Goal: Information Seeking & Learning: Check status

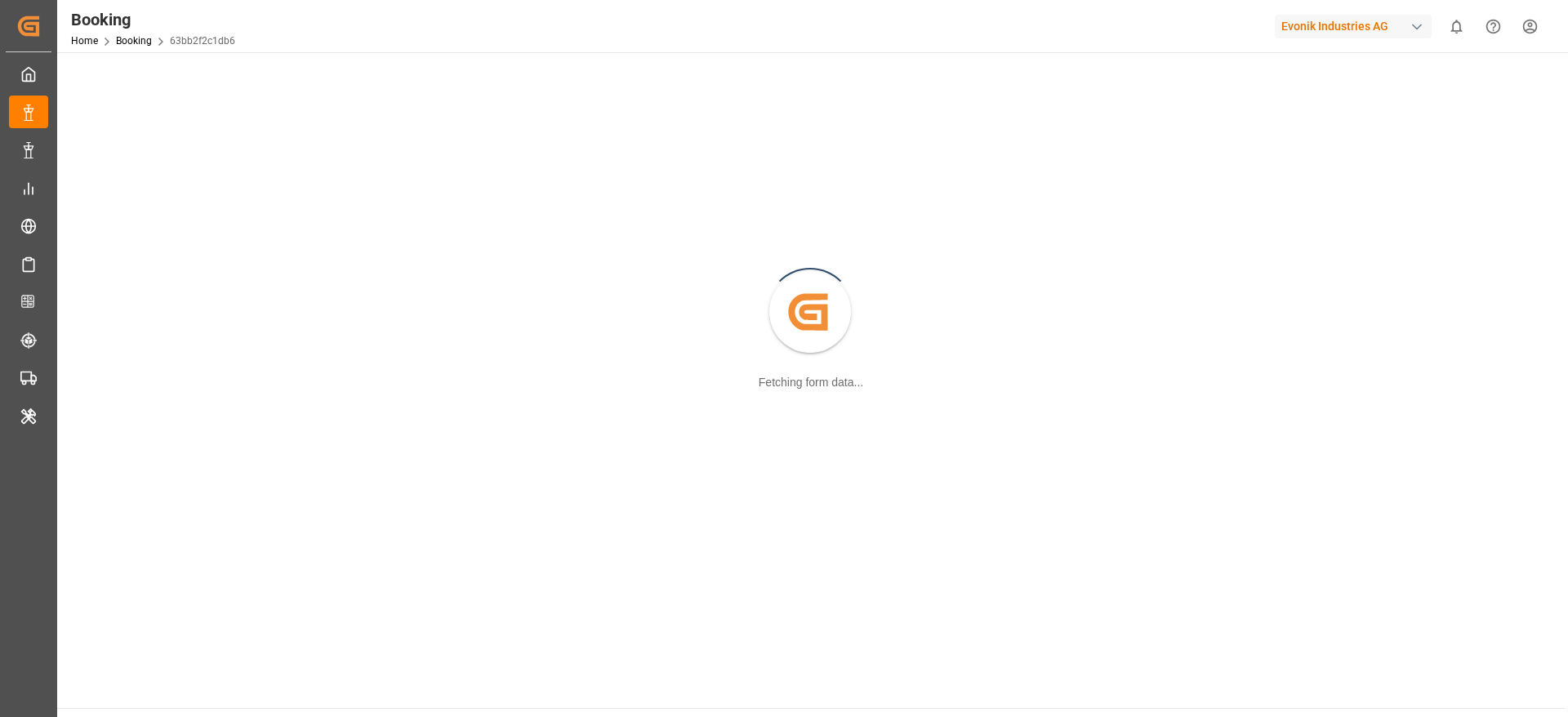
scroll to position [190, 0]
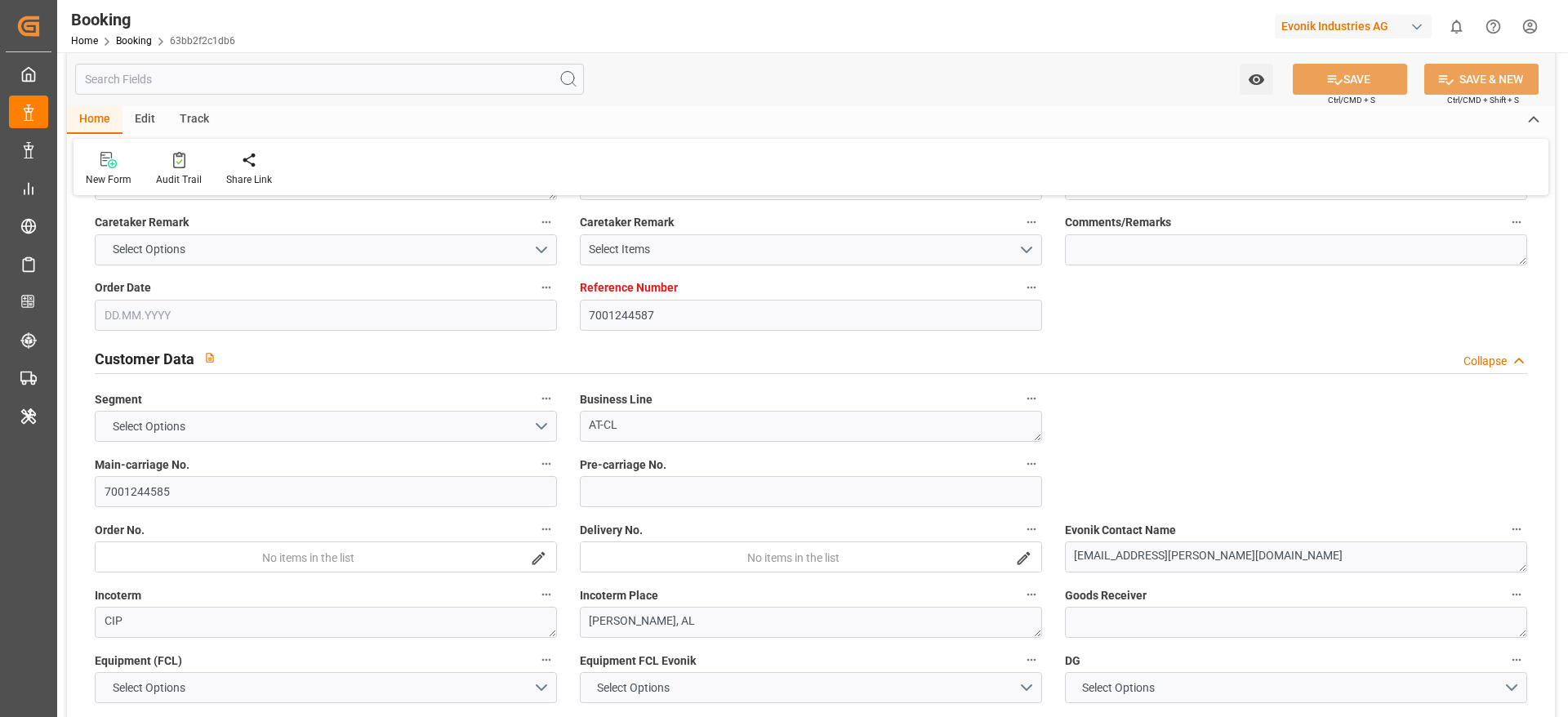
type input "7001244587"
type input "9282259"
type input "9281267"
type input "MSC"
type input "Mediterranean Shipping Company"
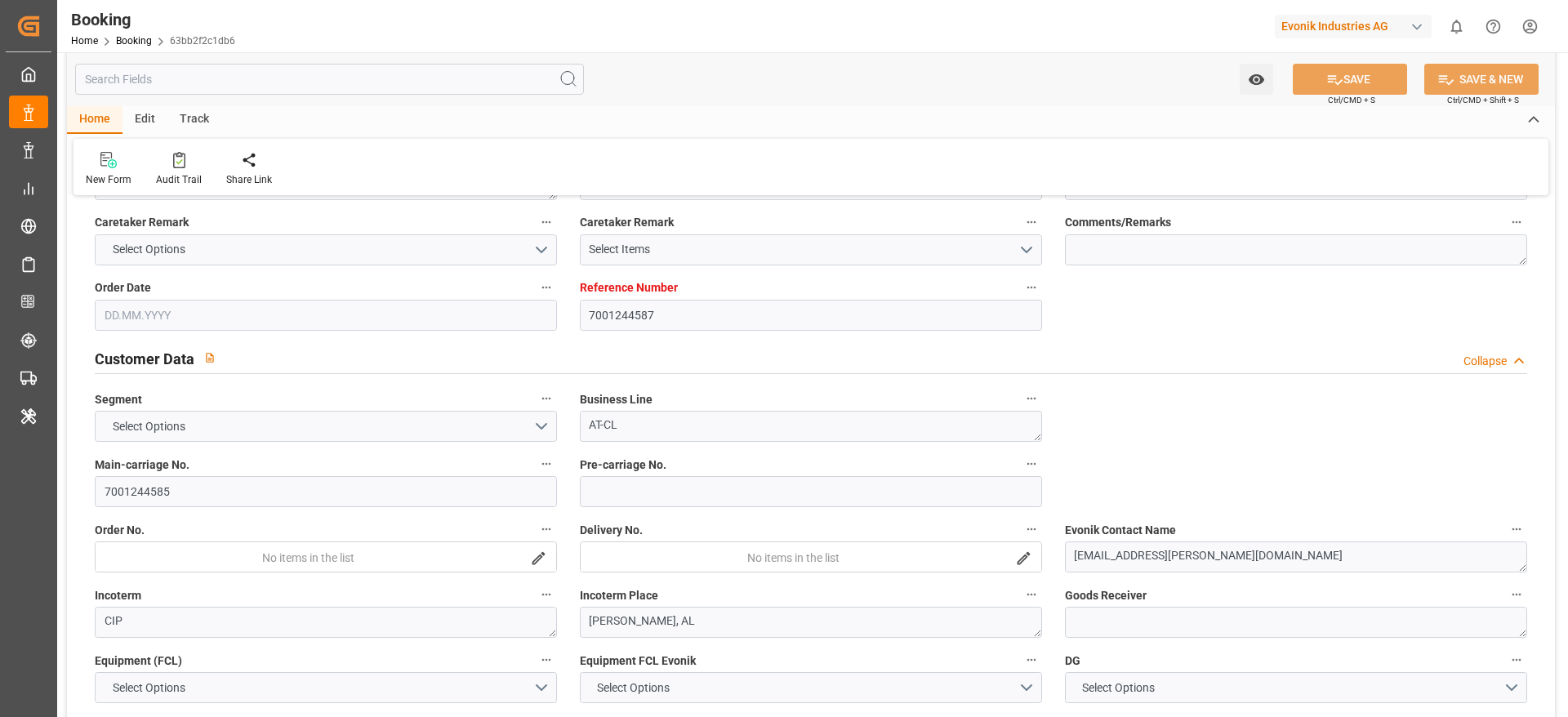
type input "NLRTM"
type input "USMOB"
type input "0"
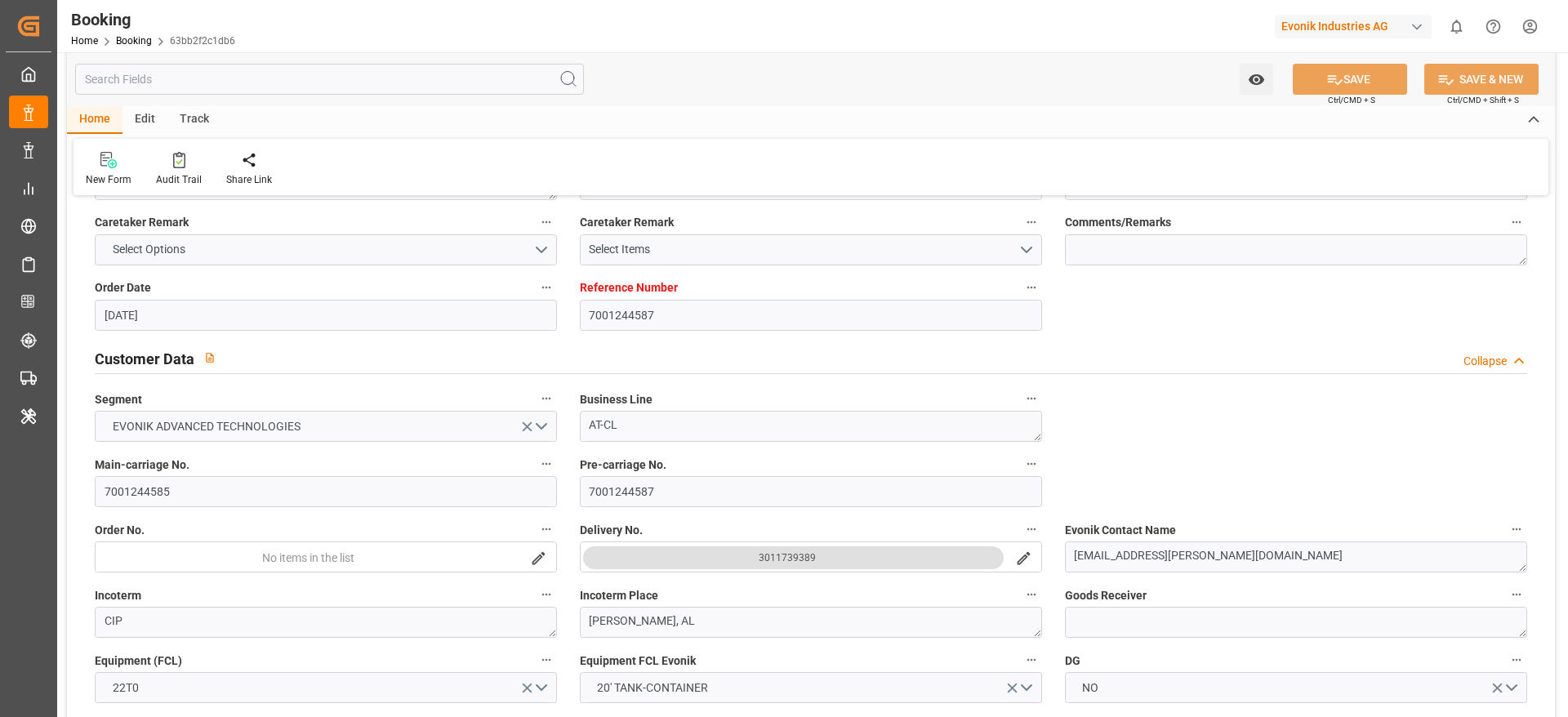
type input "08.08.2025 14:12"
type input "[DATE]"
type input "20.10.2025"
type input "09.09.2025"
type input "09.09.2025 00:00"
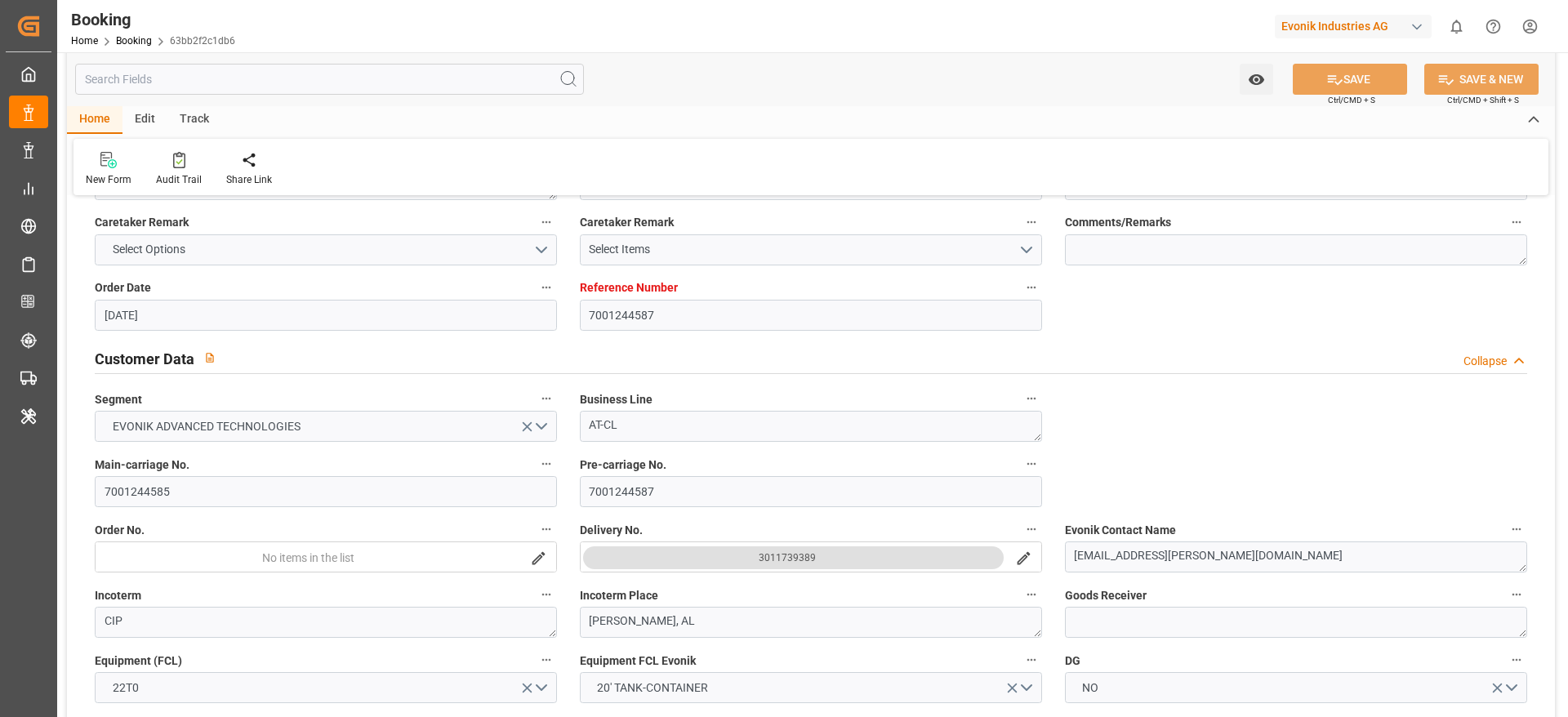
type input "09.09.2025 00:00"
type input "22.09.2025 00:00"
type input "17.09.2025 00:00"
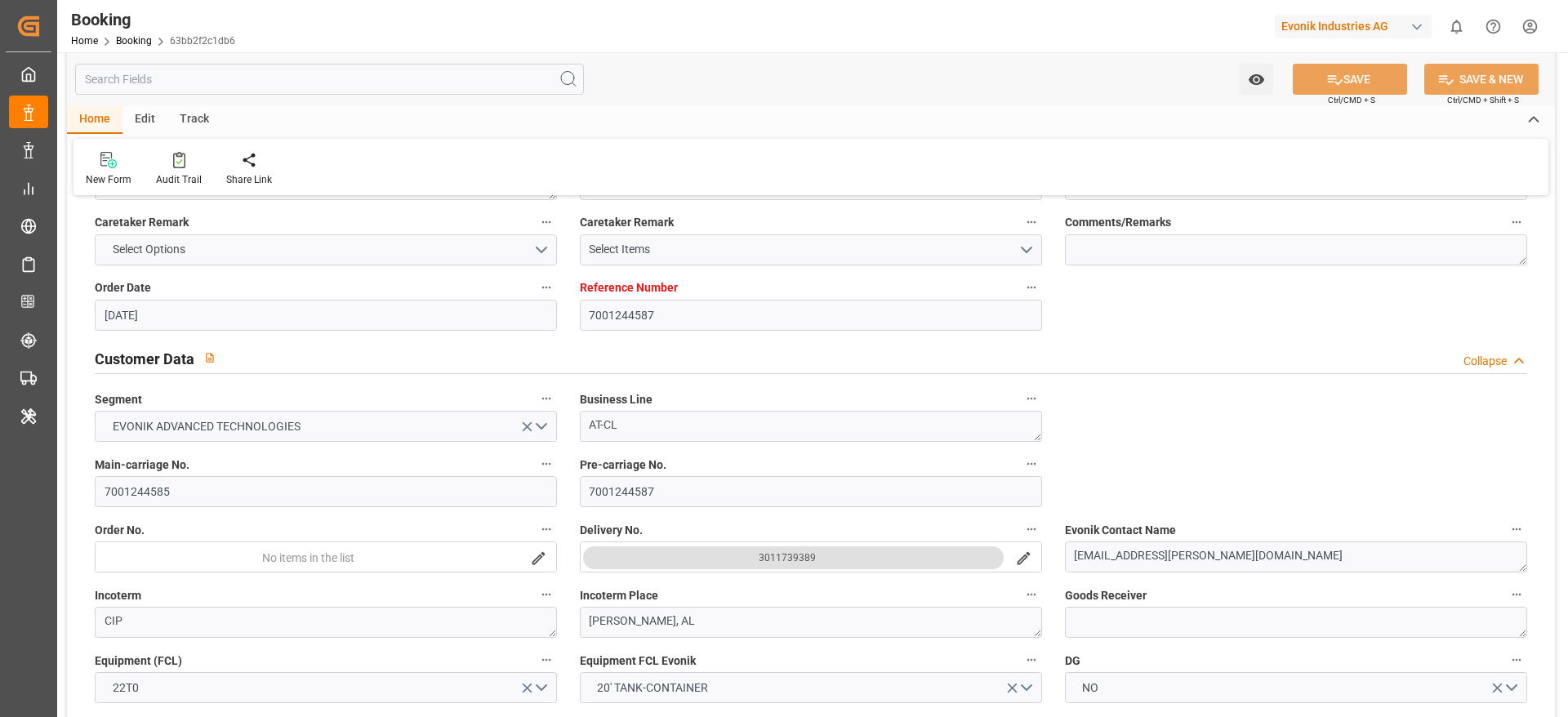
type input "14.10.2025 00:00"
type input "16.10.2025 00:00"
type input "[DATE]"
type input "17.09.2025 07:27"
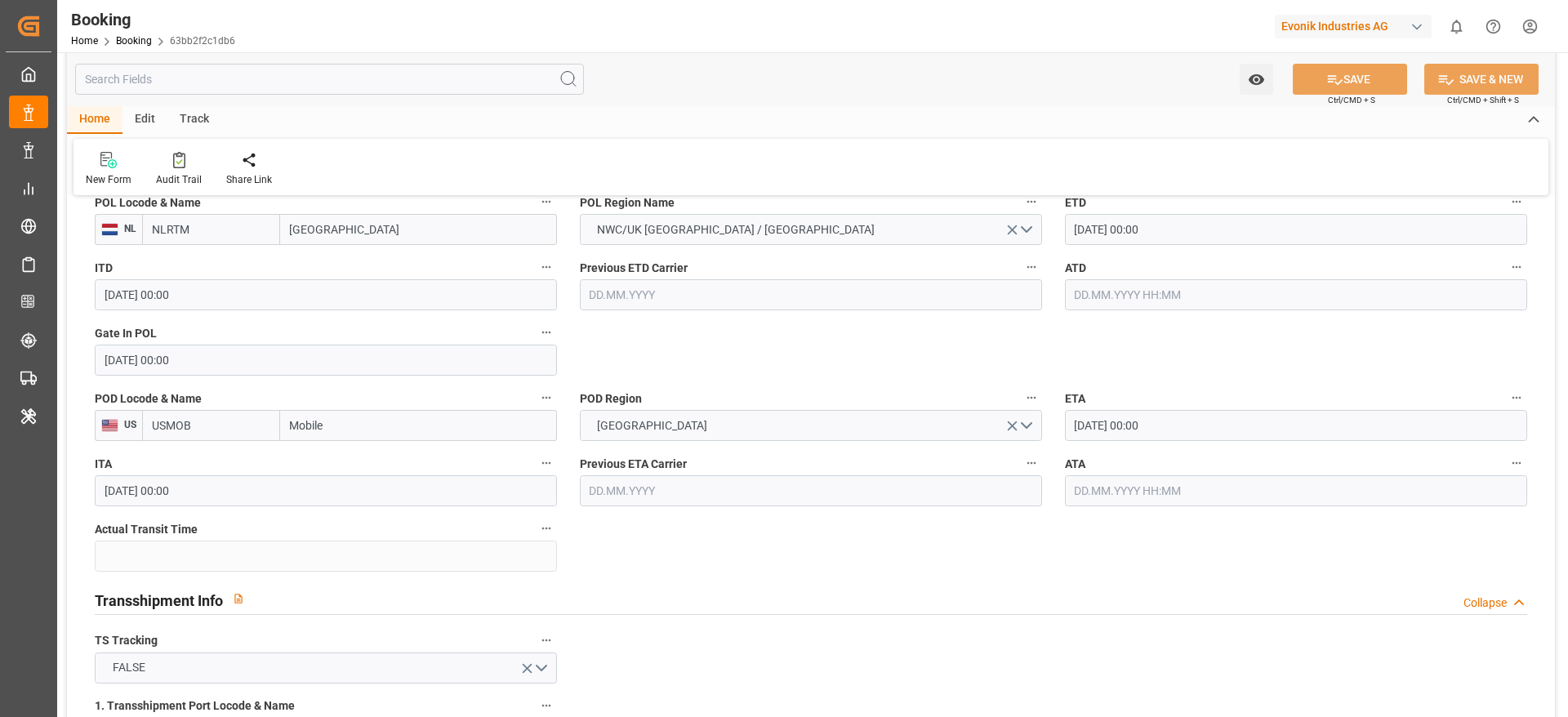
scroll to position [1347, 0]
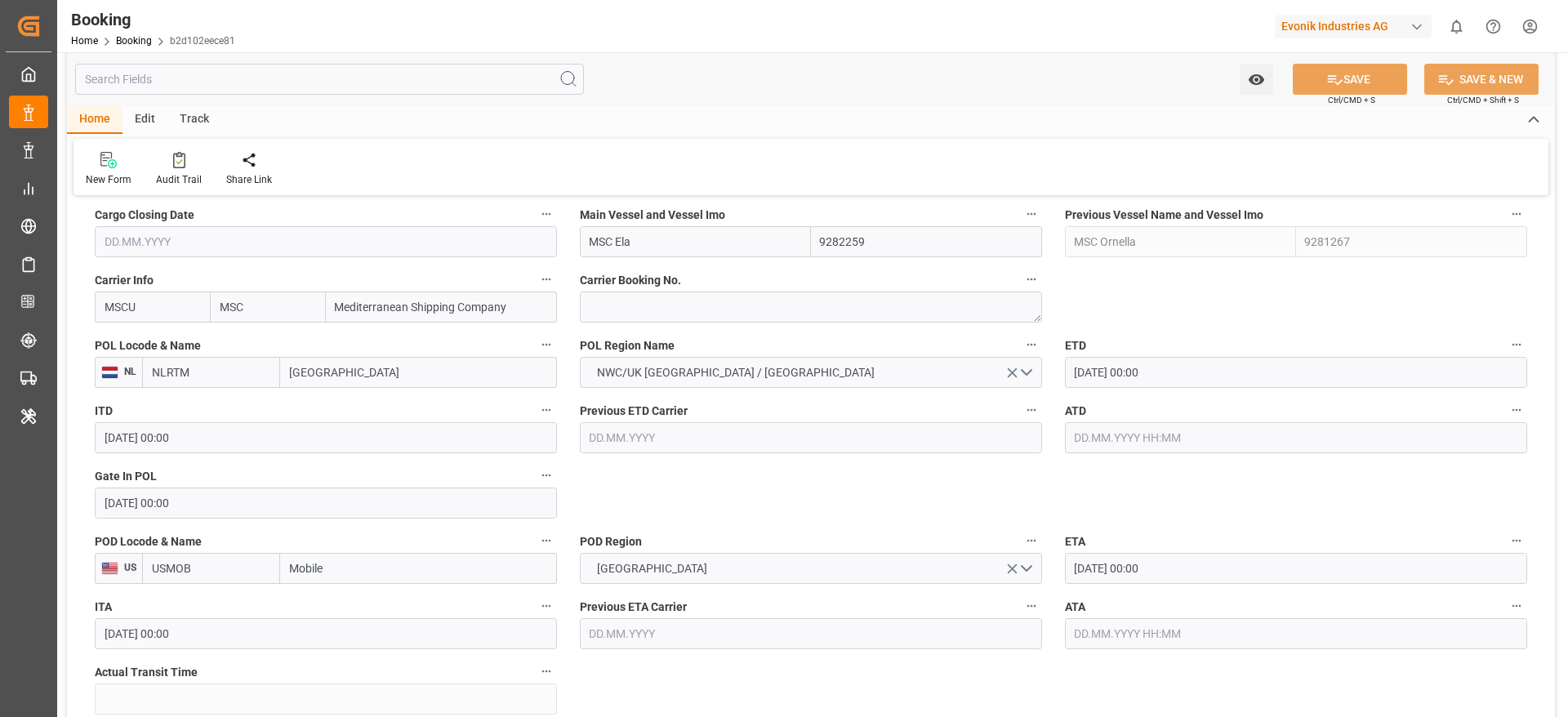
scroll to position [980, 0]
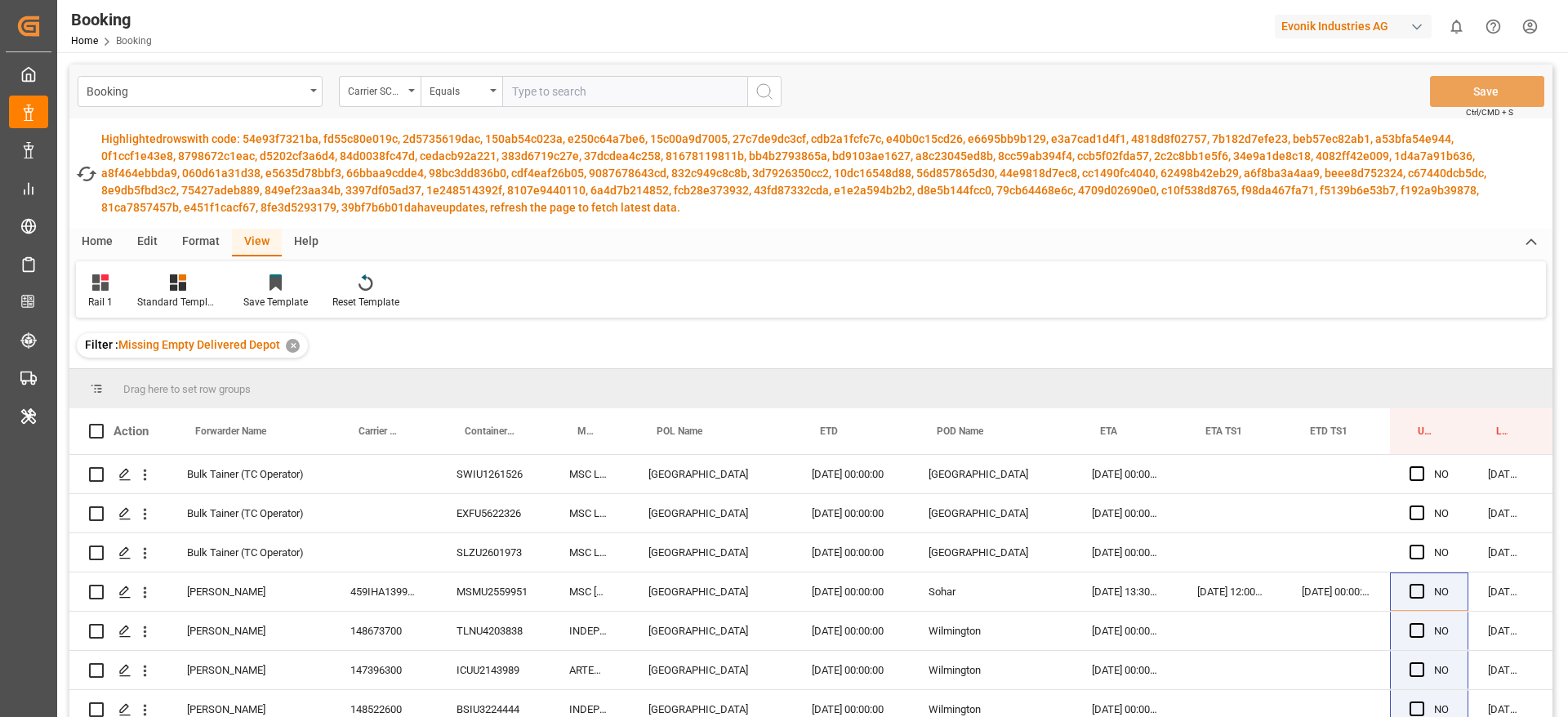
scroll to position [0, 62]
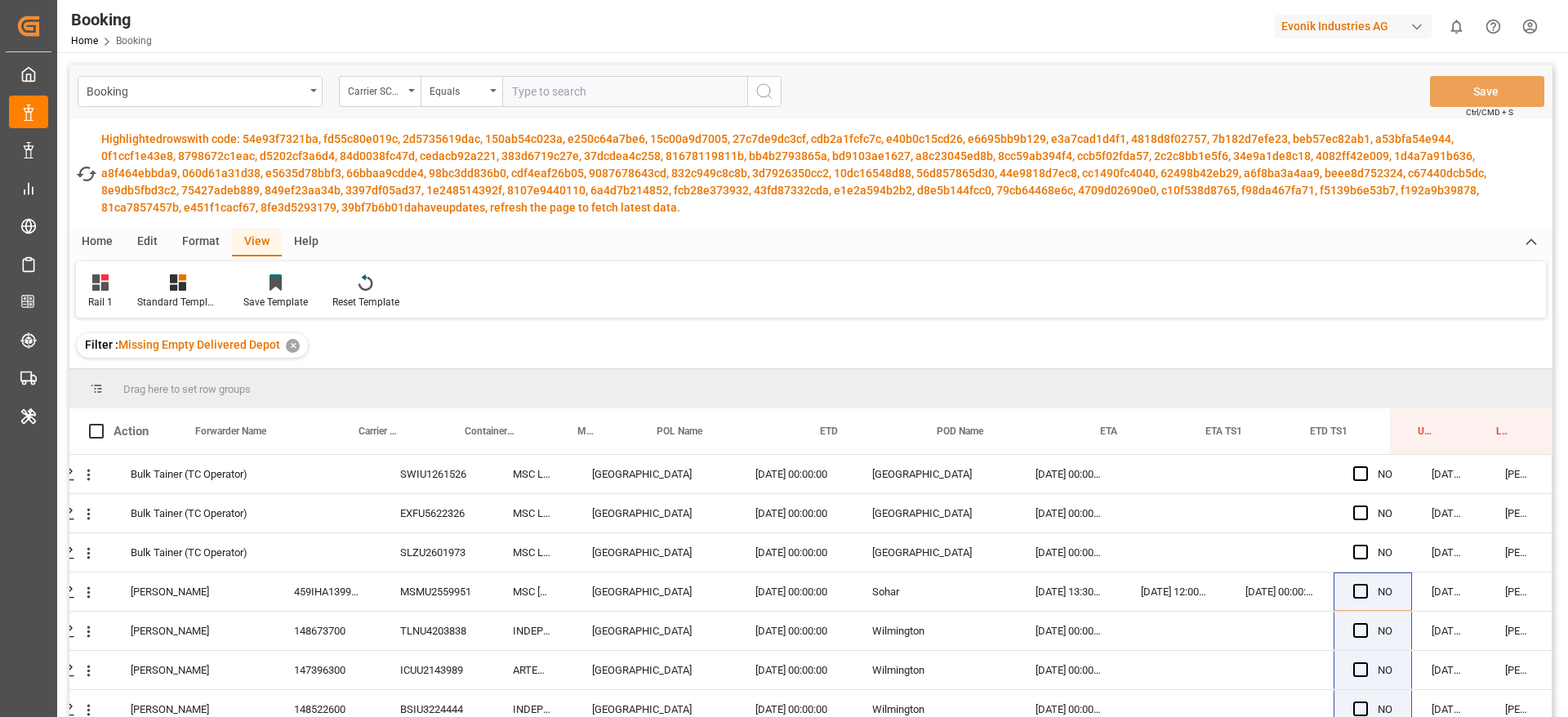
click at [299, 351] on div "Filter : Missing Empty Delivered Depot ✕" at bounding box center [192, 345] width 231 height 24
click at [291, 348] on div "✕" at bounding box center [292, 345] width 14 height 14
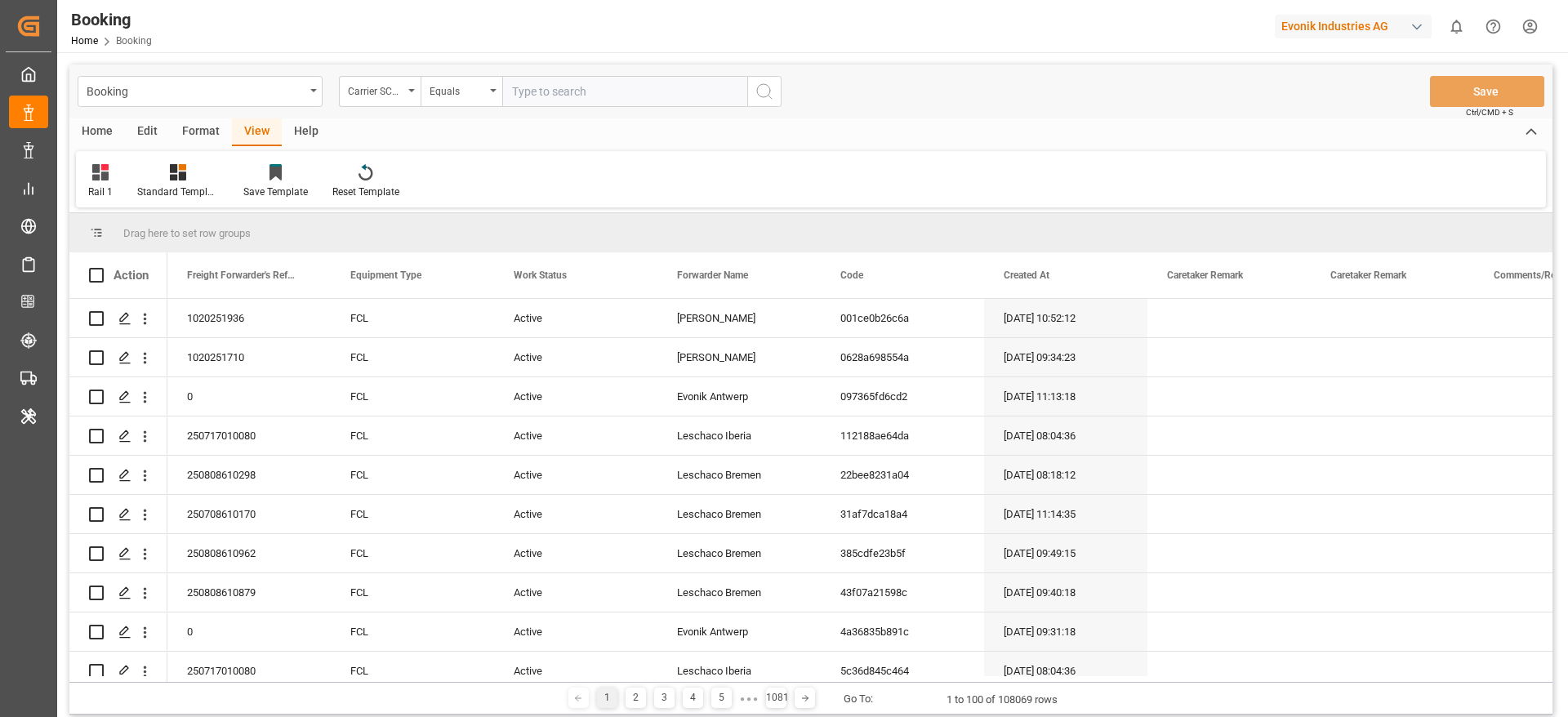
click at [191, 124] on div "Format" at bounding box center [201, 132] width 62 height 27
click at [263, 126] on div "View" at bounding box center [256, 132] width 50 height 27
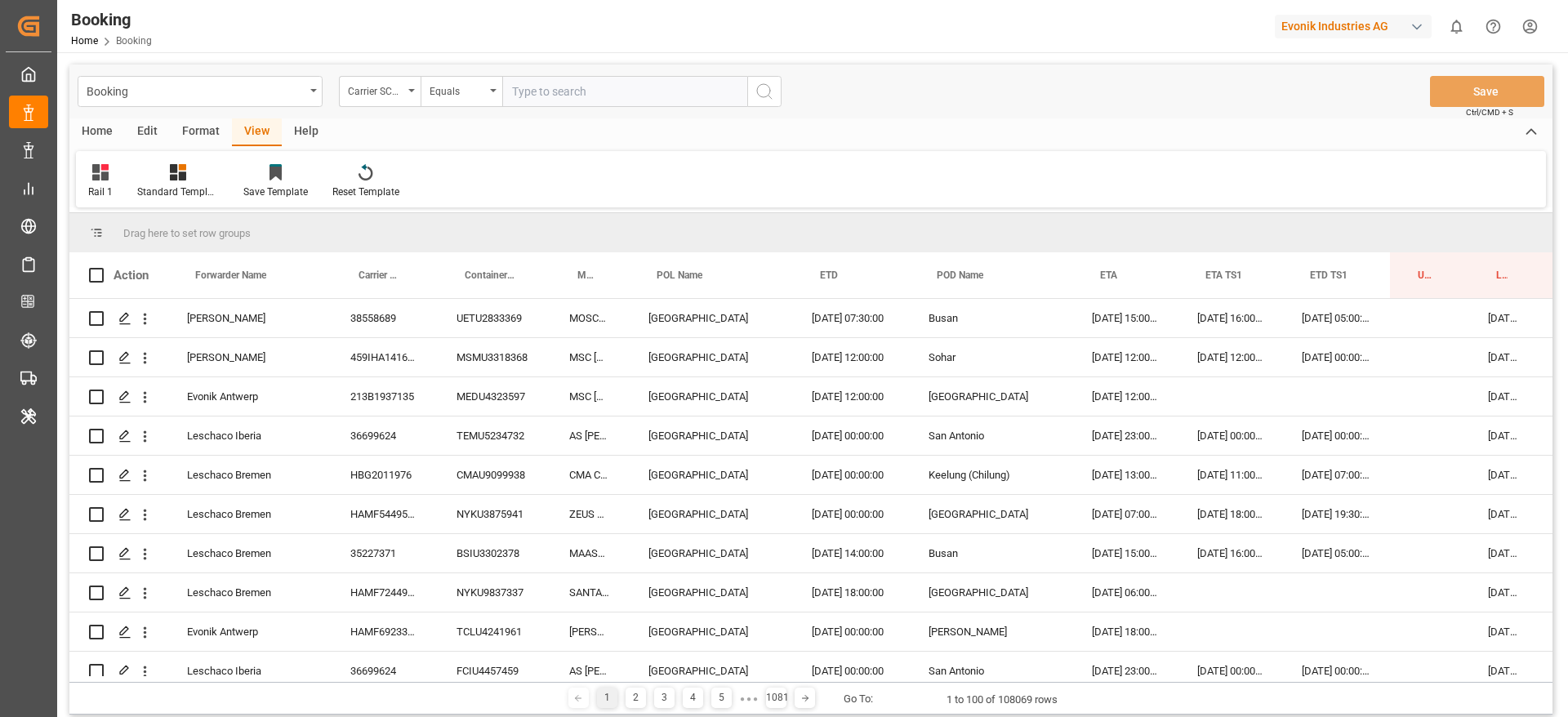
click at [117, 182] on div "Rail 1" at bounding box center [101, 181] width 49 height 36
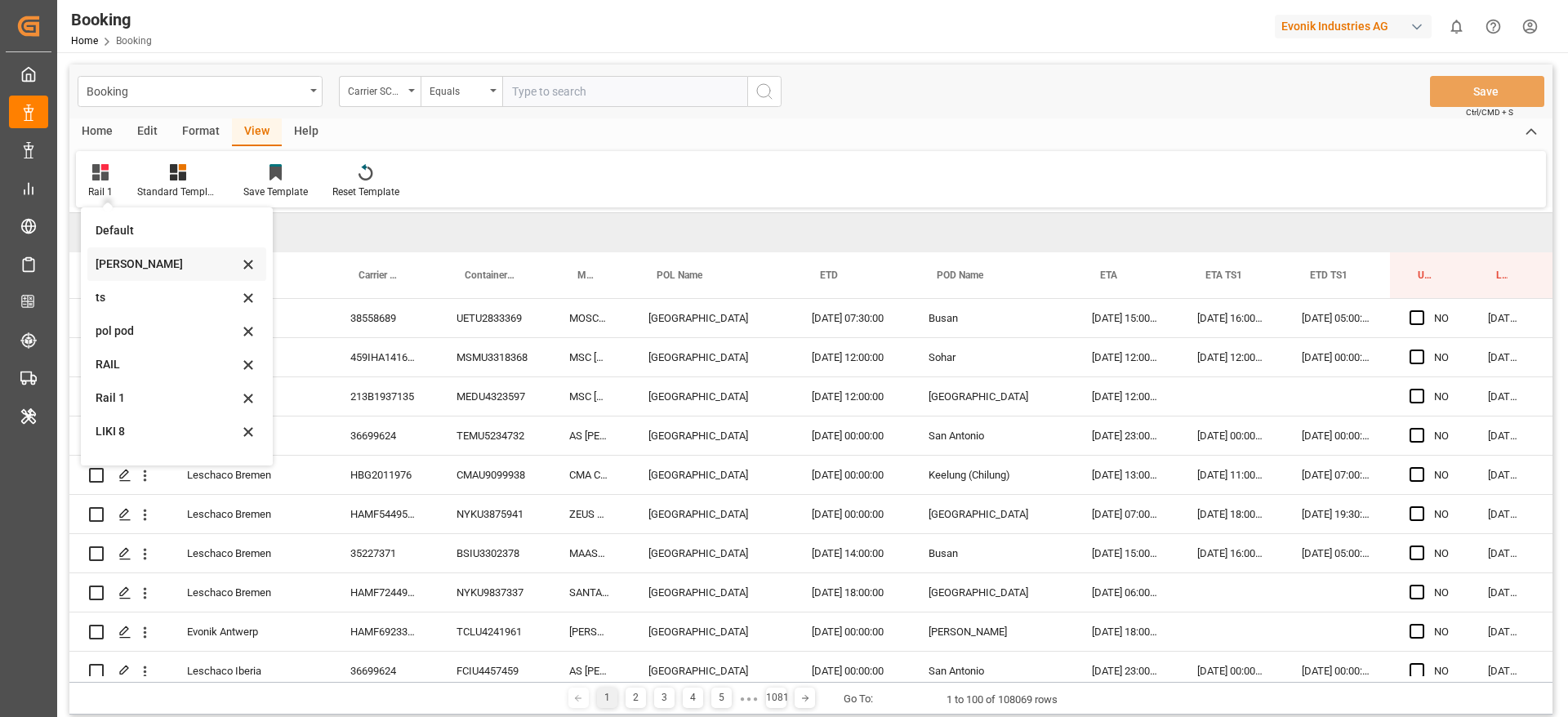
click at [131, 257] on div "Likitha" at bounding box center [167, 264] width 143 height 18
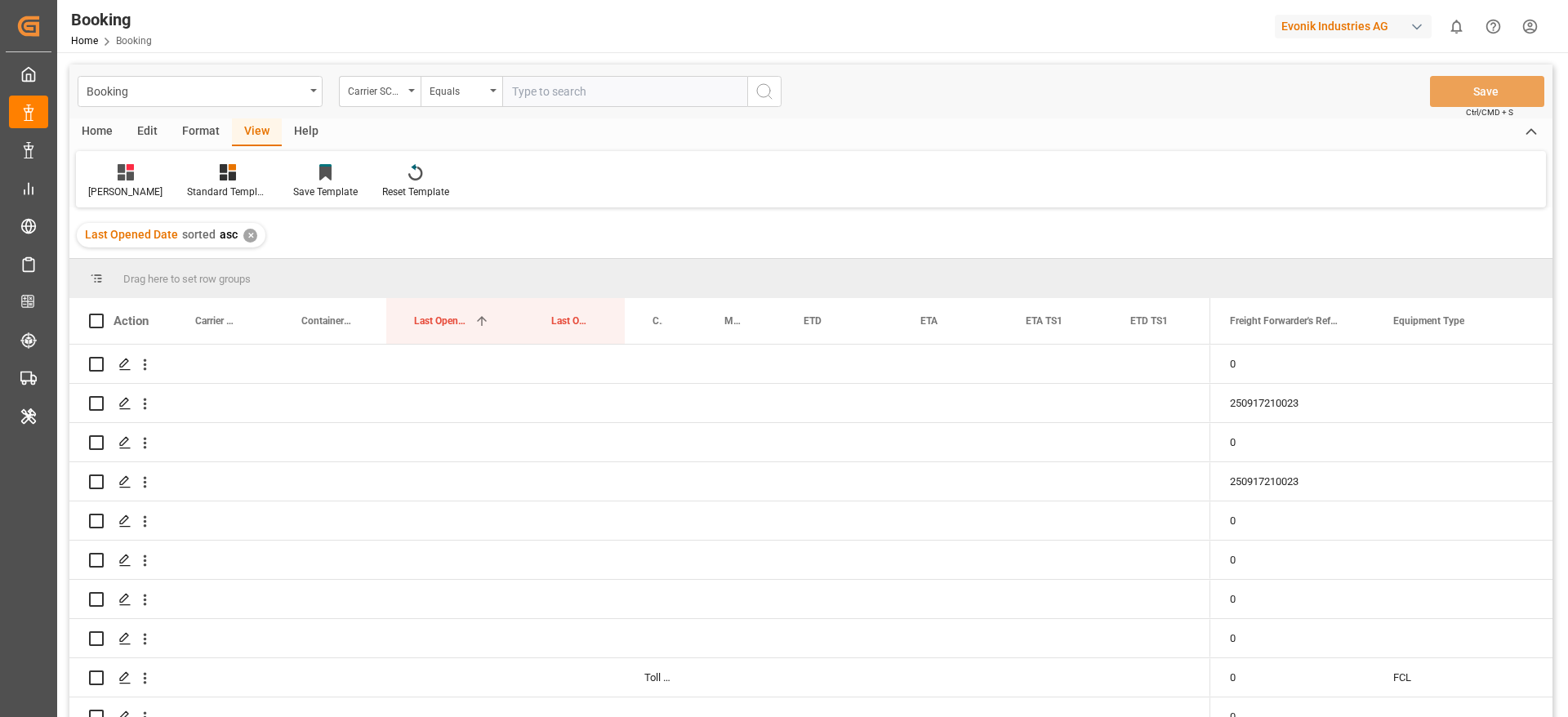
click at [197, 127] on div "Format" at bounding box center [201, 132] width 62 height 27
click at [122, 170] on div at bounding box center [112, 172] width 48 height 18
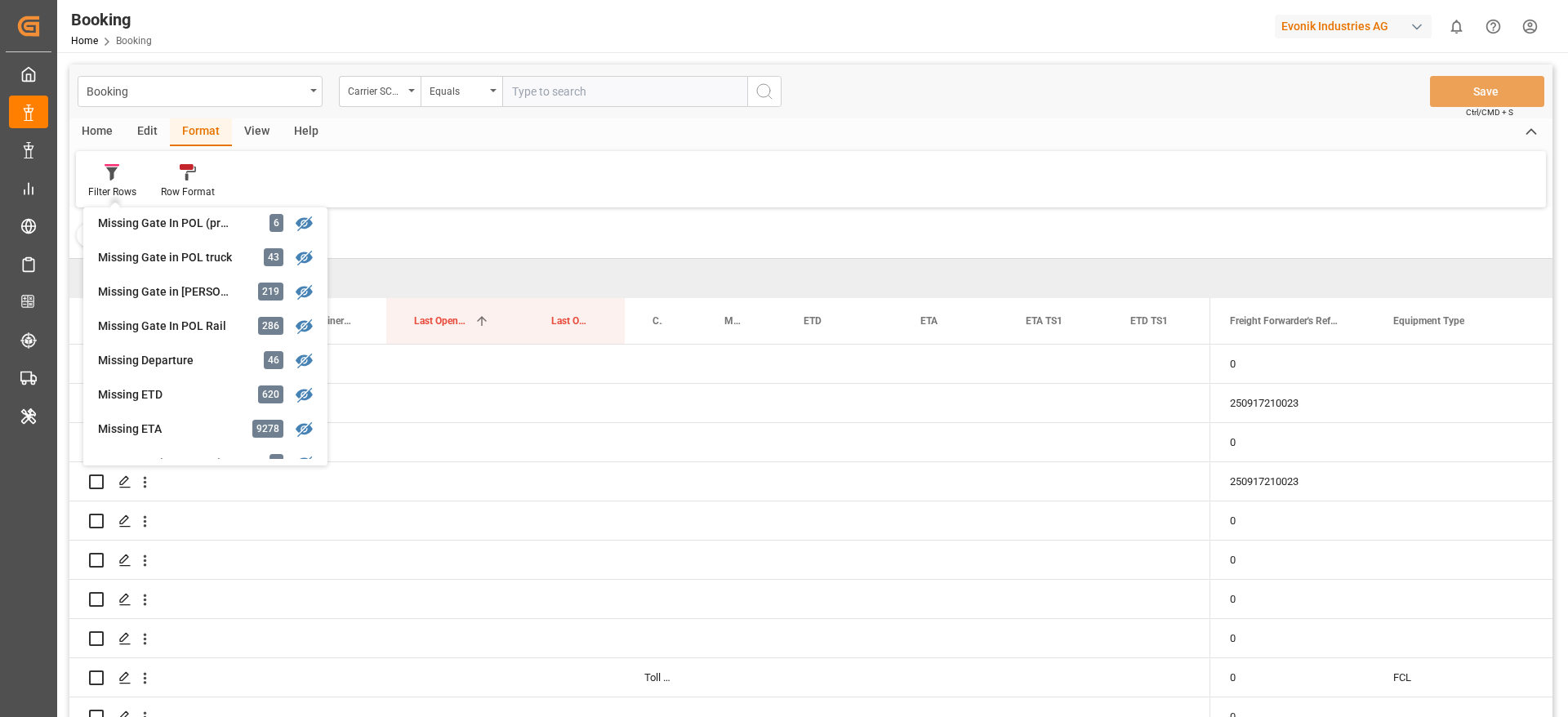
scroll to position [245, 0]
click at [210, 408] on div "Missing ETD 620" at bounding box center [205, 397] width 231 height 34
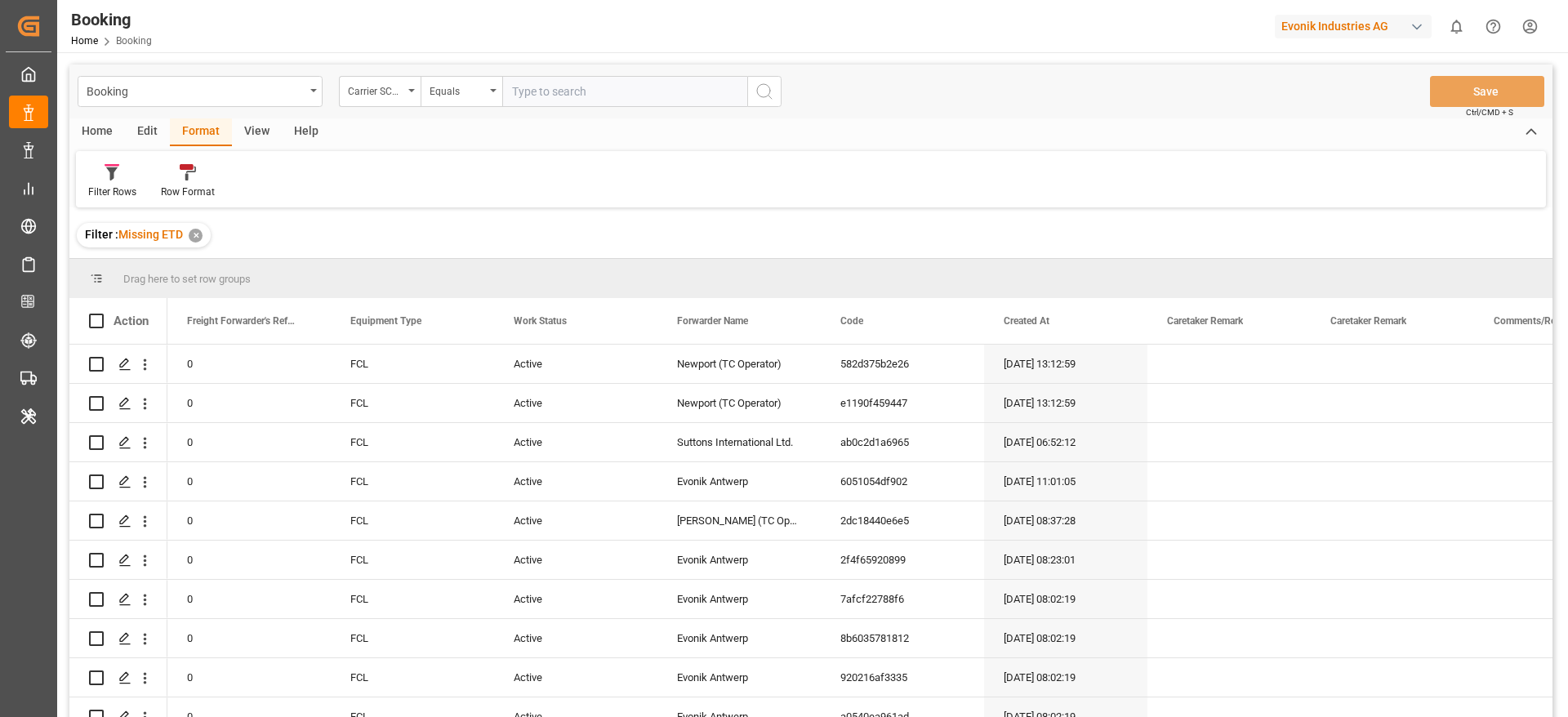
click at [243, 124] on div "View" at bounding box center [256, 132] width 50 height 27
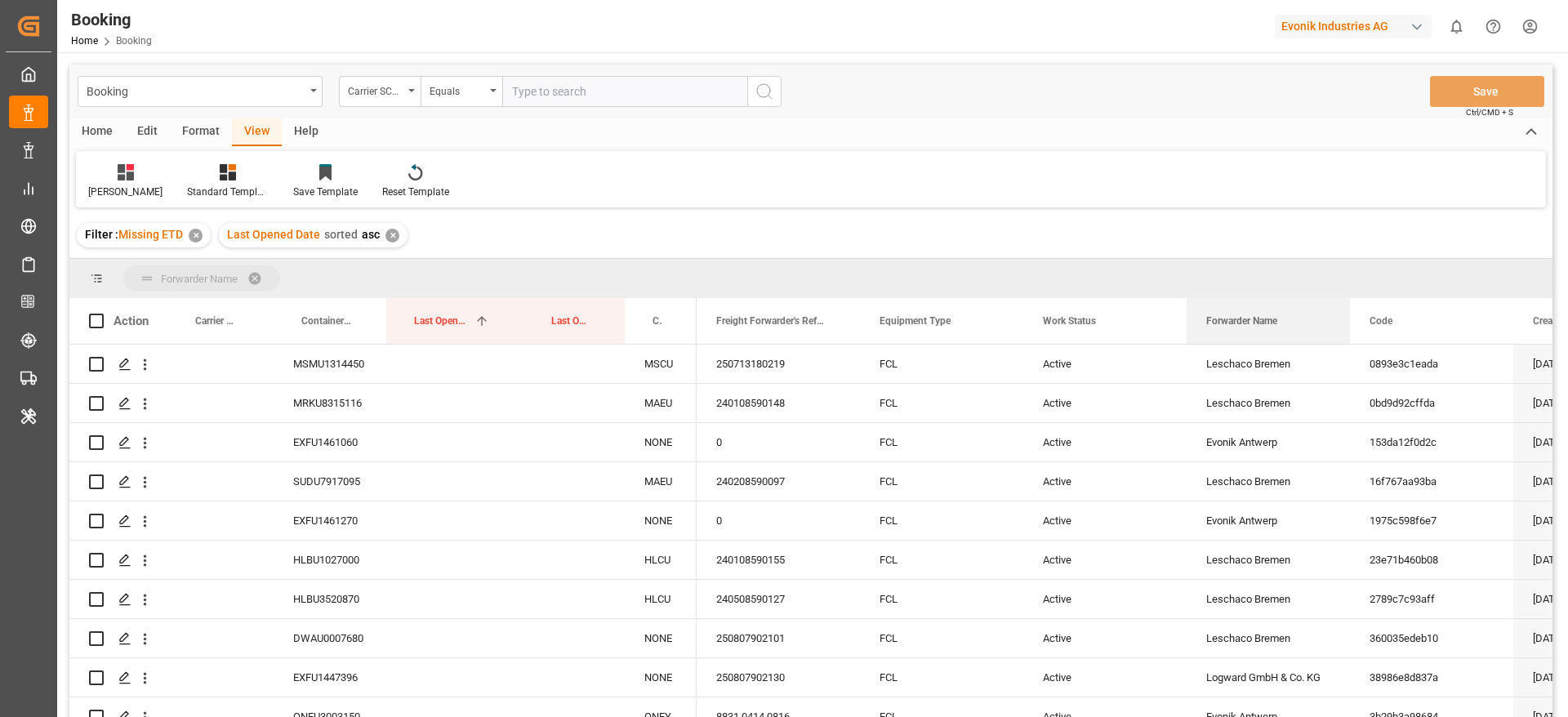
drag, startPoint x: 1243, startPoint y: 317, endPoint x: 1285, endPoint y: 269, distance: 63.8
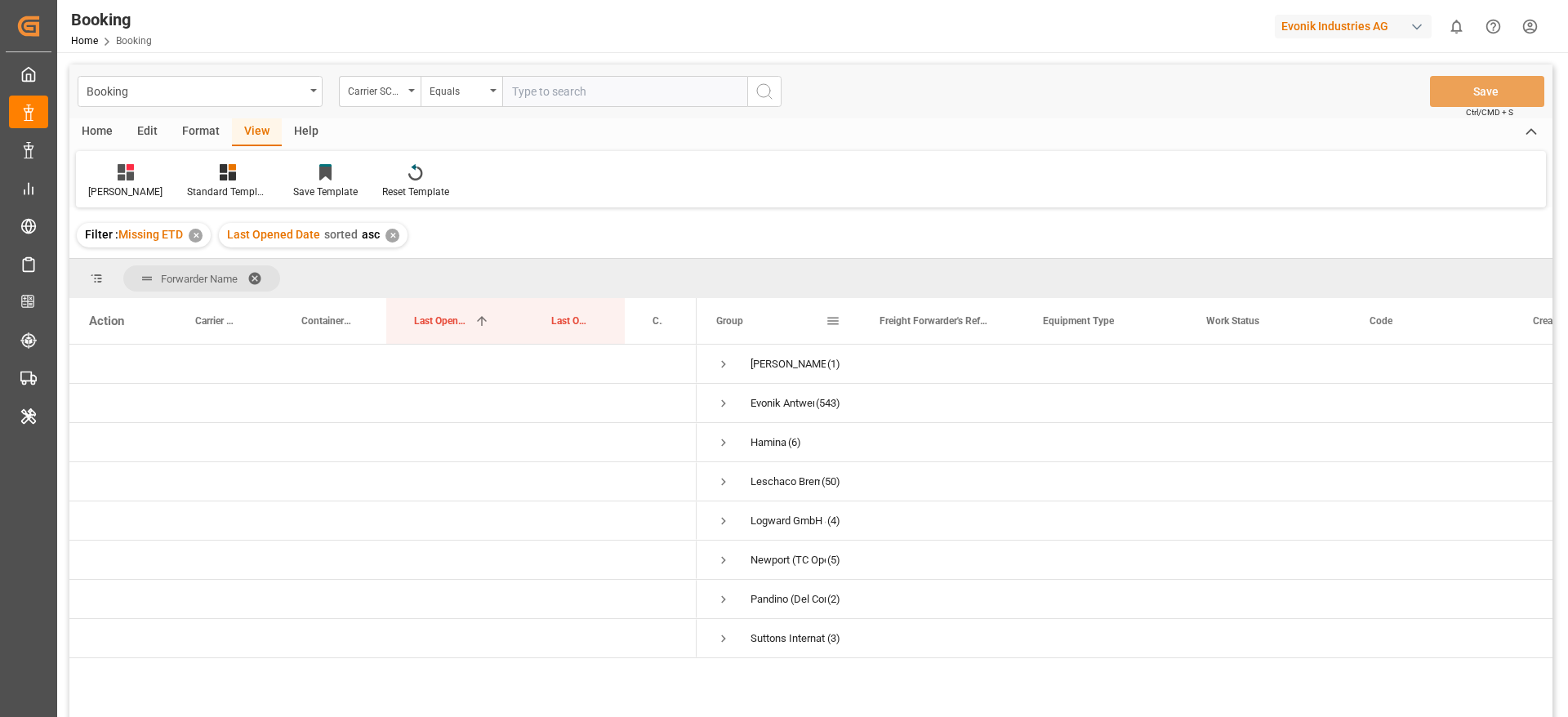
scroll to position [122, 0]
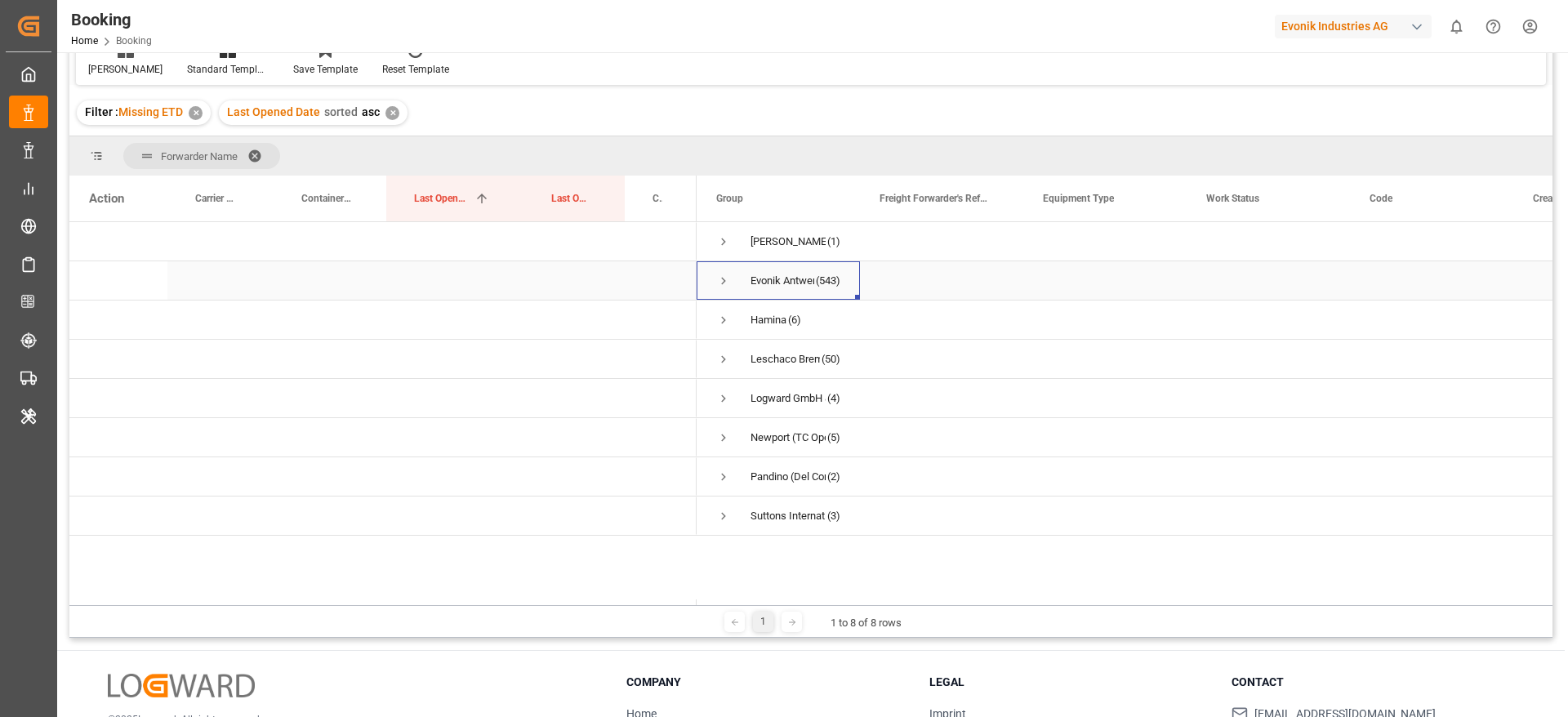
click at [723, 284] on span "Press SPACE to select this row." at bounding box center [723, 281] width 15 height 15
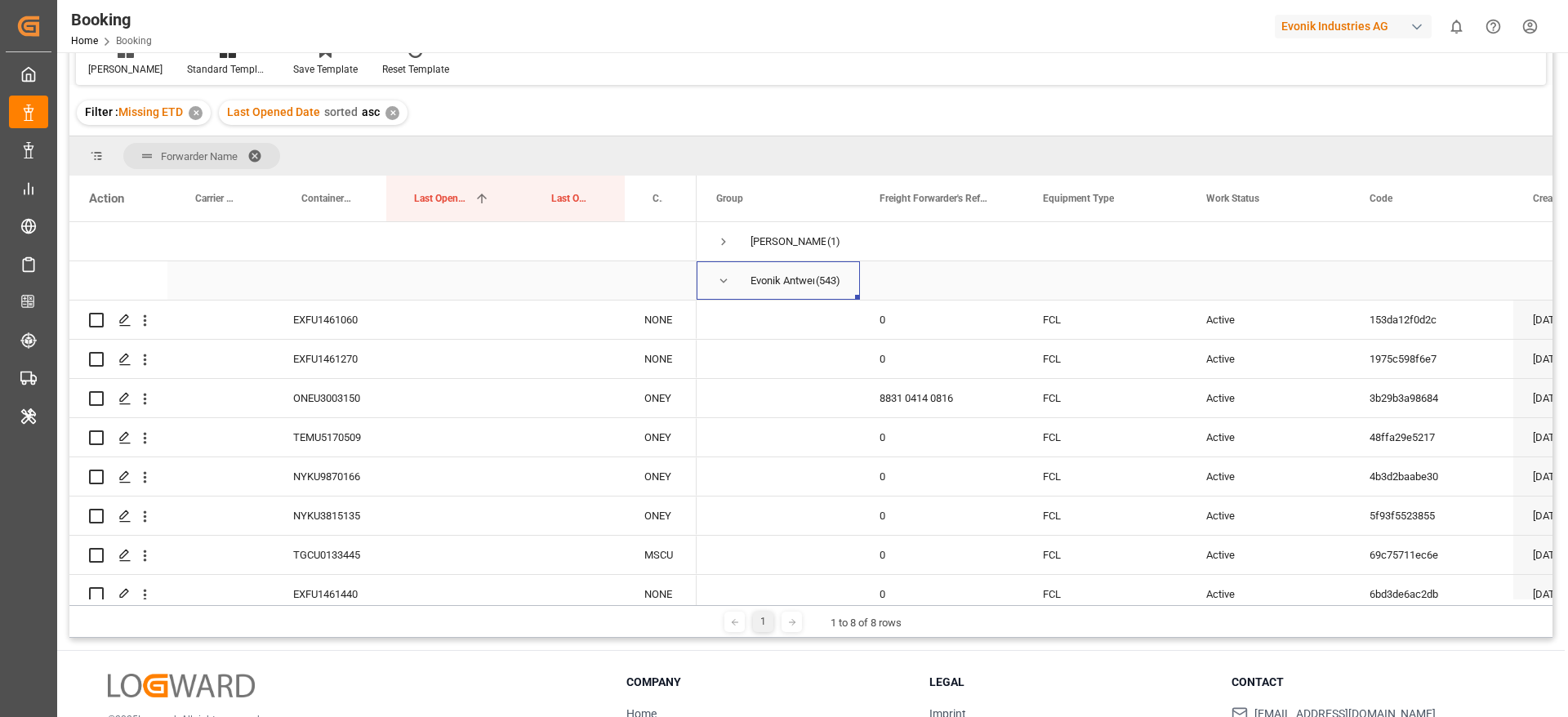
click at [721, 288] on span "Press SPACE to select this row." at bounding box center [723, 281] width 15 height 15
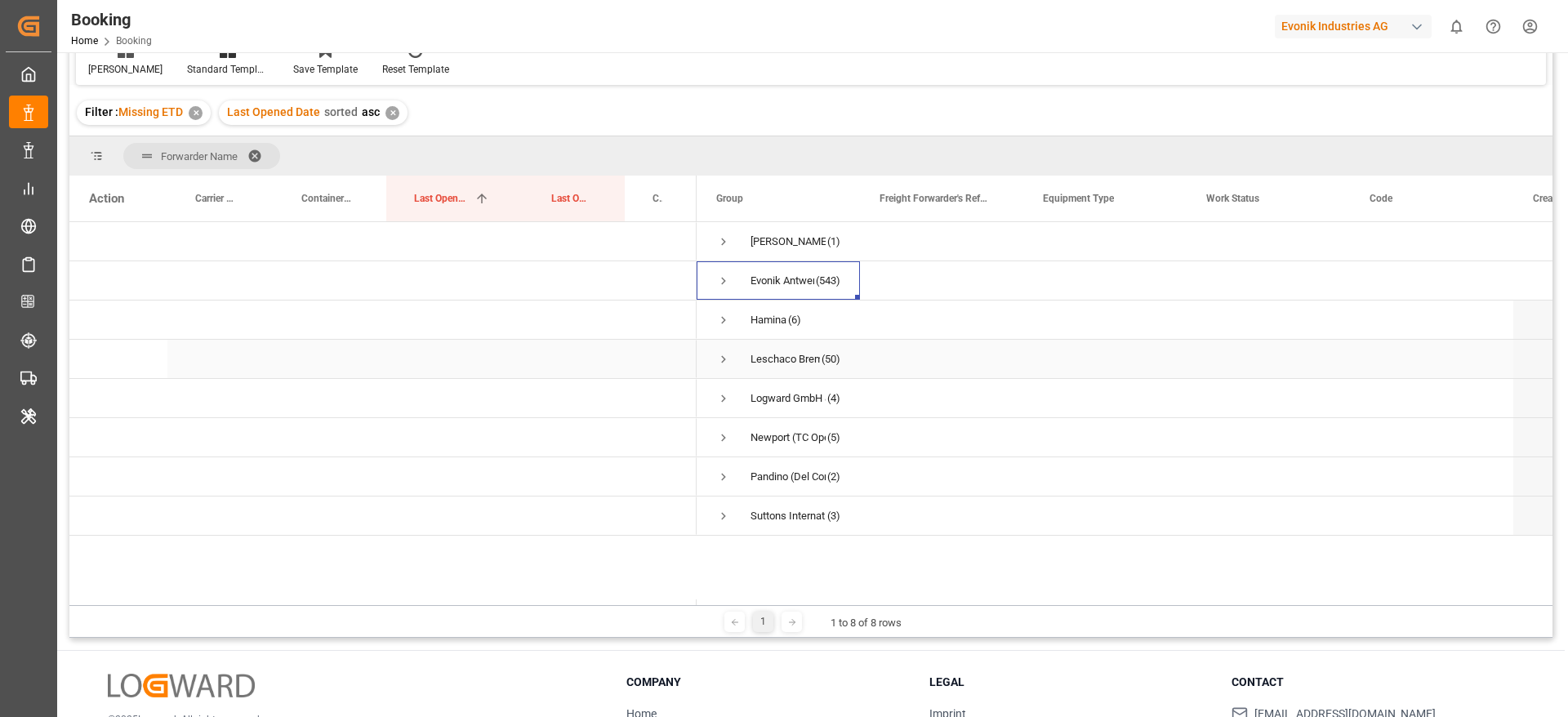
click at [765, 355] on div "Leschaco Bremen" at bounding box center [784, 359] width 69 height 37
click at [714, 355] on div "Leschaco Bremen (50)" at bounding box center [778, 358] width 163 height 38
click at [724, 354] on span "Press SPACE to select this row." at bounding box center [723, 359] width 15 height 15
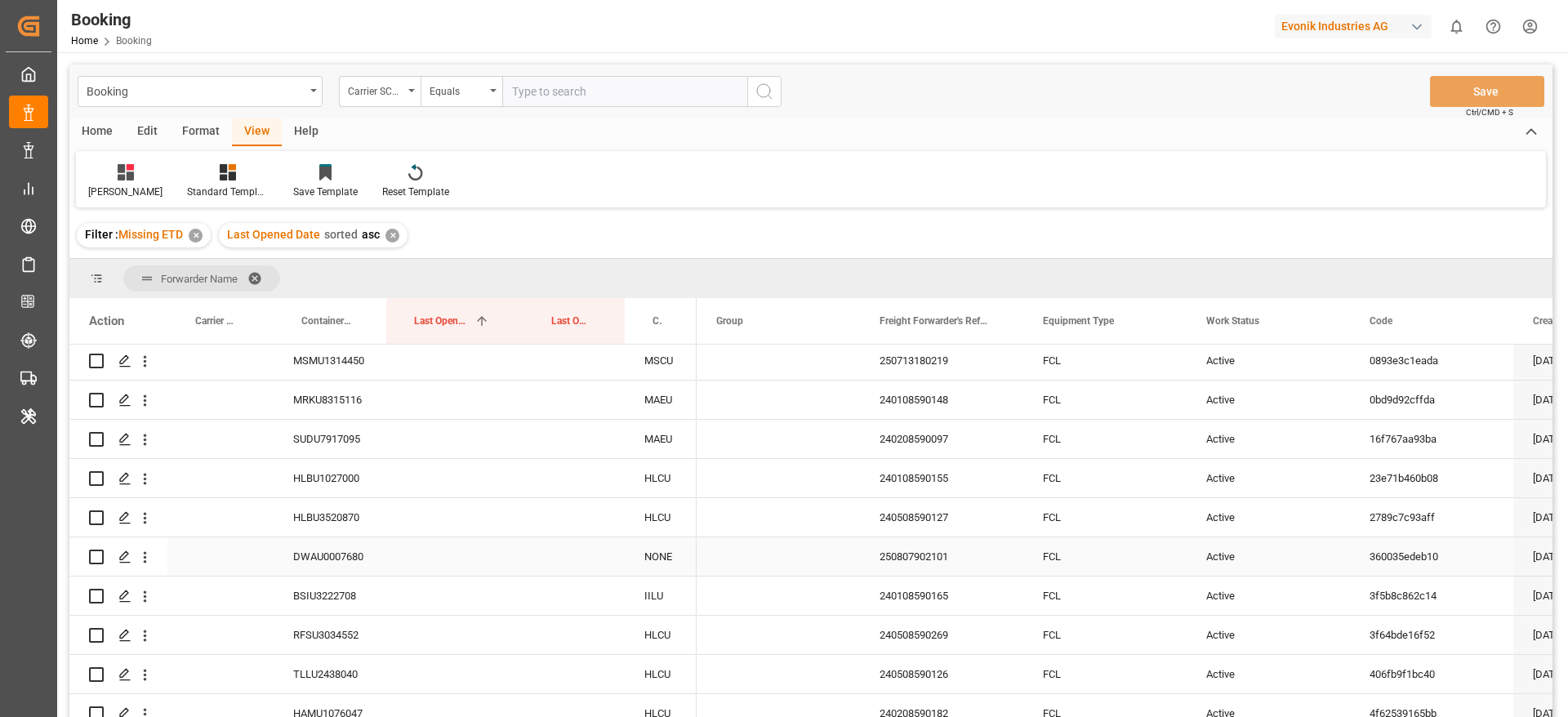
scroll to position [0, 0]
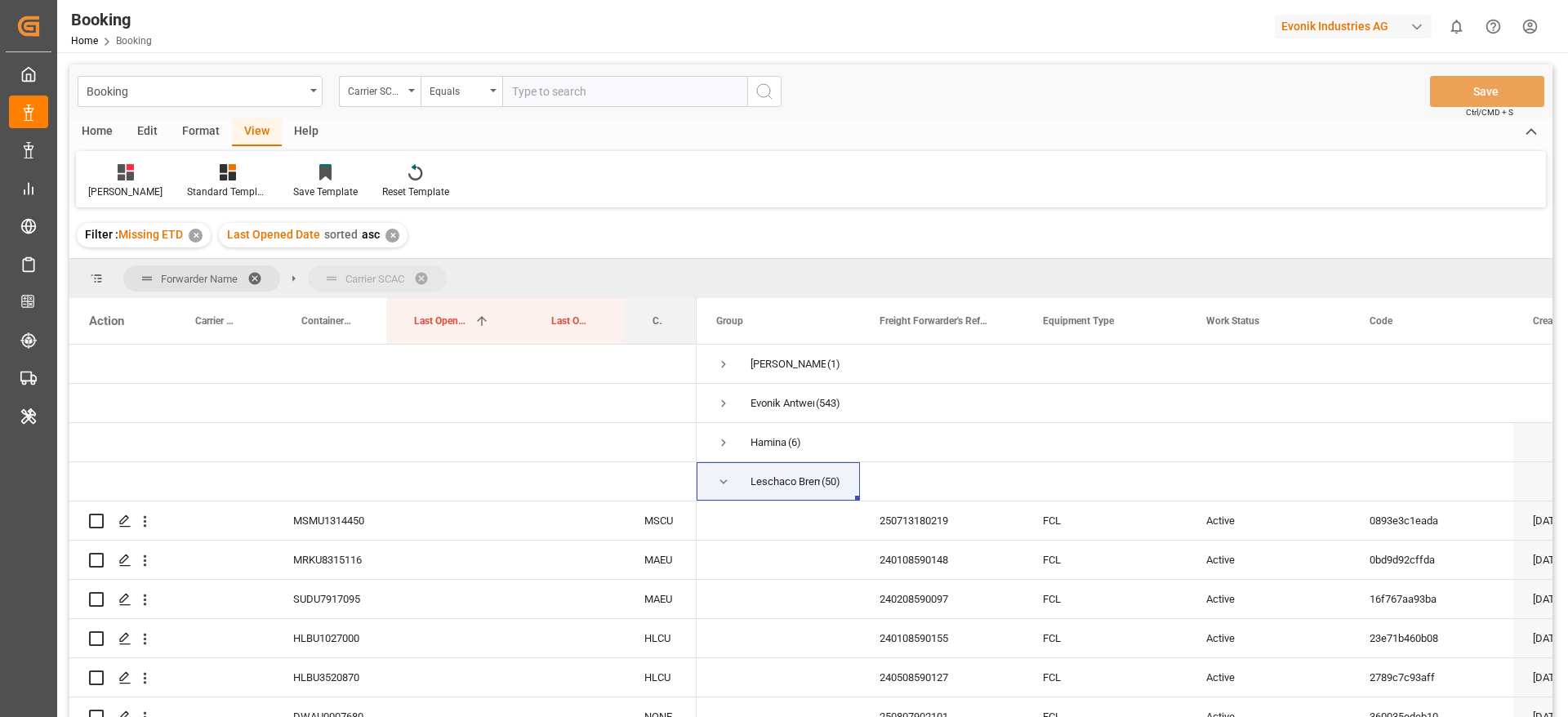
drag, startPoint x: 658, startPoint y: 316, endPoint x: 667, endPoint y: 285, distance: 32.3
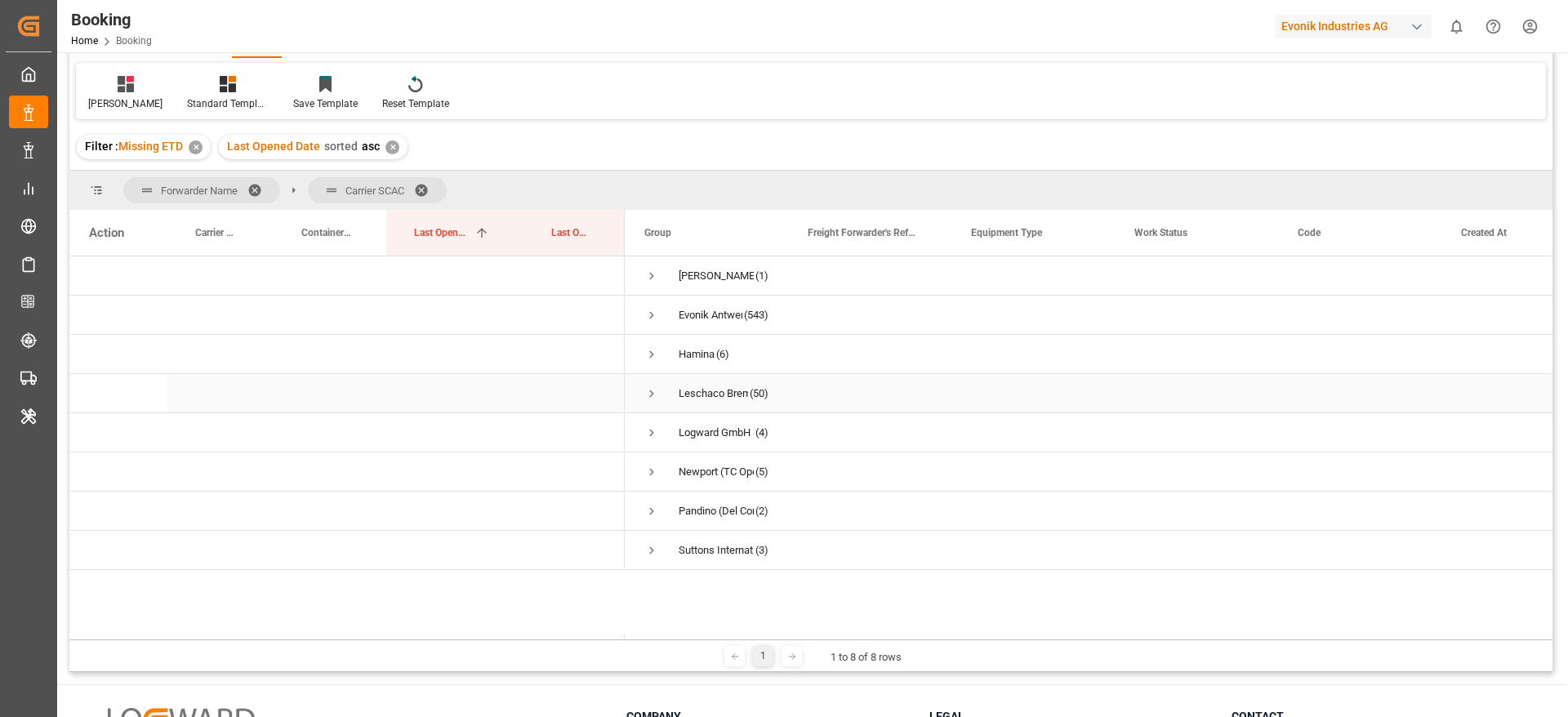
scroll to position [122, 0]
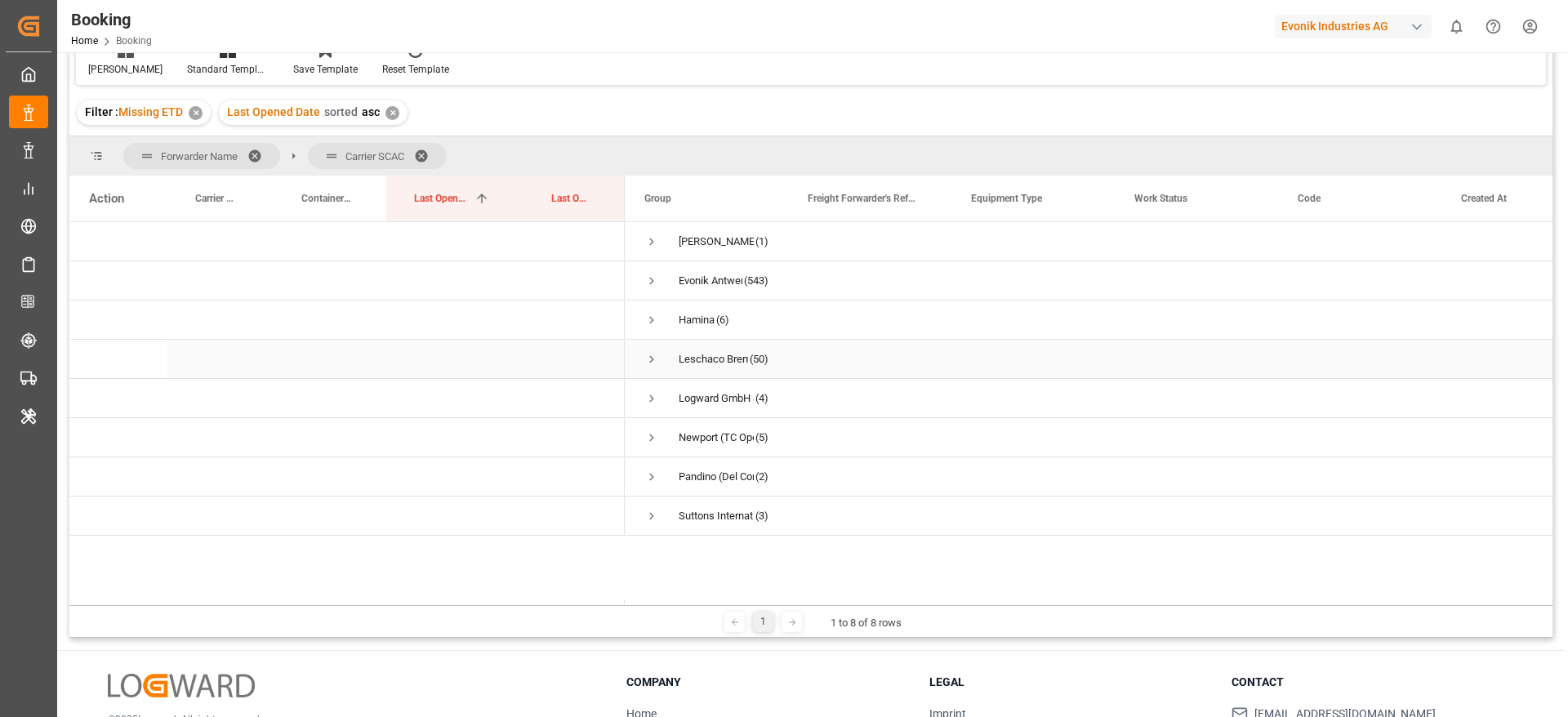
click at [652, 353] on span "Press SPACE to select this row." at bounding box center [651, 359] width 15 height 15
click at [688, 478] on span "Press SPACE to select this row." at bounding box center [686, 476] width 15 height 15
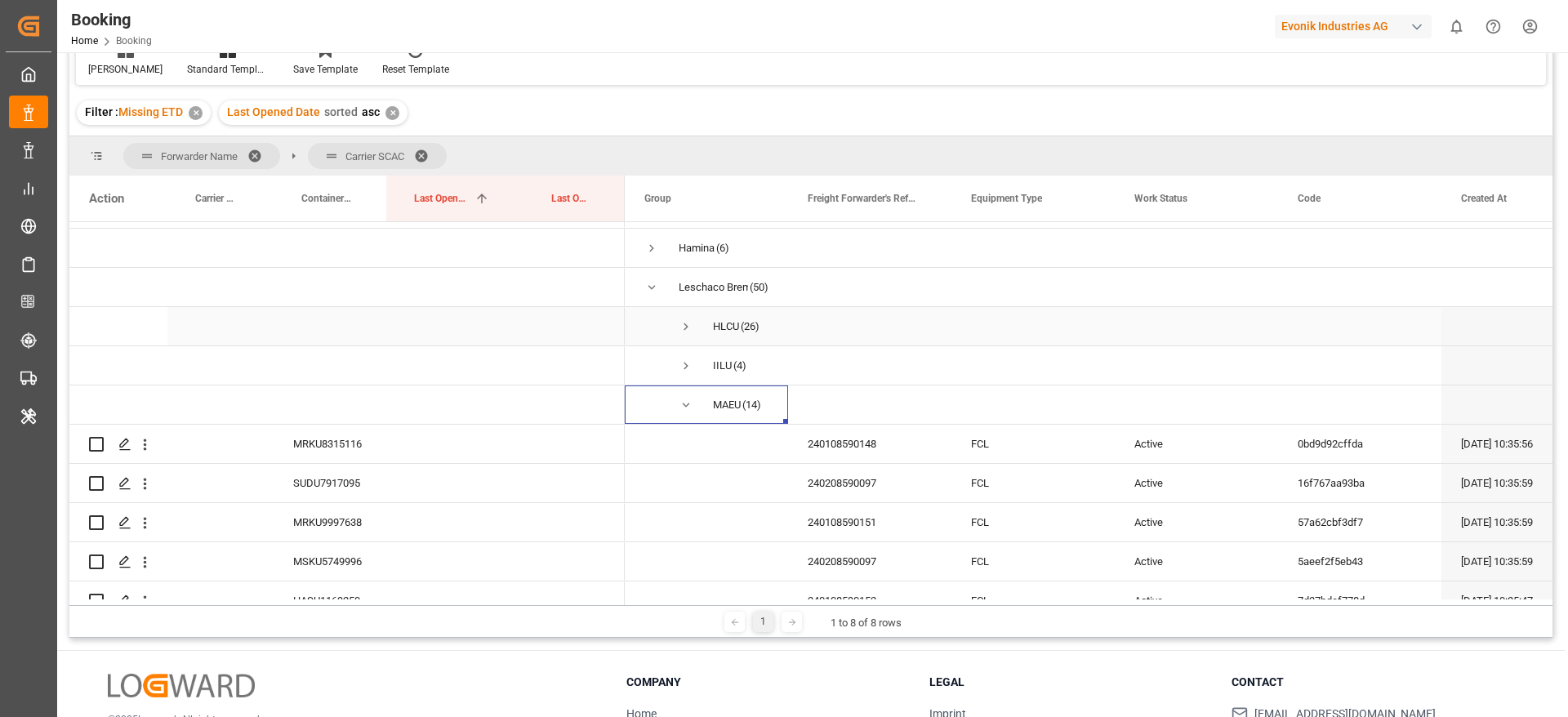
scroll to position [122, 0]
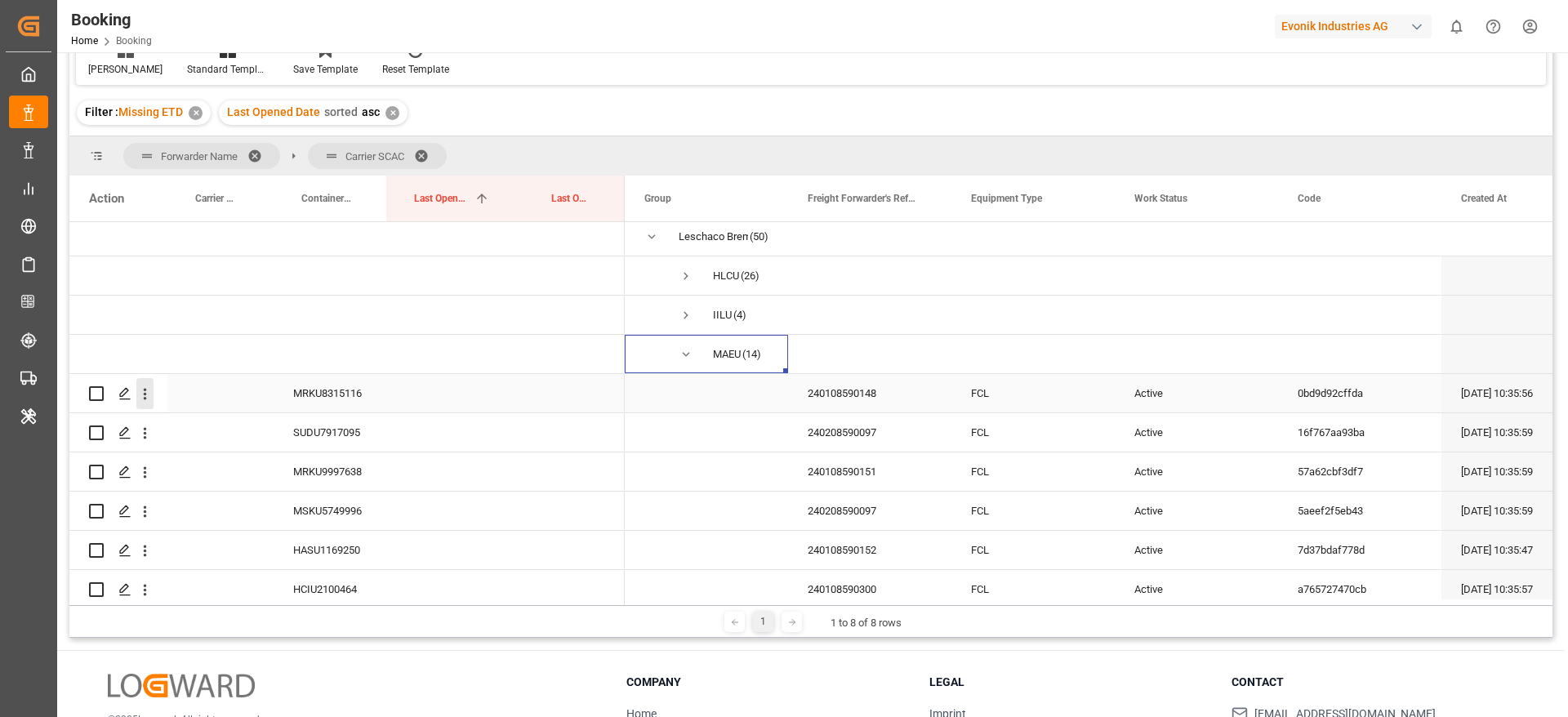
click at [151, 399] on icon "open menu" at bounding box center [145, 394] width 18 height 18
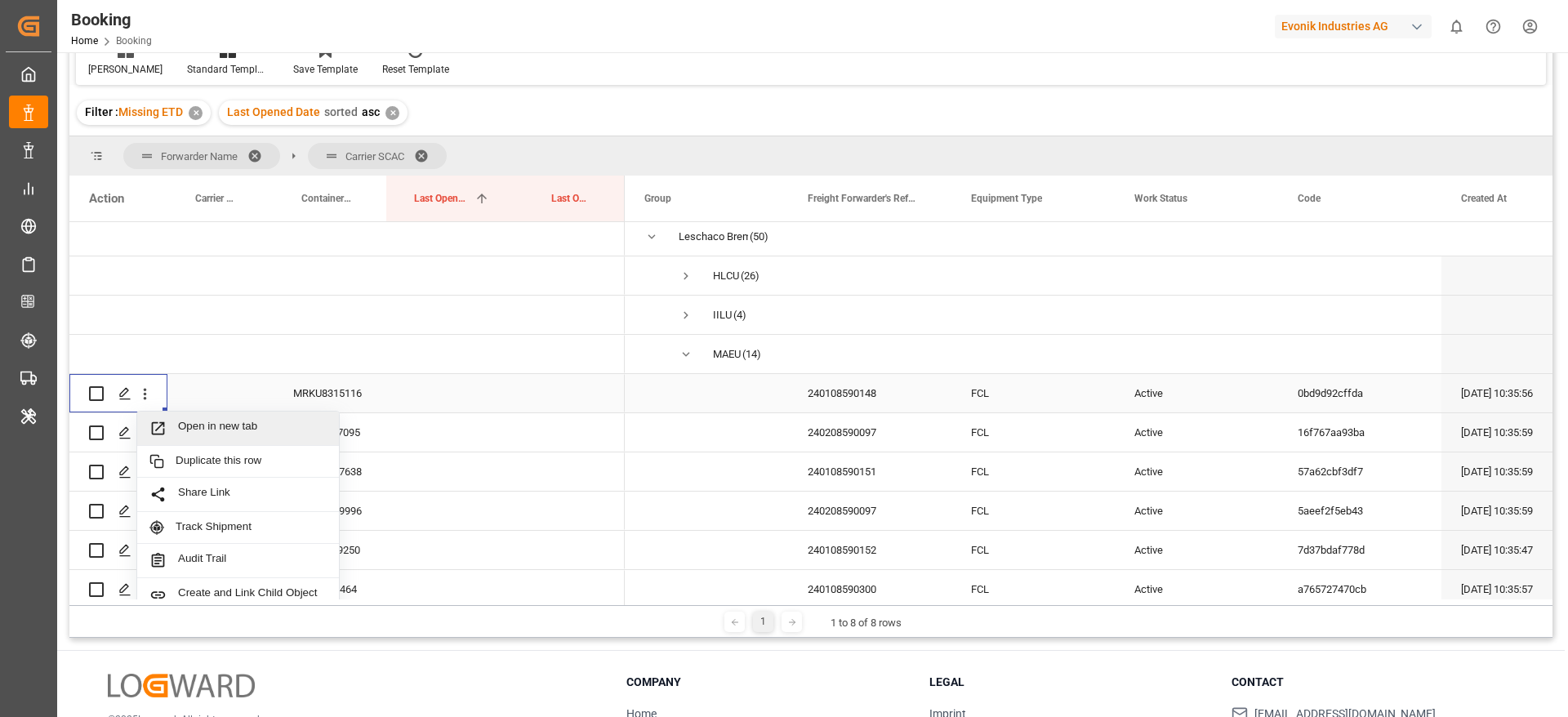
click at [199, 438] on div "Open in new tab" at bounding box center [238, 428] width 202 height 34
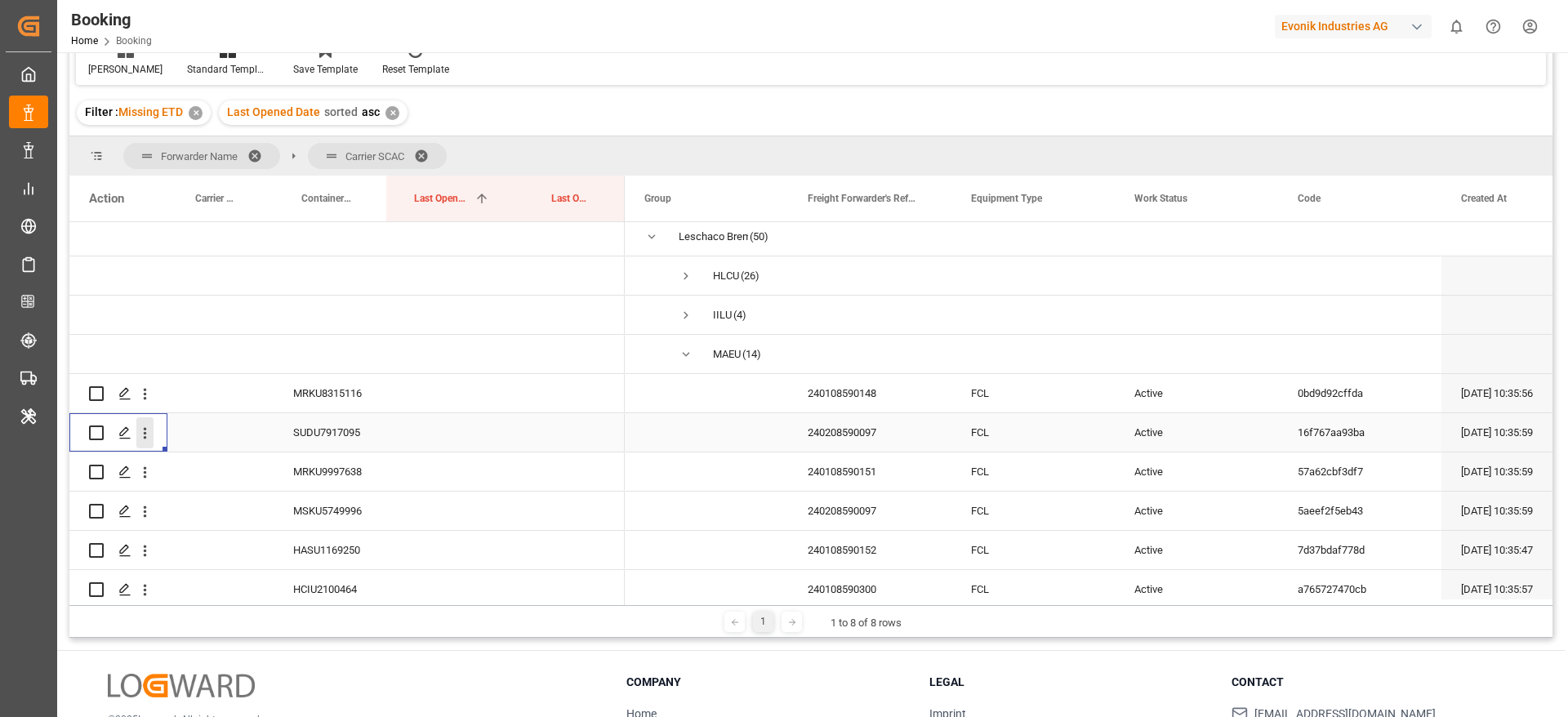
click at [143, 433] on icon "open menu" at bounding box center [145, 433] width 18 height 18
click at [191, 457] on div "Open in new tab" at bounding box center [238, 468] width 202 height 34
click at [862, 437] on div "240208590097" at bounding box center [870, 431] width 163 height 38
click at [850, 485] on div "240108590151" at bounding box center [870, 471] width 163 height 38
click at [832, 511] on div "240208590097" at bounding box center [870, 511] width 163 height 38
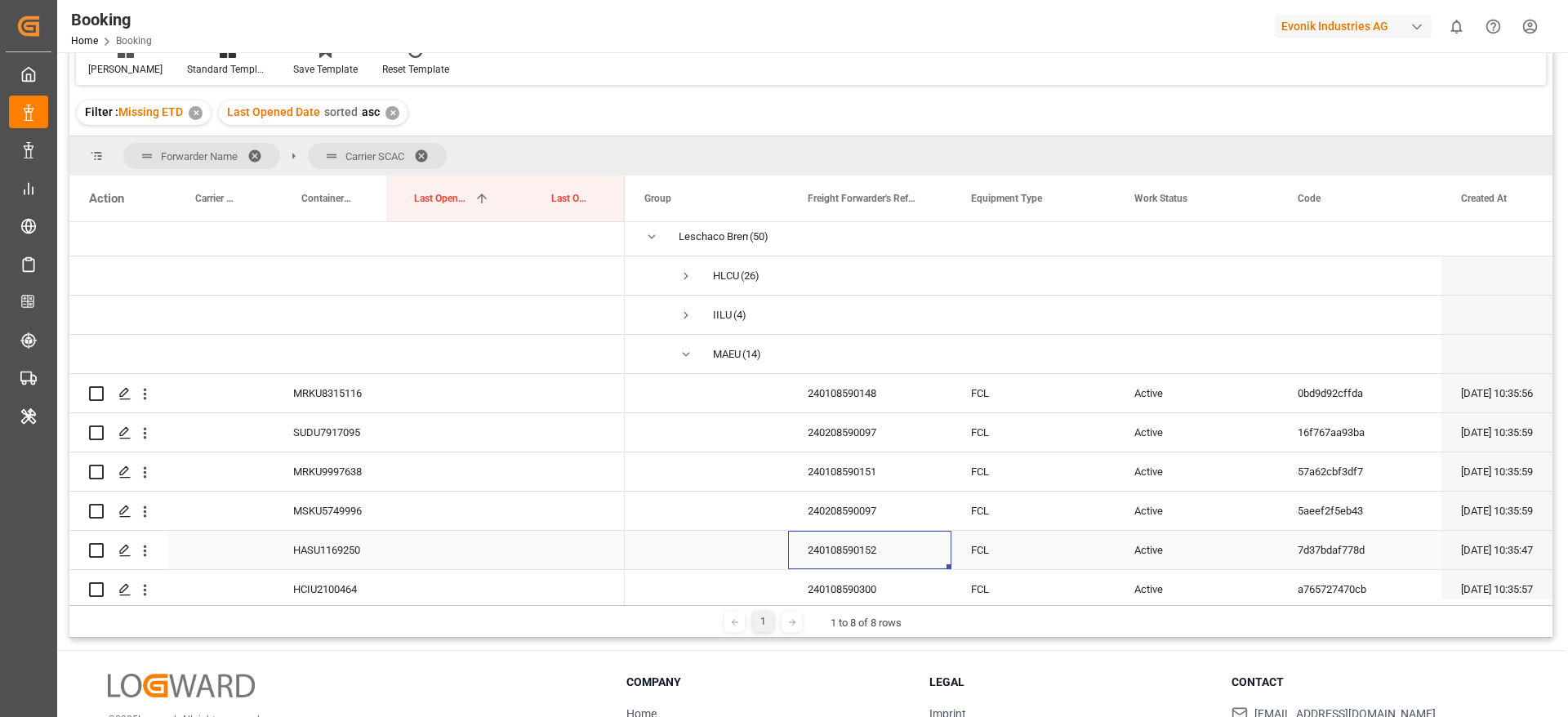
click at [880, 537] on div "240108590152" at bounding box center [870, 550] width 163 height 38
click at [847, 579] on div "240108590300" at bounding box center [870, 589] width 163 height 38
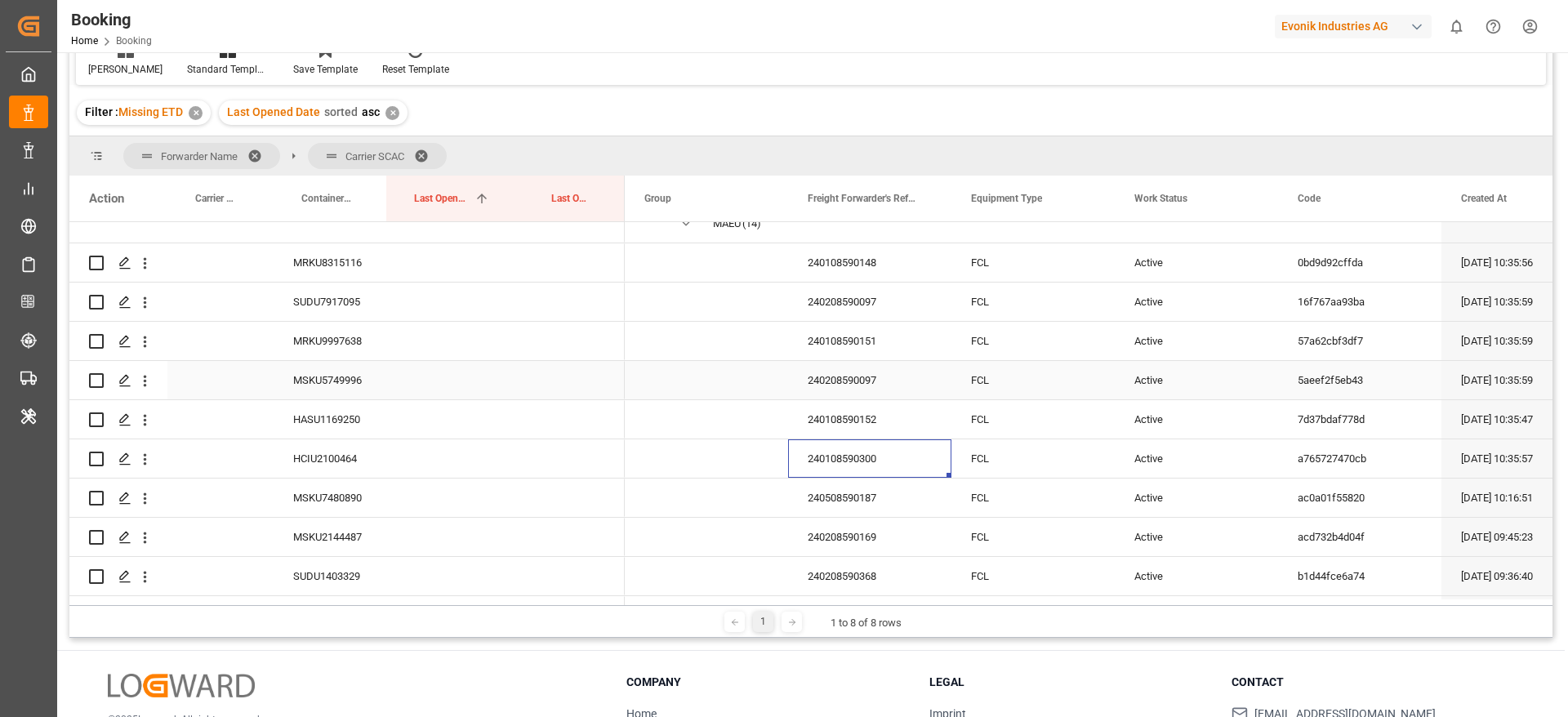
scroll to position [368, 0]
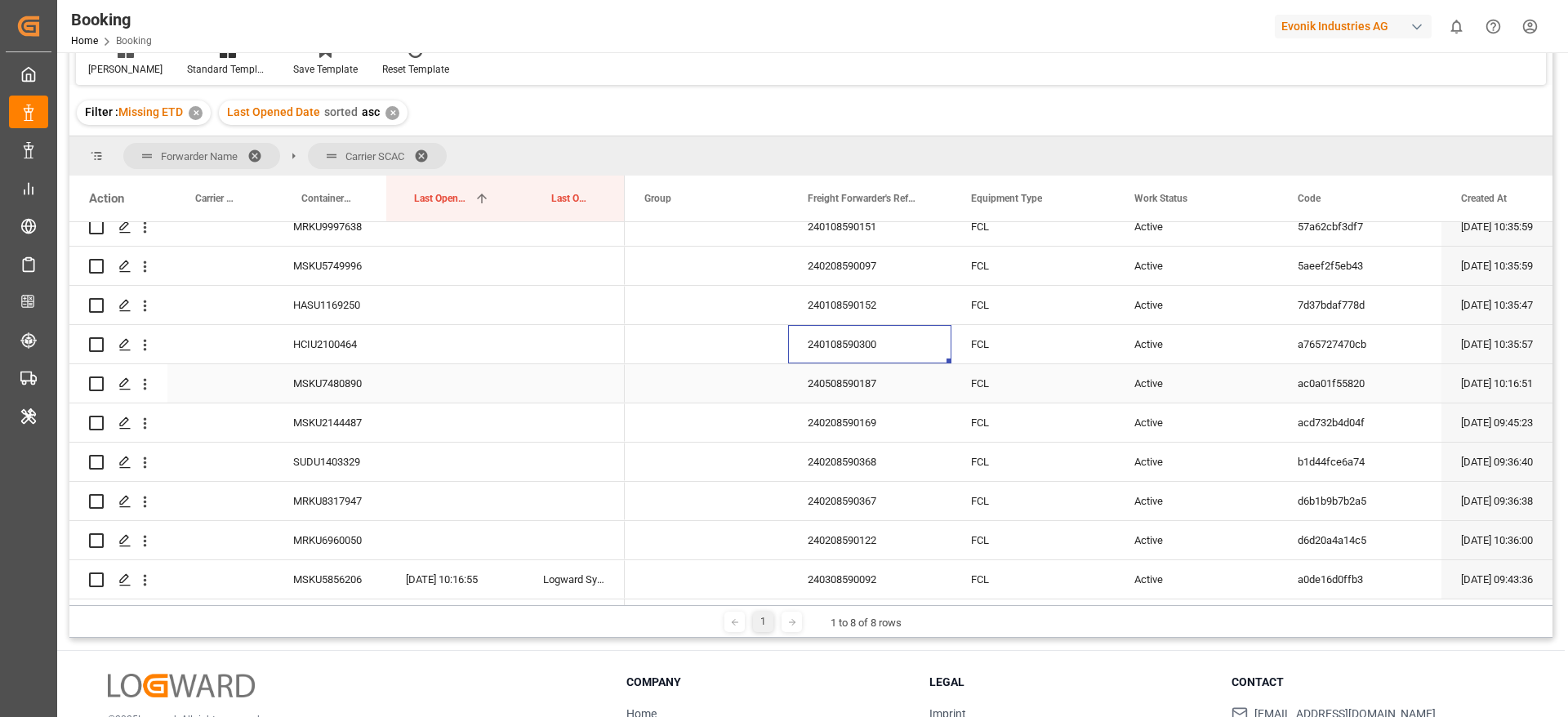
click at [869, 378] on div "240508590187" at bounding box center [870, 382] width 163 height 38
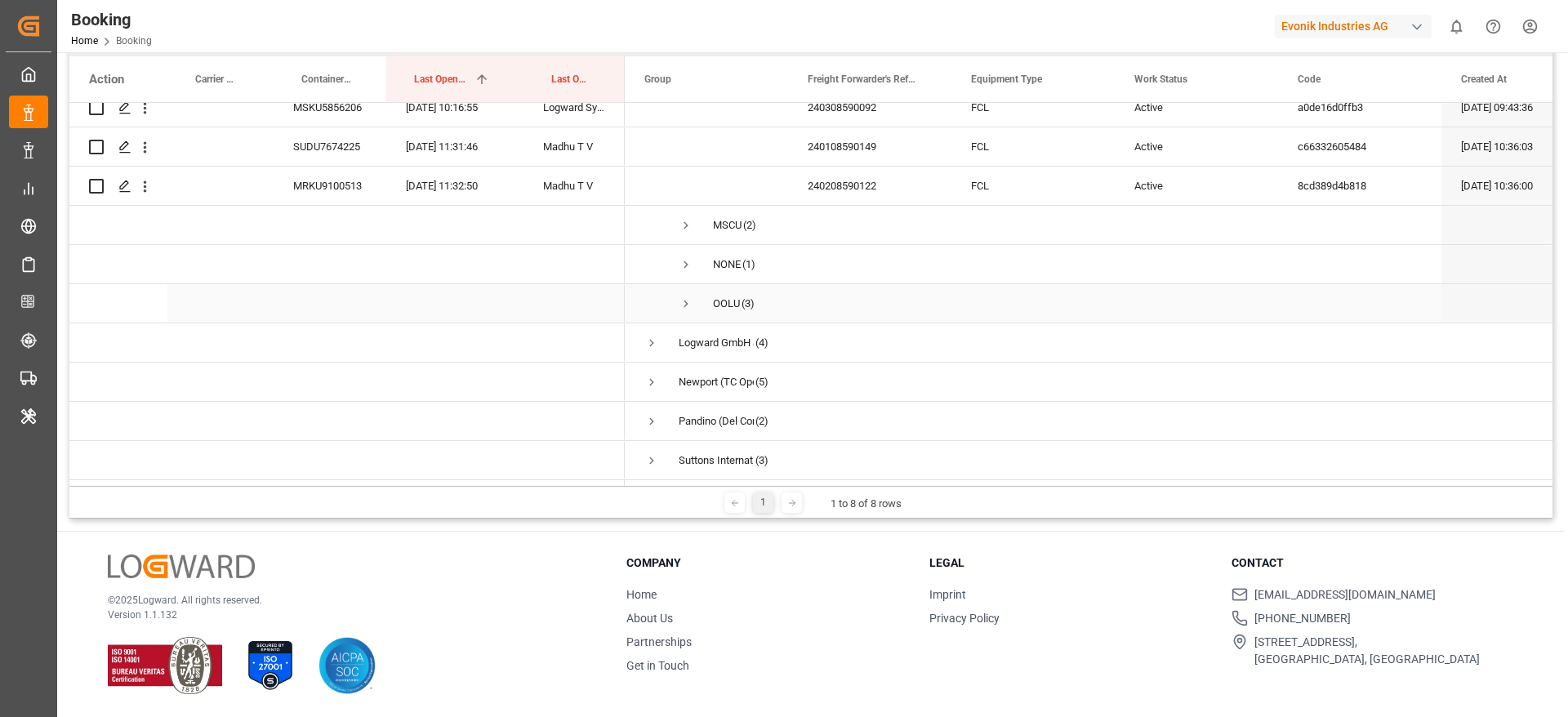
scroll to position [604, 0]
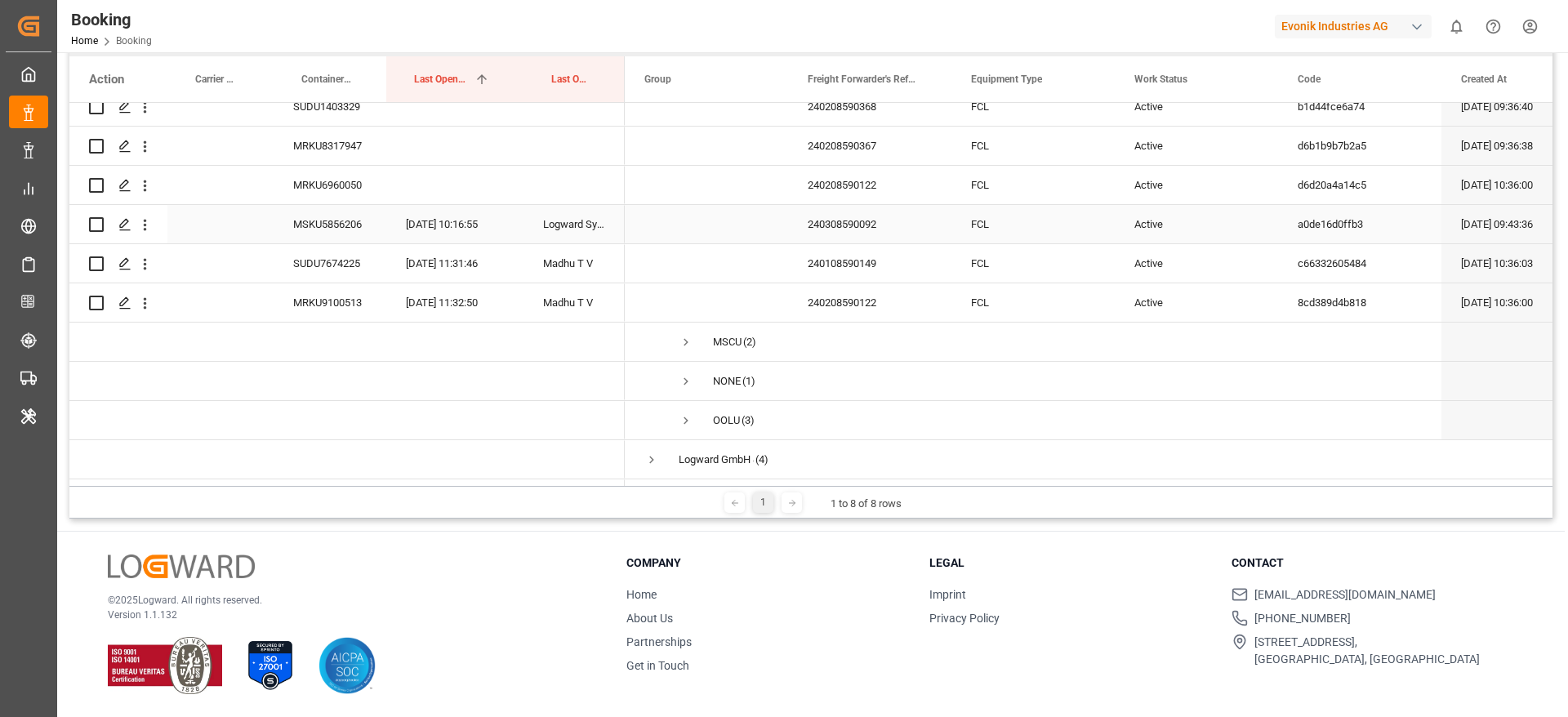
click at [834, 240] on div "240308590092" at bounding box center [870, 224] width 163 height 38
click at [832, 266] on div "240108590149" at bounding box center [870, 263] width 163 height 38
click at [856, 304] on div "240208590122" at bounding box center [870, 302] width 163 height 38
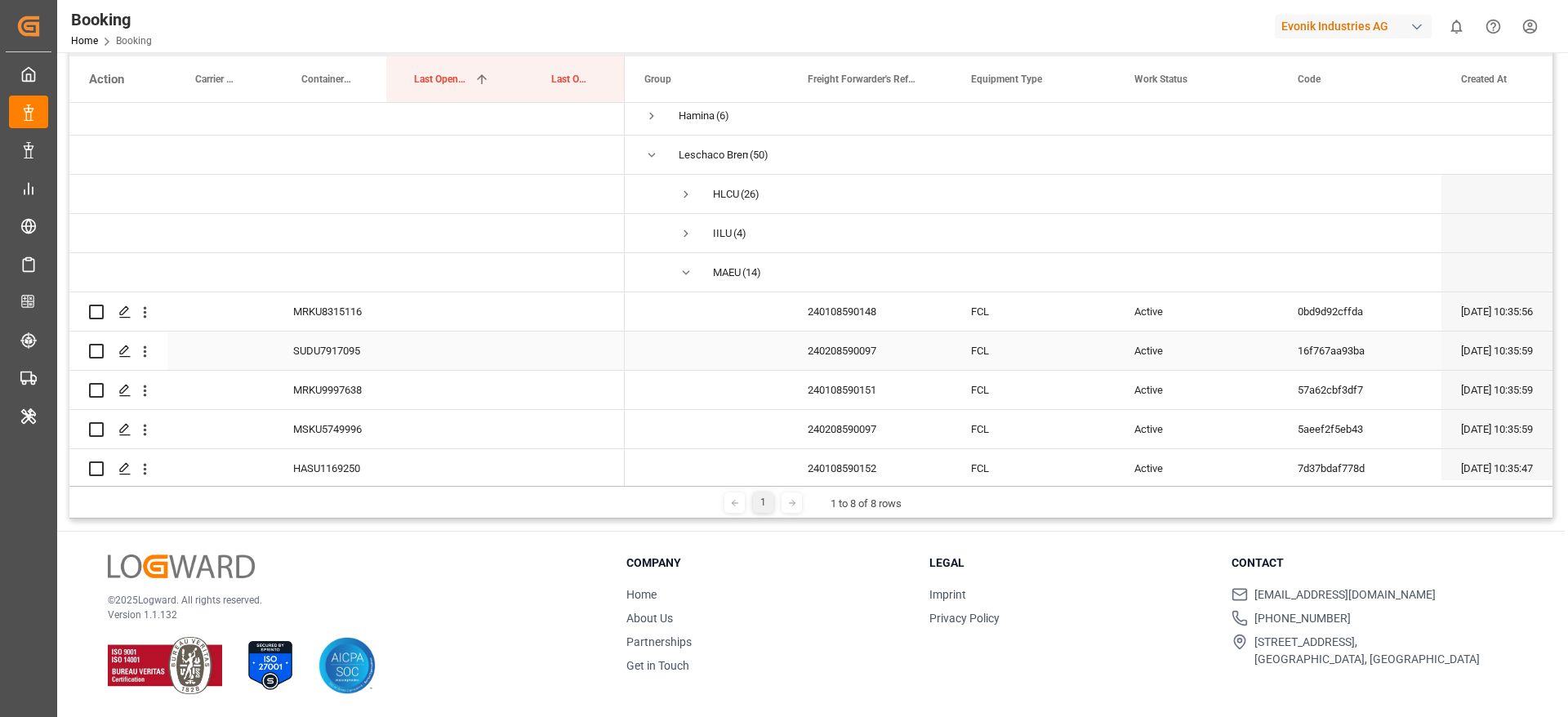
scroll to position [122, 0]
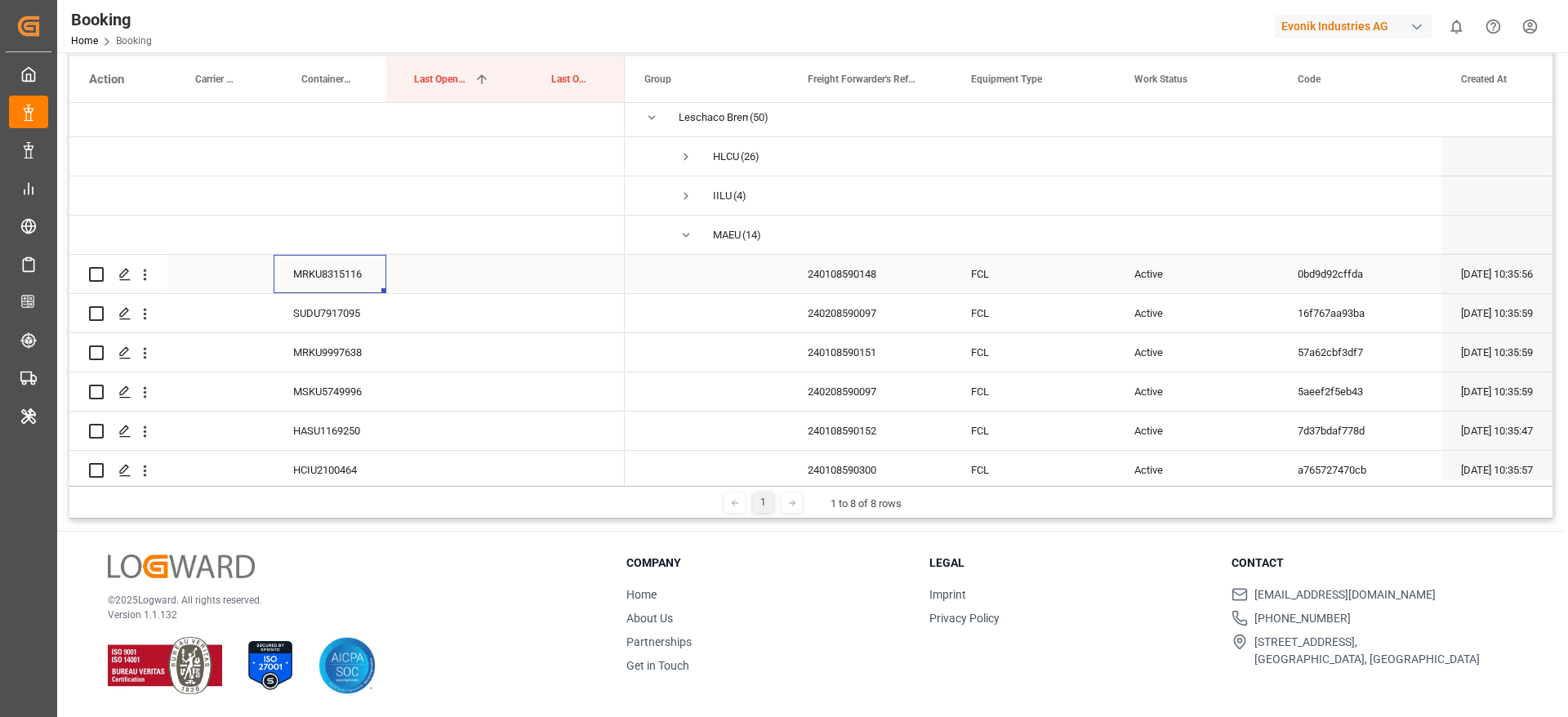
click at [364, 279] on div "MRKU8315116" at bounding box center [330, 273] width 112 height 38
click at [145, 270] on icon "open menu" at bounding box center [145, 275] width 3 height 12
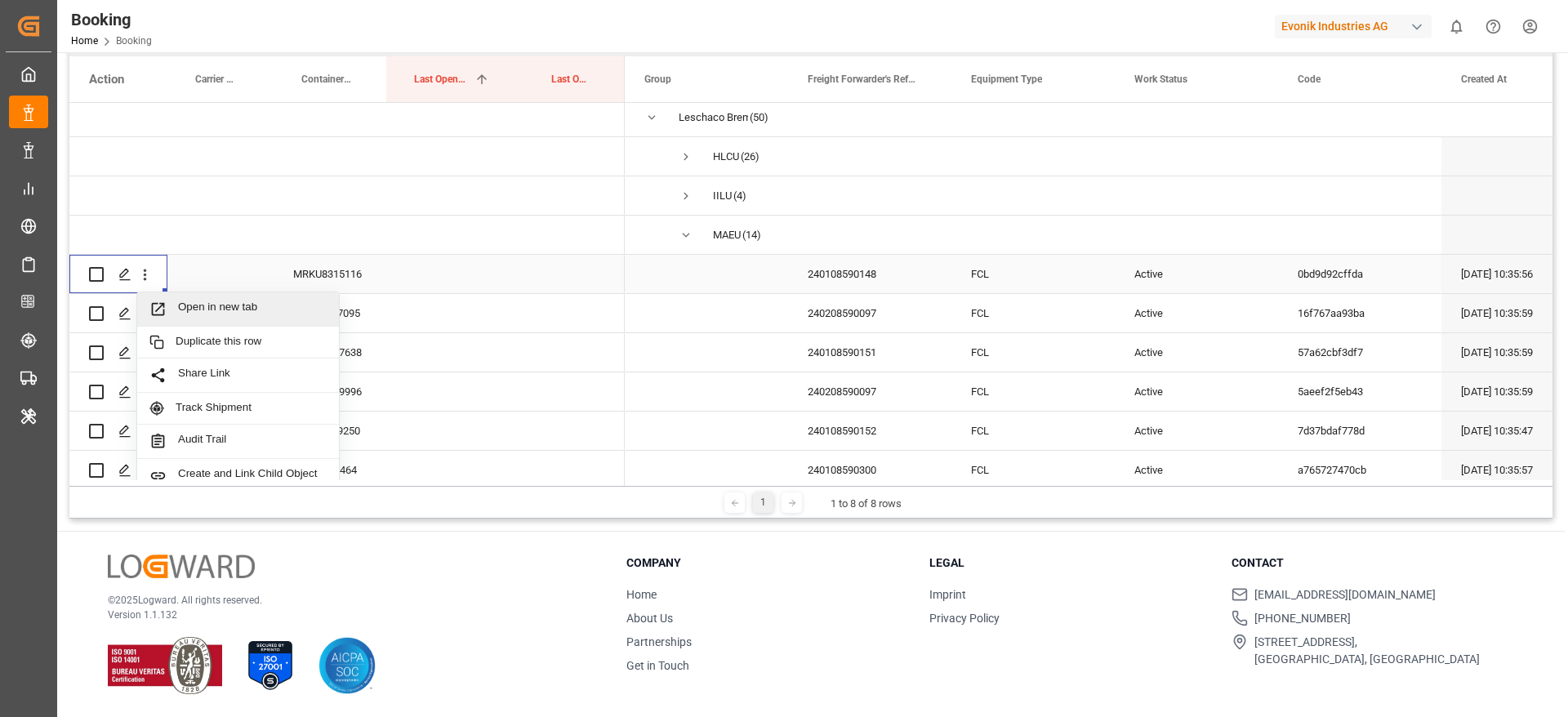
click at [195, 304] on span "Open in new tab" at bounding box center [252, 309] width 149 height 18
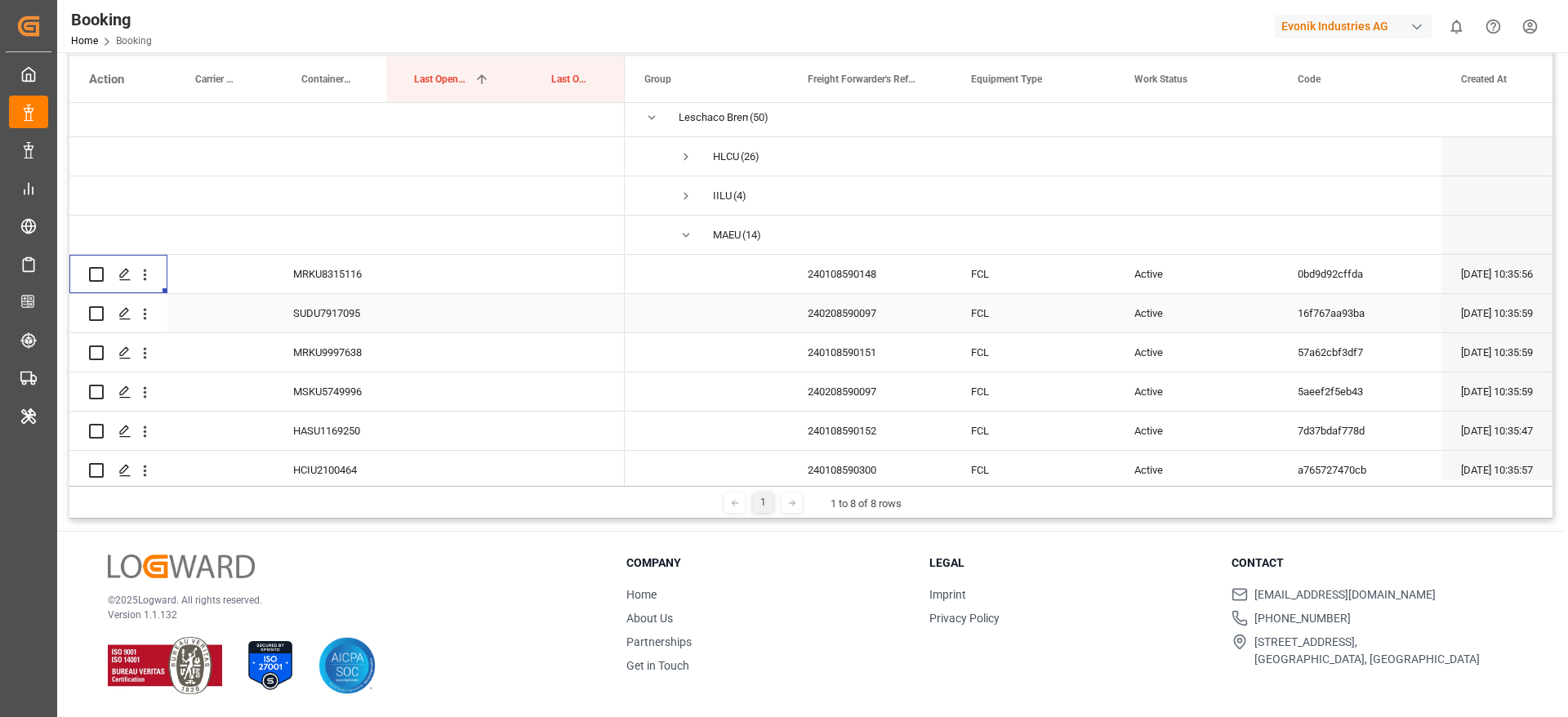
click at [361, 319] on div "SUDU7917095" at bounding box center [330, 313] width 112 height 38
click at [150, 318] on icon "open menu" at bounding box center [145, 314] width 18 height 18
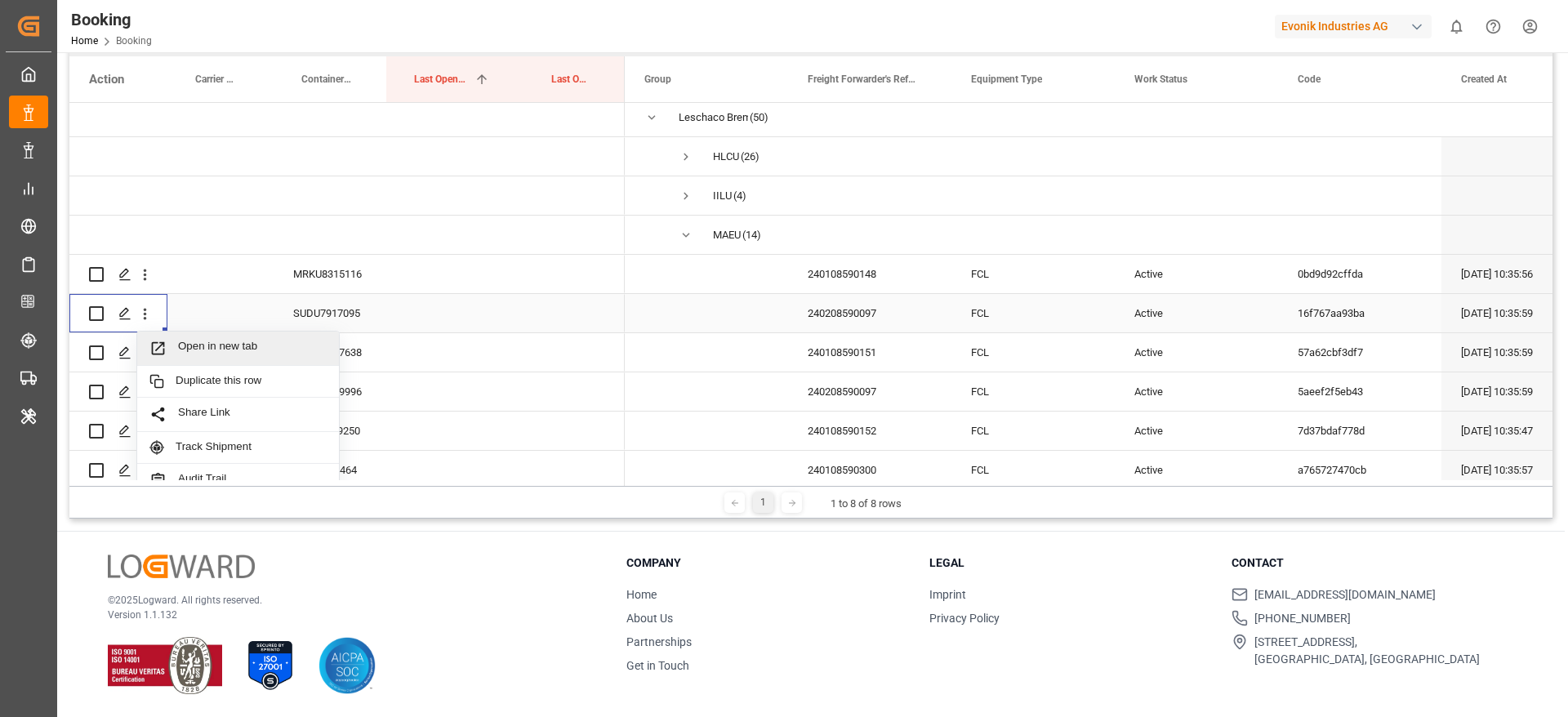
click at [210, 354] on span "Open in new tab" at bounding box center [252, 348] width 149 height 18
click at [317, 344] on div "MRKU9997638" at bounding box center [330, 352] width 112 height 38
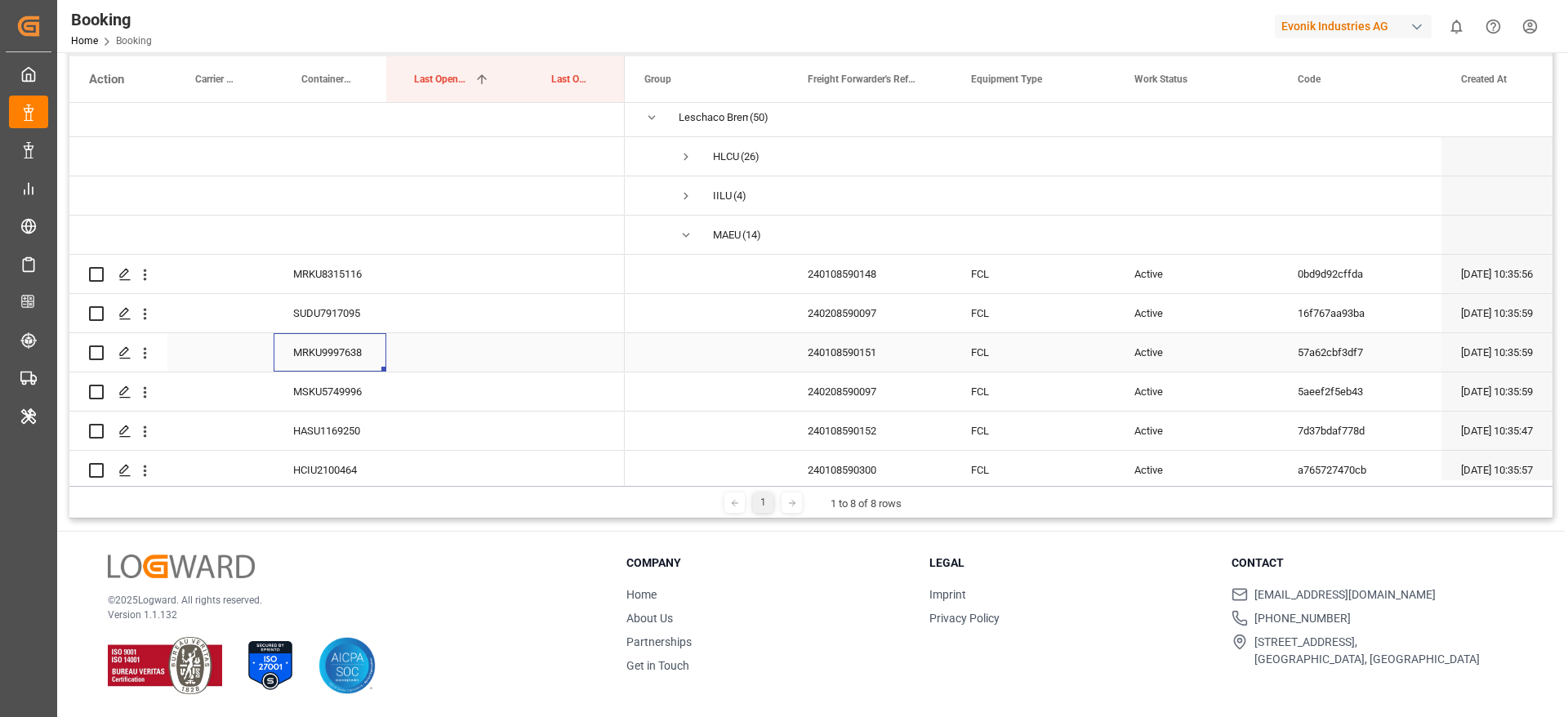
click at [298, 368] on div "MRKU9997638" at bounding box center [330, 352] width 112 height 38
click at [315, 379] on div "MSKU5749996" at bounding box center [330, 391] width 112 height 38
click at [328, 421] on div "HASU1169250" at bounding box center [330, 430] width 112 height 38
click at [152, 441] on button "open menu" at bounding box center [145, 431] width 18 height 31
click at [188, 464] on span "Open in new tab" at bounding box center [252, 466] width 149 height 18
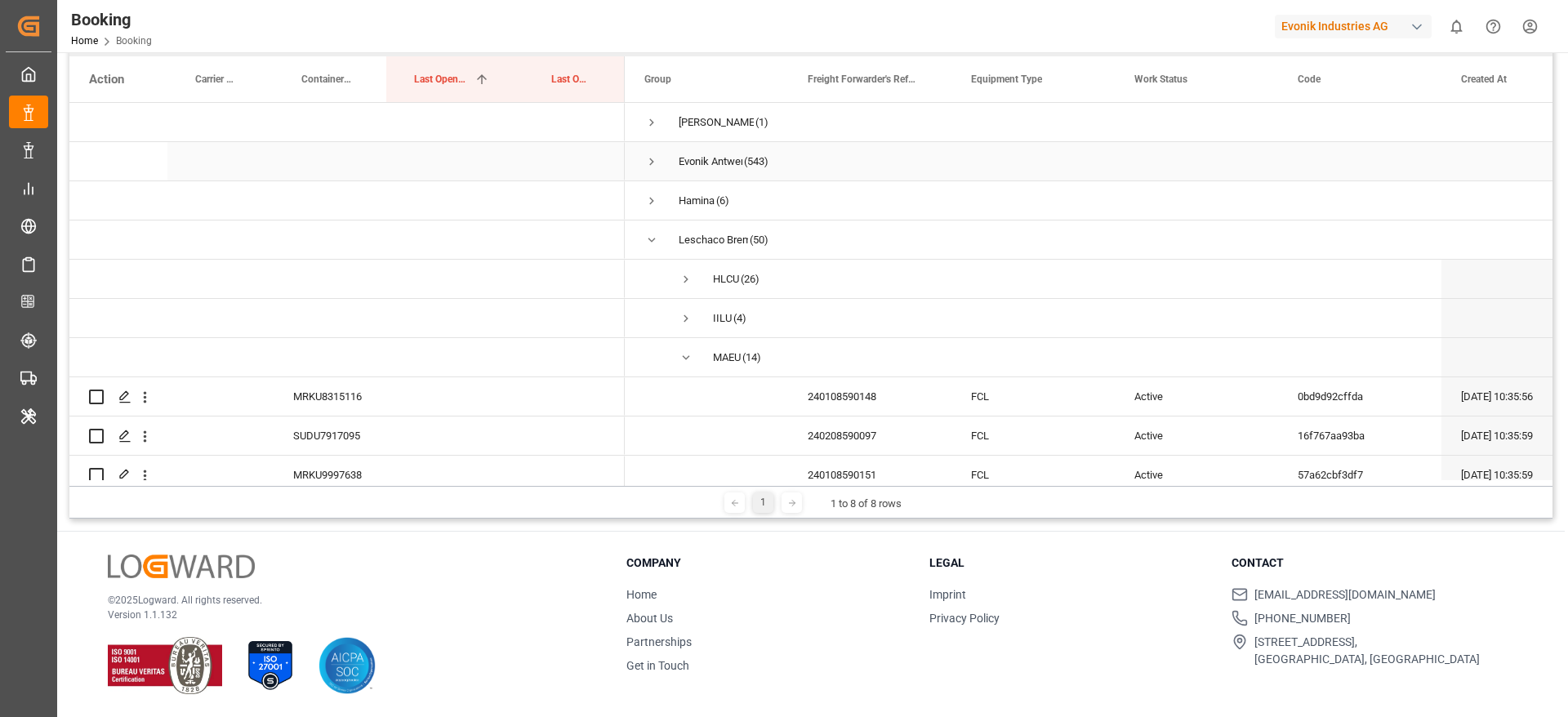
scroll to position [0, 0]
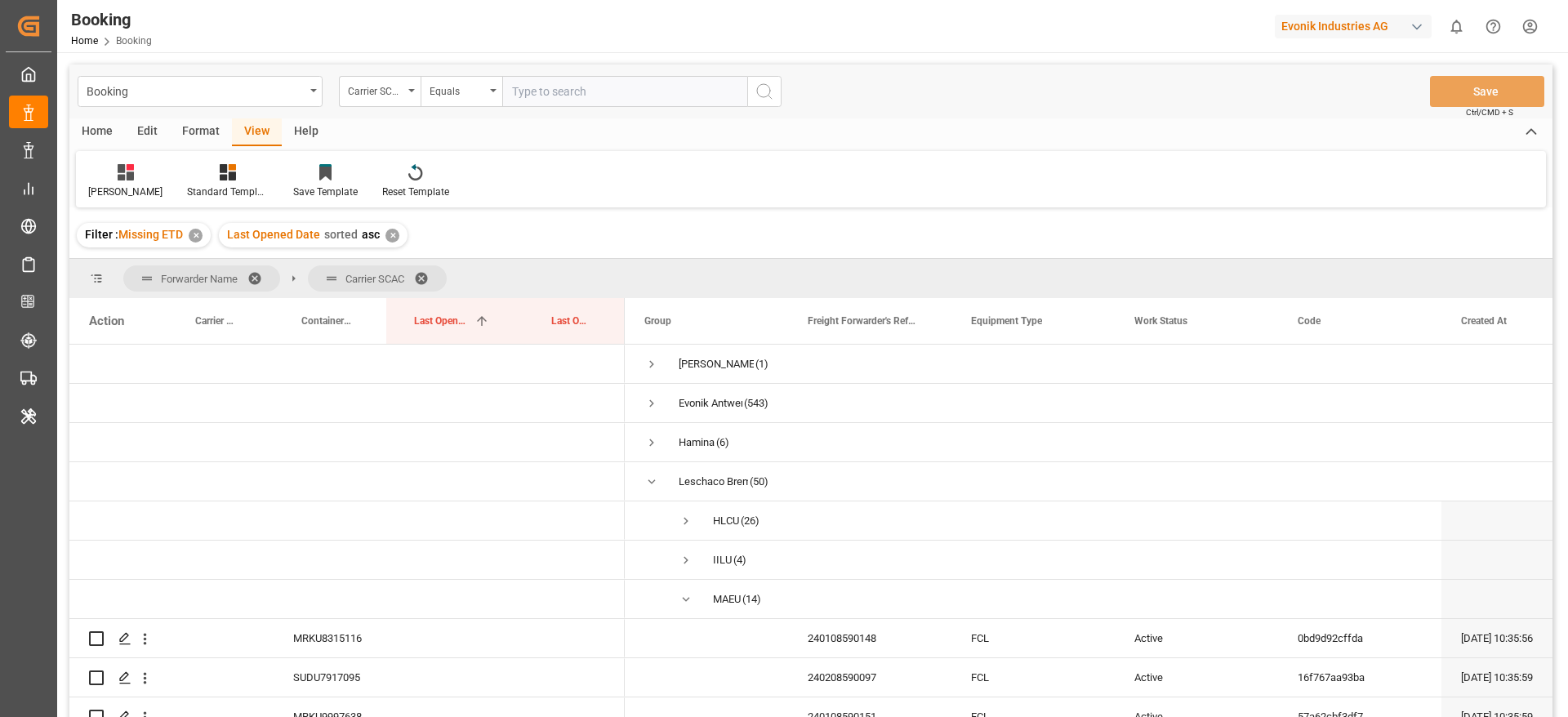
click at [559, 99] on input "text" at bounding box center [624, 92] width 245 height 31
type input "maeu"
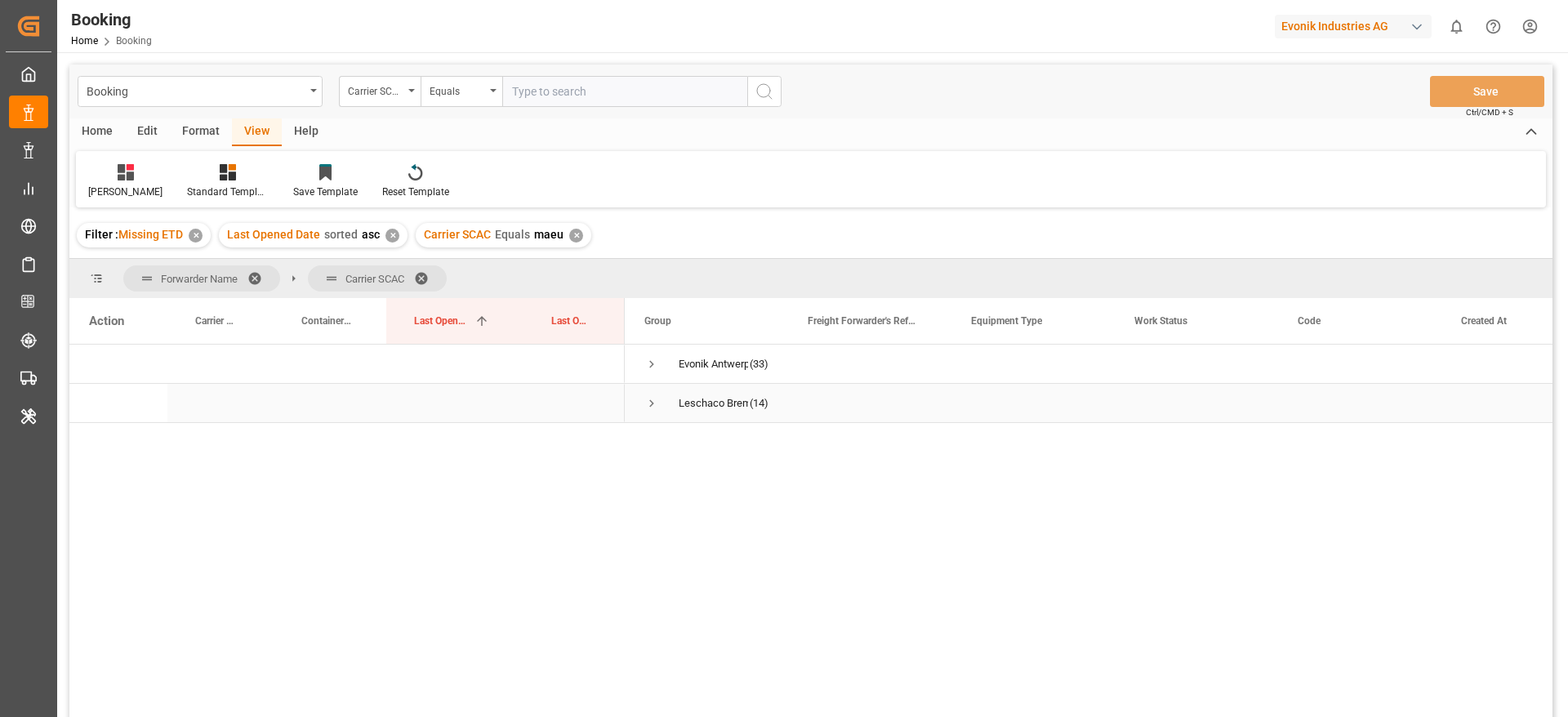
click at [653, 406] on span "Press SPACE to select this row." at bounding box center [651, 403] width 15 height 15
click at [709, 406] on div "Leschaco Bremen" at bounding box center [713, 403] width 69 height 37
click at [373, 78] on div "Carrier SCAC" at bounding box center [379, 92] width 81 height 31
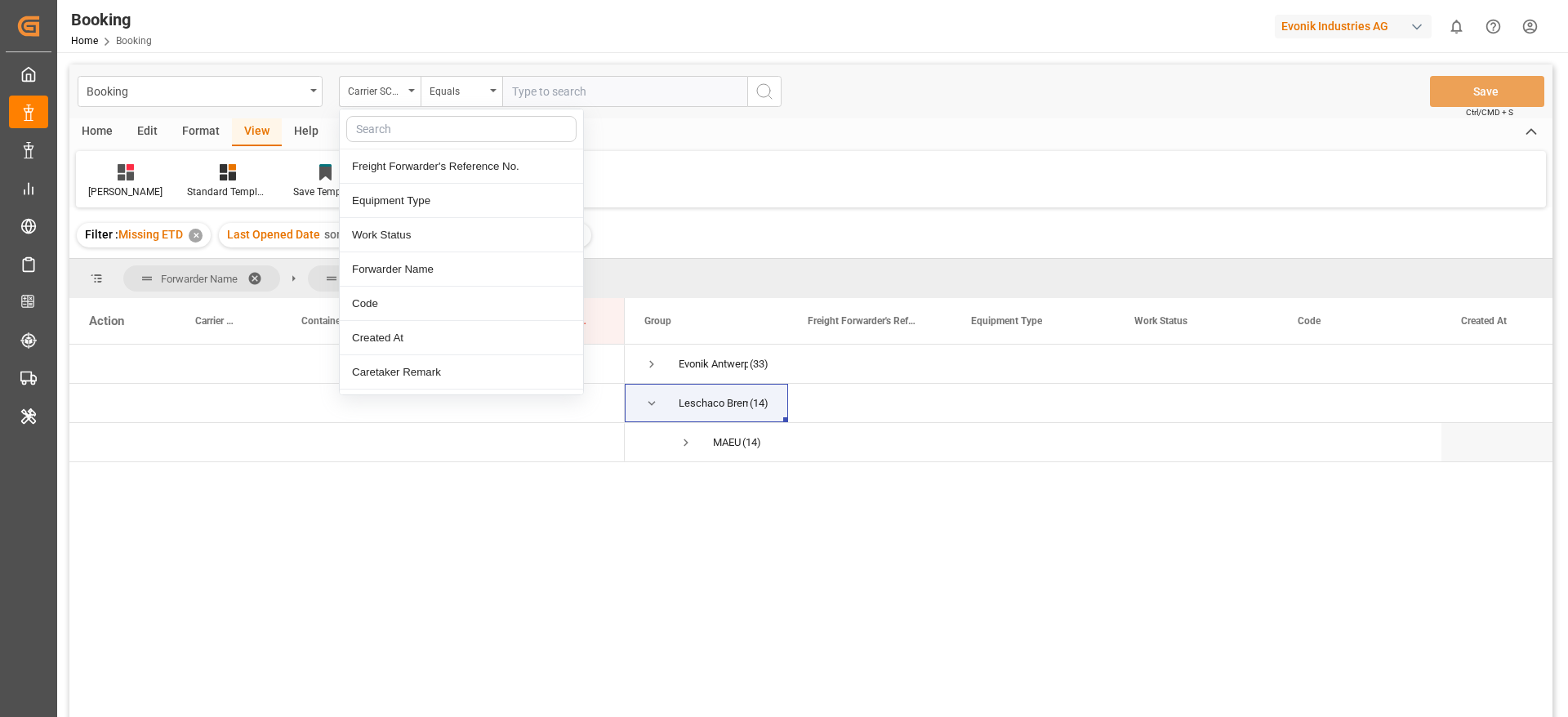
click at [384, 121] on input "text" at bounding box center [461, 129] width 230 height 26
type input "f"
click at [392, 189] on div "Forwarder Name" at bounding box center [461, 201] width 244 height 34
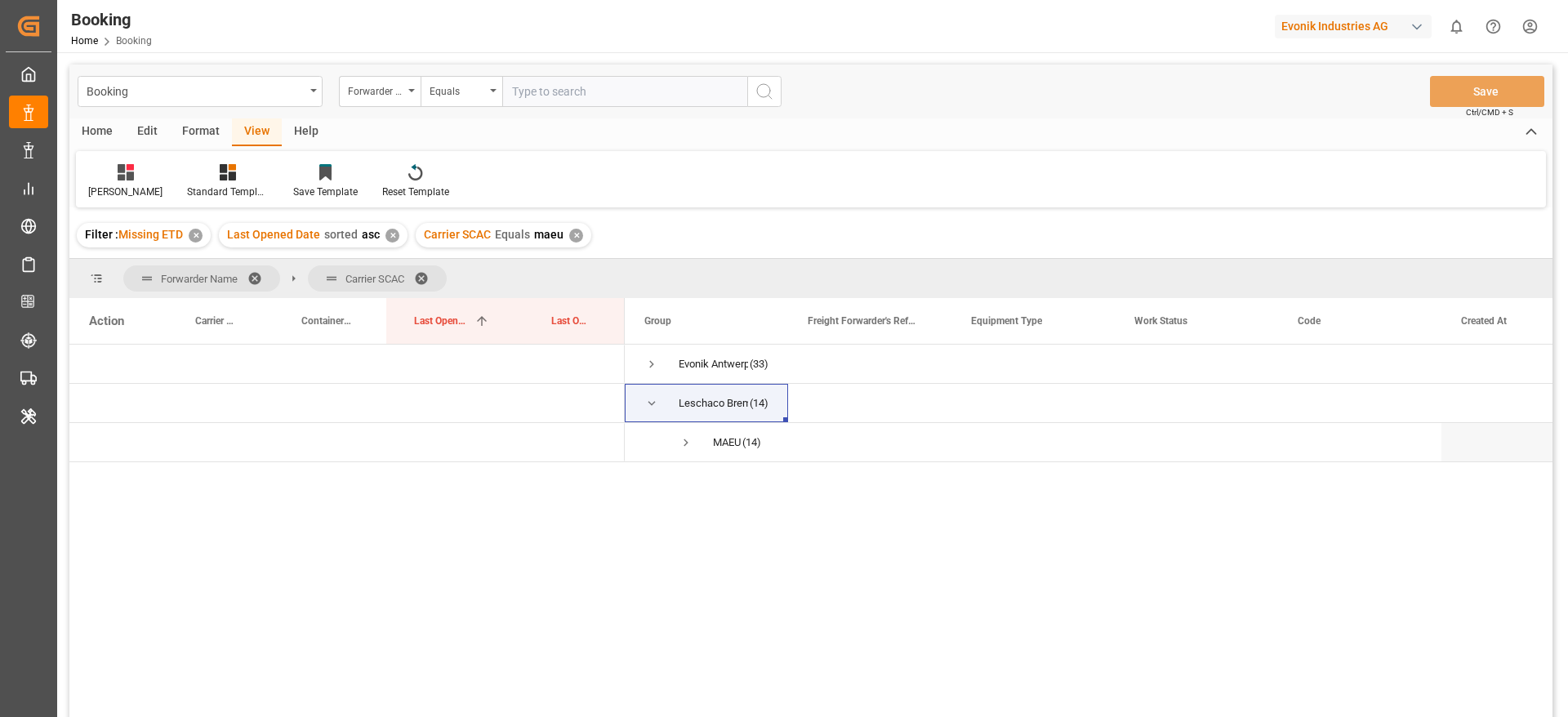
click at [538, 99] on input "text" at bounding box center [624, 92] width 245 height 31
paste input "Leschaco Bremen"
type input "Leschaco Bremen"
click at [771, 93] on icon "search button" at bounding box center [764, 91] width 20 height 20
click at [570, 233] on div "✕" at bounding box center [576, 236] width 14 height 14
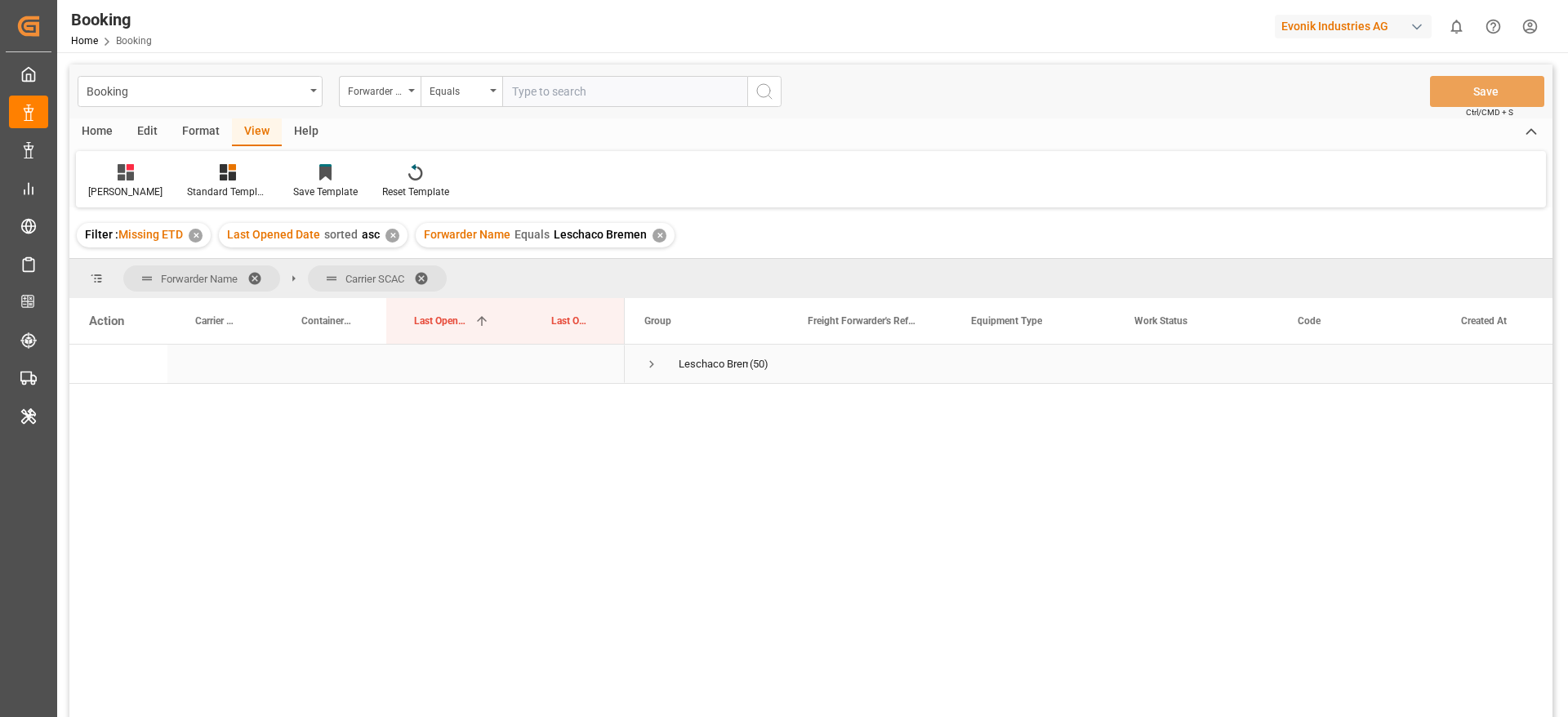
click at [654, 368] on span "Press SPACE to select this row." at bounding box center [651, 364] width 15 height 15
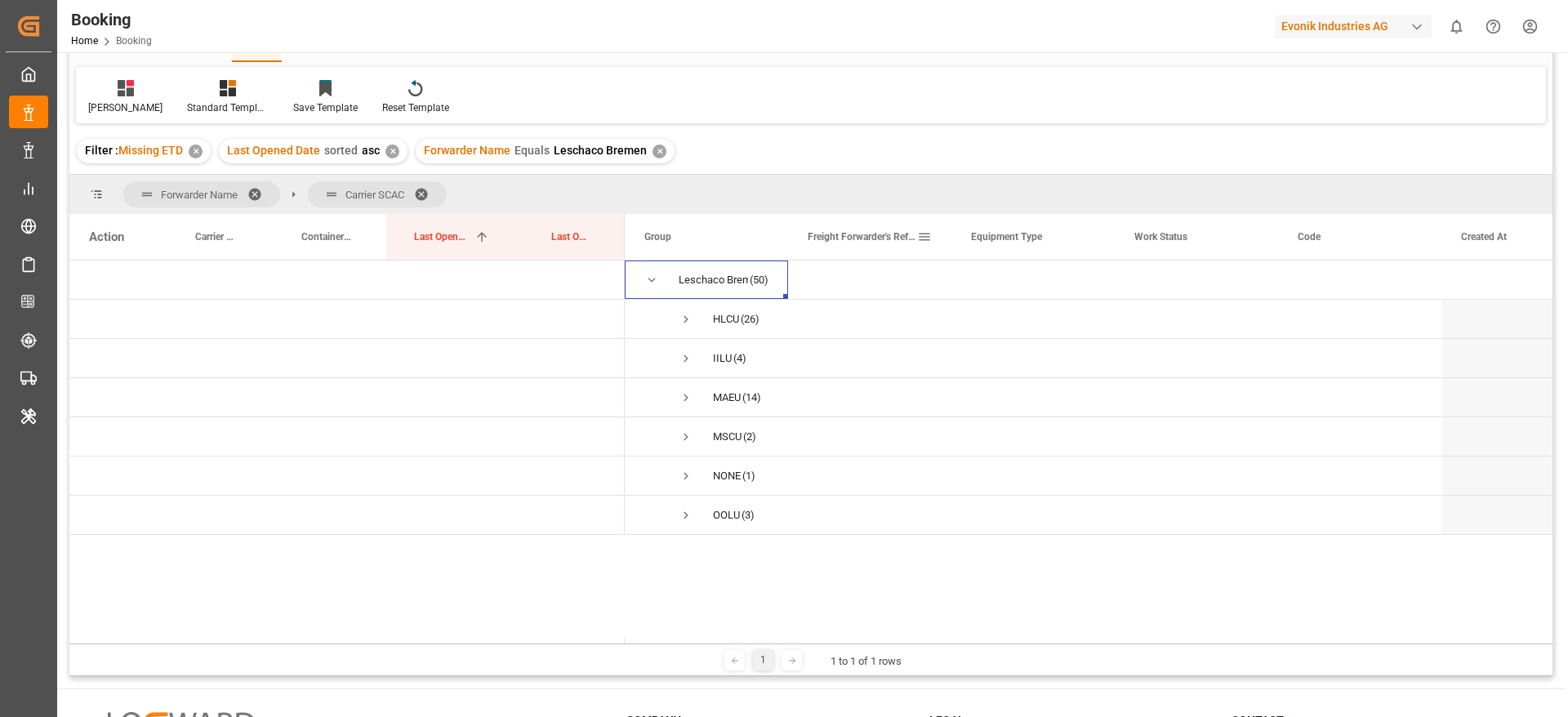
scroll to position [122, 0]
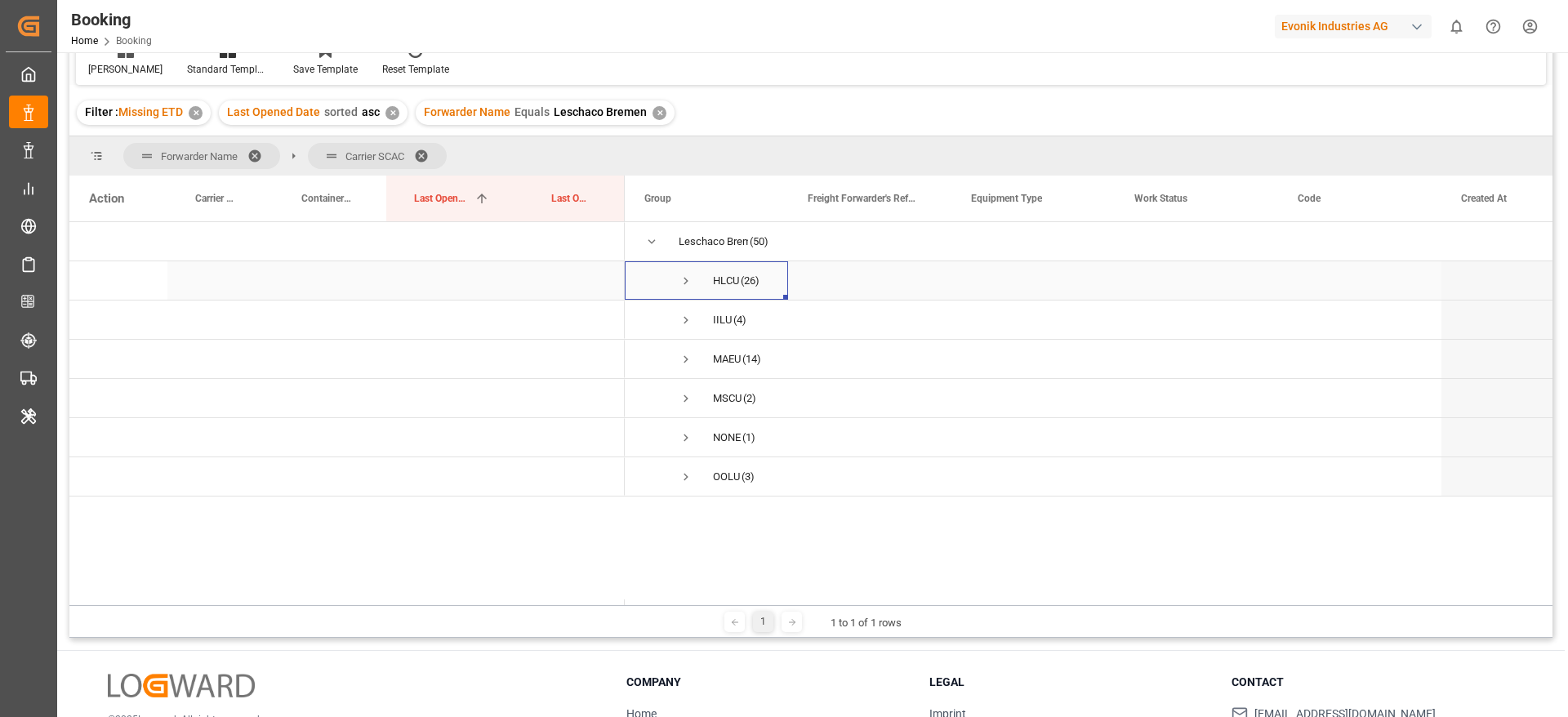
click at [749, 288] on span "(26)" at bounding box center [749, 281] width 19 height 37
click at [690, 283] on span "Press SPACE to select this row." at bounding box center [686, 281] width 15 height 15
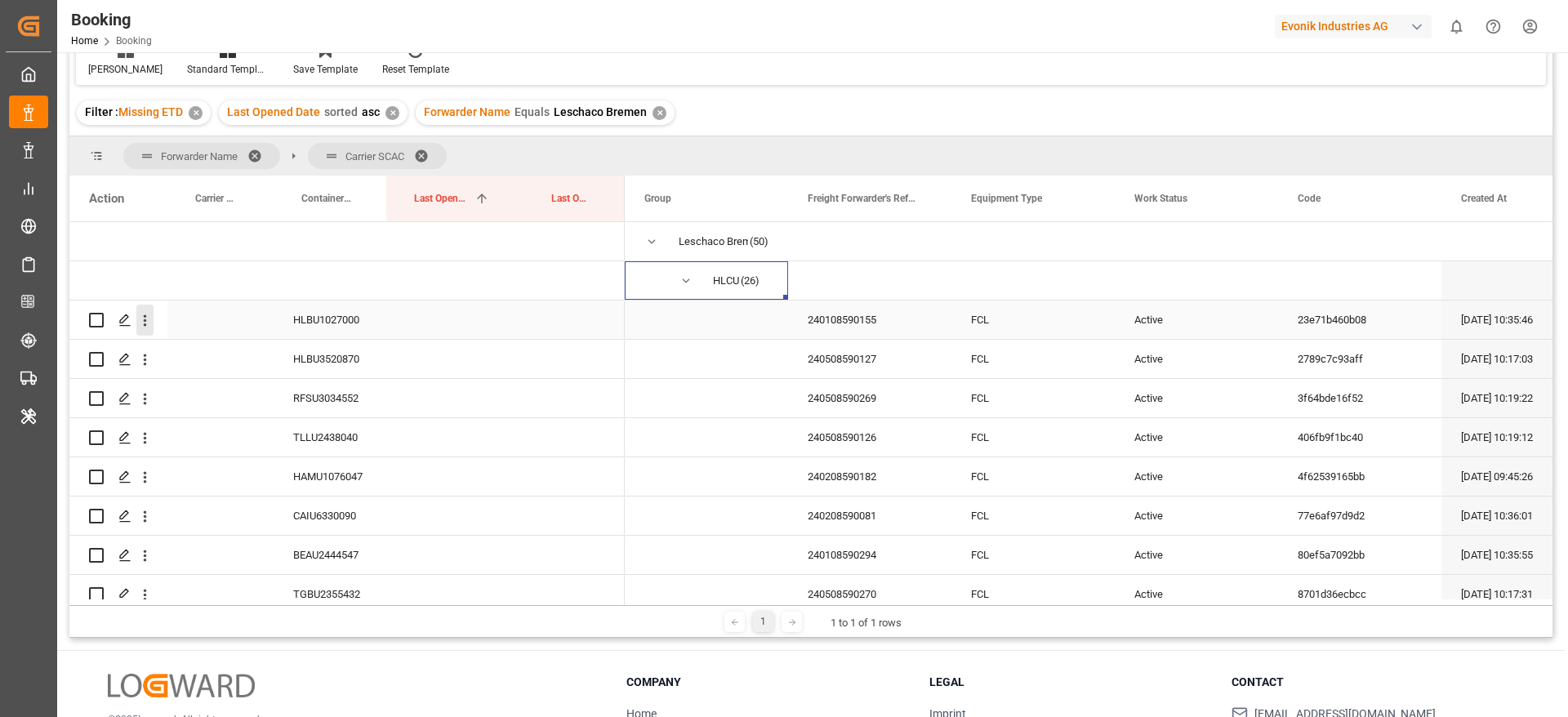
click at [148, 313] on icon "open menu" at bounding box center [145, 321] width 18 height 18
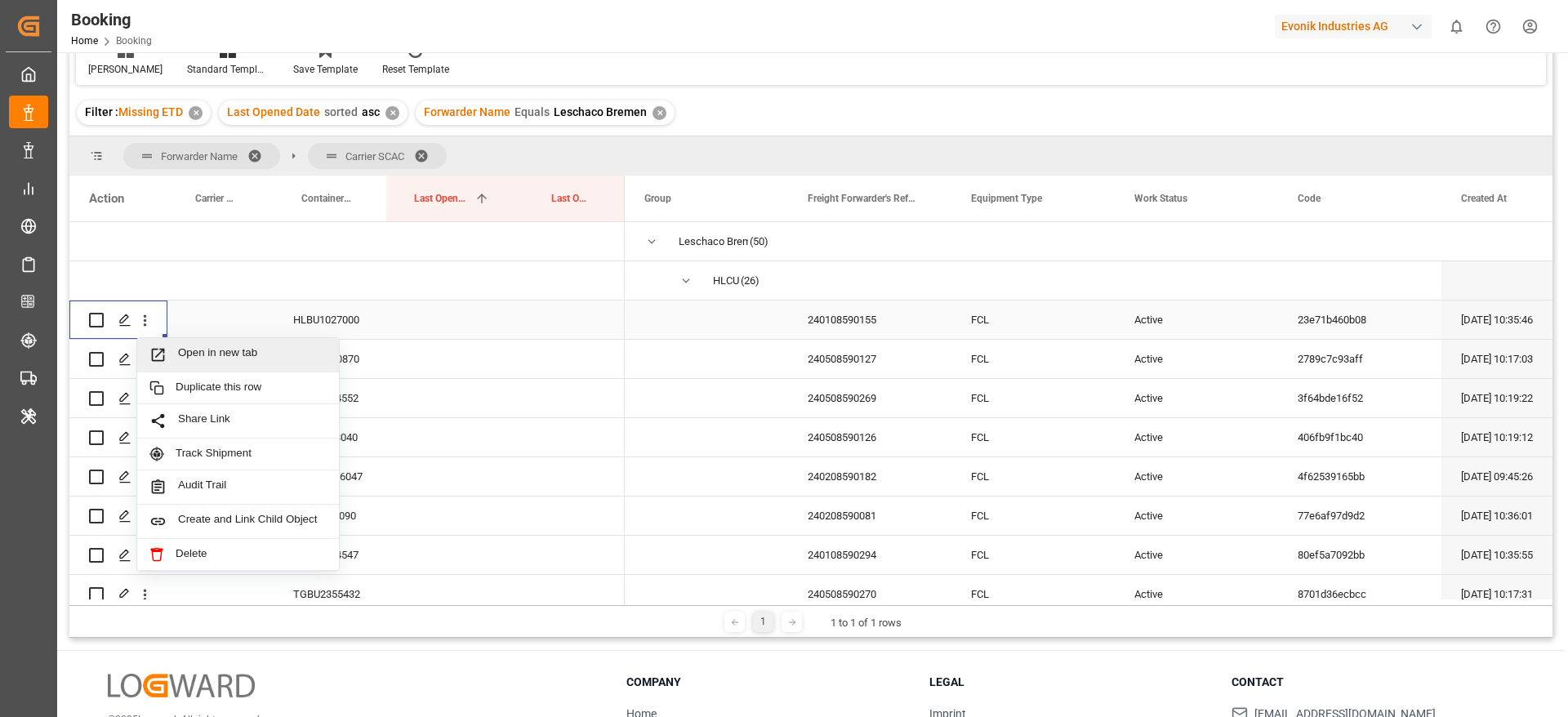
click at [170, 349] on span "Press SPACE to select this row." at bounding box center [163, 355] width 28 height 18
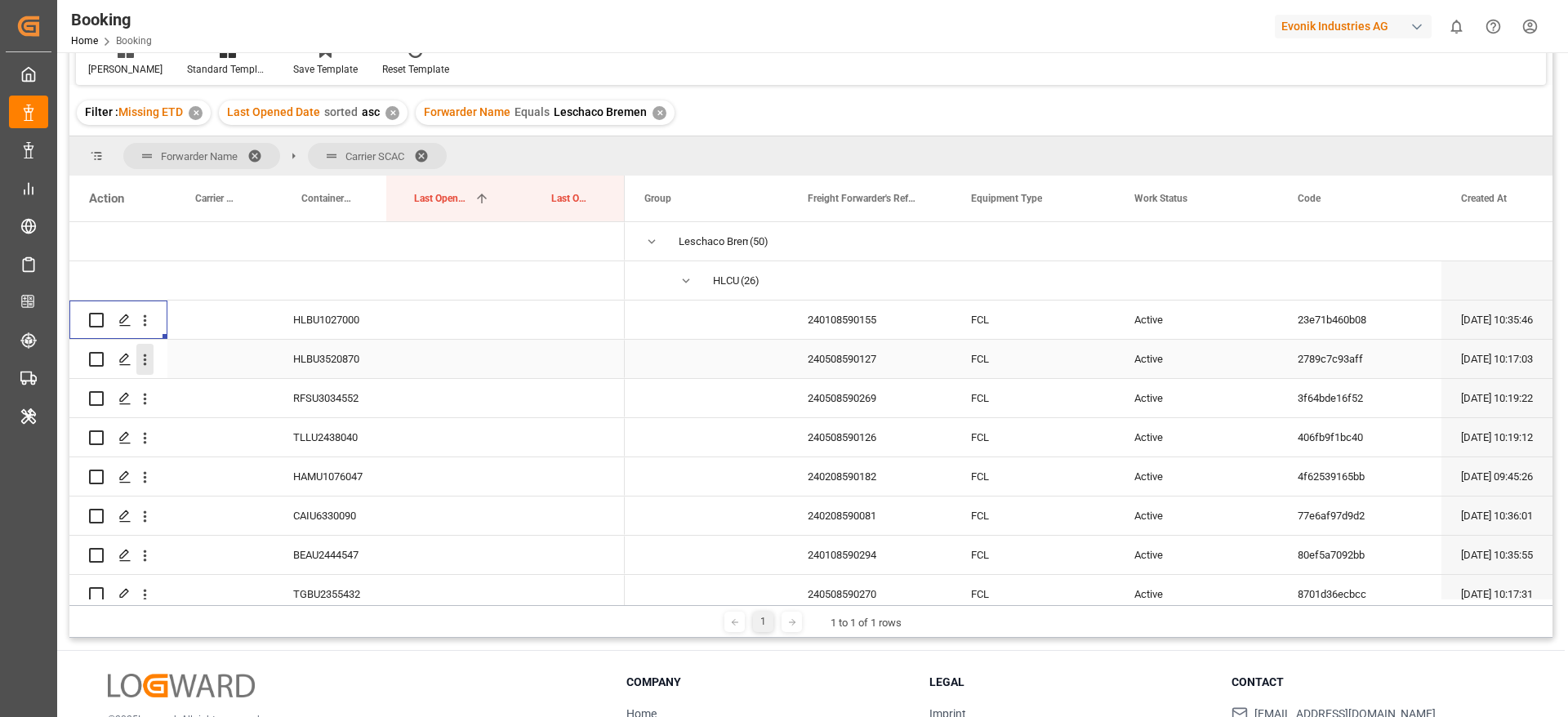
click at [141, 363] on icon "open menu" at bounding box center [145, 360] width 18 height 18
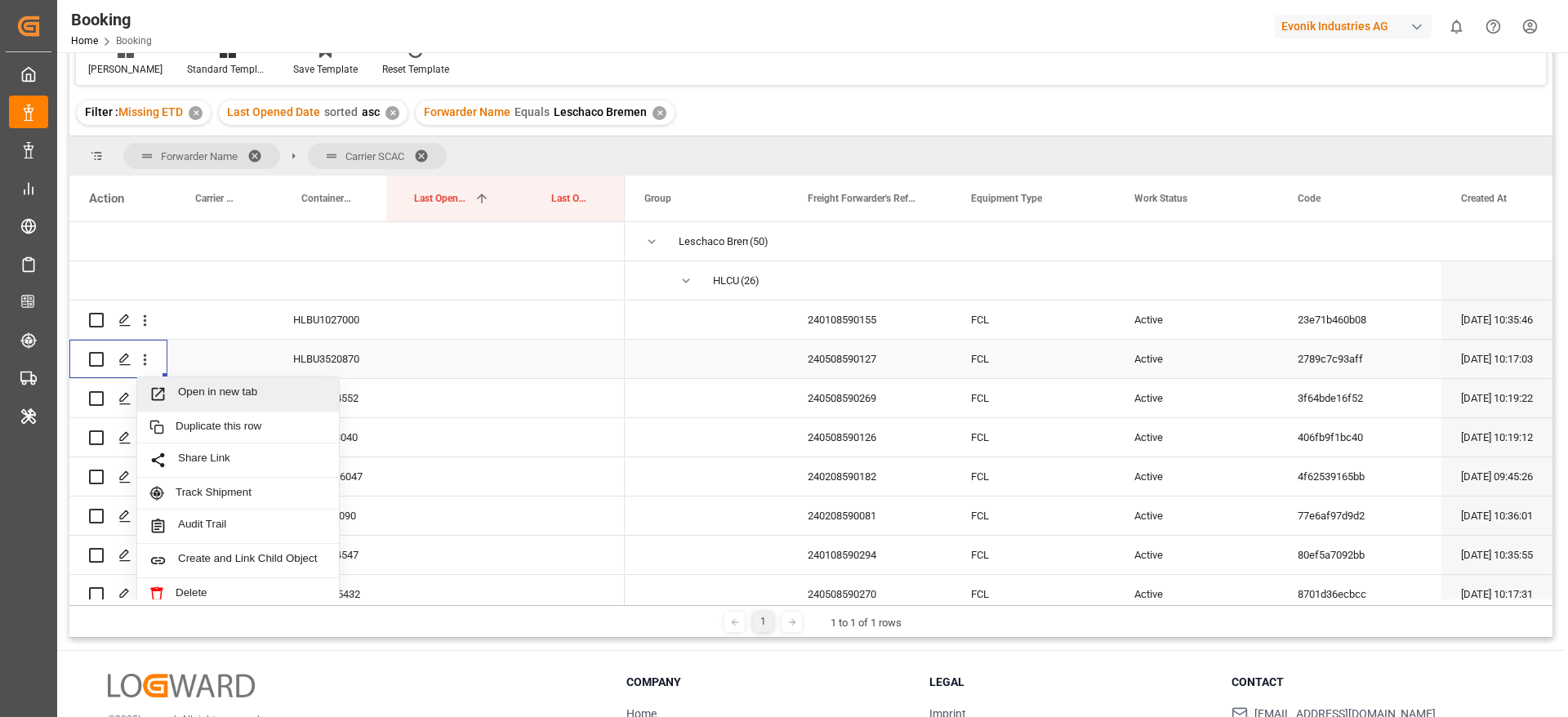
click at [183, 412] on div "Duplicate this row" at bounding box center [238, 427] width 202 height 32
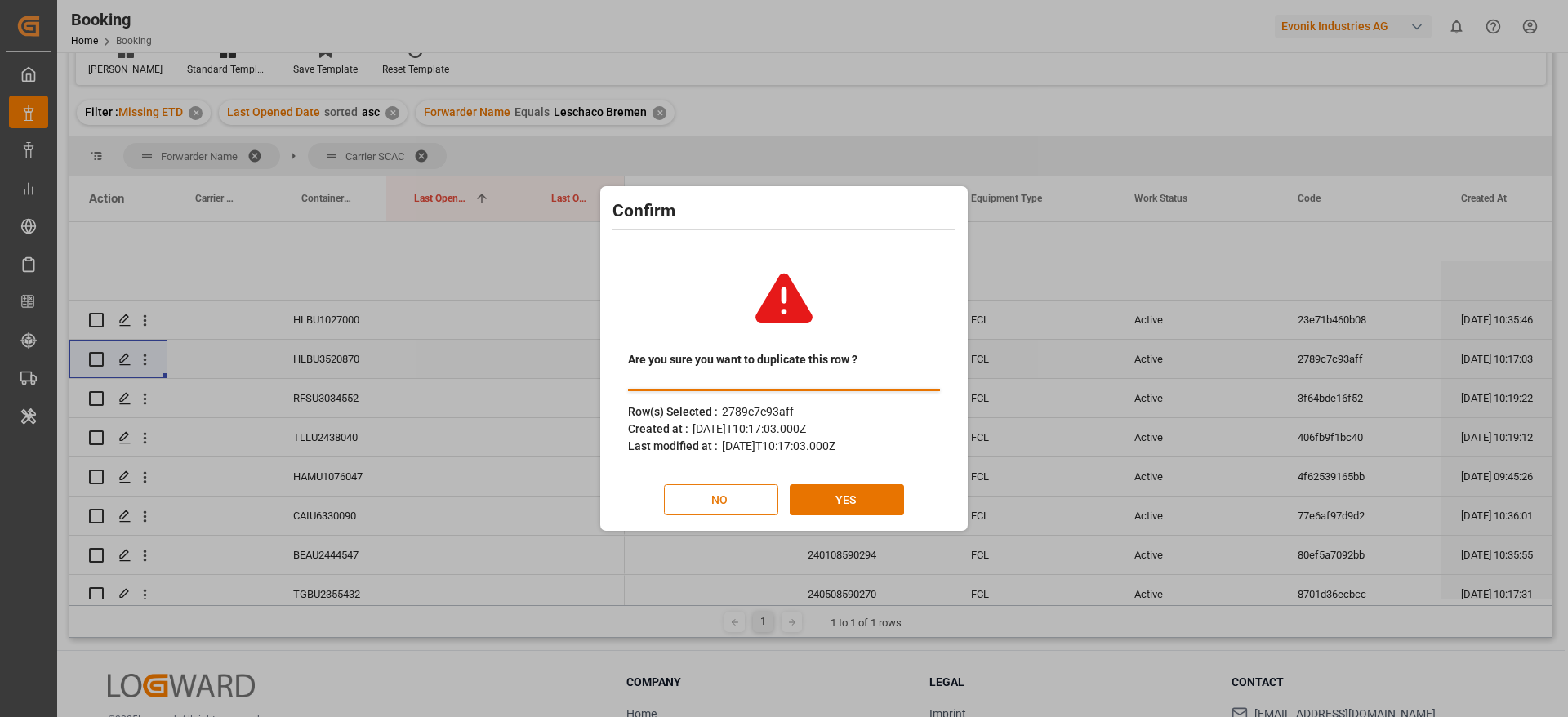
click at [681, 495] on button "NO" at bounding box center [721, 500] width 114 height 31
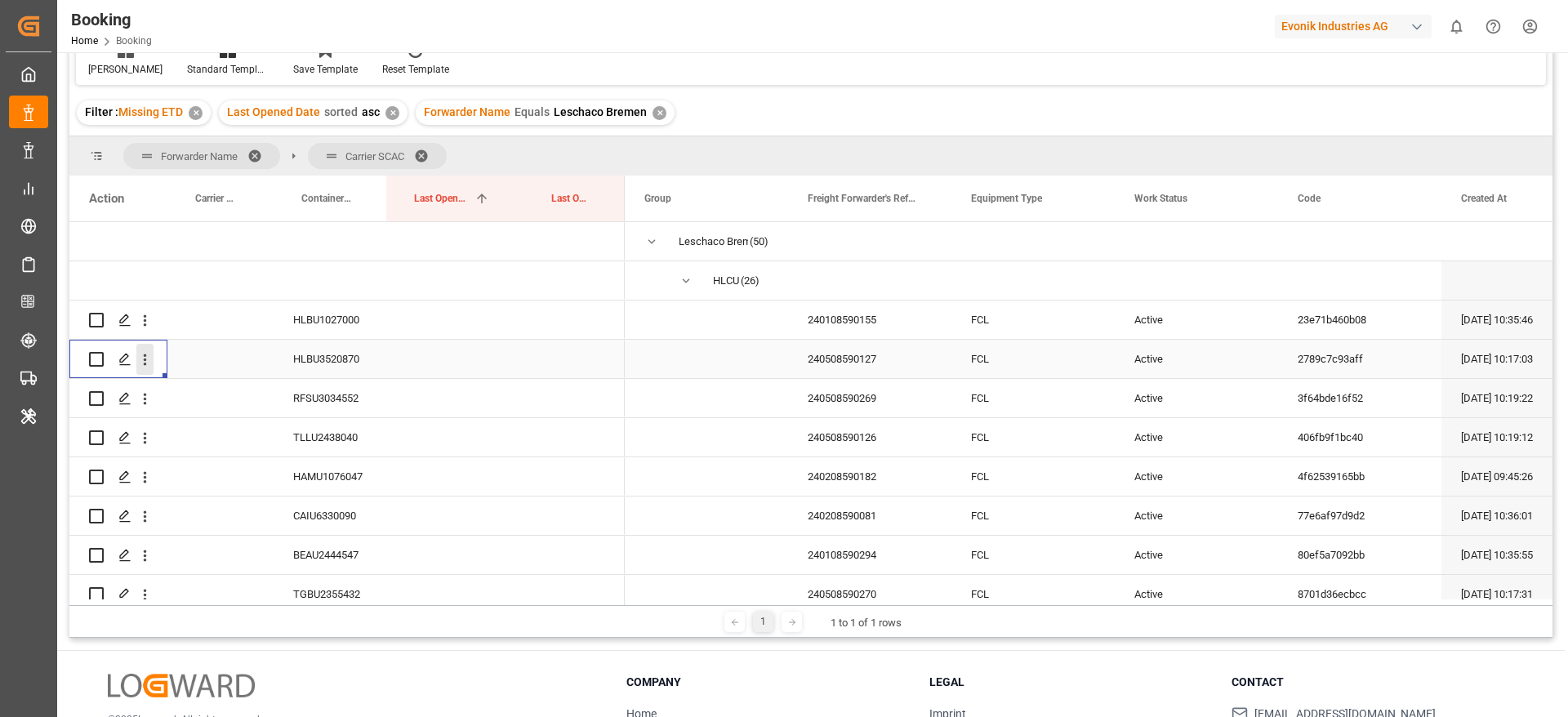
click at [149, 363] on icon "open menu" at bounding box center [145, 360] width 18 height 18
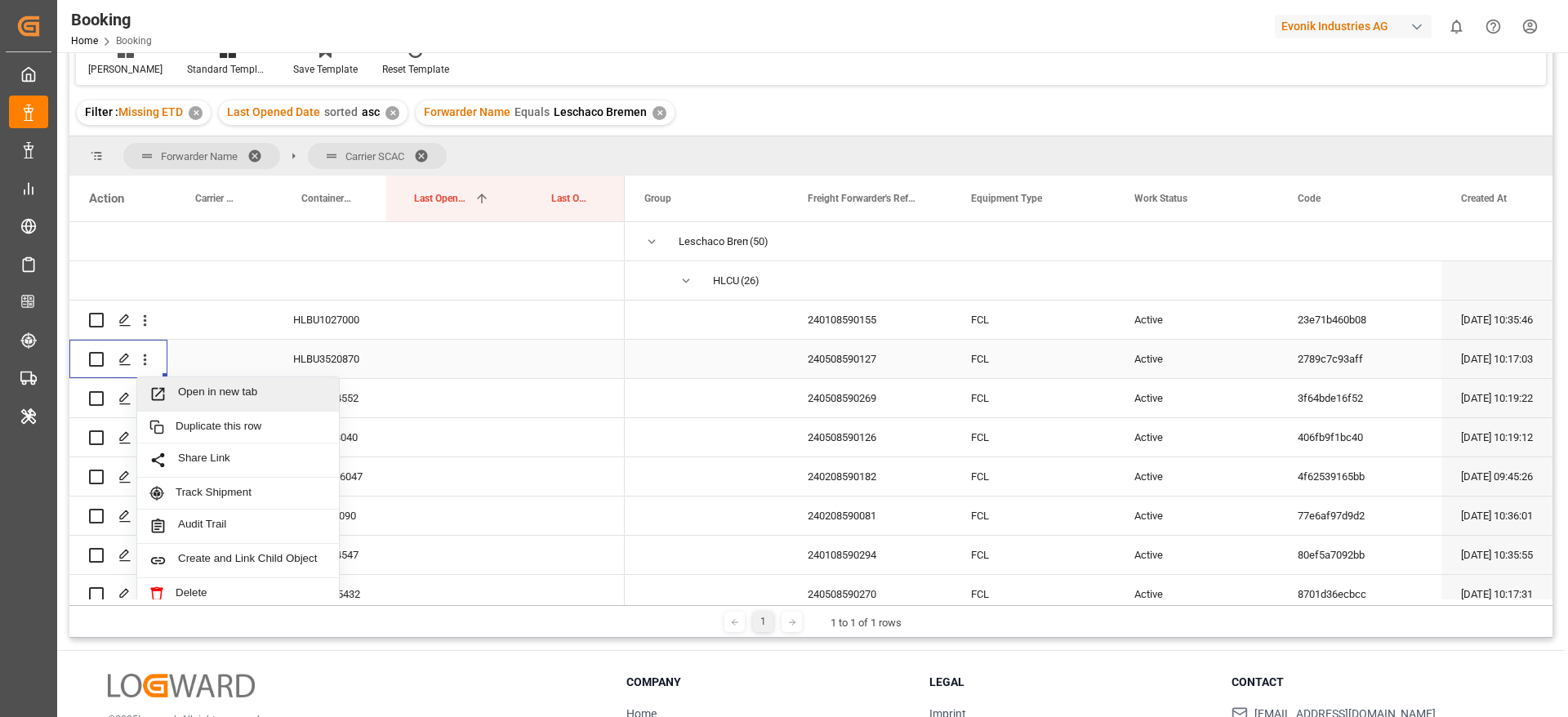
click at [198, 385] on span "Open in new tab" at bounding box center [252, 394] width 149 height 18
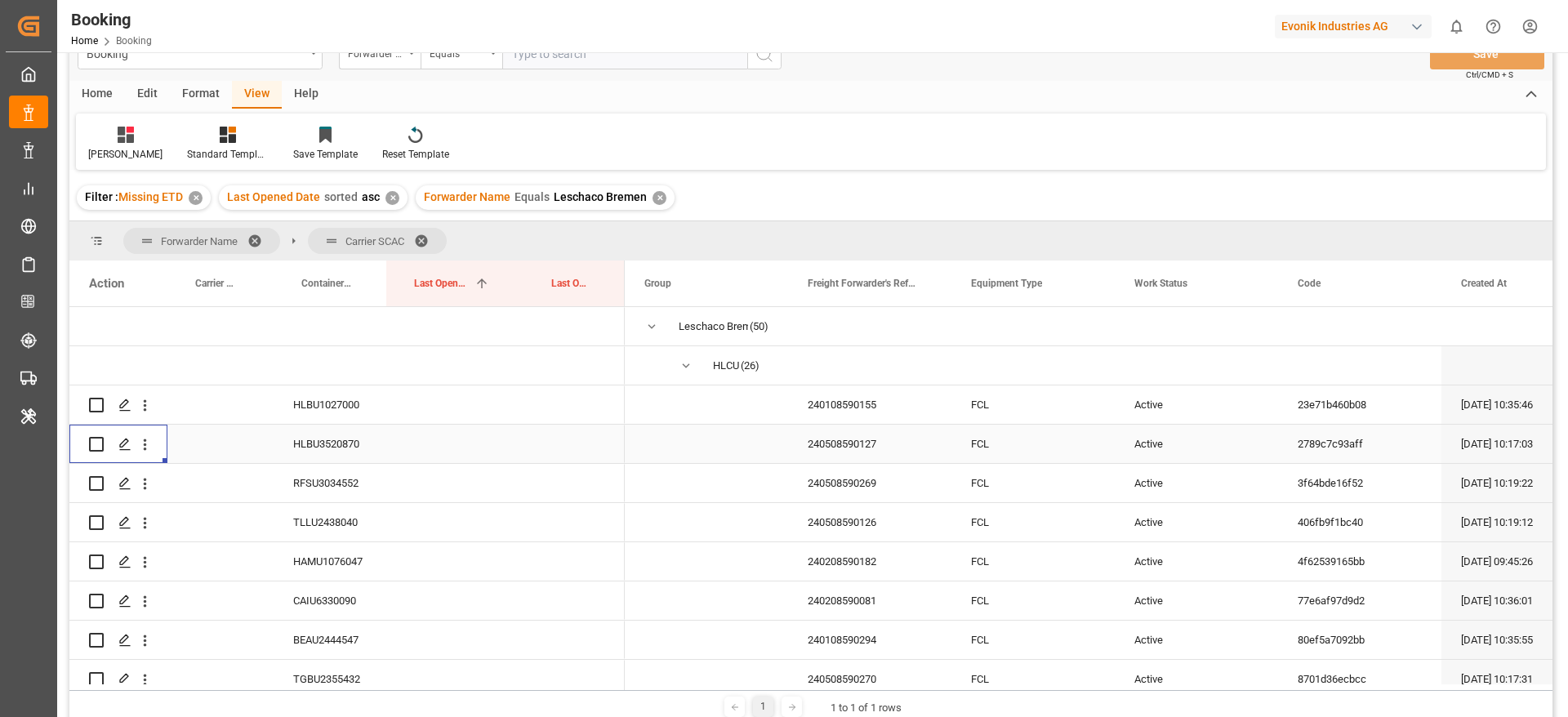
scroll to position [0, 0]
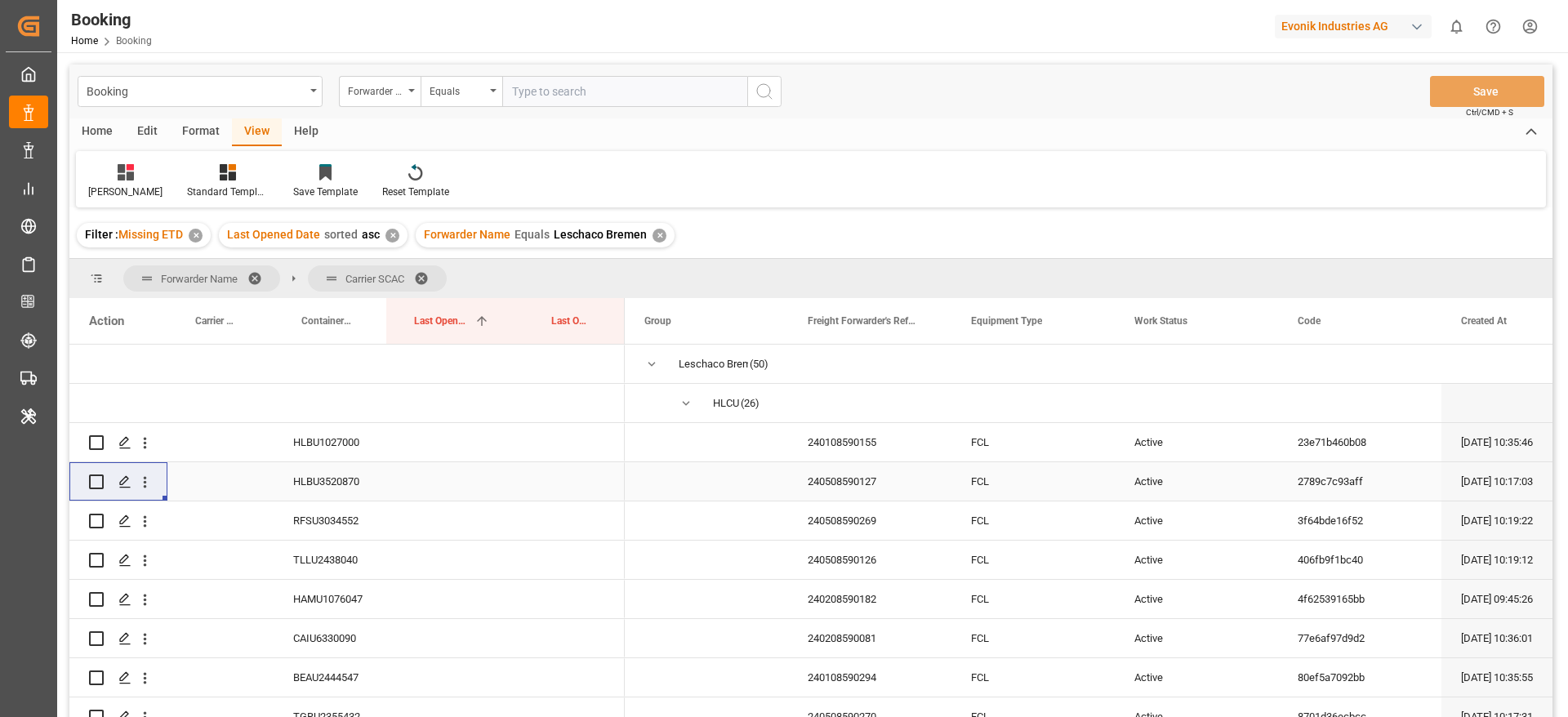
click at [201, 136] on div "Format" at bounding box center [201, 132] width 62 height 27
click at [112, 180] on div "Filter Rows" at bounding box center [112, 181] width 72 height 36
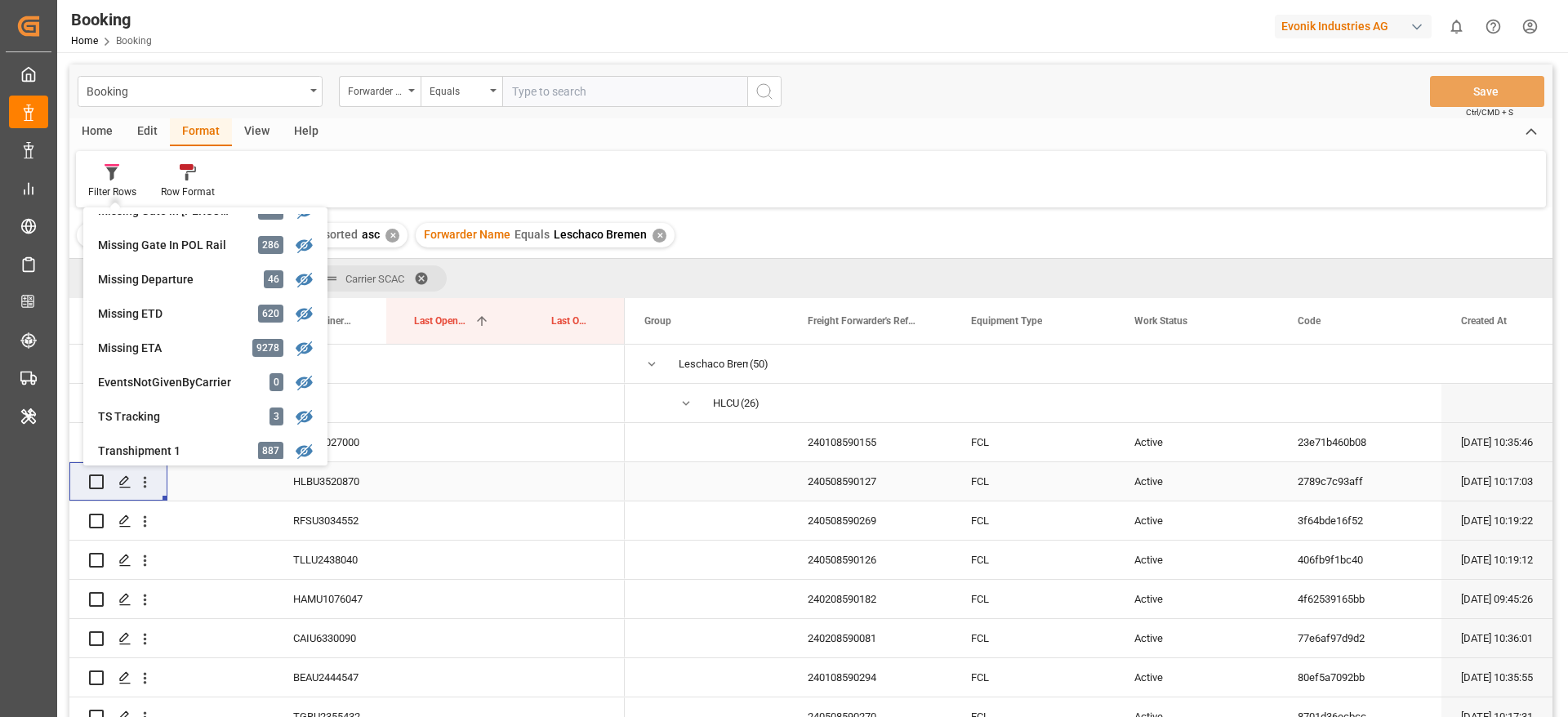
scroll to position [368, 0]
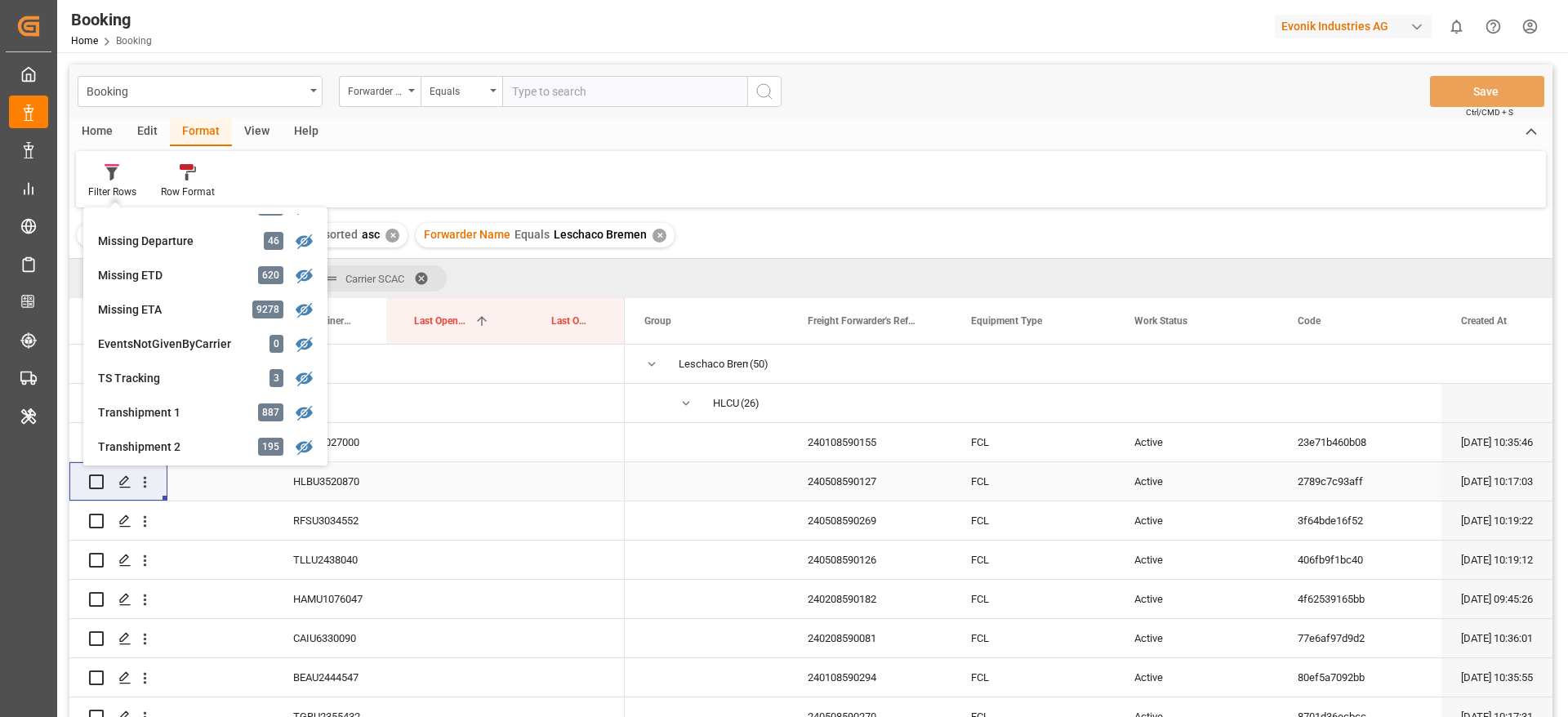
click at [495, 490] on div "Press SPACE to select this row." at bounding box center [455, 480] width 137 height 38
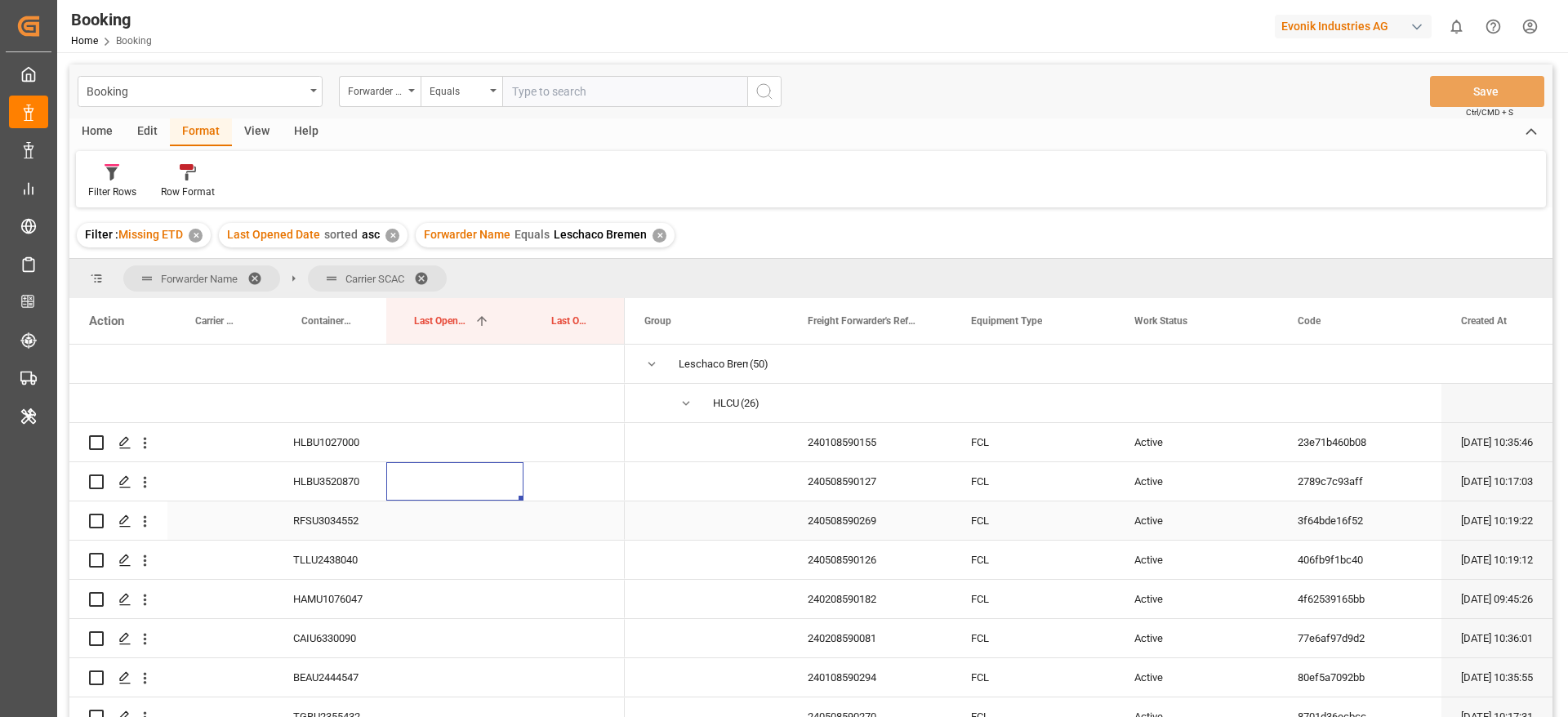
click at [378, 522] on div "RFSU3034552" at bounding box center [330, 520] width 112 height 38
click at [141, 517] on icon "open menu" at bounding box center [145, 521] width 18 height 18
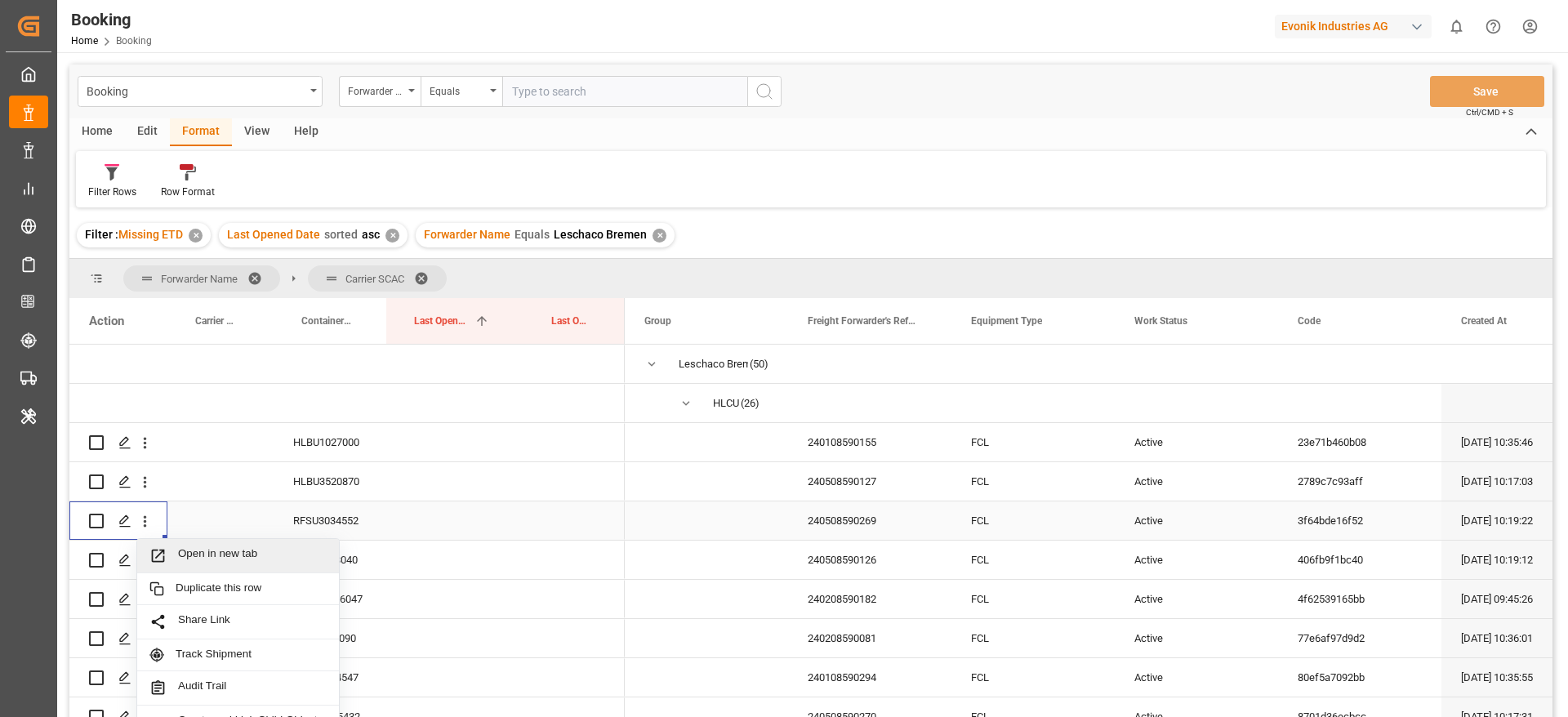
click at [200, 547] on span "Open in new tab" at bounding box center [252, 556] width 149 height 18
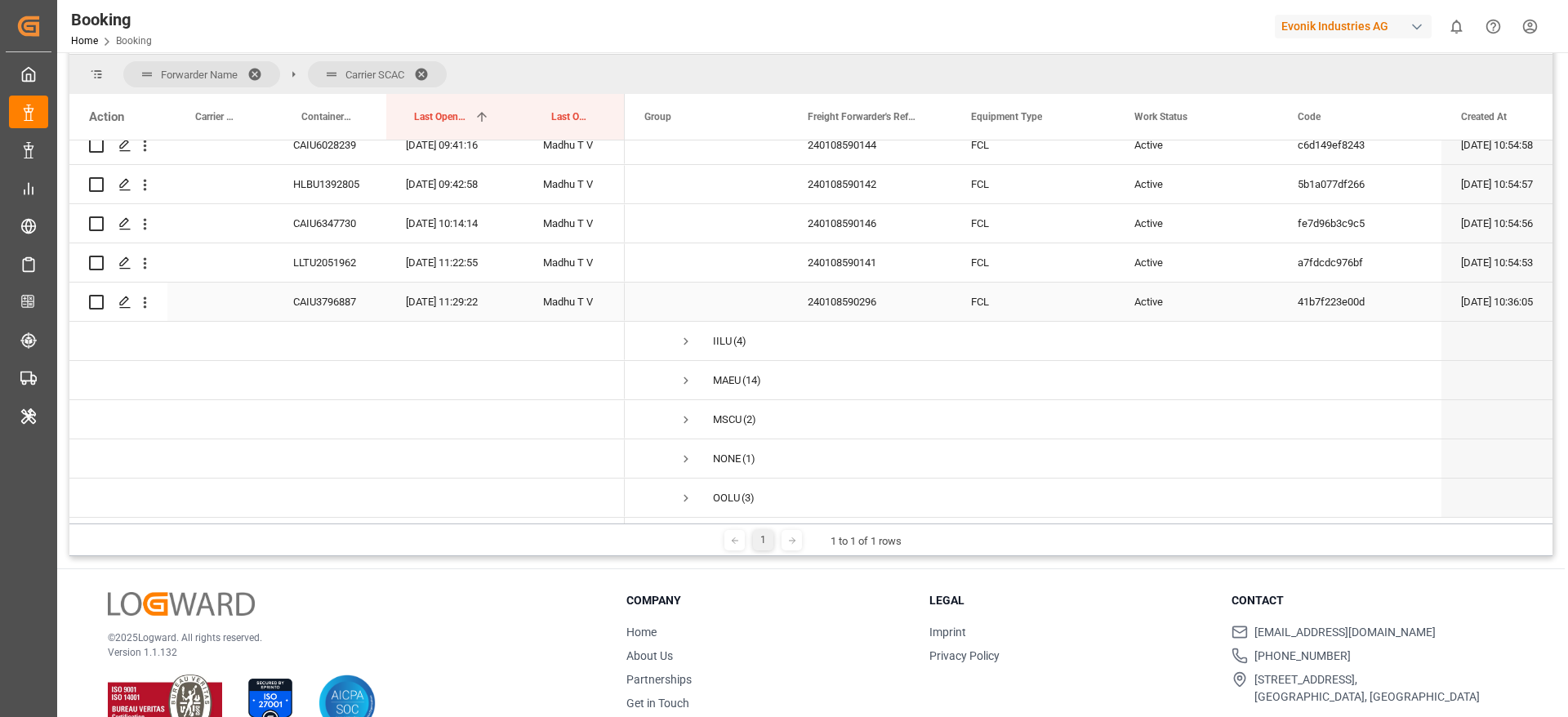
scroll to position [242, 0]
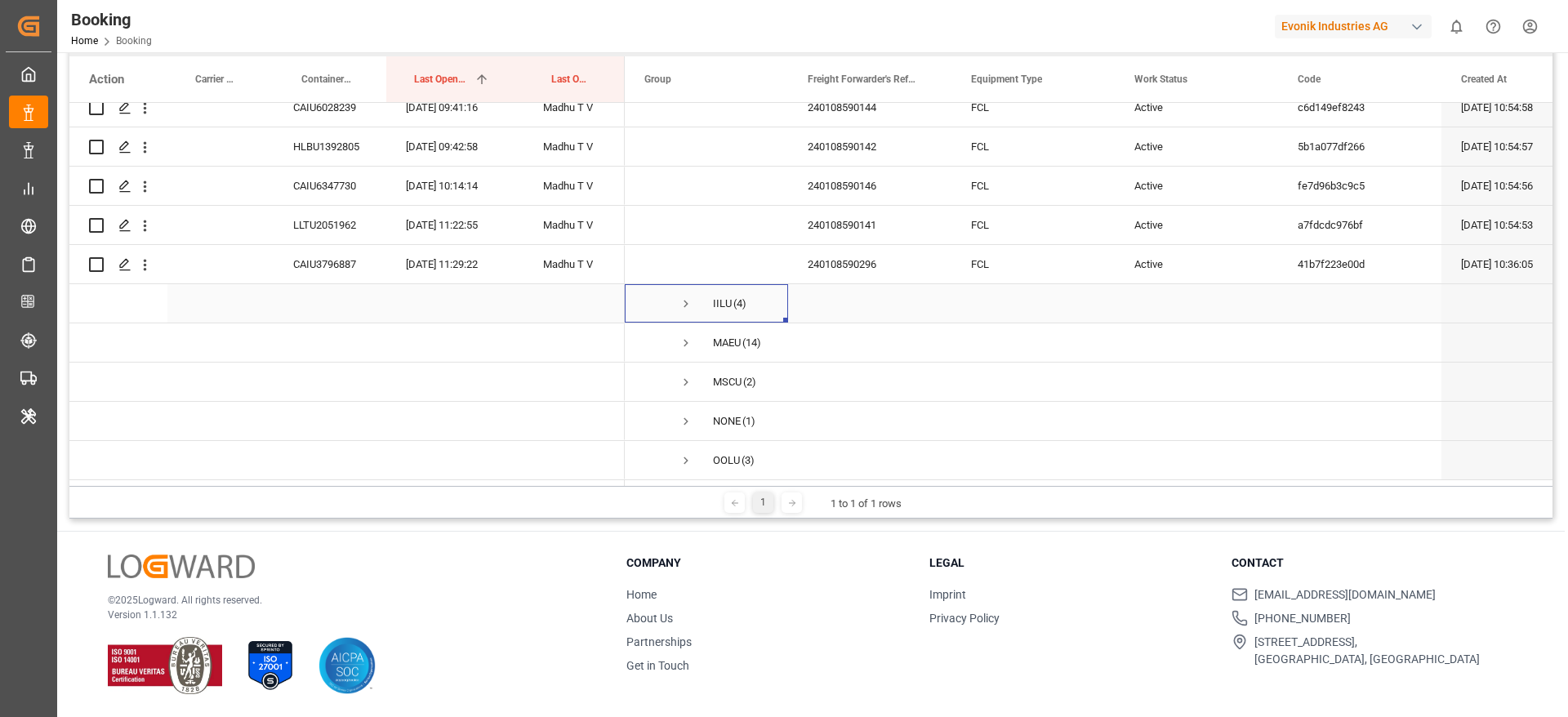
click at [691, 304] on span "Press SPACE to select this row." at bounding box center [686, 303] width 15 height 15
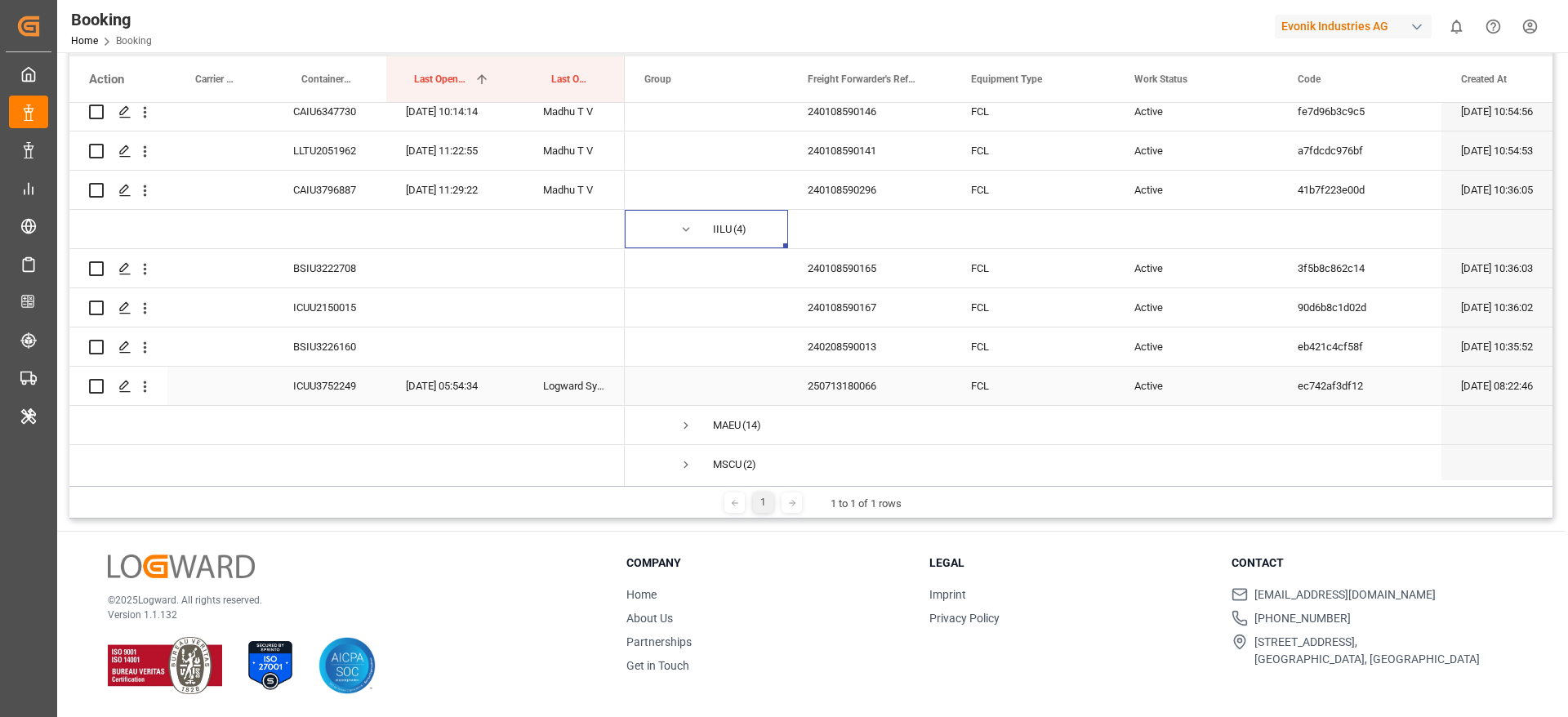
scroll to position [957, 0]
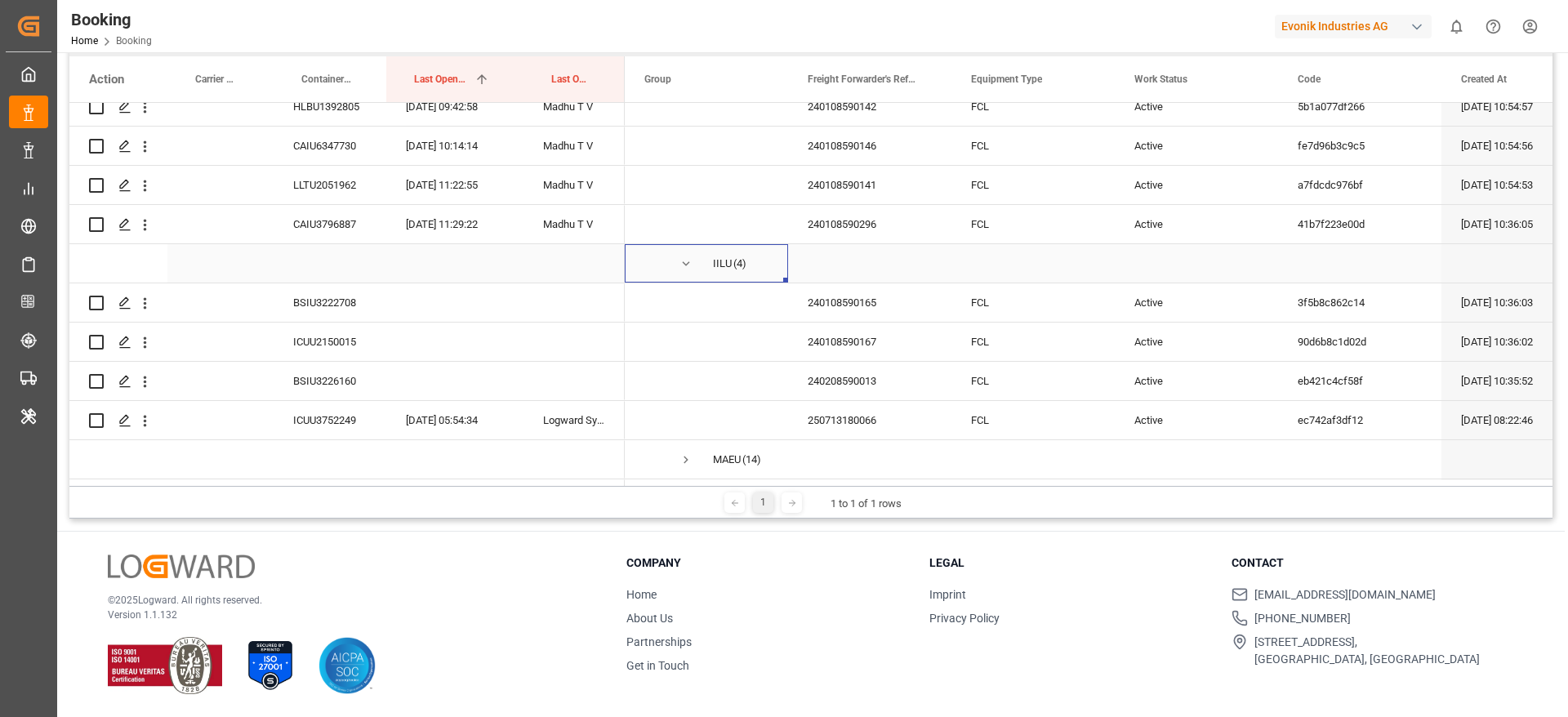
click at [691, 264] on span "Press SPACE to select this row." at bounding box center [686, 263] width 15 height 15
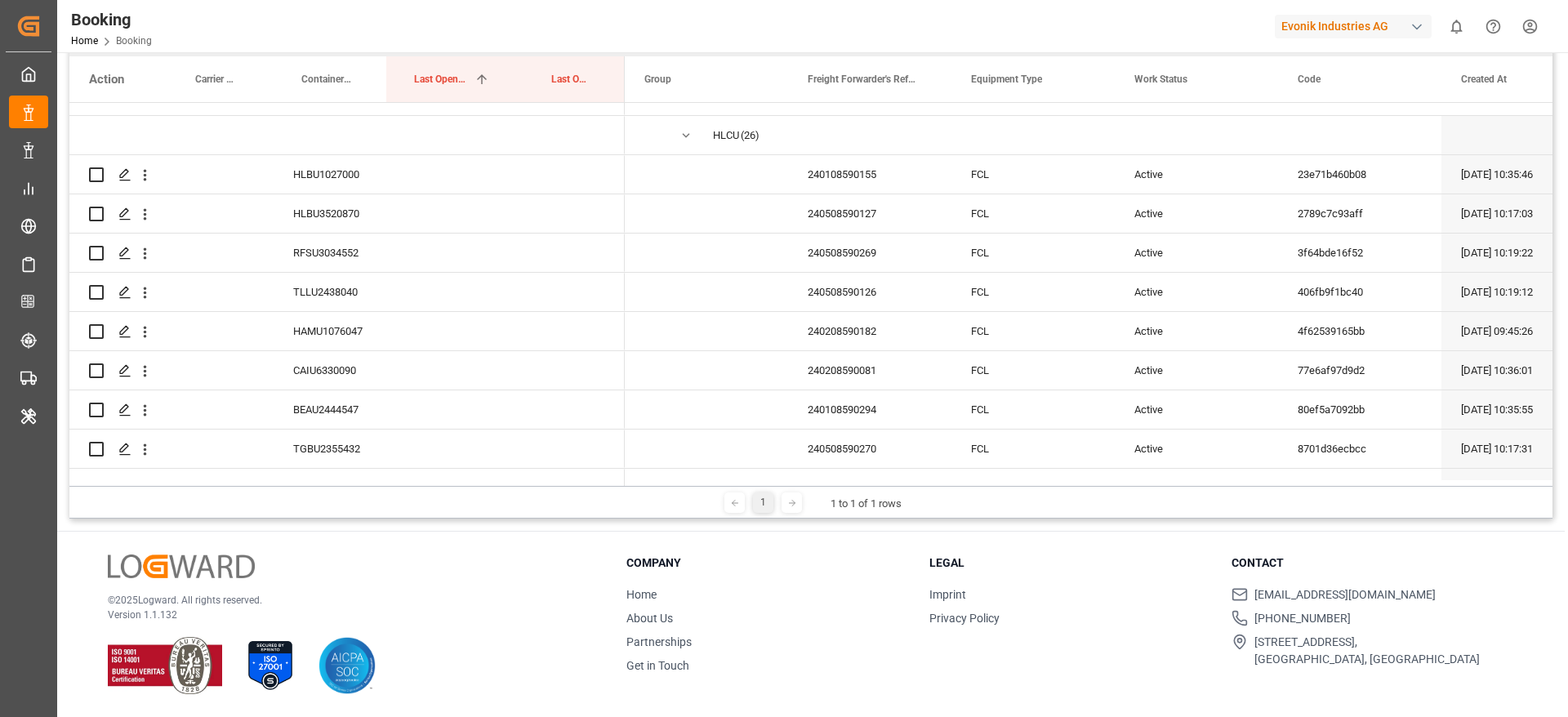
scroll to position [0, 0]
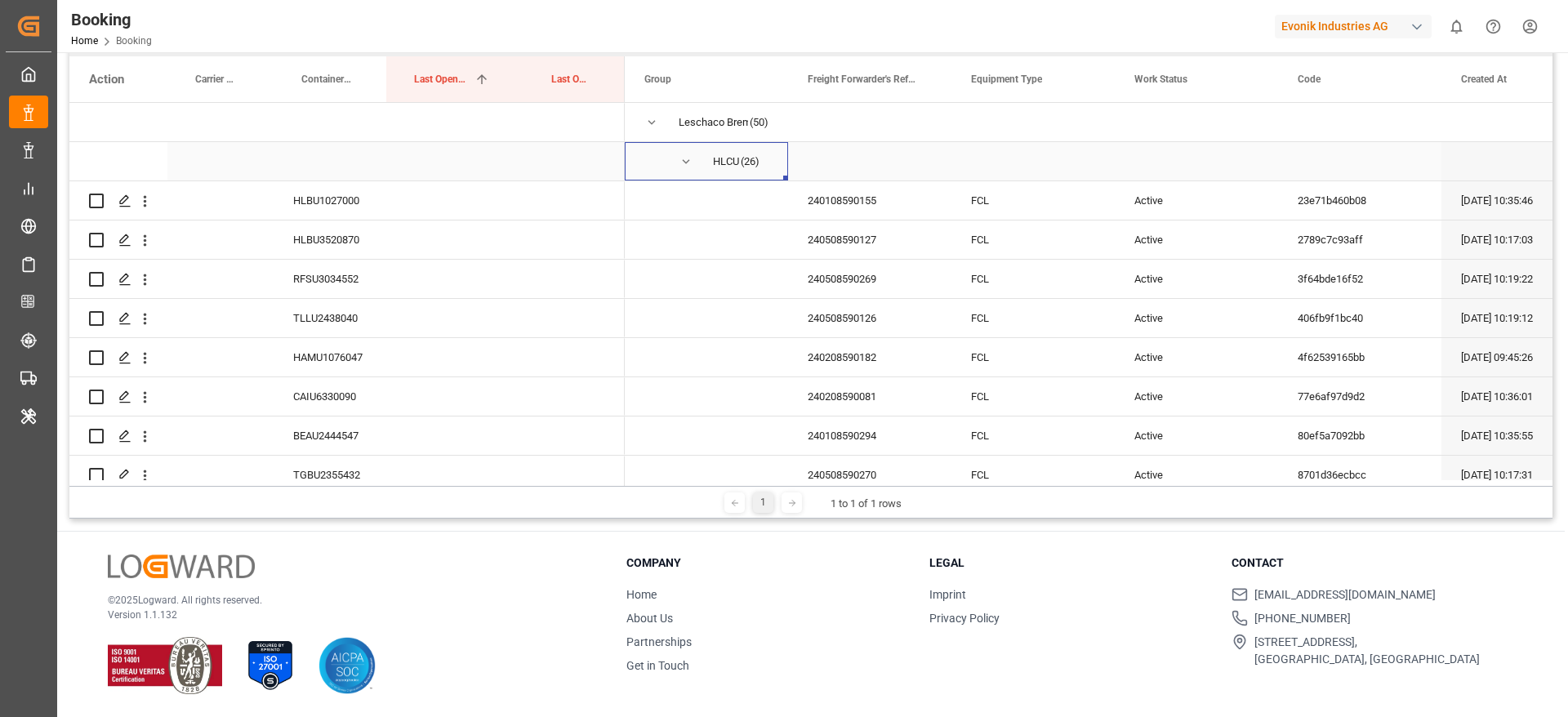
click at [690, 162] on span "Press SPACE to select this row." at bounding box center [686, 161] width 15 height 15
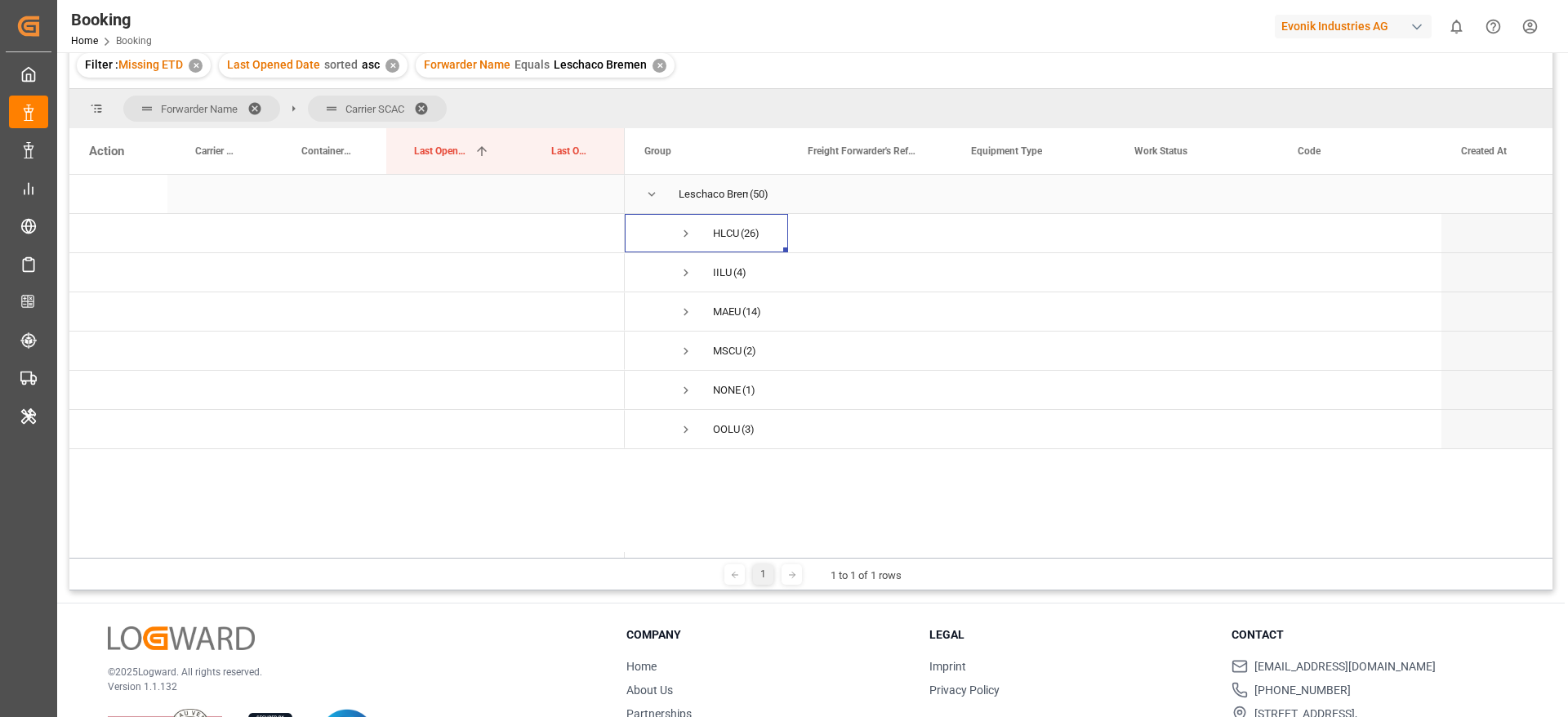
scroll to position [119, 0]
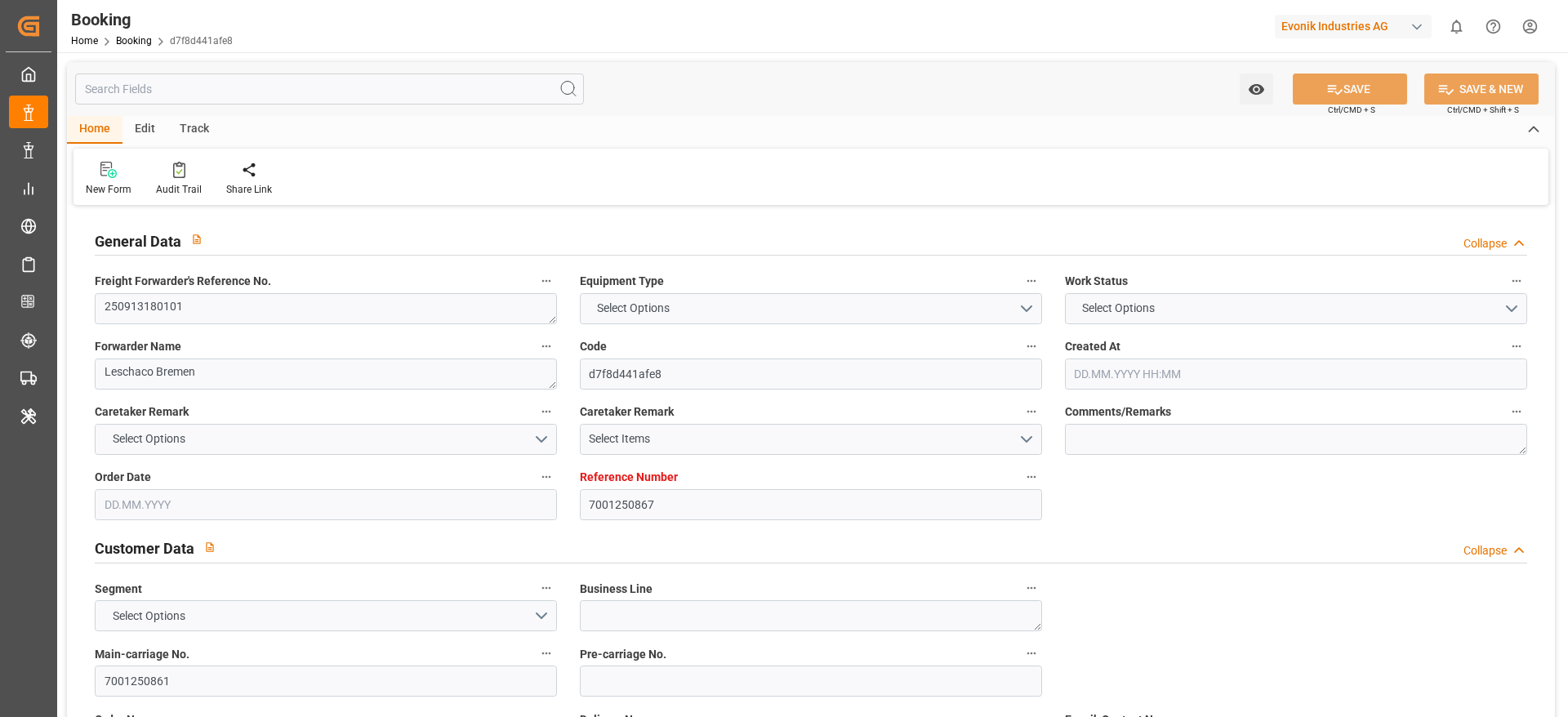
type textarea "250913180101"
type textarea "Leschaco Bremen"
type input "d7f8d441afe8"
type input "7001250867"
type input "7001250861"
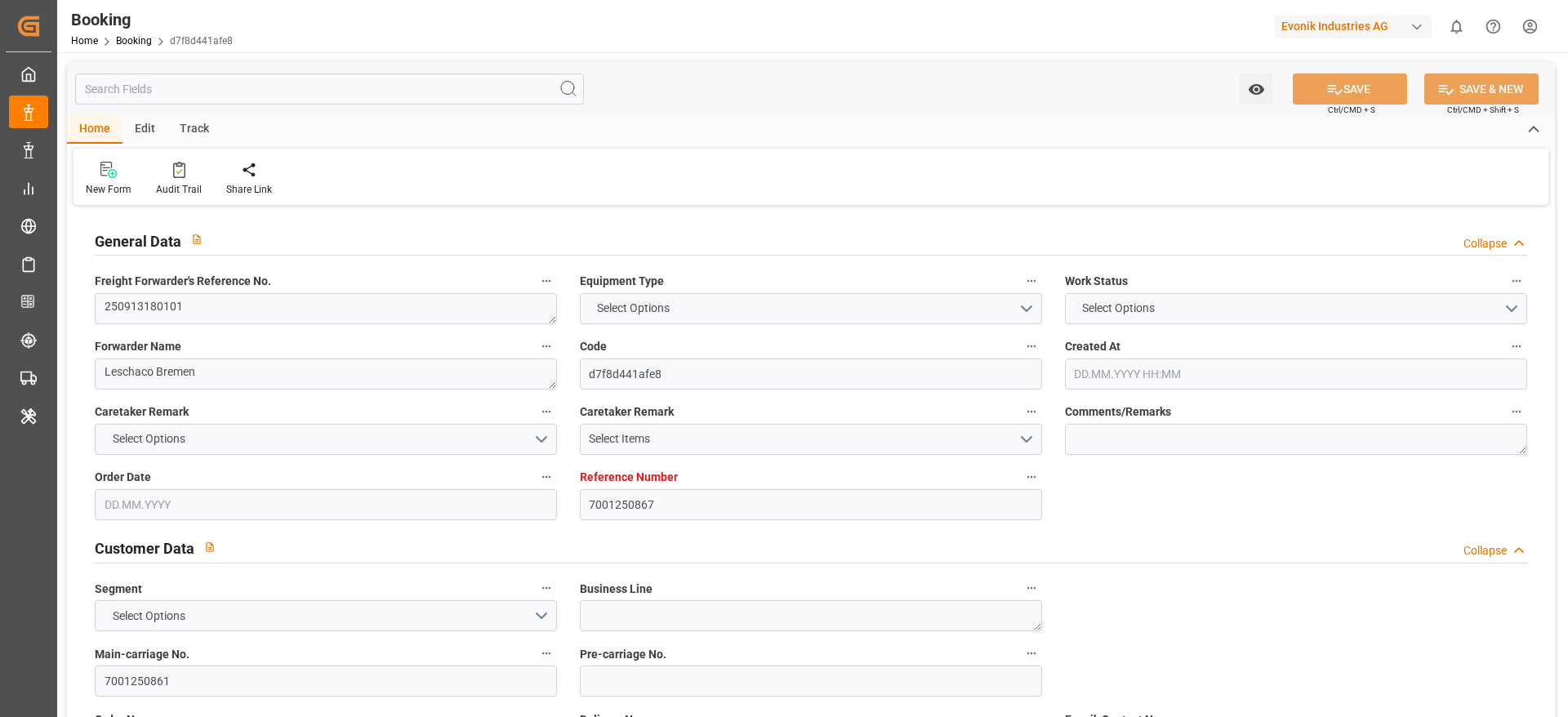
type textarea "CIF"
type textarea "Hazira"
type textarea "8"
type textarea "Wesseling"
type textarea "GCXU2209970"
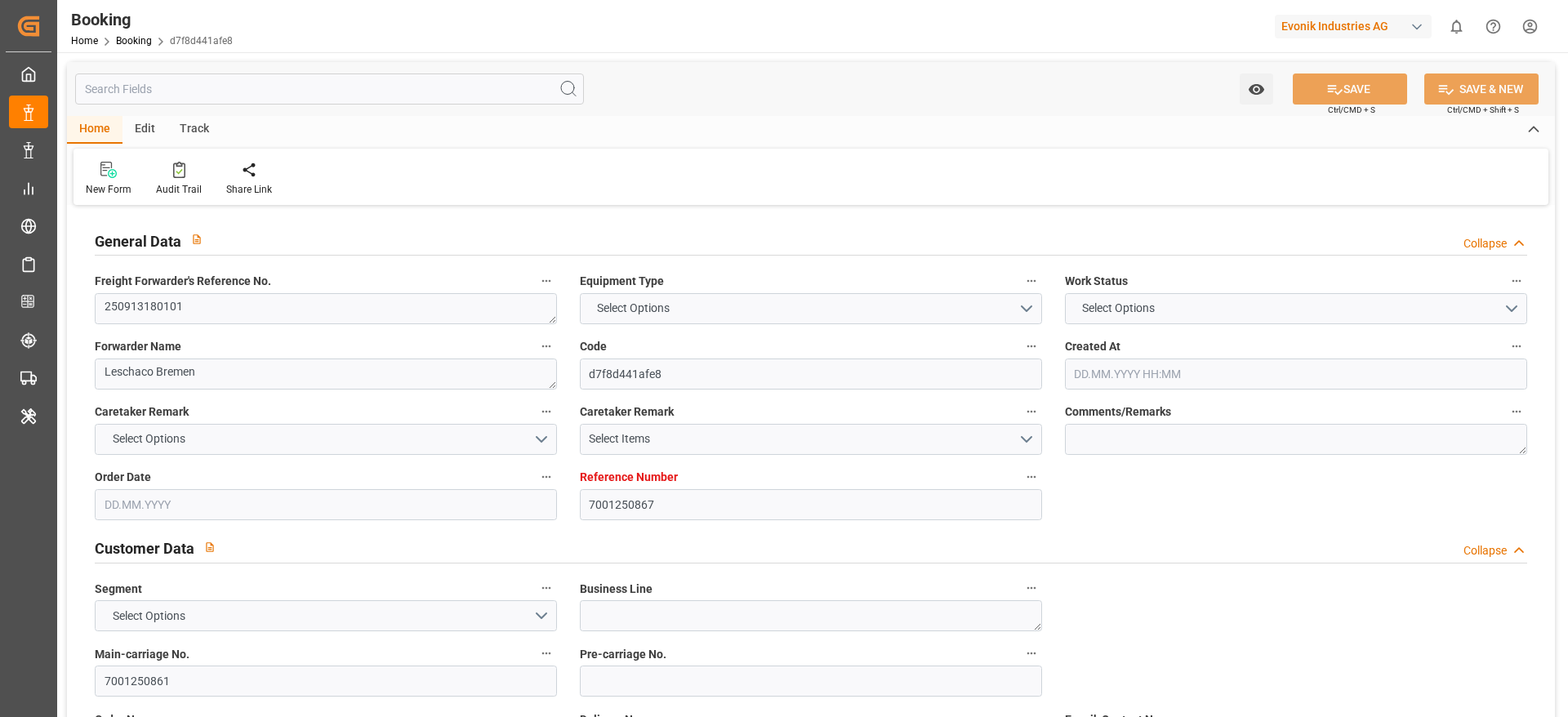
type input "BF HAMBURG"
type input "ONEY"
type input "Rotterdam"
type input "Hazira"
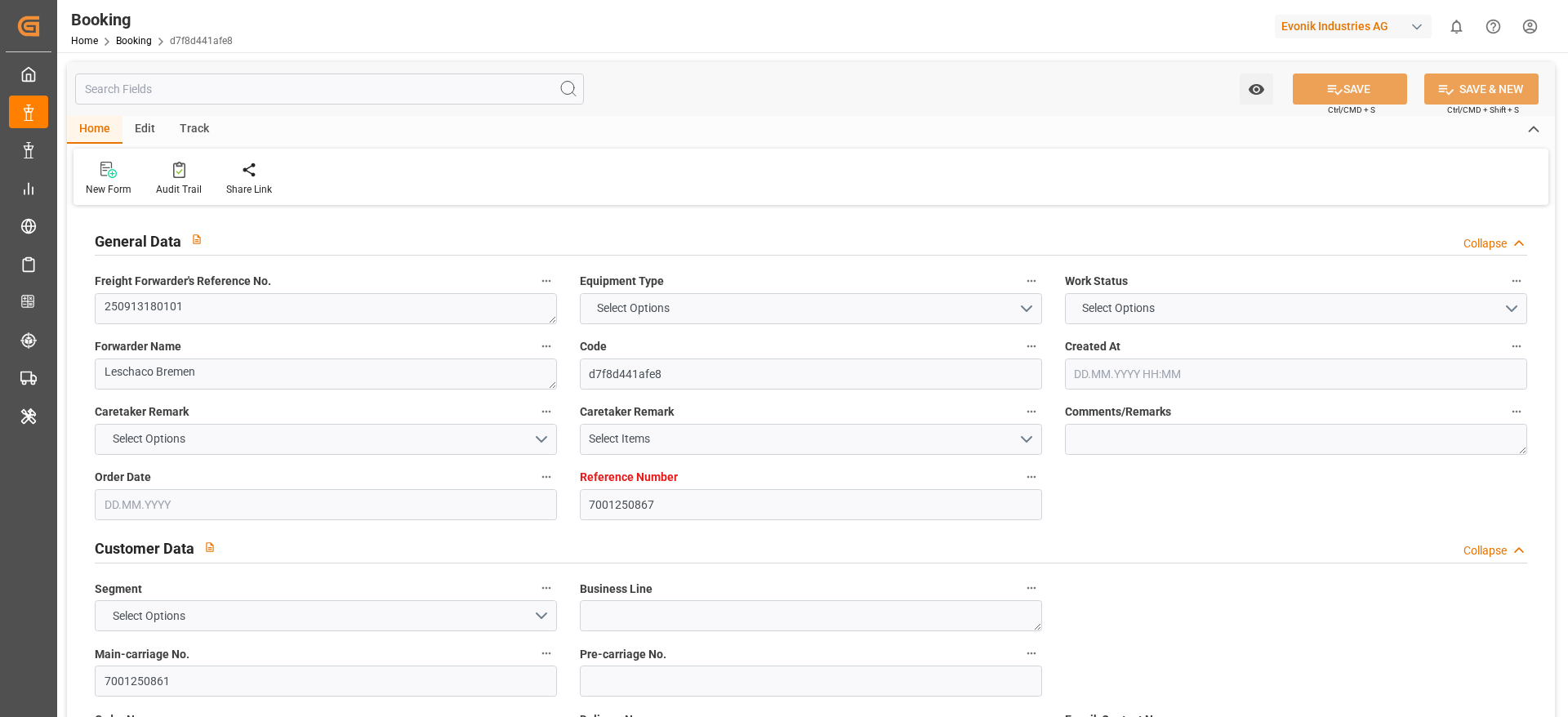
type textarea "INPUT_Evonik_Seeburger_IFTMIN_1003128500_20250909123623214.edi"
type textarea "INPUT_Evonik_Seeburger_IFTMIN_1003073947_20250821075215363.edi,INPUT_Evonik_See…"
type textarea "1003128500"
type textarea "[PERSON_NAME]"
type textarea "IFTMIN"
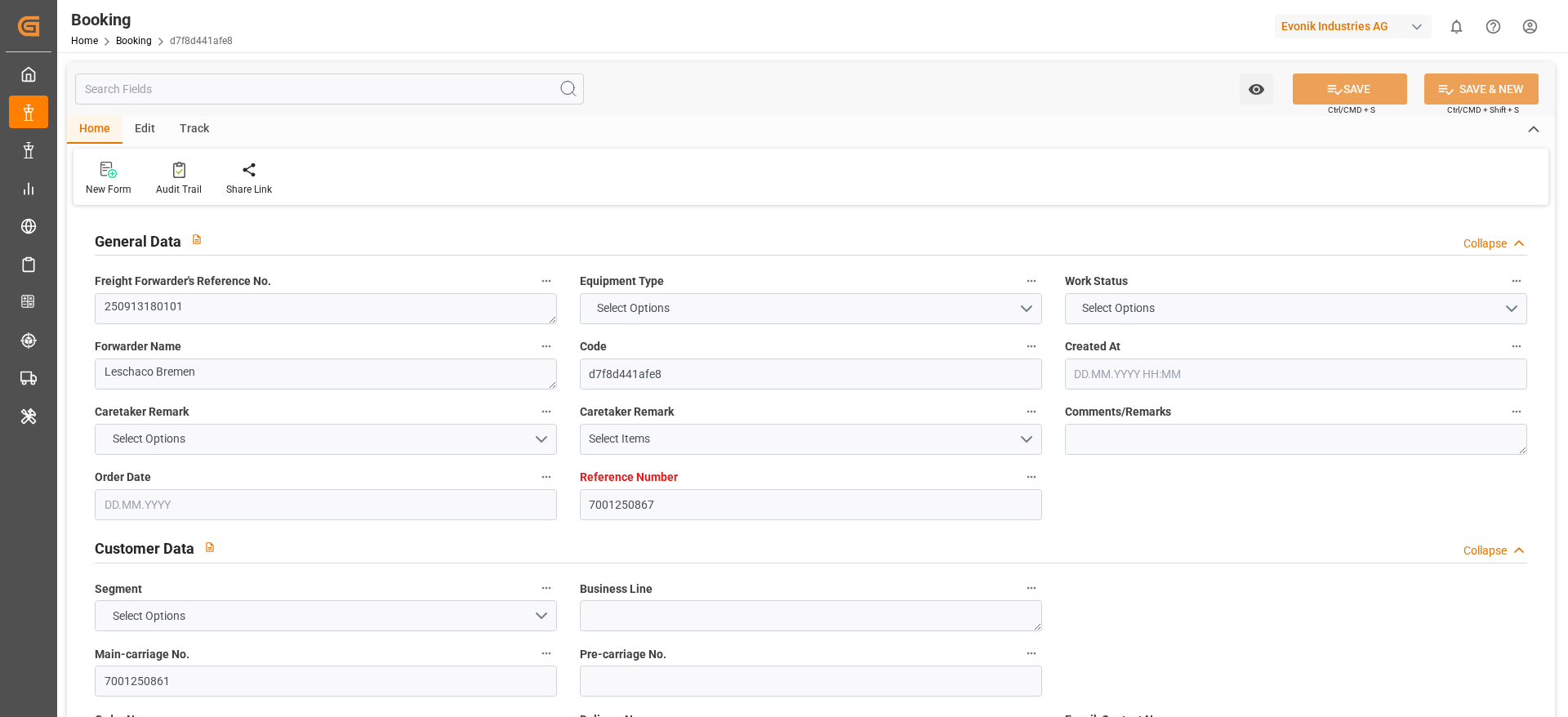
type textarea "a011t00000LcJC5AAN"
type textarea "No"
type input "7001250867"
type input "9332860"
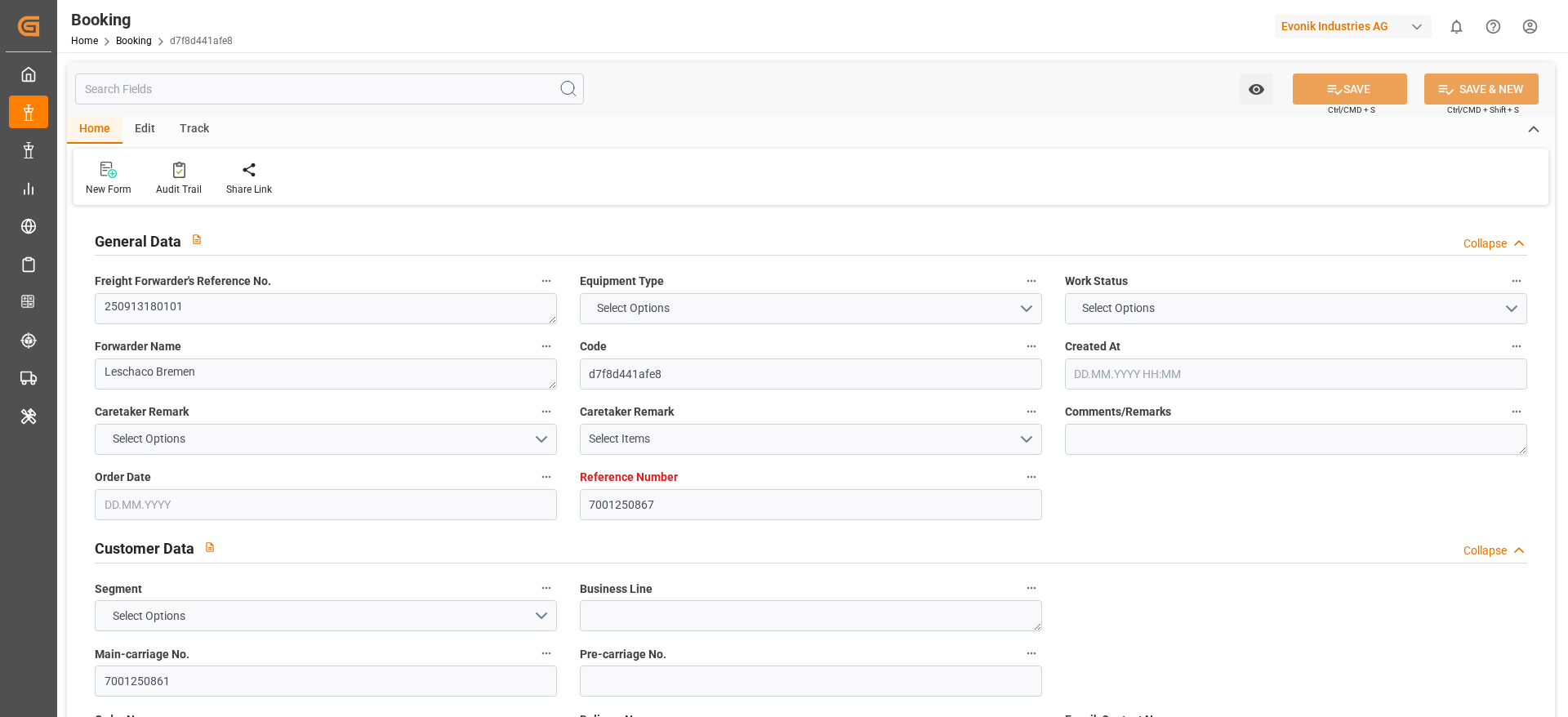
type input "ONE"
type input "Ocean Network Express"
type input "NLRTM"
type input "INHZR"
type input "0"
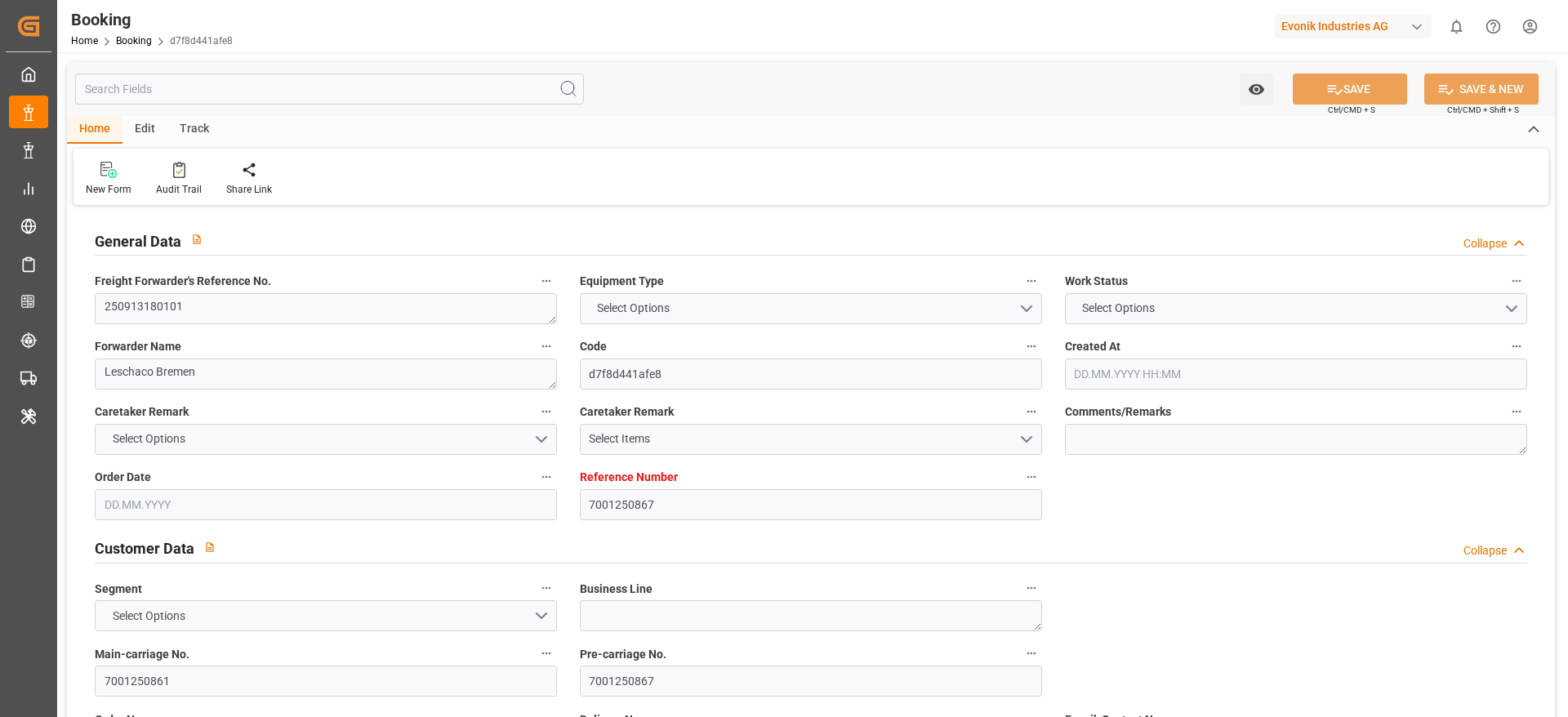
type input "21.08.2025 05:59"
type input "21.08.2025"
type input "05.09.2025 00:00"
type input "18.09.2025 00:00"
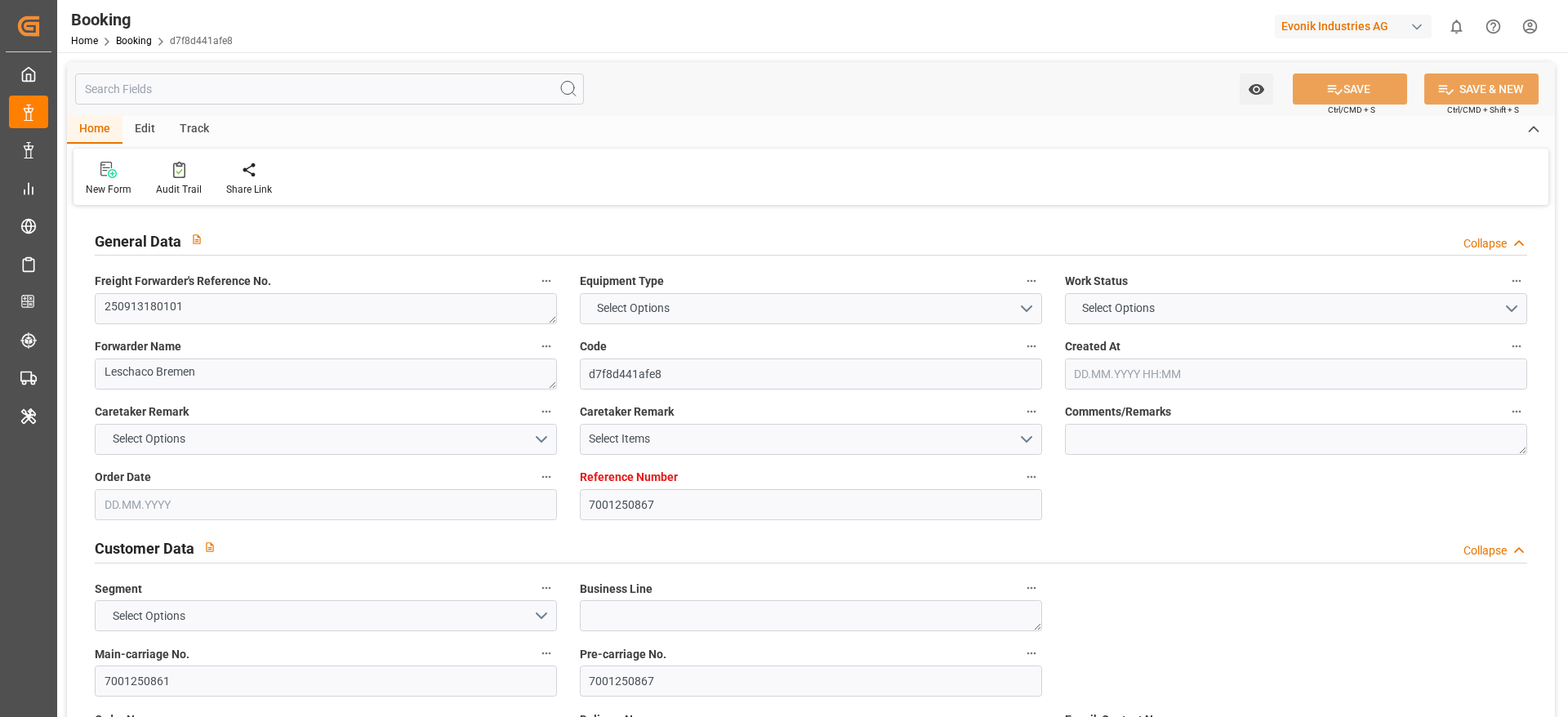
type input "14.09.2025 00:00"
type input "[DATE] 00:00"
type input "22.10.2025 00:00"
type input "17.09.2025 07:05"
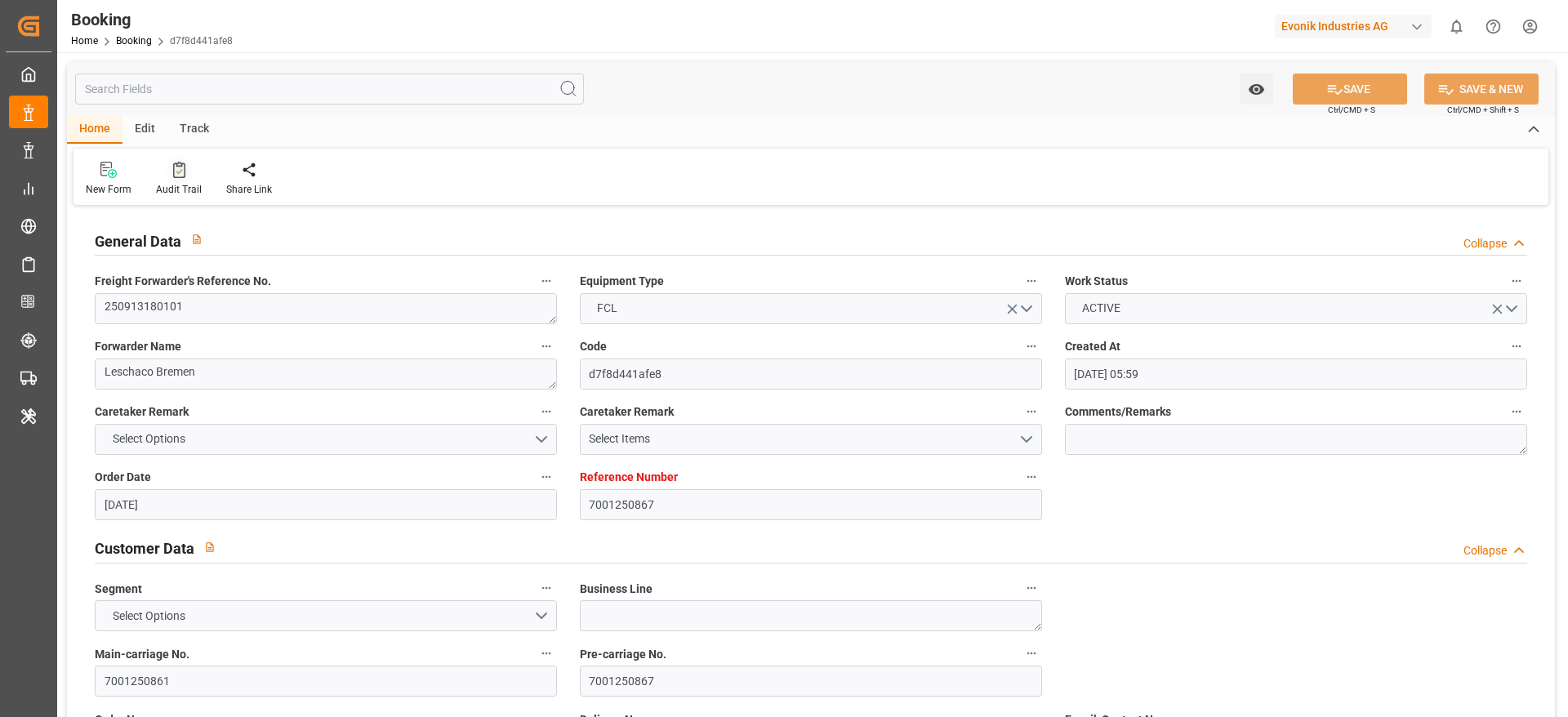
click at [195, 175] on div at bounding box center [178, 169] width 46 height 18
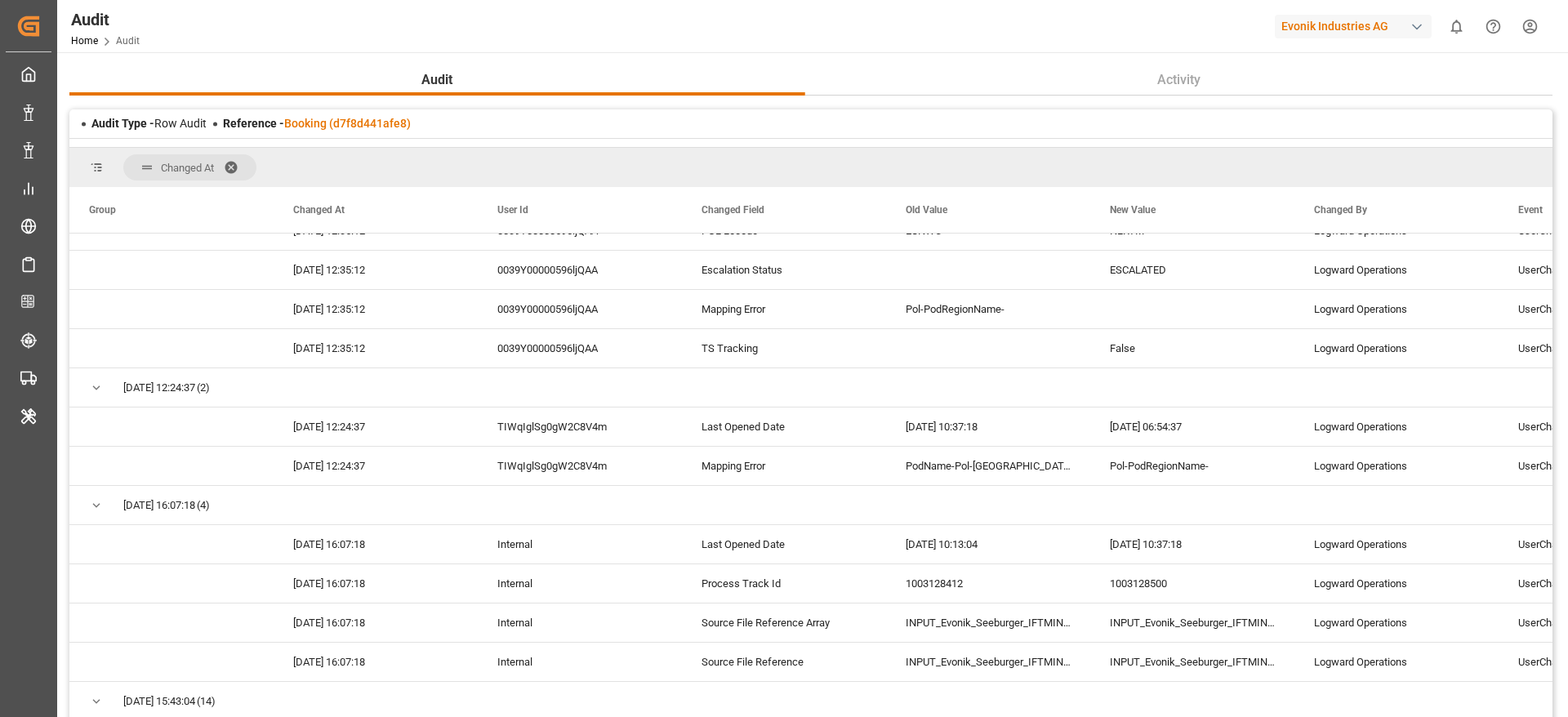
scroll to position [368, 0]
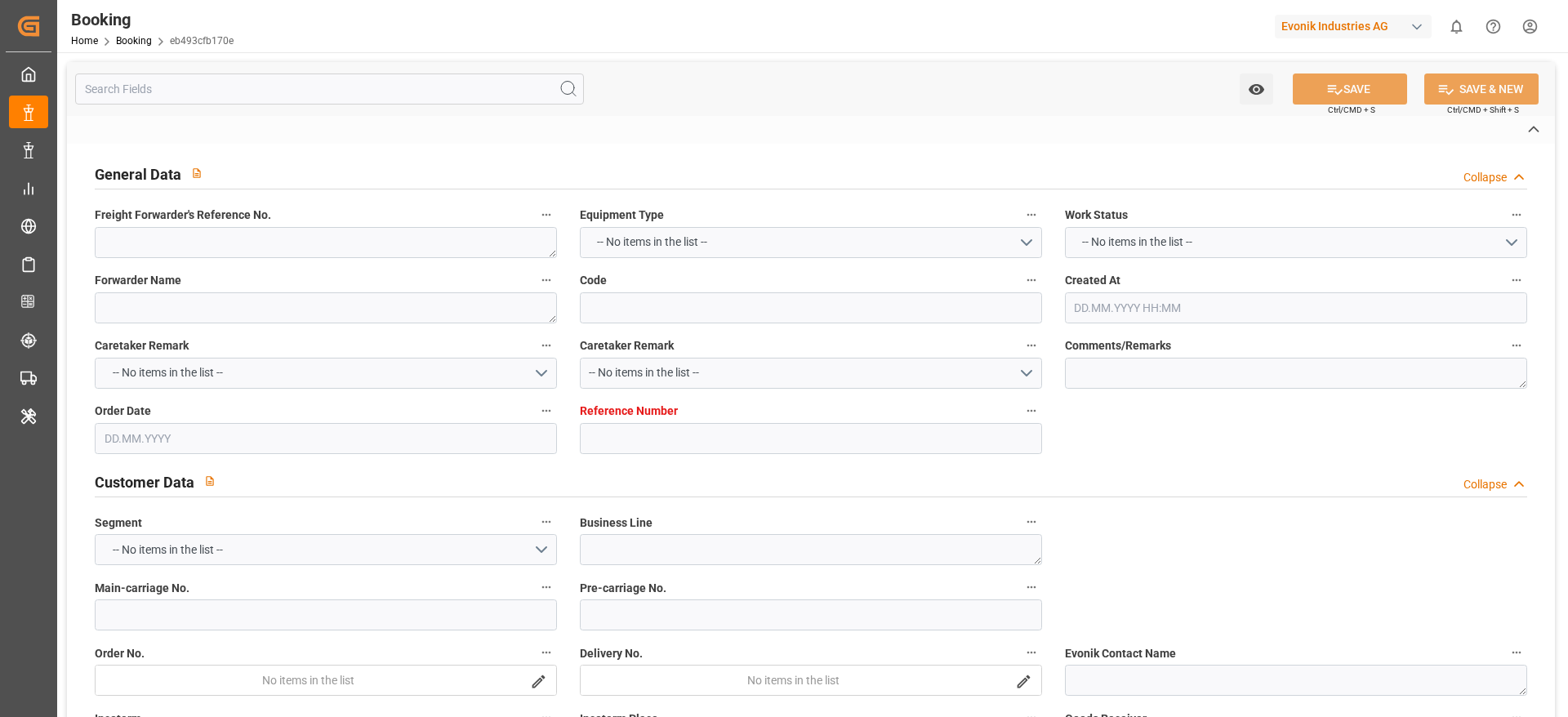
type textarea "EBET0002310"
type textarea "BV E-Way Alliance"
type input "eb493cfb170e"
type input "7001245471"
type textarea "Oxeno"
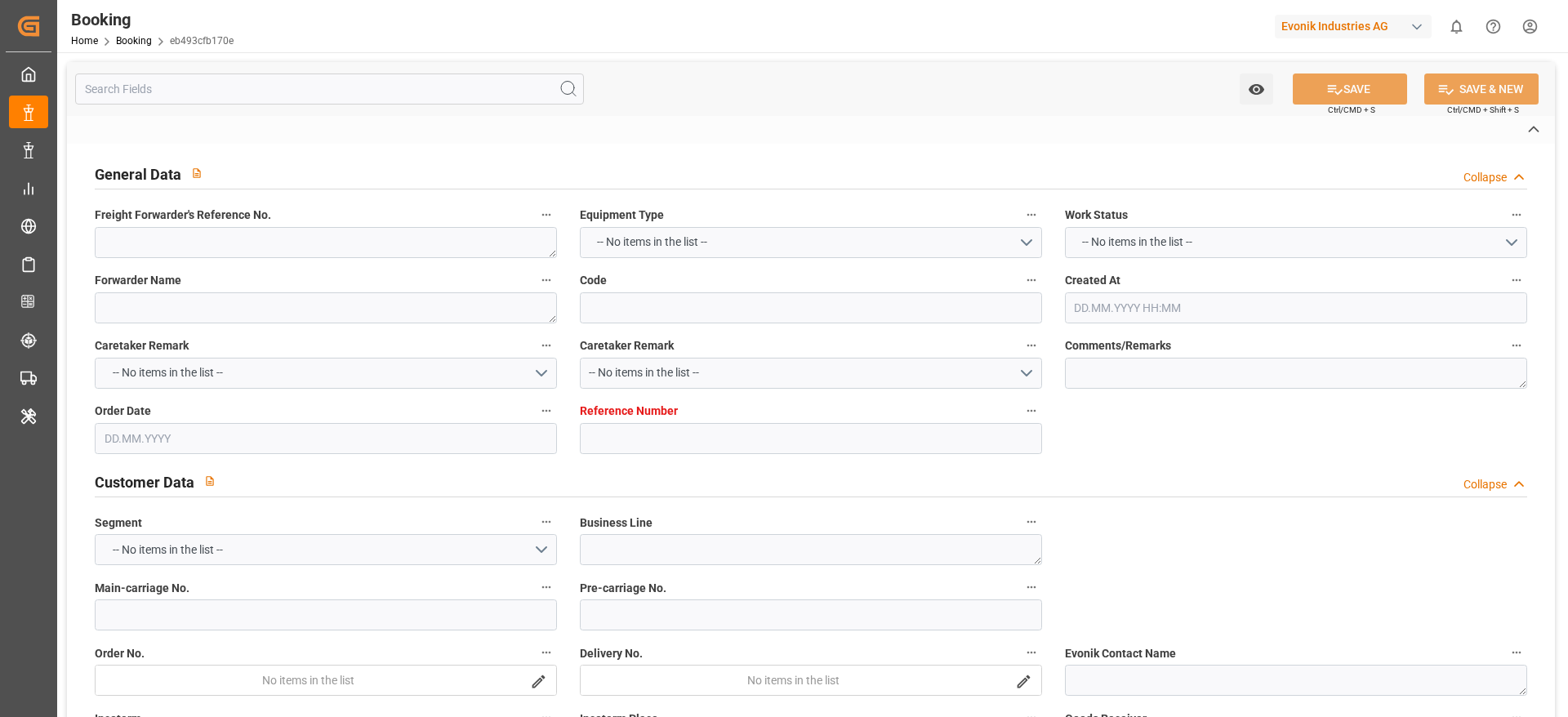
type input "7001245467"
type textarea "damjan.todorovic@evonik.com"
type textarea "CFR"
type textarea "SANTOS"
type textarea "Marl"
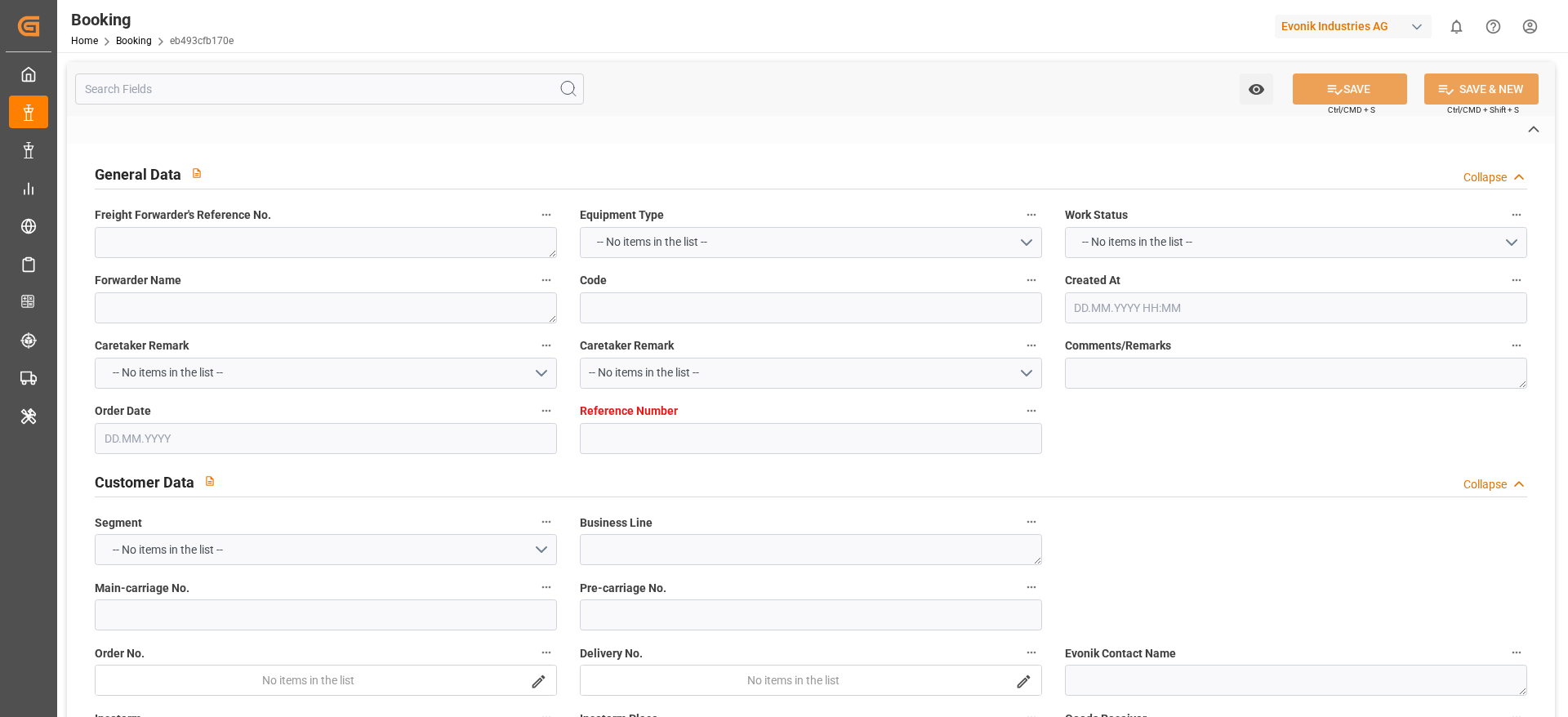
type textarea "PCVU2535937"
type input "MSC LETIZIA"
type input "MSC ATHENS"
type input "HLCU"
type input "[GEOGRAPHIC_DATA]"
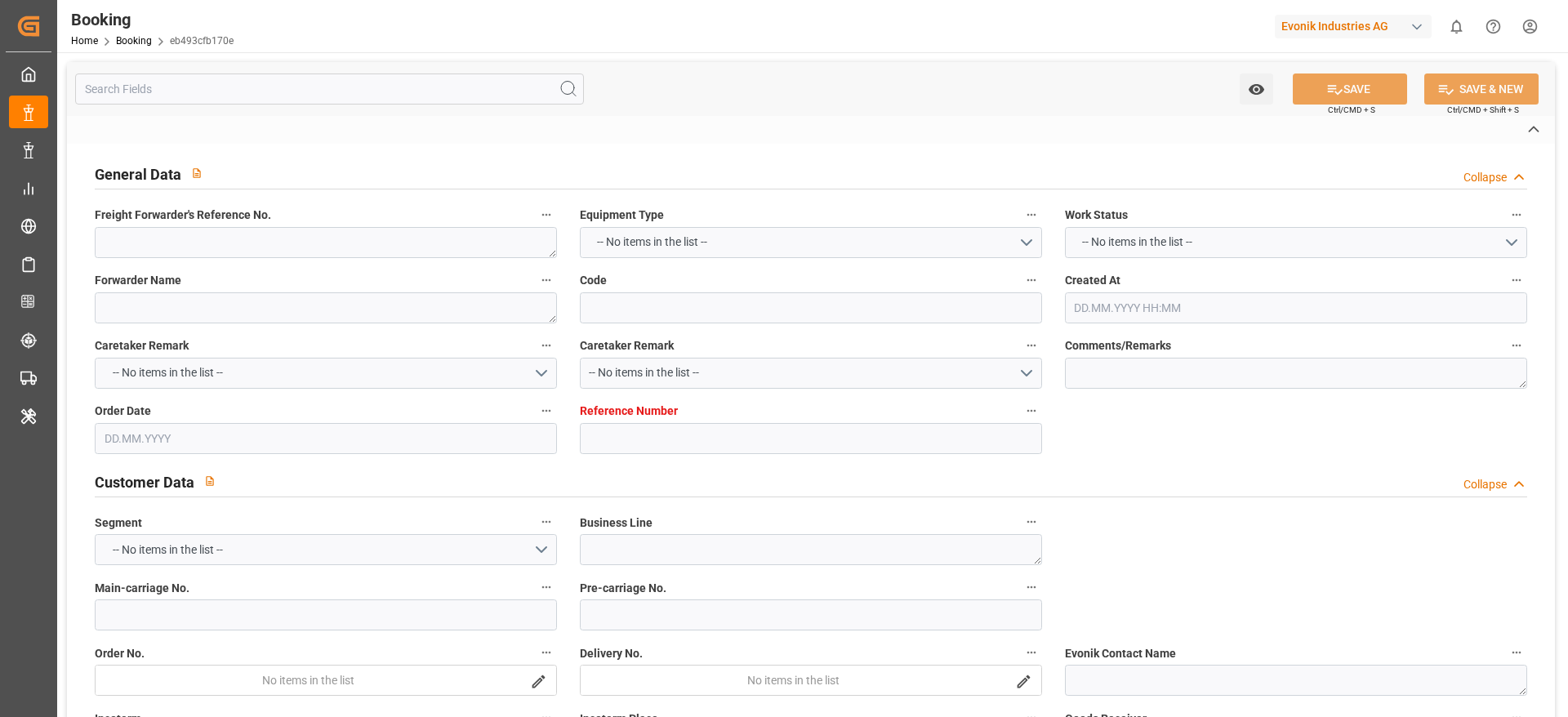
type input "Santos"
type textarea "vesselName etd eta"
type textarea "INPUT_Evonik_Seeburger_IFTMIN_1003144211_20250914215929072.edi"
type textarea "NWC/UK North West Continent / UK_BRSSZ_HLCU_Oxeno"
type textarea "INPUT_Evonik_Seeburger_IFTMIN_1003039792_20250811122111468.edi,INPUT_Evonik_See…"
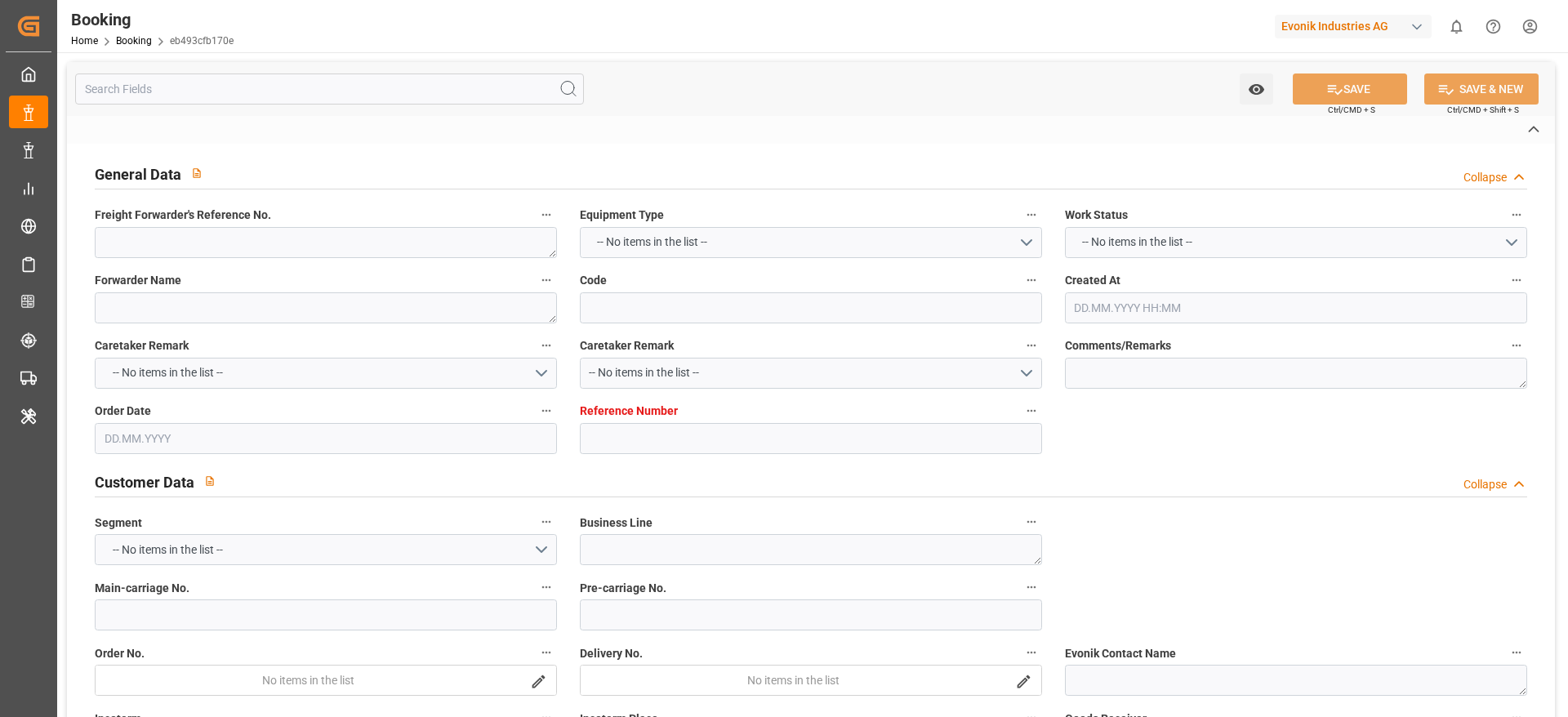
type textarea "1003144211"
type textarea "[PERSON_NAME]"
type textarea "businessLine-"
type textarea "IFTMIN"
type textarea "a011t00000LcJC5AAN"
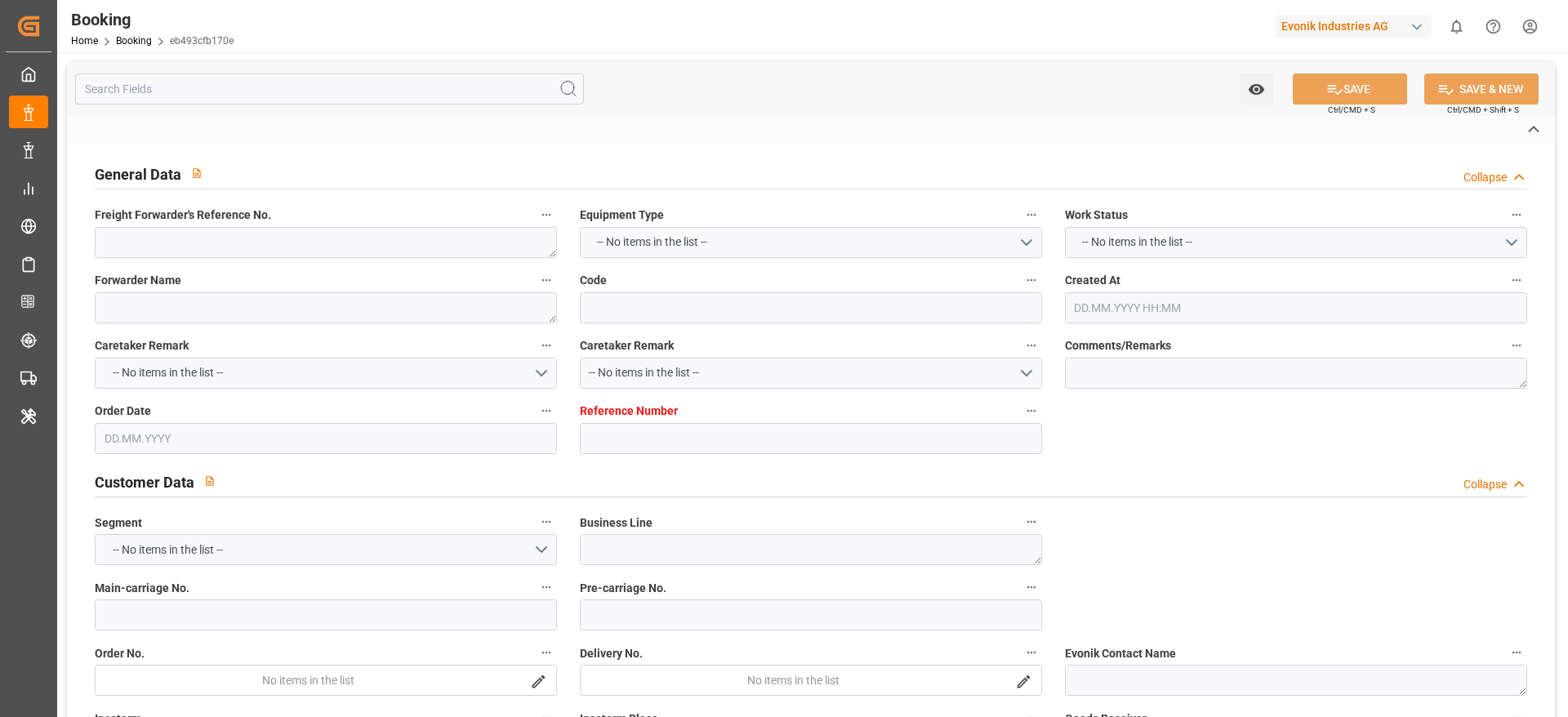
type textarea "No"
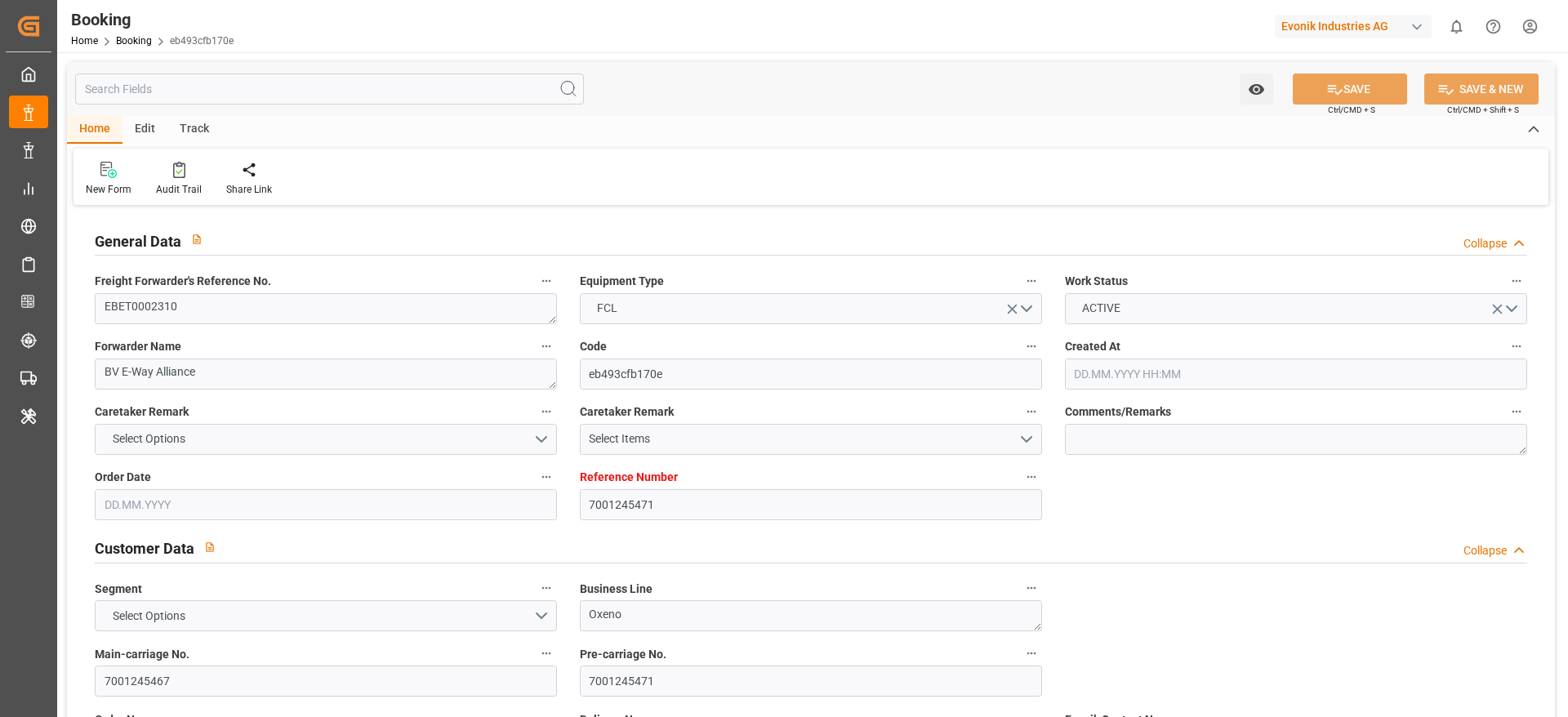
type input "7001245471"
type input "9702065"
type input "9618305"
type input "Hapag [PERSON_NAME]"
type input "Hapag Lloyd Aktiengesellschaft"
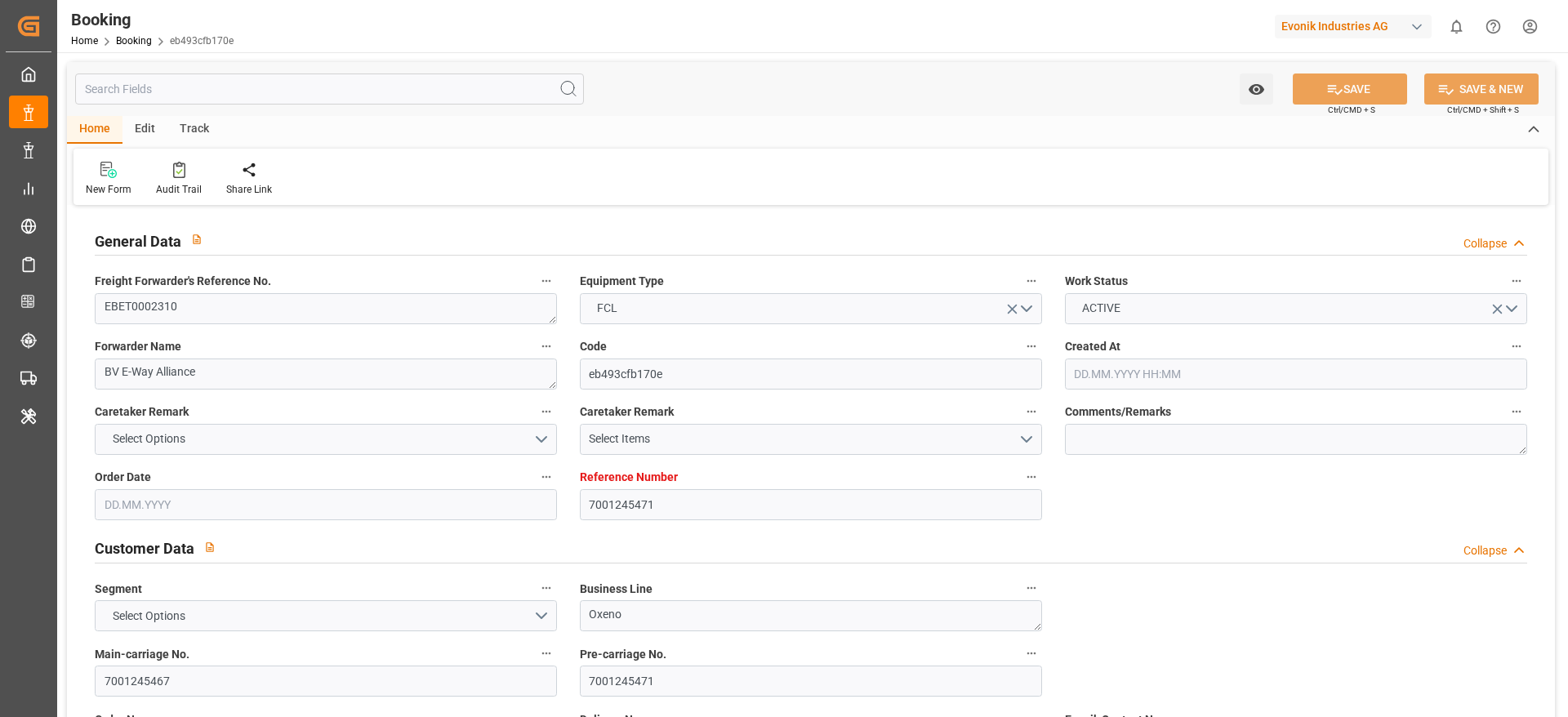
type input "BEANR"
type input "BRSSZ"
type input "0"
type input "11.08.2025 10:22"
type input "11.08.2025"
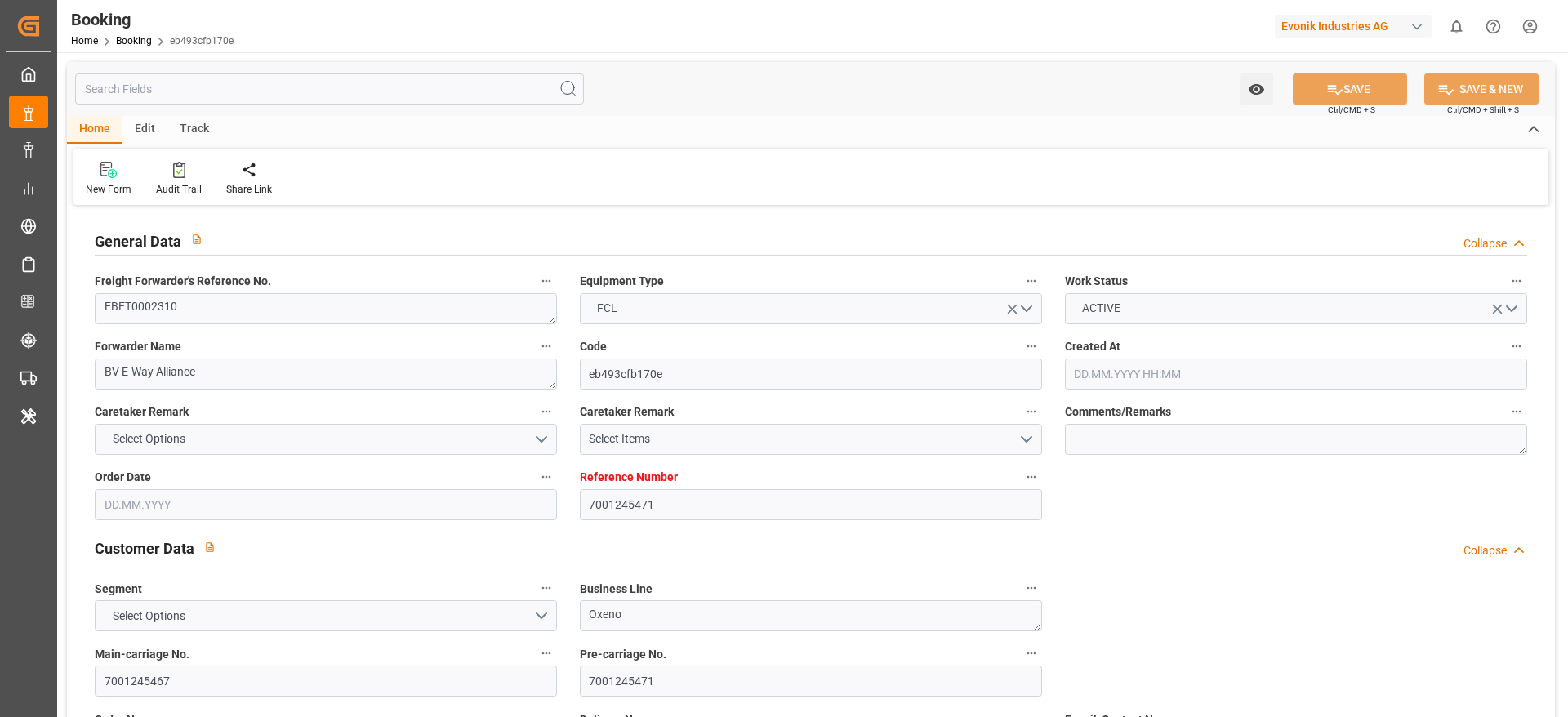
type input "01.10.2025"
type input "19.08.2025"
type input "[DATE] 00:00"
type input "03.09.2025 00:00"
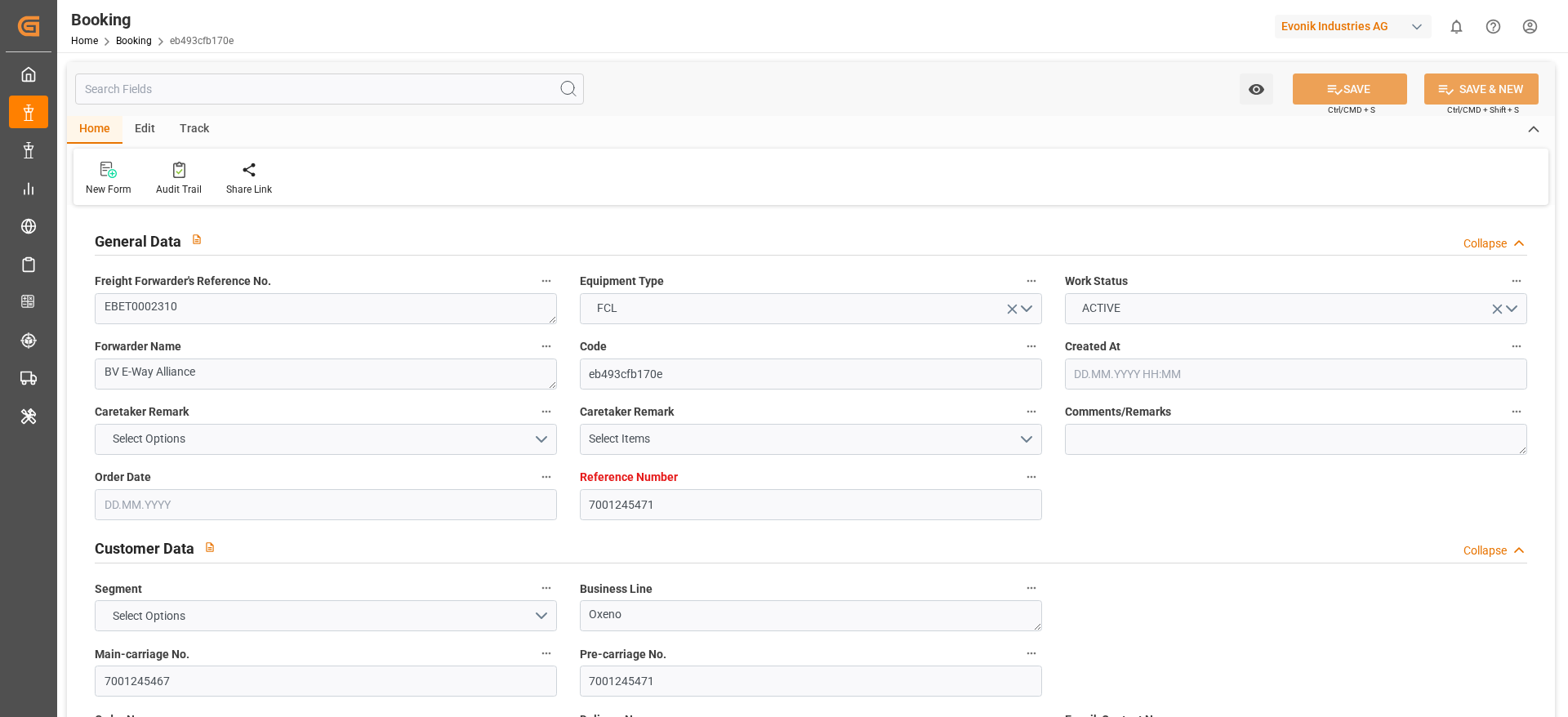
type input "10.09.2025 00:00"
type input "08.09.2025 00:00"
type input "15.09.2025 00:00"
type input "04.09.2025 00:00"
type input "07.10.2025 00:00"
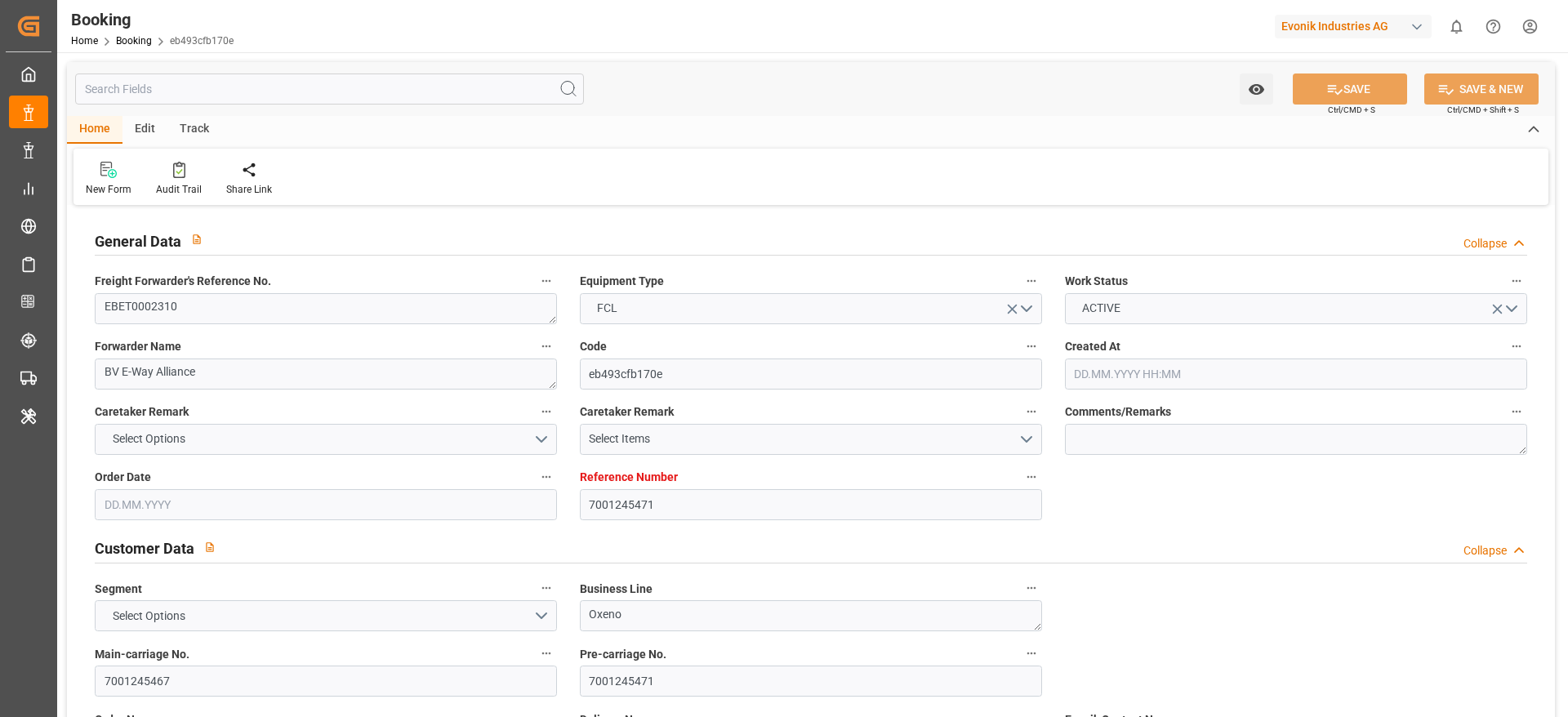
type input "30.09.2025 00:00"
type input "22.08.2025"
type input "17.09.2025 09:55"
click at [200, 196] on div "Audit Trail" at bounding box center [179, 178] width 70 height 36
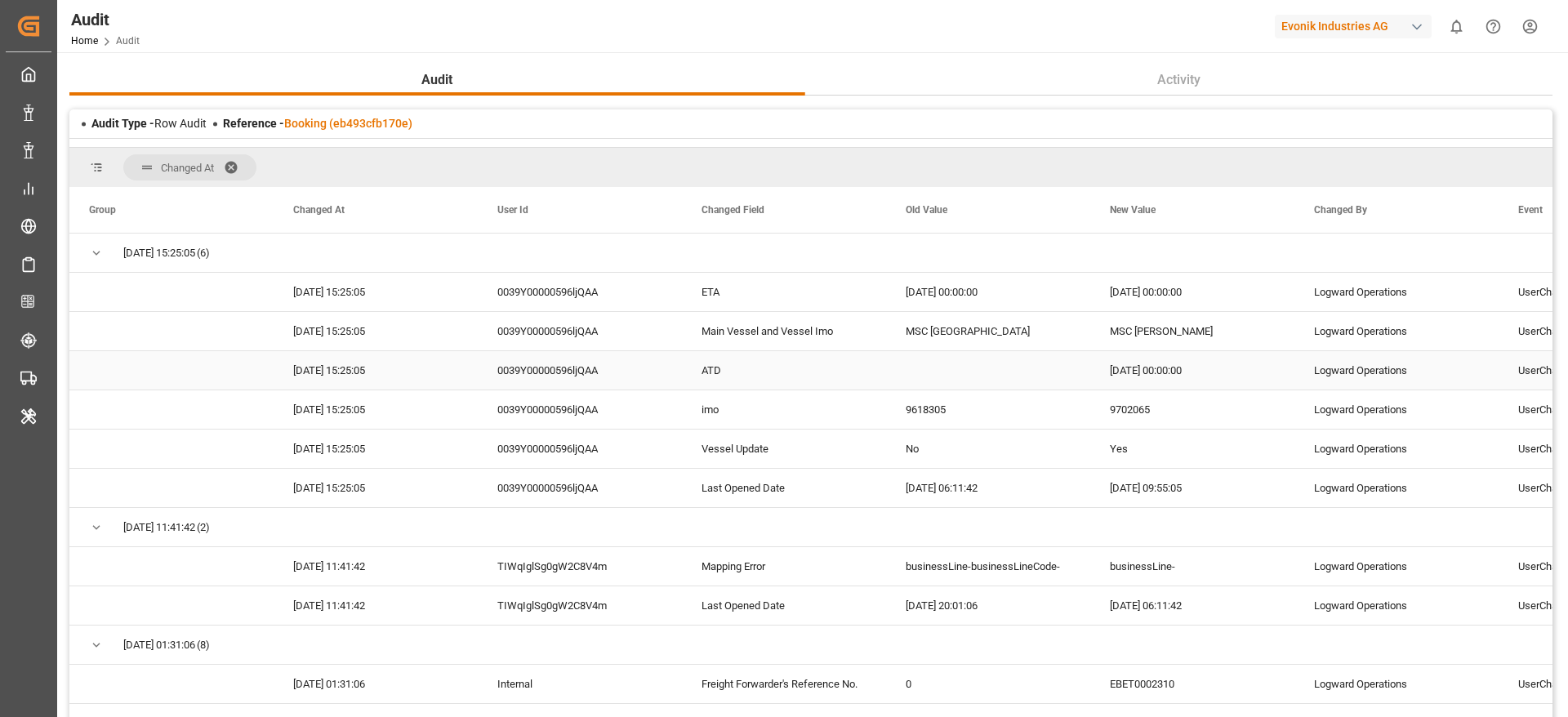
scroll to position [245, 0]
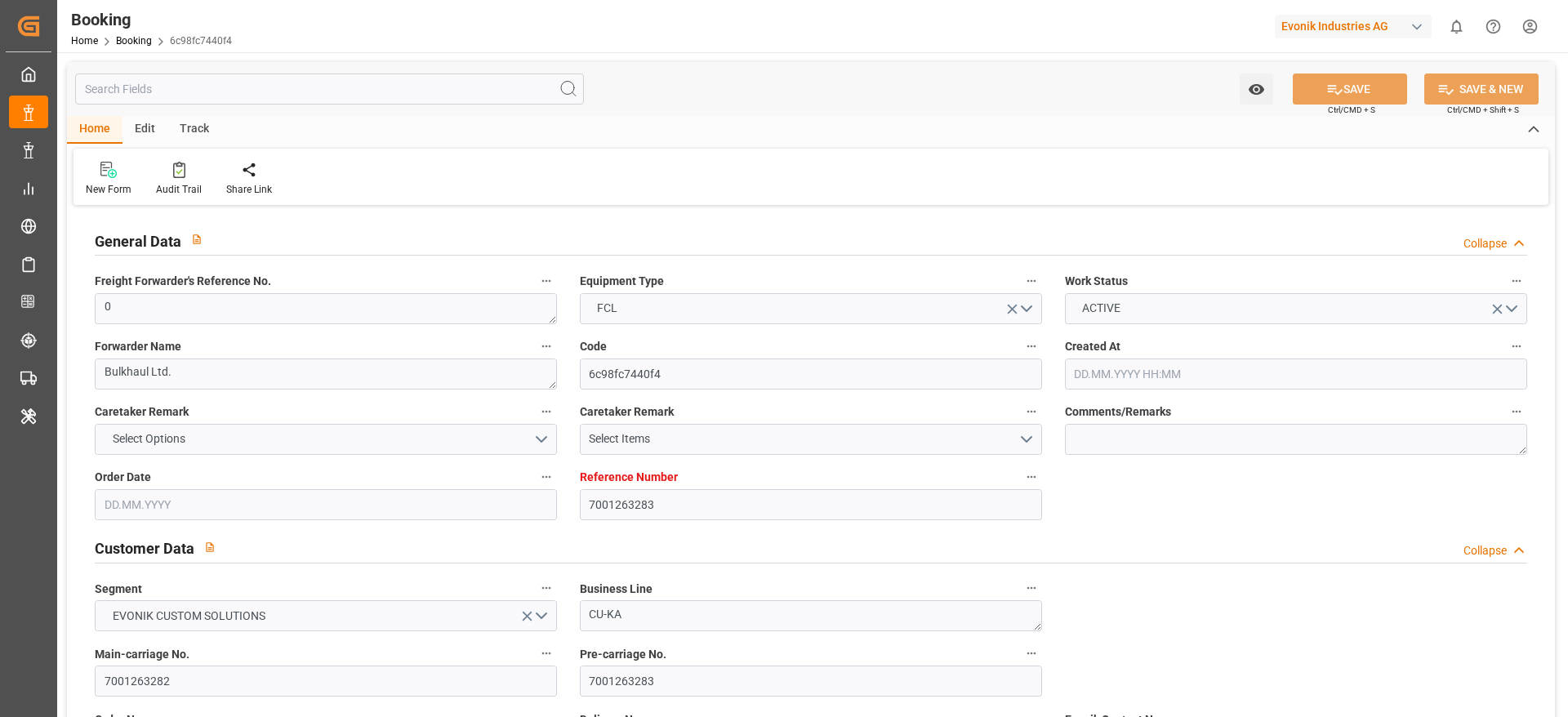
type input "7001263283"
type input "9839167"
type input "CMACGM"
type input "CMA CGM Group"
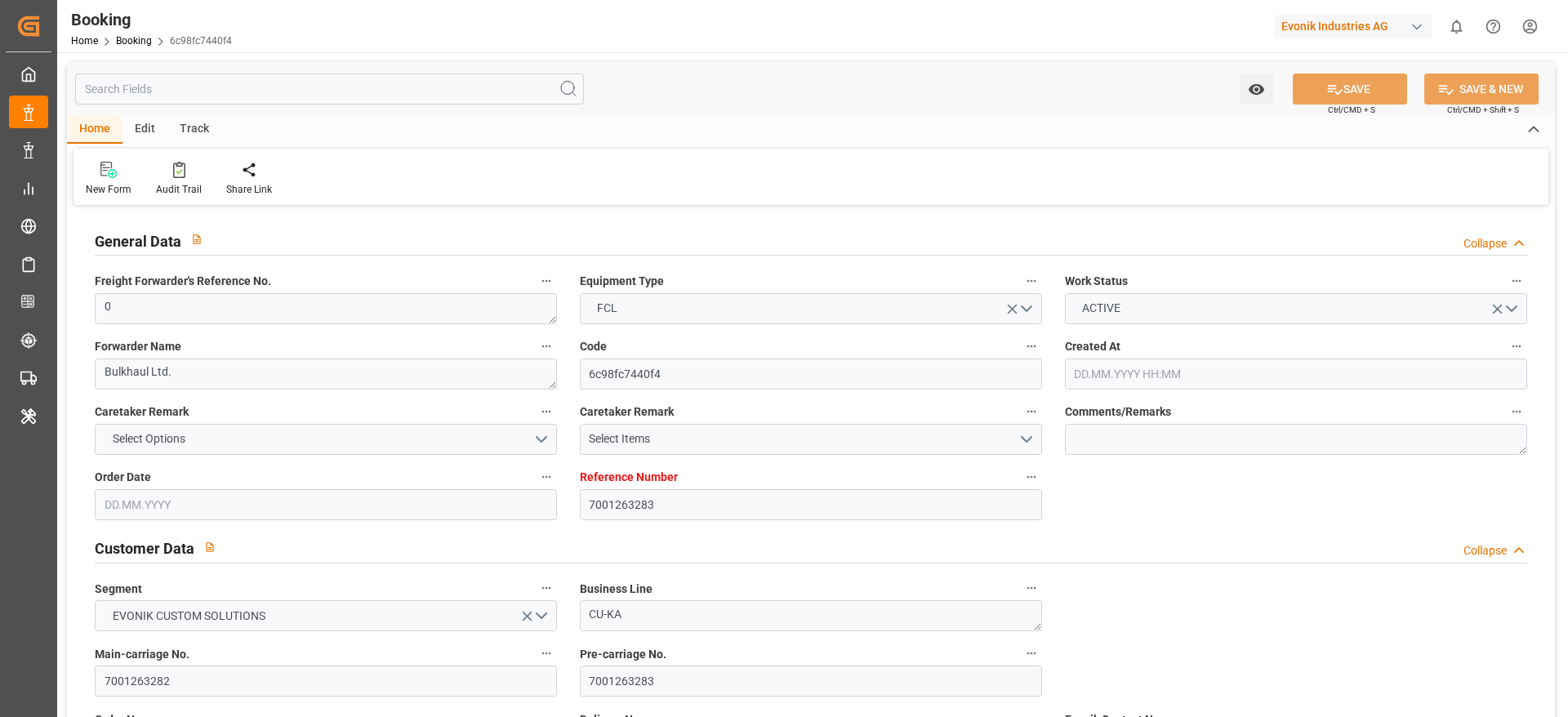
type input "BEANR"
type input "IDBDJ"
type input "MYPKG"
type input "IDJKT"
type input "0"
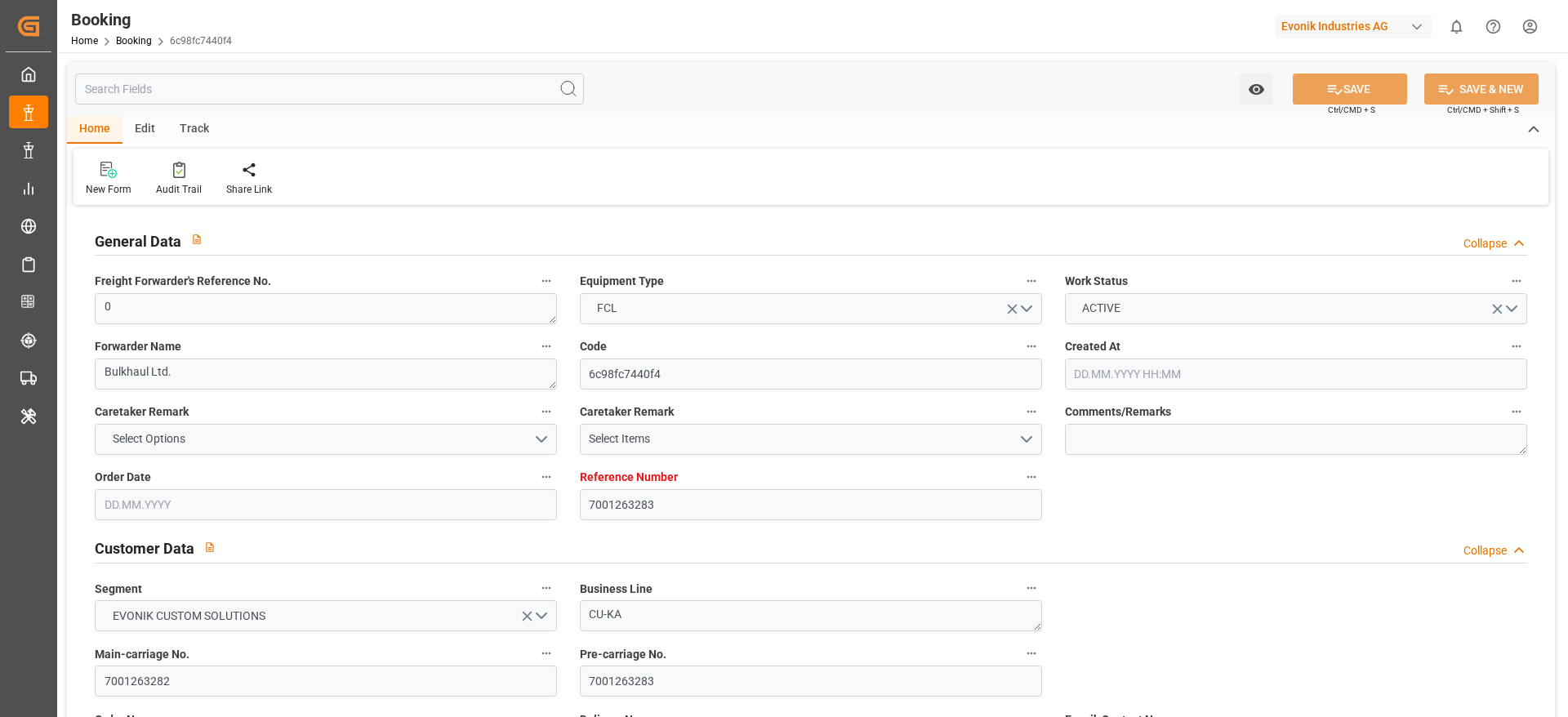
type input "[DATE] 08:18"
type input "[DATE]"
type input "[DATE] 00:00"
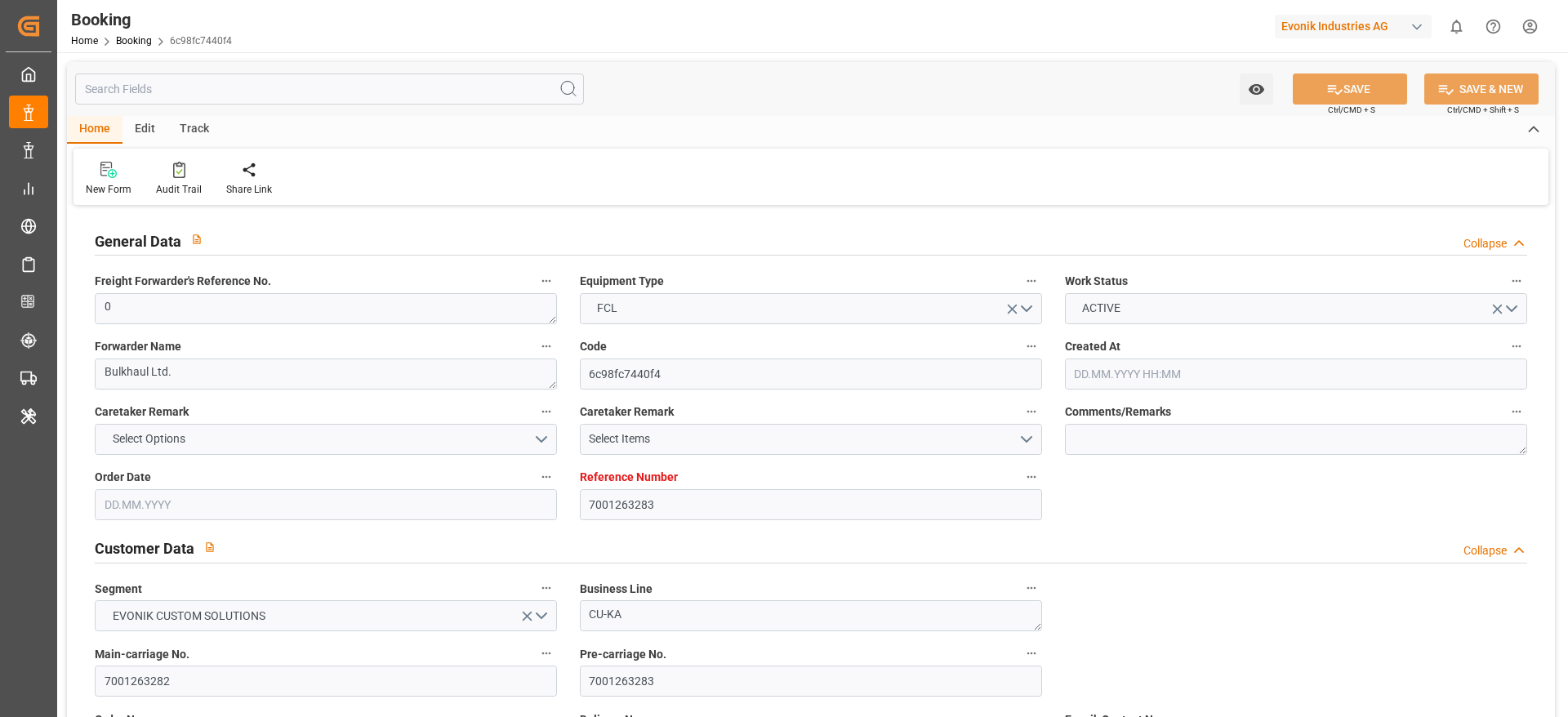
type input "[DATE] 00:00"
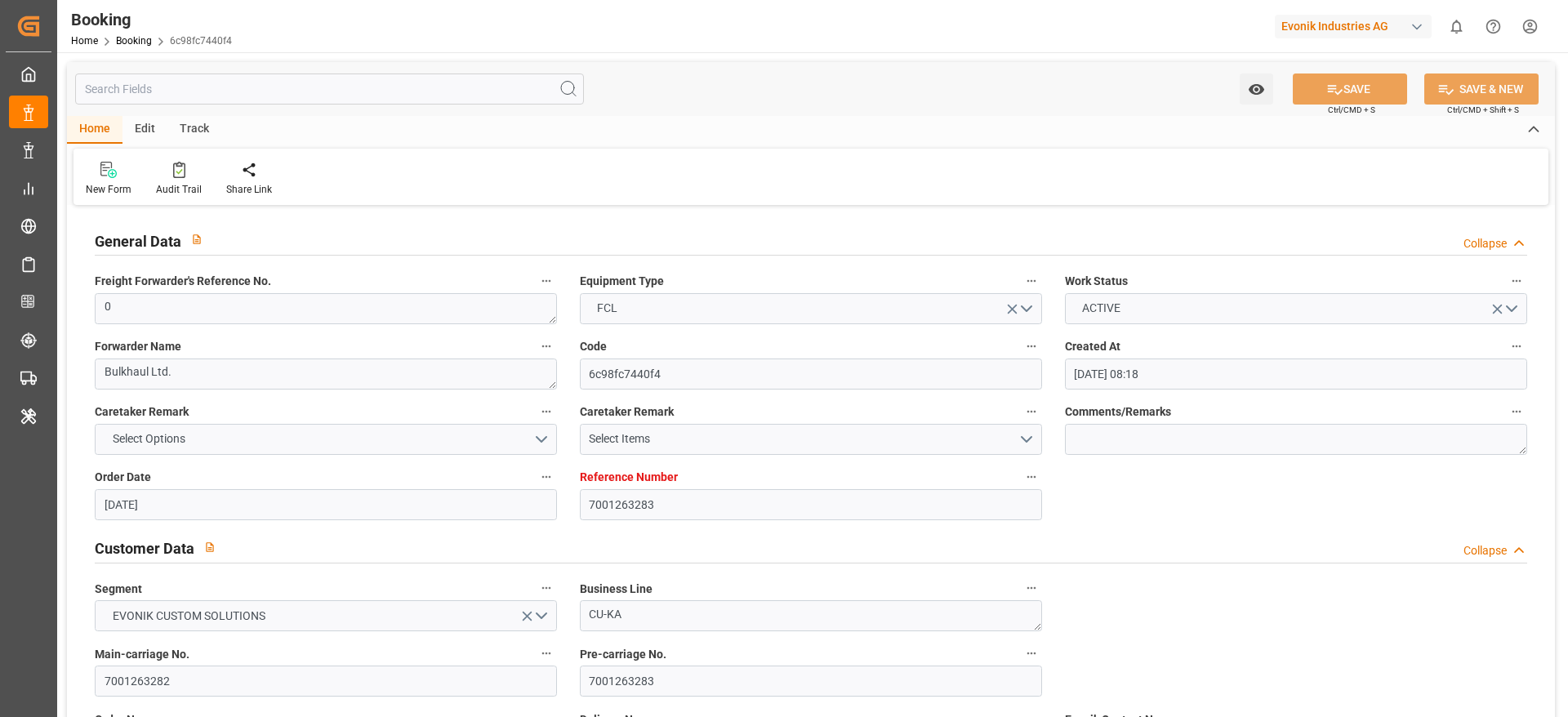
type input "[DATE] 00:00"
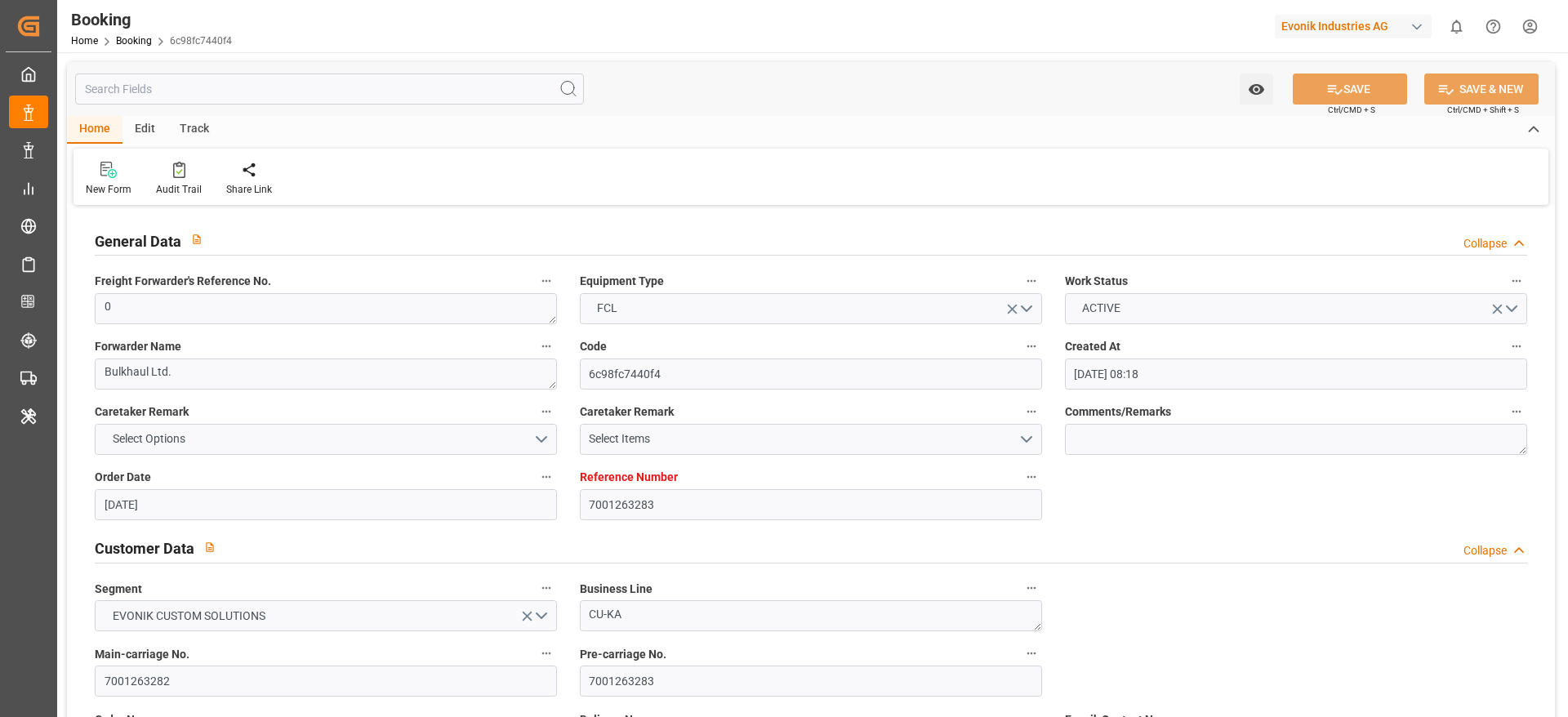
type input "[DATE] 00:00"
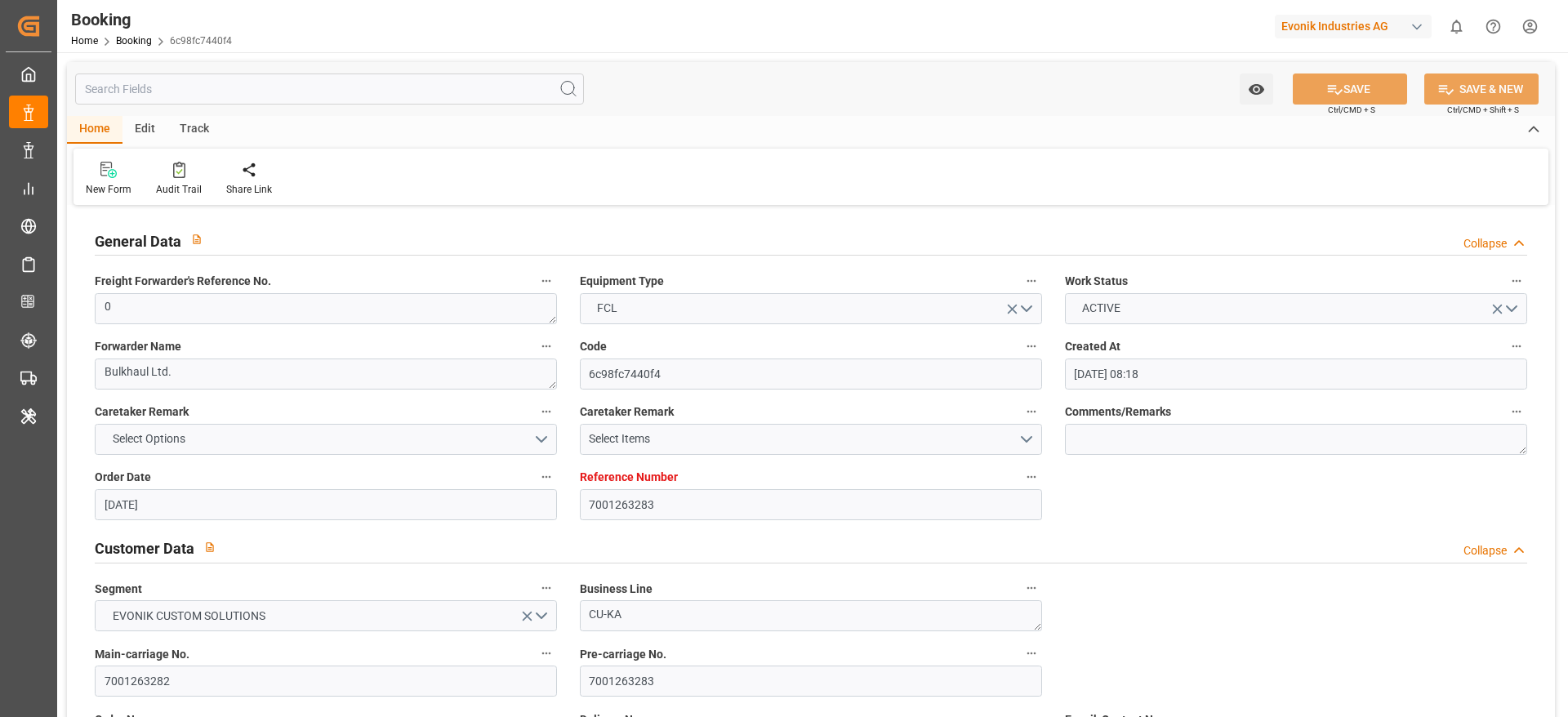
type input "[DATE] 00:00"
type input "[DATE] 09:19"
click at [188, 187] on div "Audit Trail" at bounding box center [178, 189] width 46 height 15
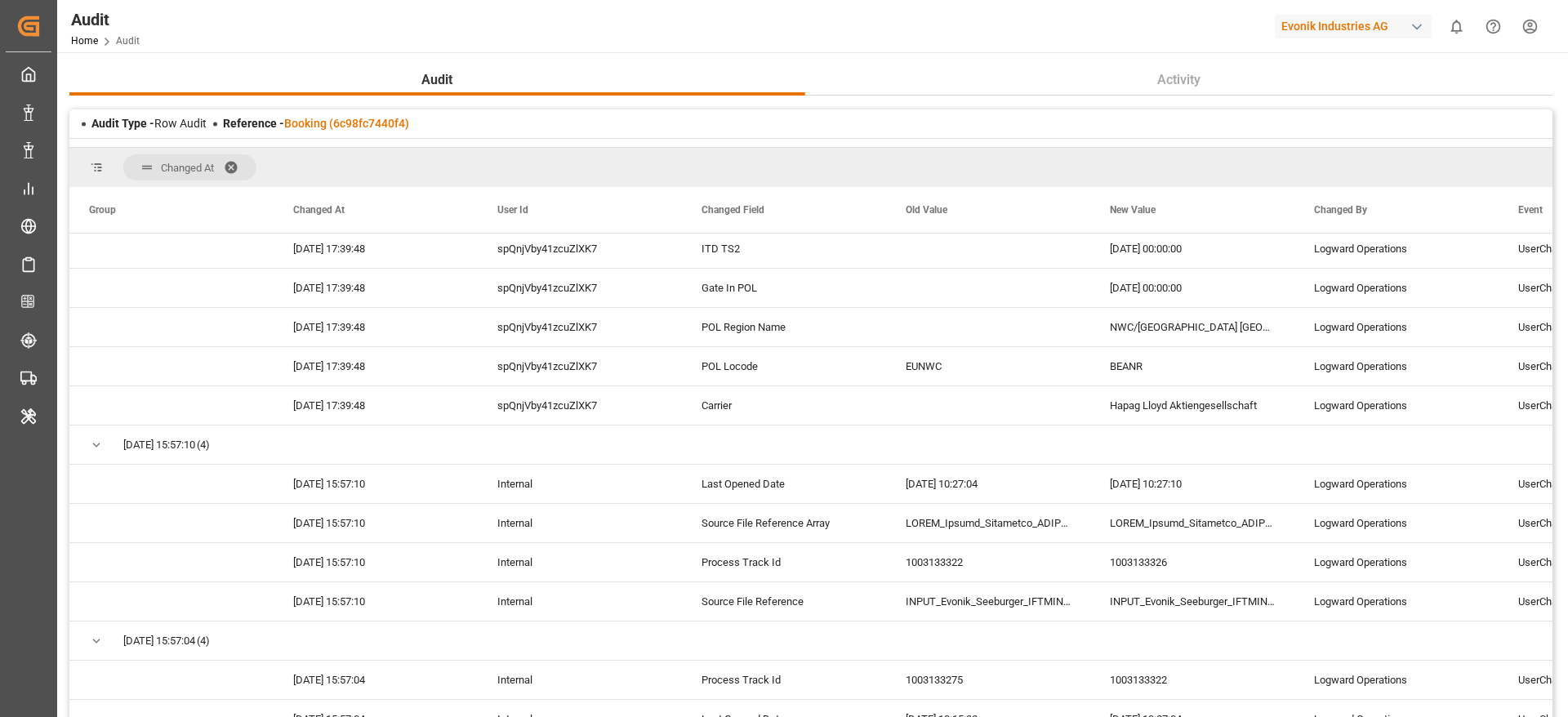
scroll to position [1837, 0]
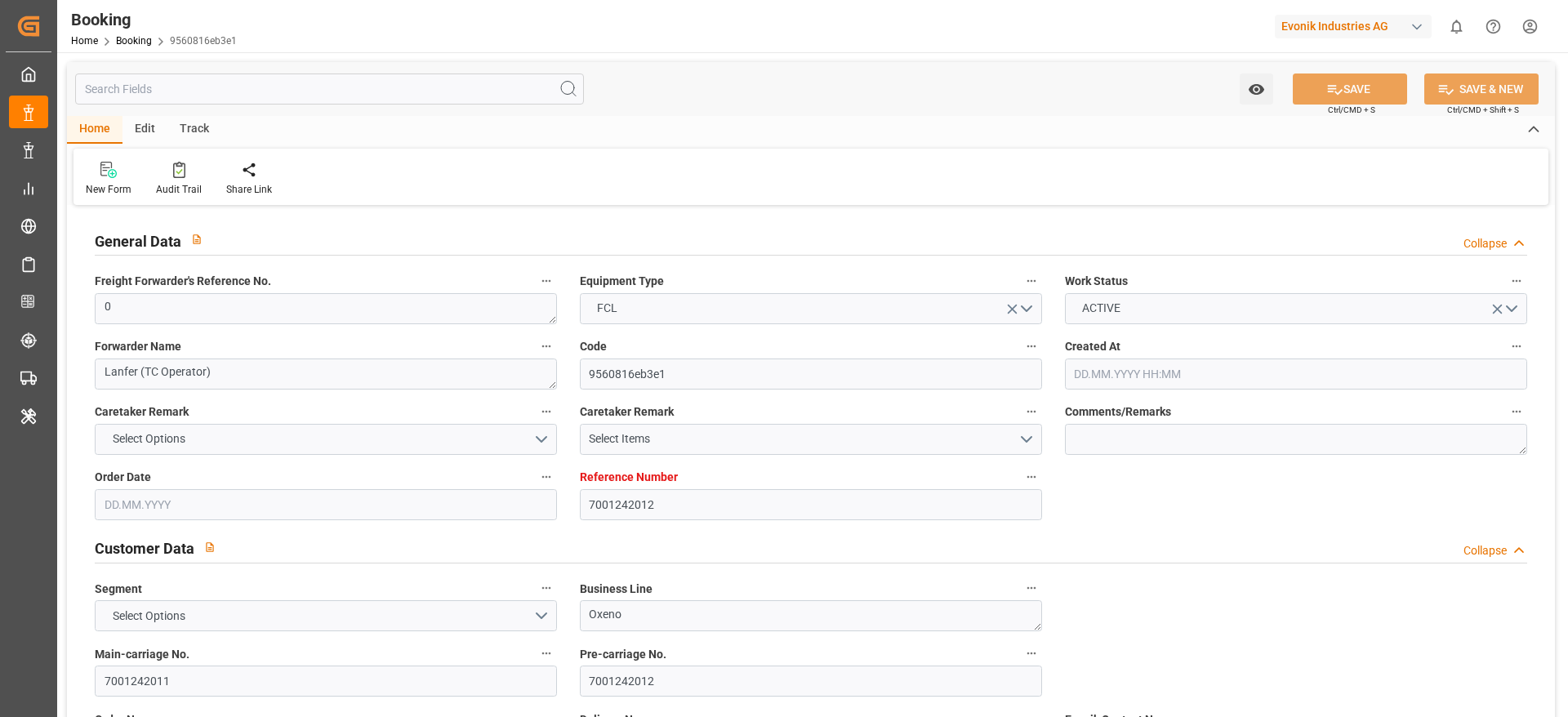
type input "7001242012"
type input "9665621"
type input "Hapag [PERSON_NAME]"
type input "Hapag Lloyd Aktiengesellschaft"
type input "NLRTM"
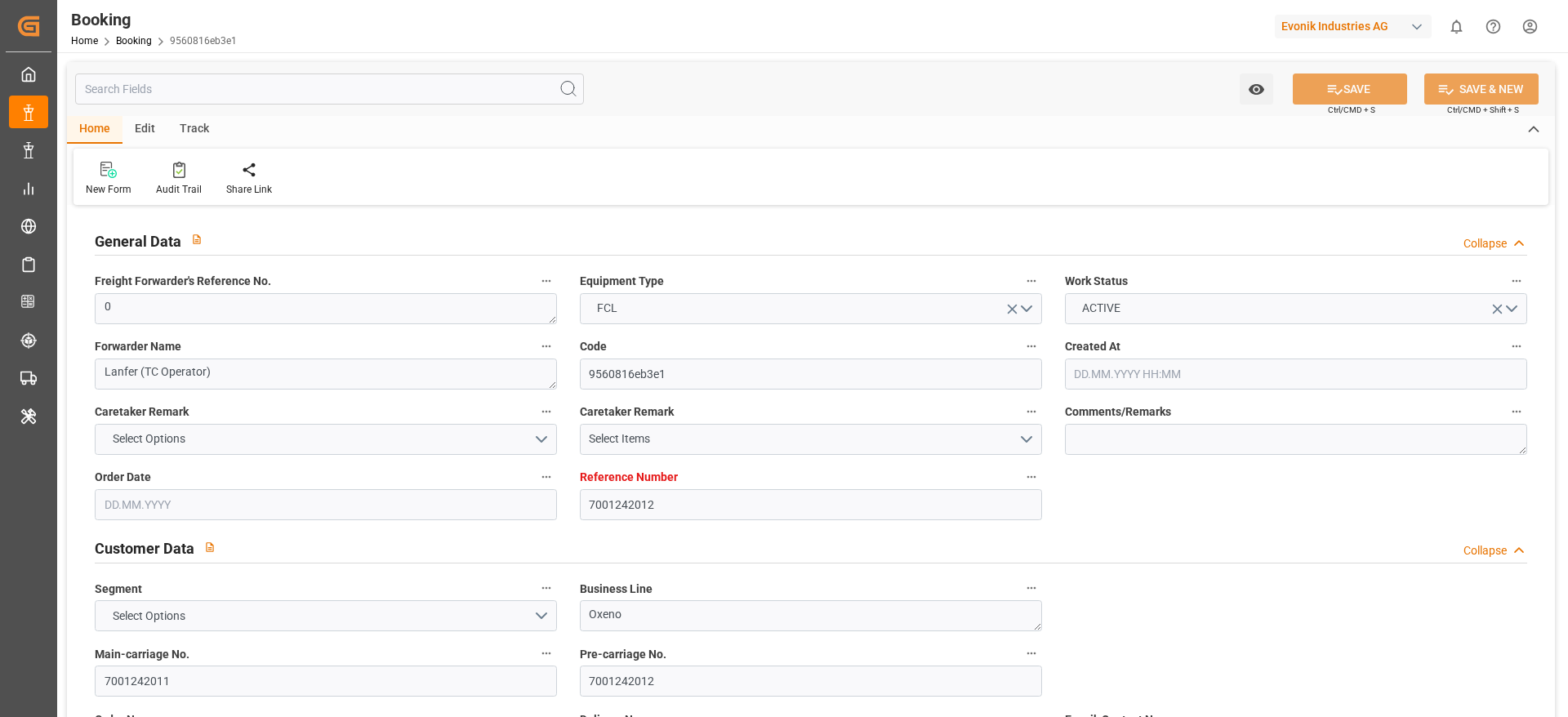
type input "INNSA"
type input "0"
type input "[DATE] 11:05"
type input "[DATE]"
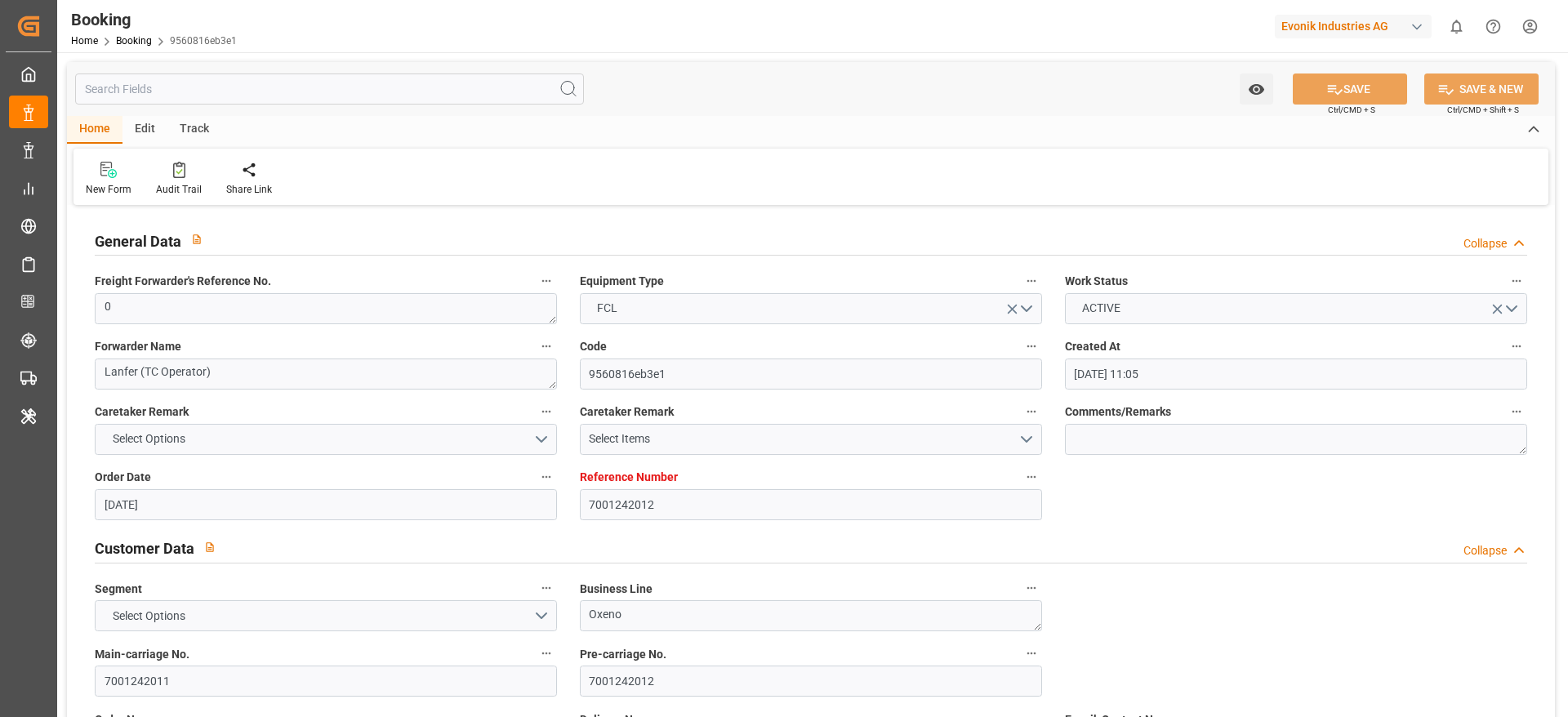
type input "[DATE]"
type input "[DATE] 00:00"
type input "12.09.2025 00:00"
type input "13.09.2025 00:00"
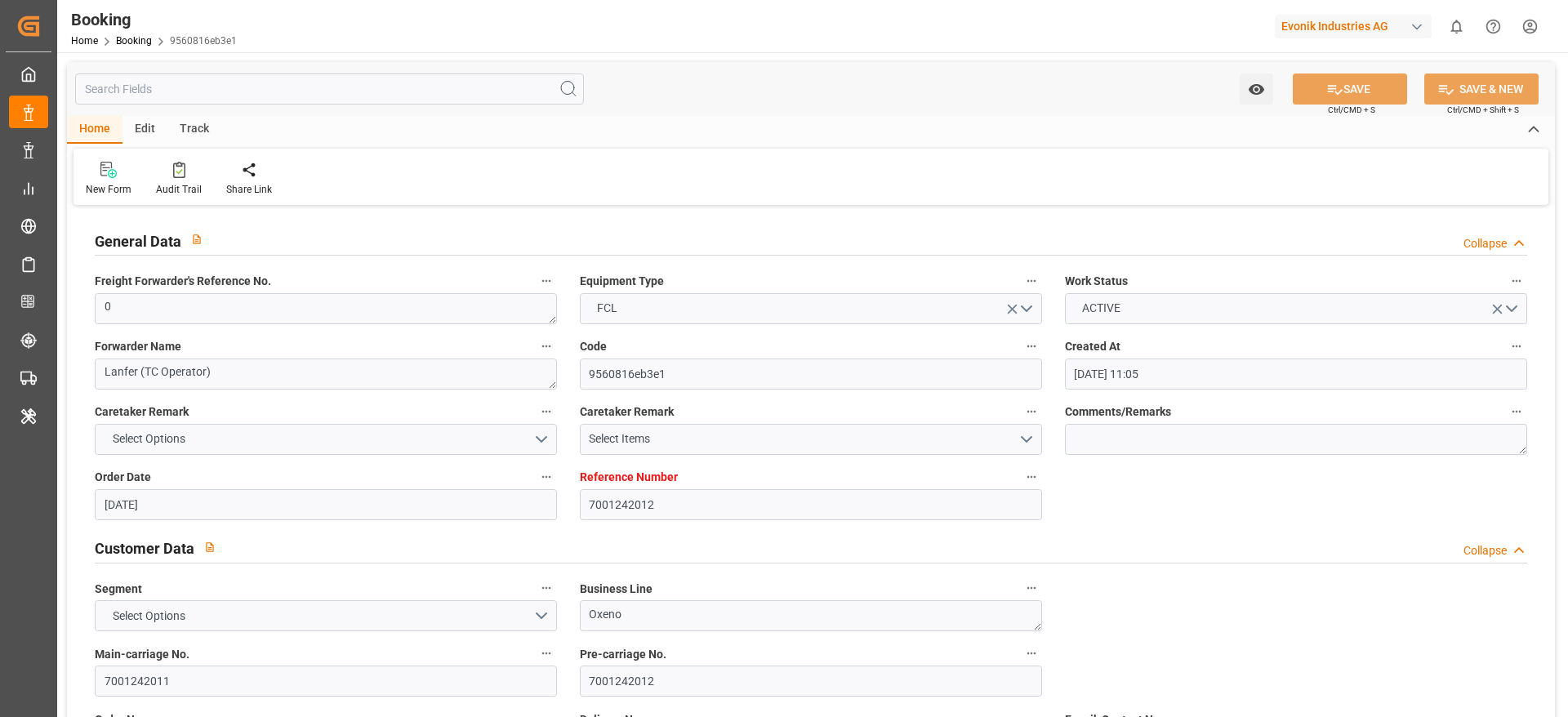
type input "[DATE] 00:00"
type input "29.10.2025 00:00"
type input "19.08.2025"
type input "17.09.2025 09:33"
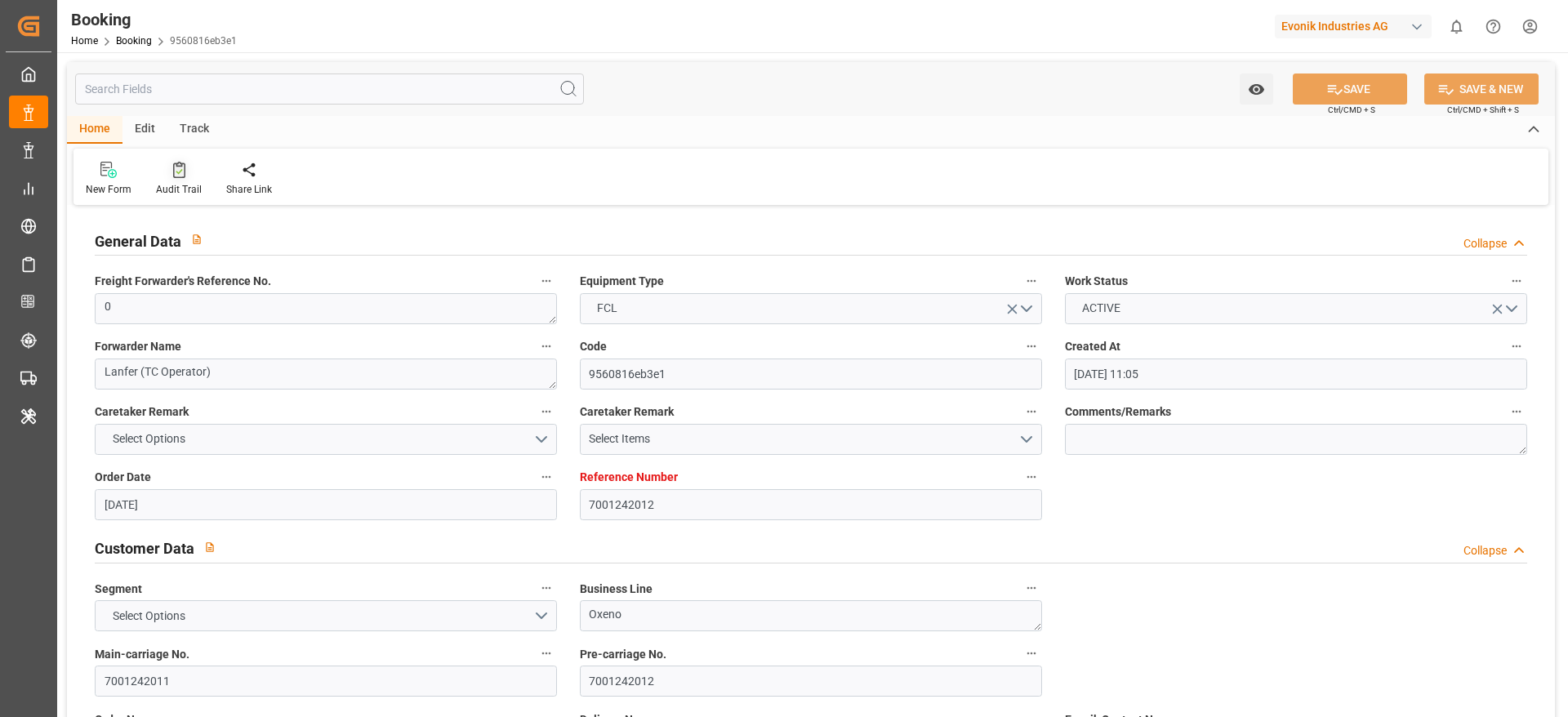
click at [169, 195] on div "Audit Trail" at bounding box center [178, 189] width 46 height 15
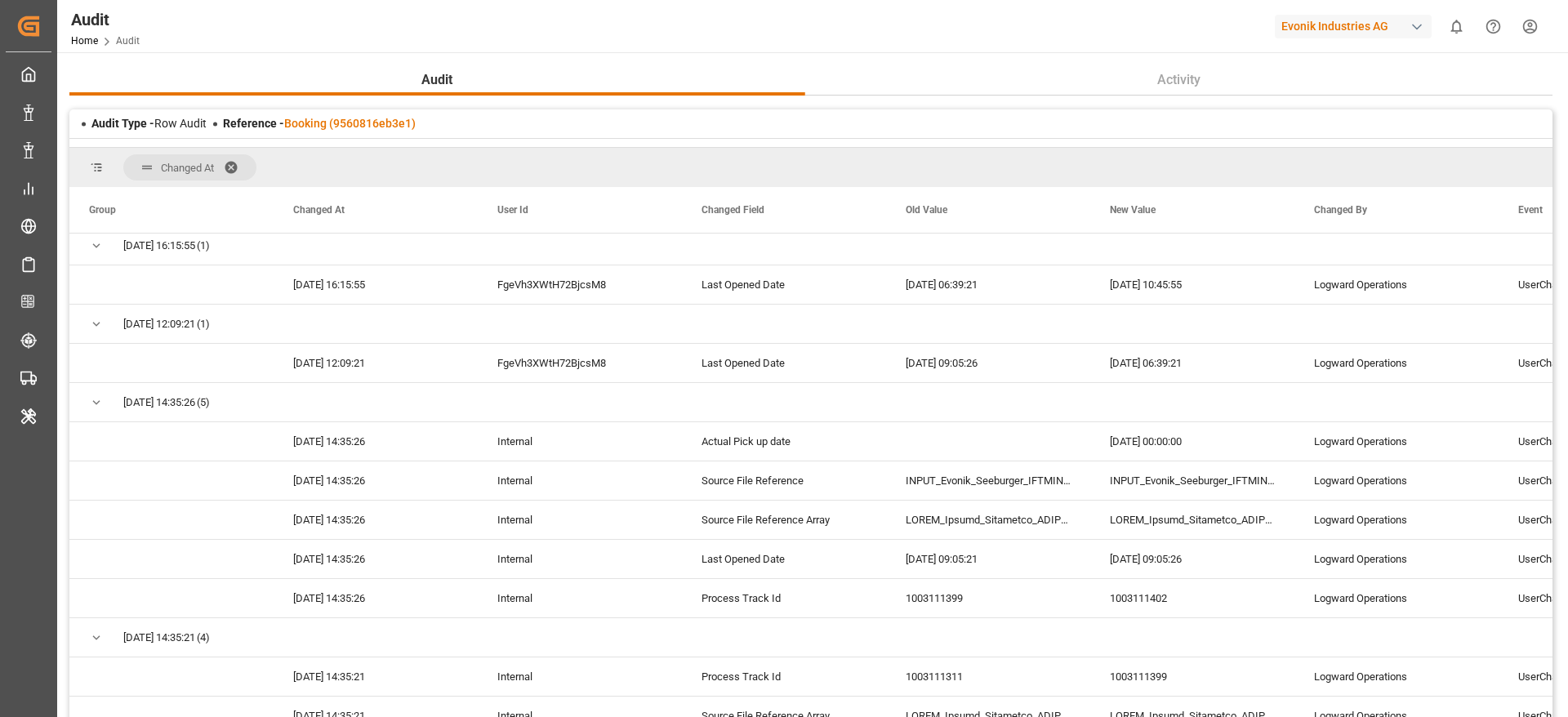
scroll to position [1225, 0]
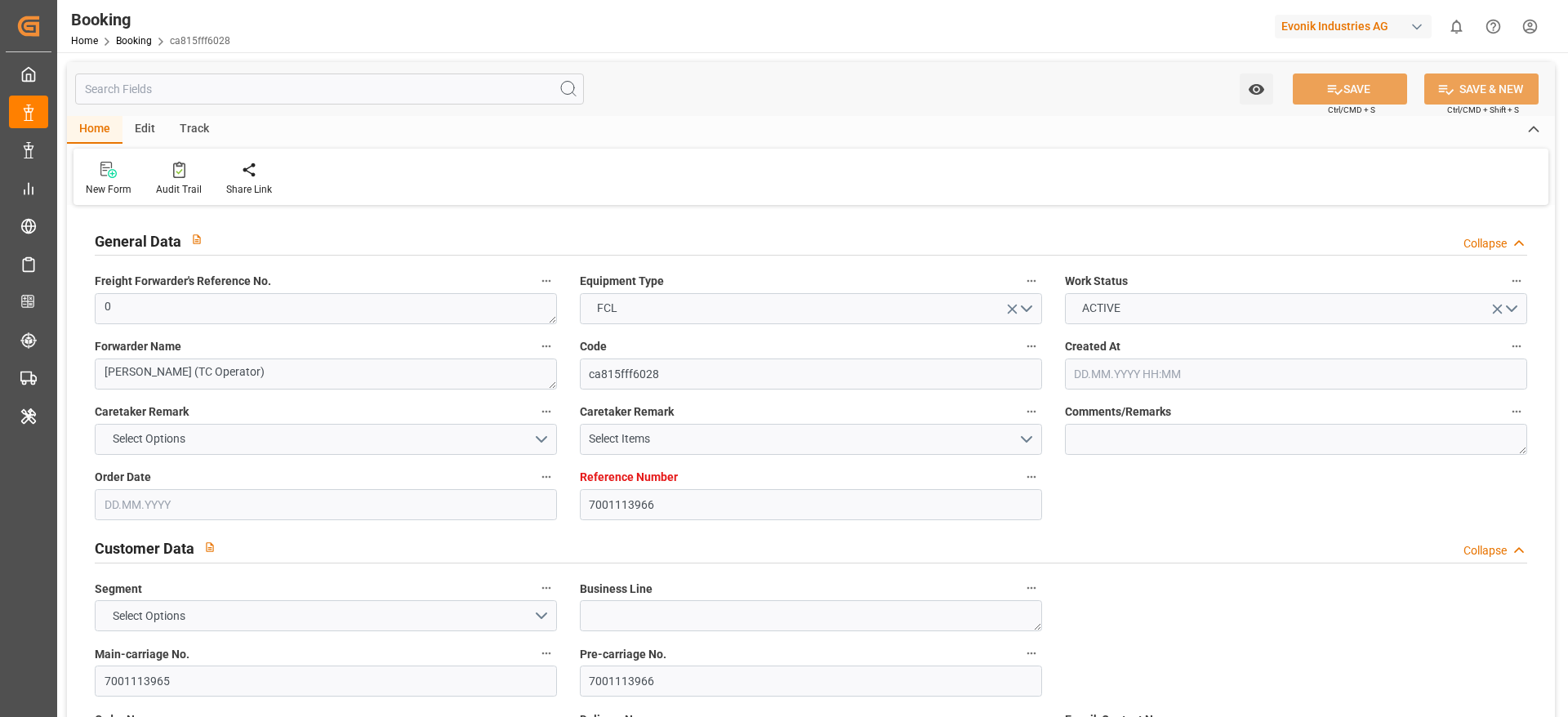
type input "7001113966"
type input "9314210"
type input "Hapag [PERSON_NAME]"
type input "Hapag Lloyd Aktiengesellschaft"
type input "NLRTM"
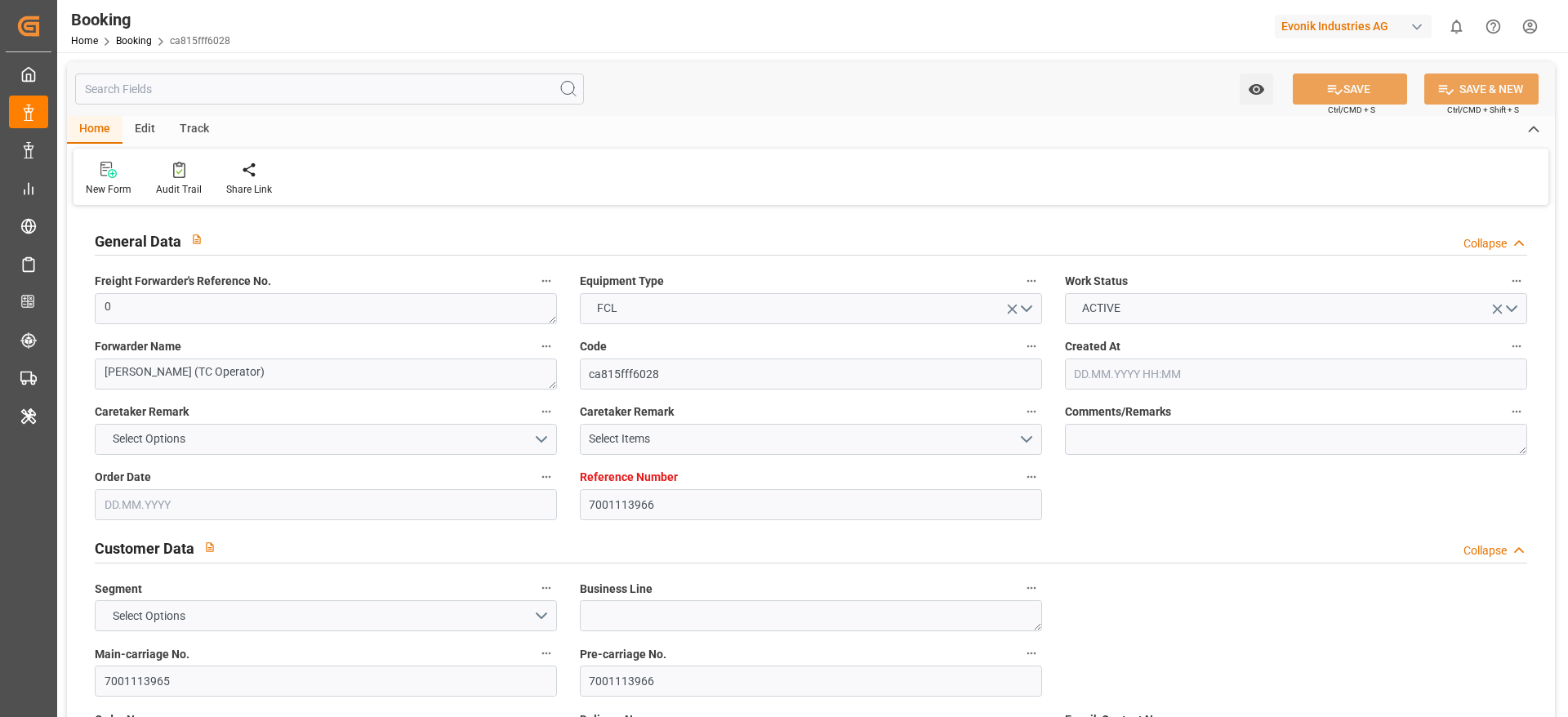
type input "USHOU"
type input "7188"
type input "[DATE] 02:15"
type input "[DATE]"
type input "[DATE] 00:00"
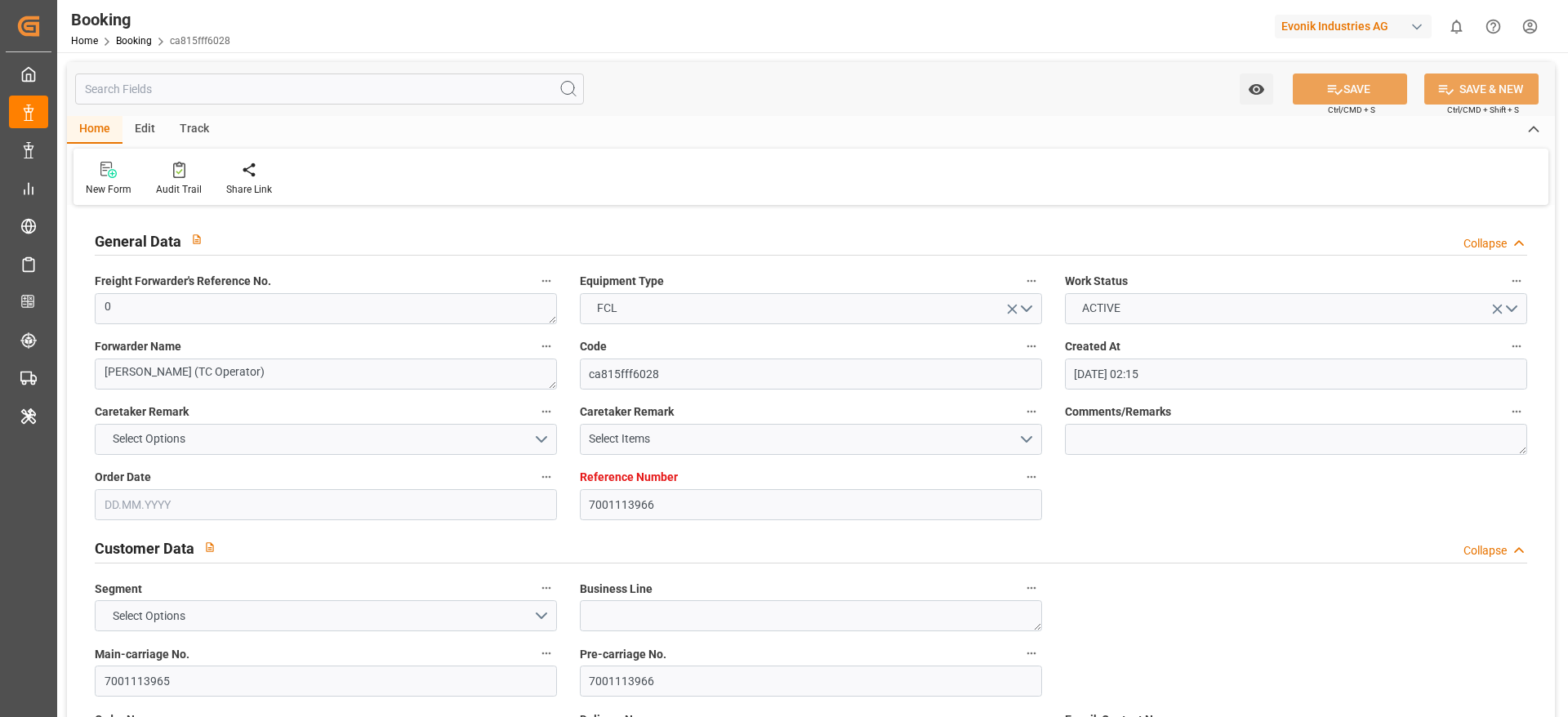
type input "[DATE] 00:00"
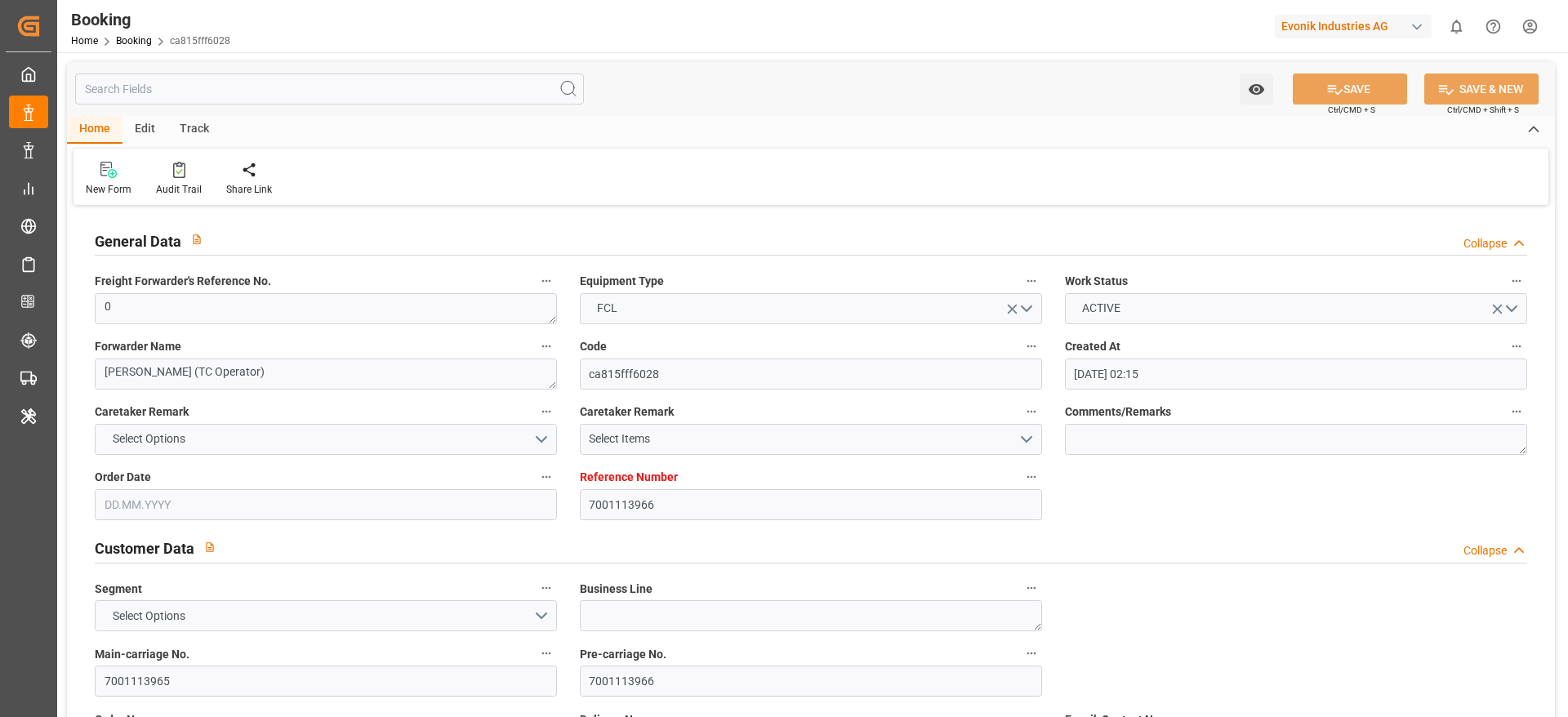
type input "[DATE] 09:46"
click at [189, 170] on div at bounding box center [178, 169] width 46 height 18
click at [155, 180] on div "Audit Trail" at bounding box center [179, 178] width 70 height 36
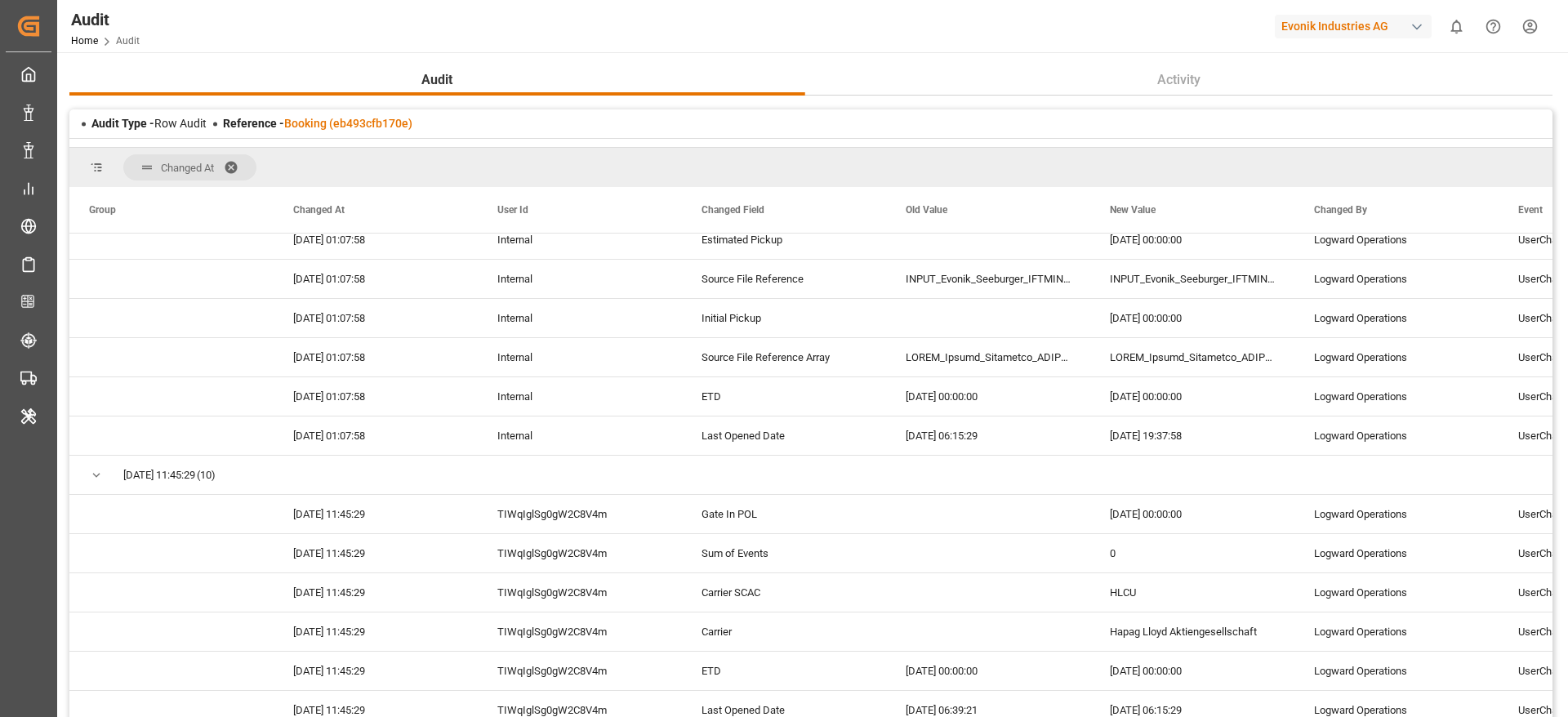
scroll to position [1225, 0]
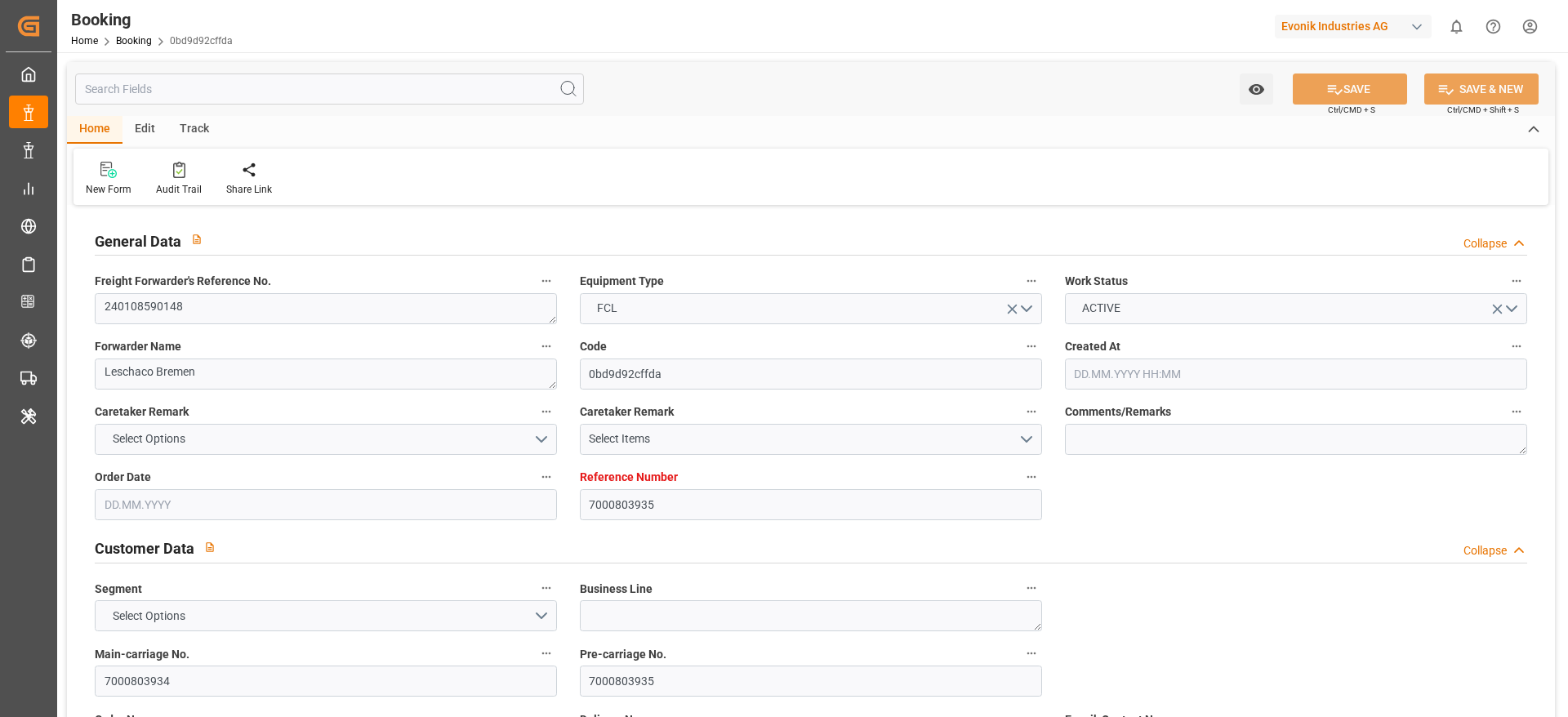
type input "[DATE] 10:35"
type input "[DATE]"
click at [322, 319] on textarea "240108590148" at bounding box center [326, 309] width 462 height 31
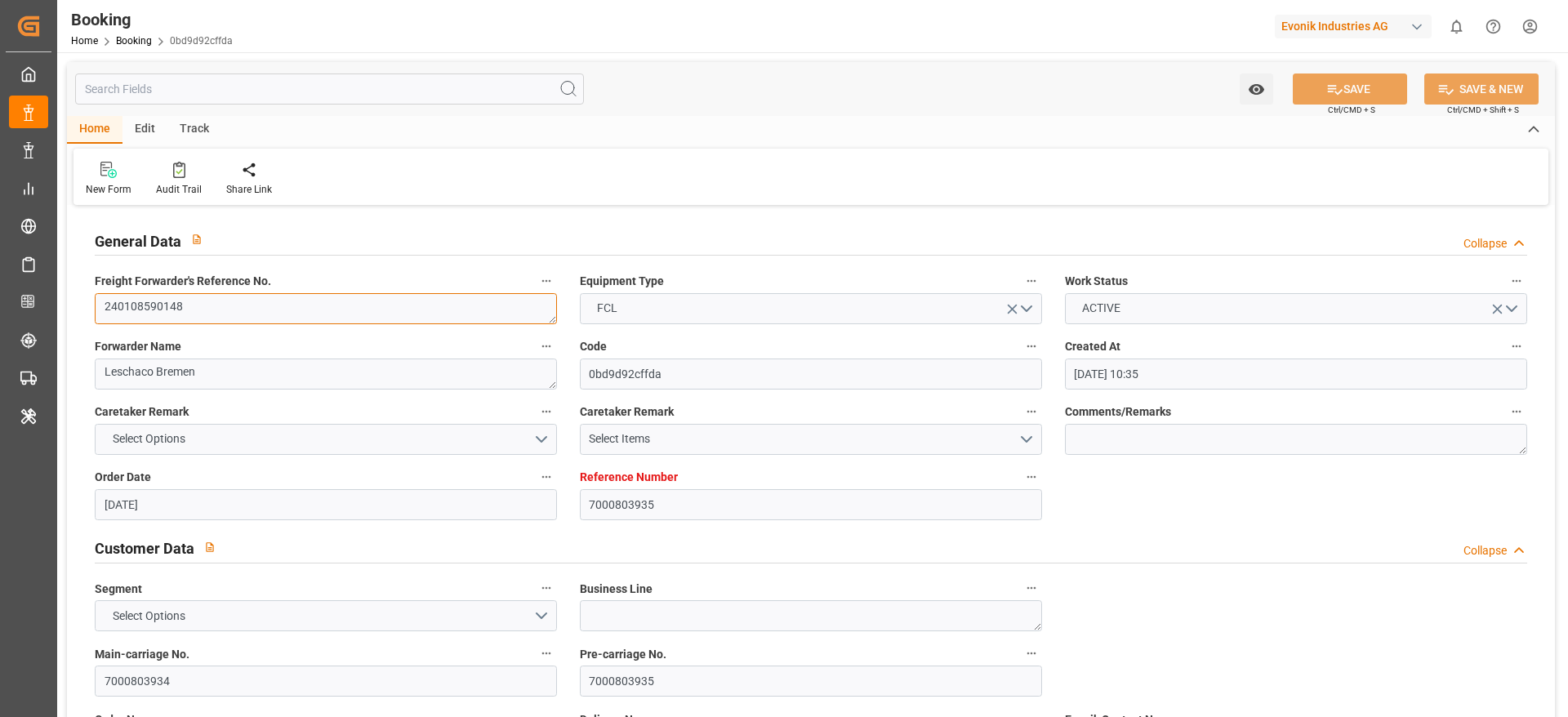
click at [322, 319] on textarea "240108590148" at bounding box center [326, 309] width 462 height 31
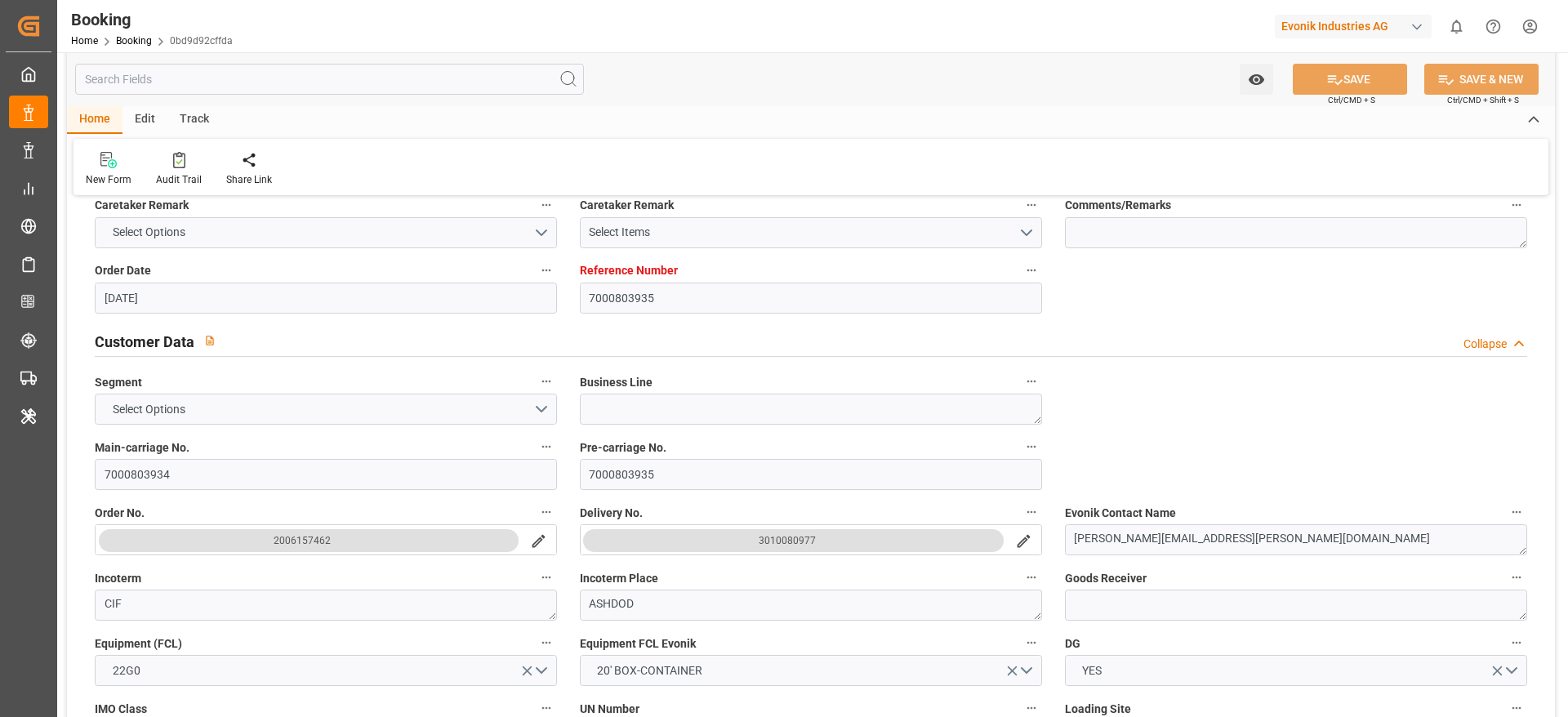
scroll to position [245, 0]
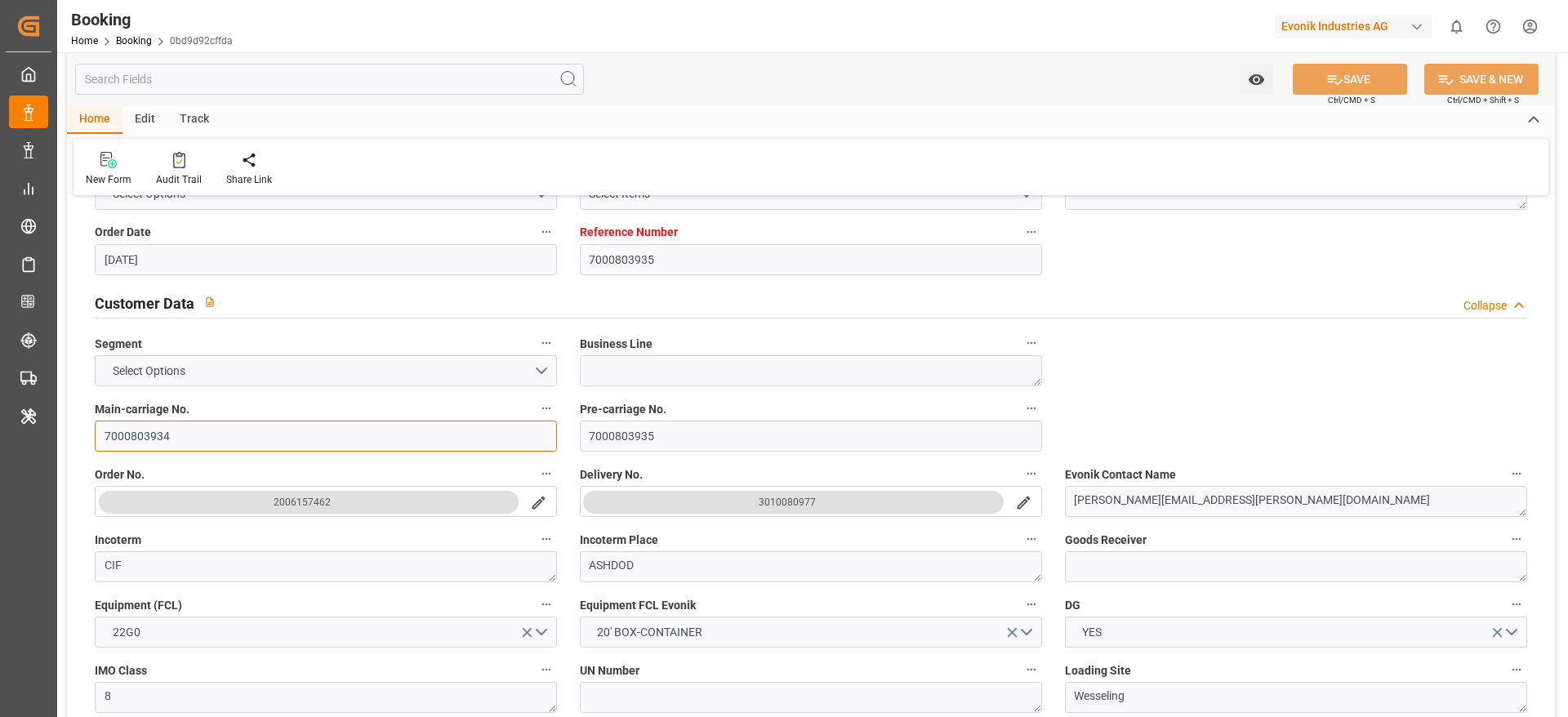
click at [209, 445] on input "7000803934" at bounding box center [326, 436] width 462 height 31
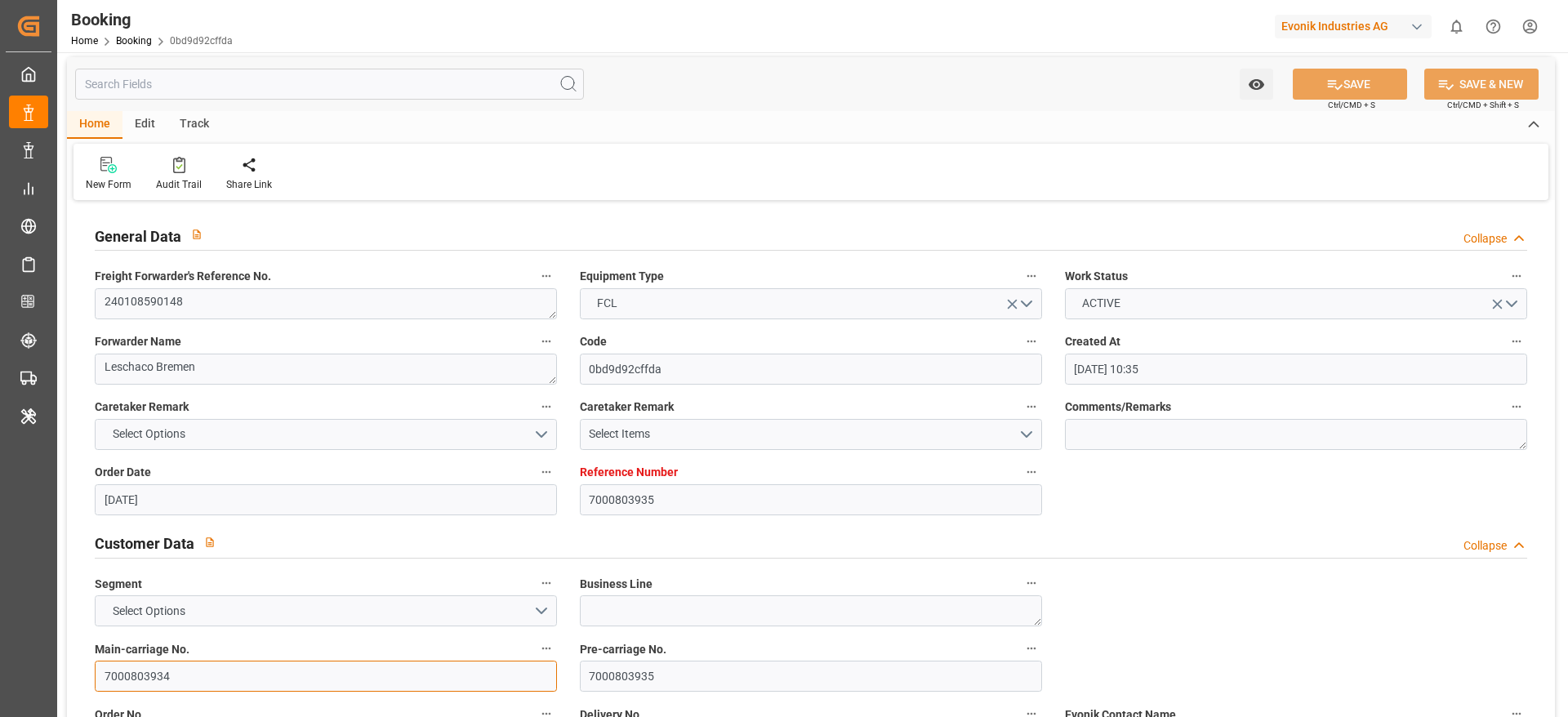
scroll to position [0, 0]
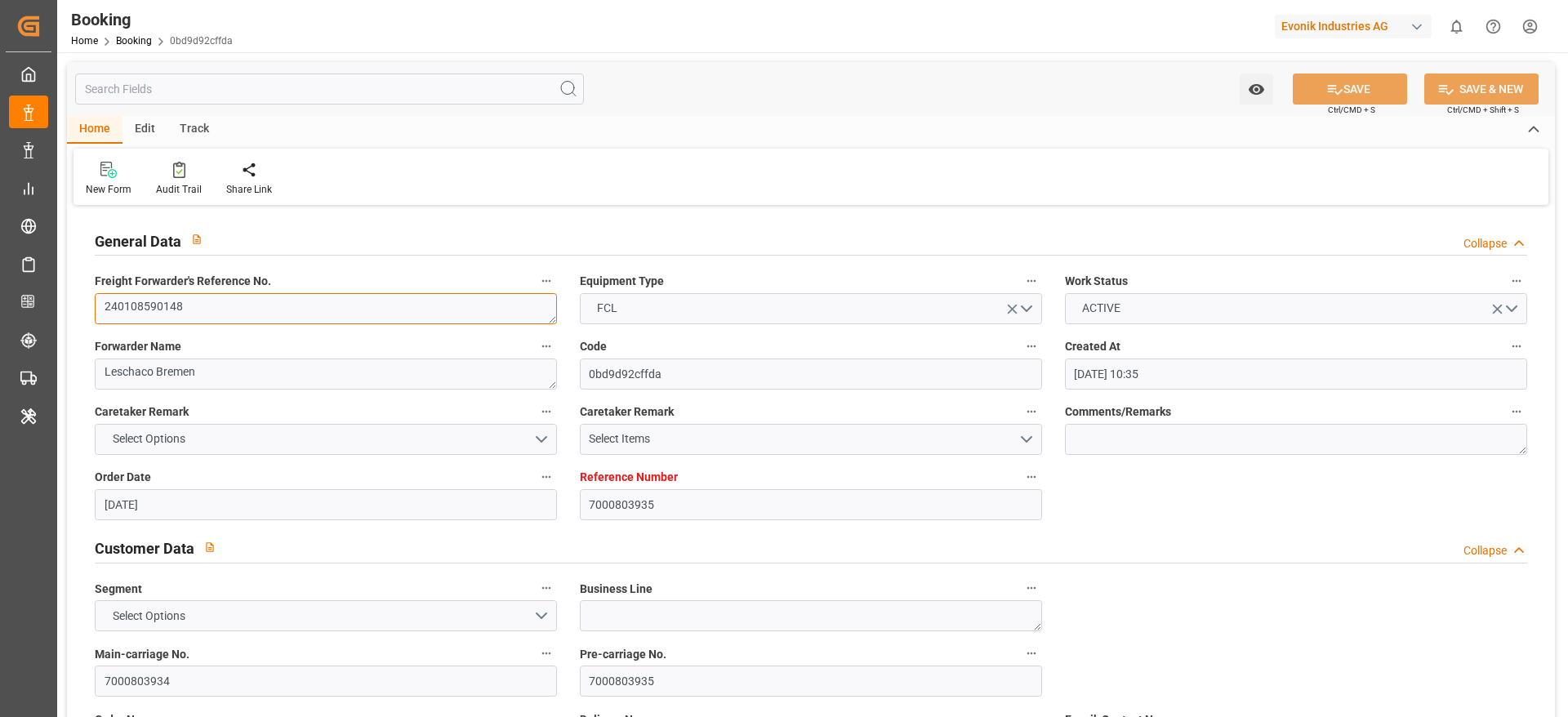
click at [226, 299] on textarea "240108590148" at bounding box center [326, 309] width 462 height 31
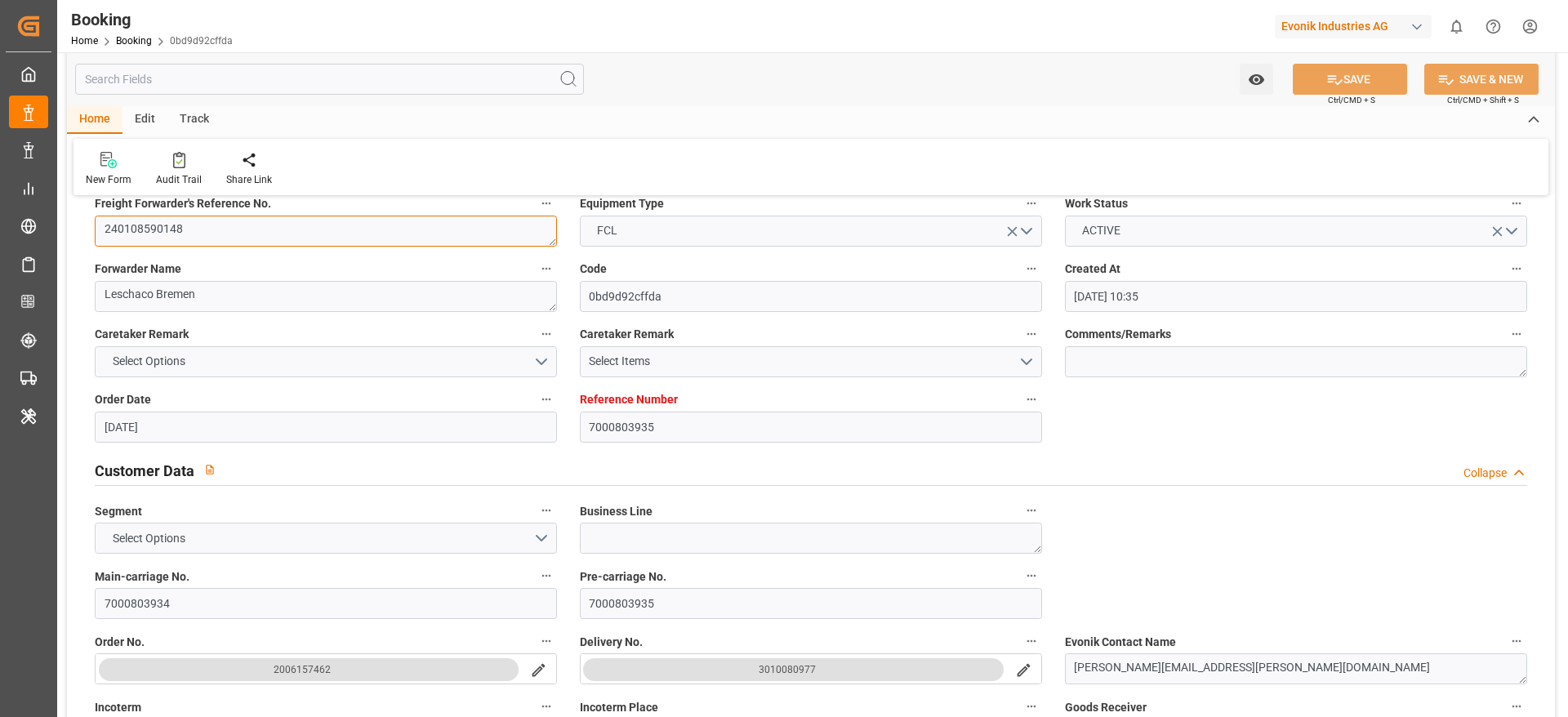
scroll to position [368, 0]
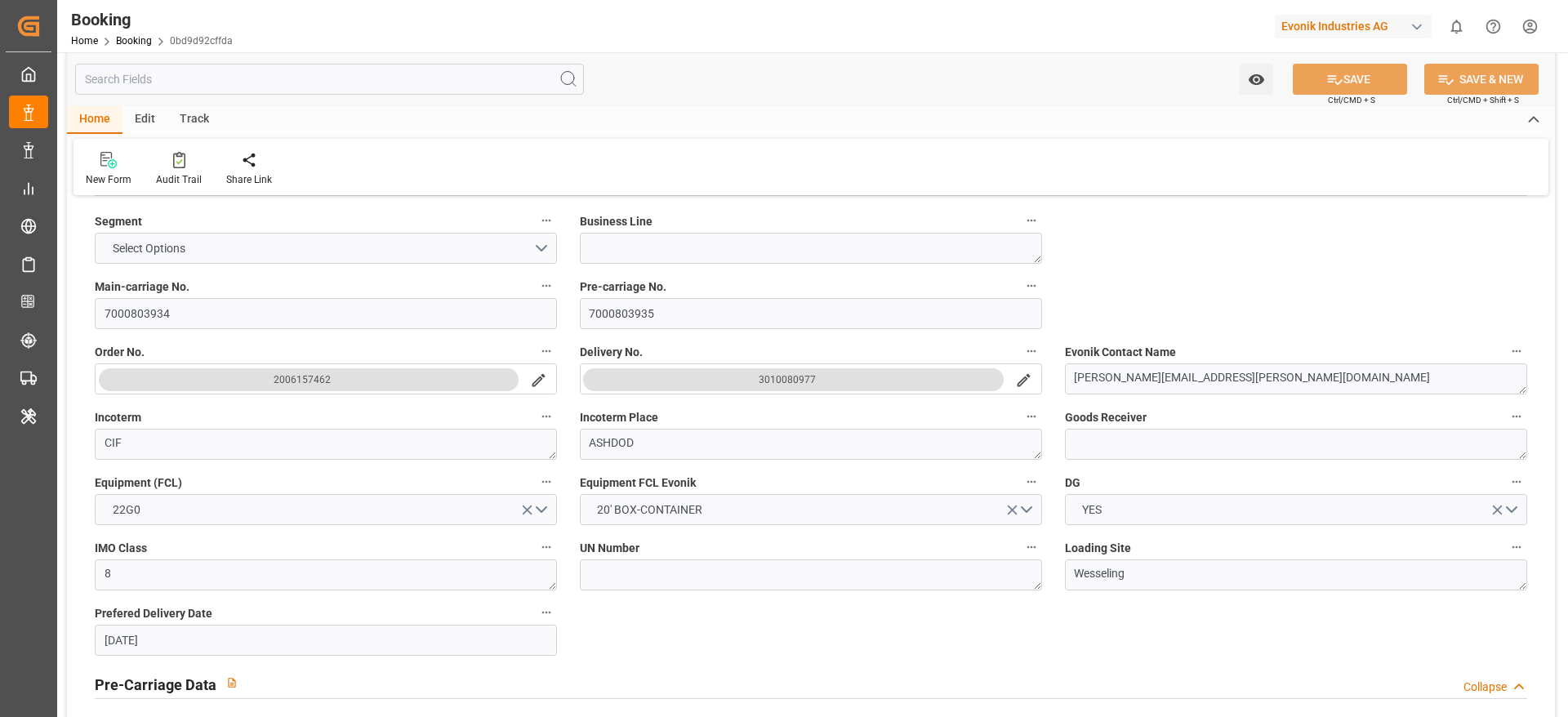
click at [1036, 379] on button "search button" at bounding box center [1023, 380] width 34 height 31
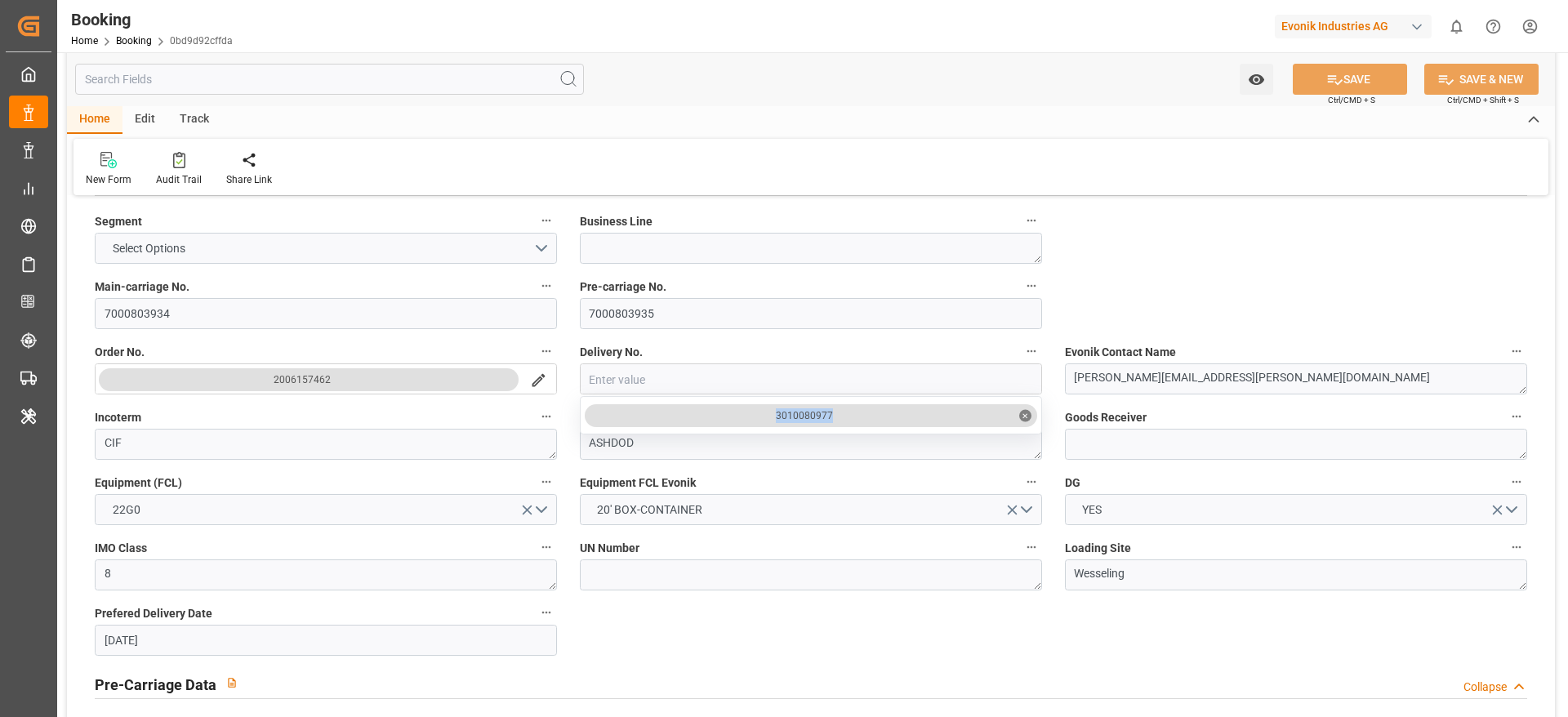
drag, startPoint x: 758, startPoint y: 416, endPoint x: 899, endPoint y: 423, distance: 141.2
click at [284, 306] on input "7000803934" at bounding box center [326, 314] width 462 height 31
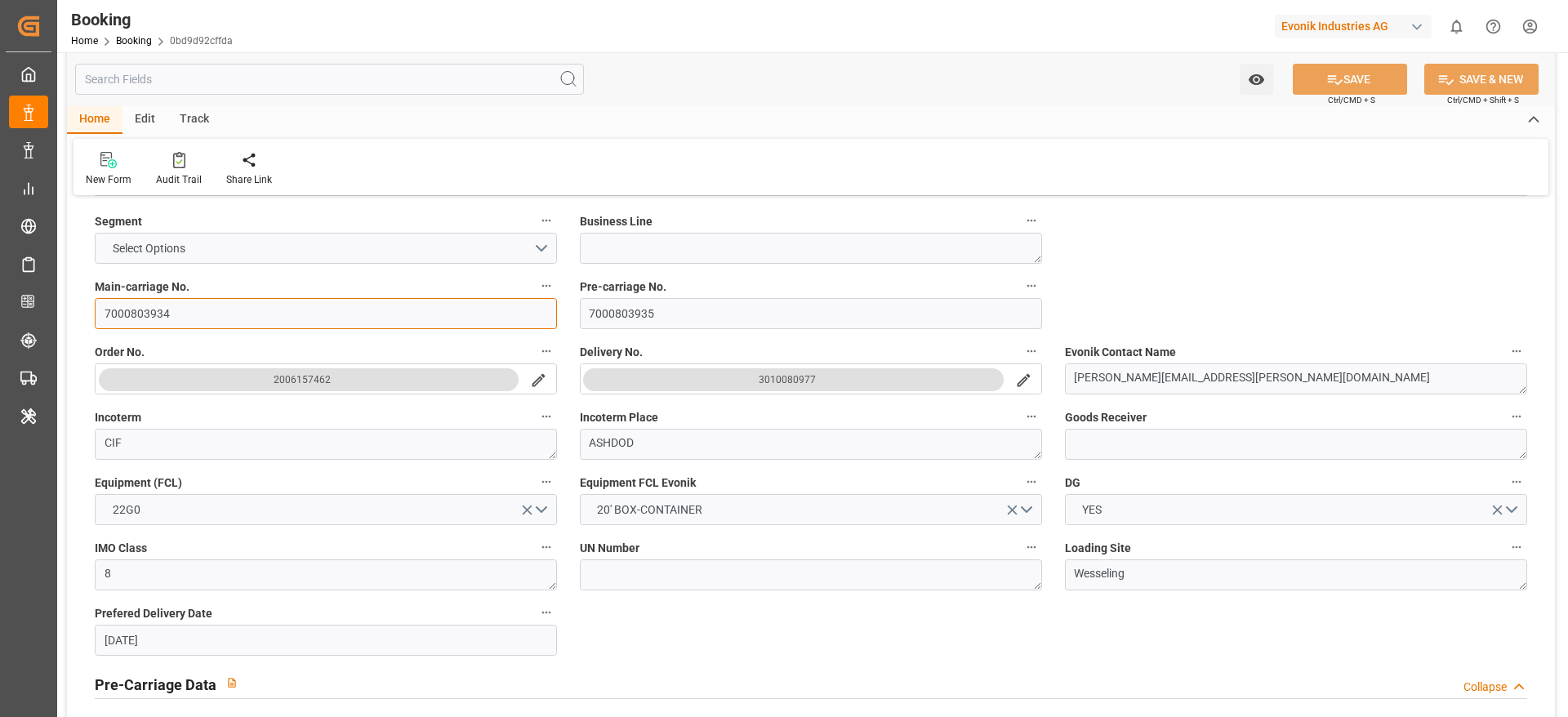
click at [284, 306] on input "7000803934" at bounding box center [326, 314] width 462 height 31
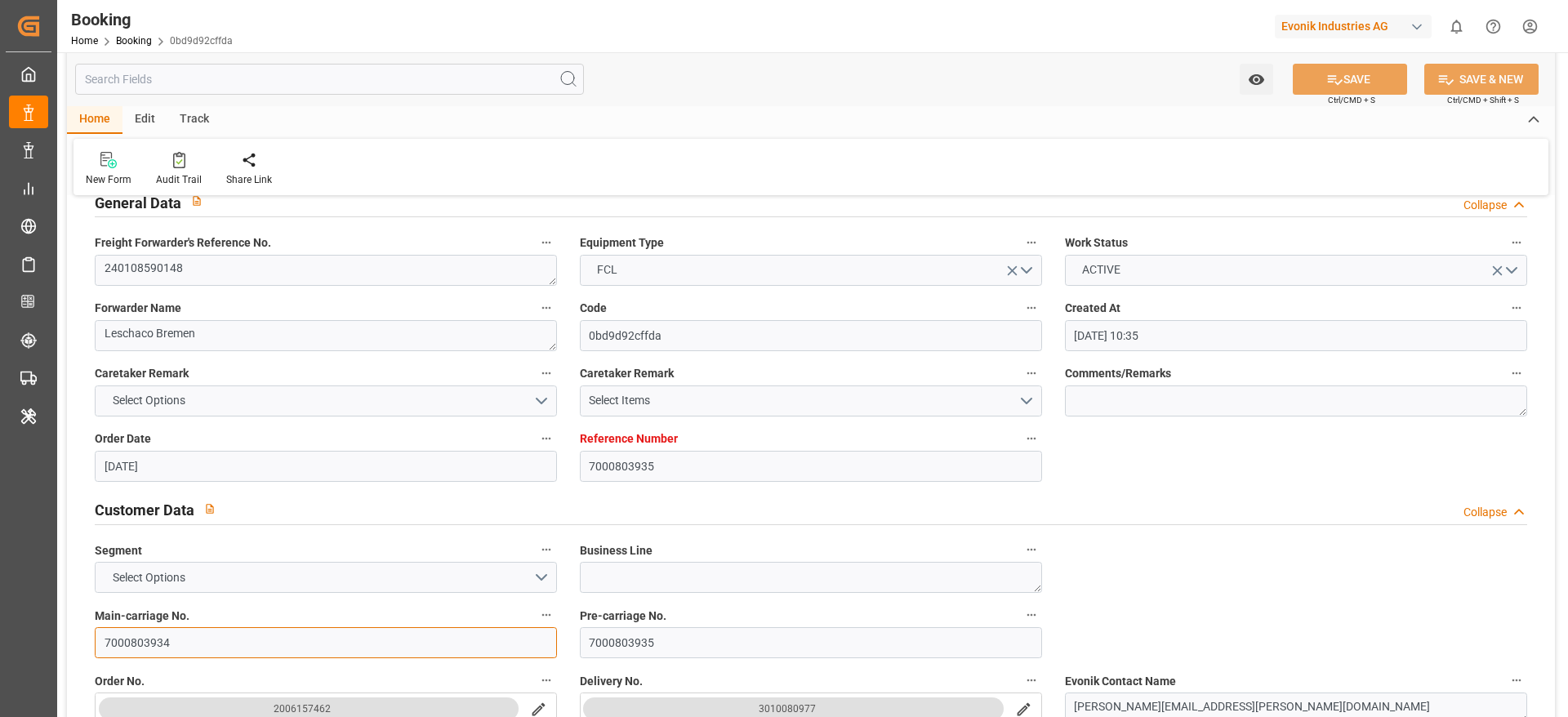
scroll to position [0, 0]
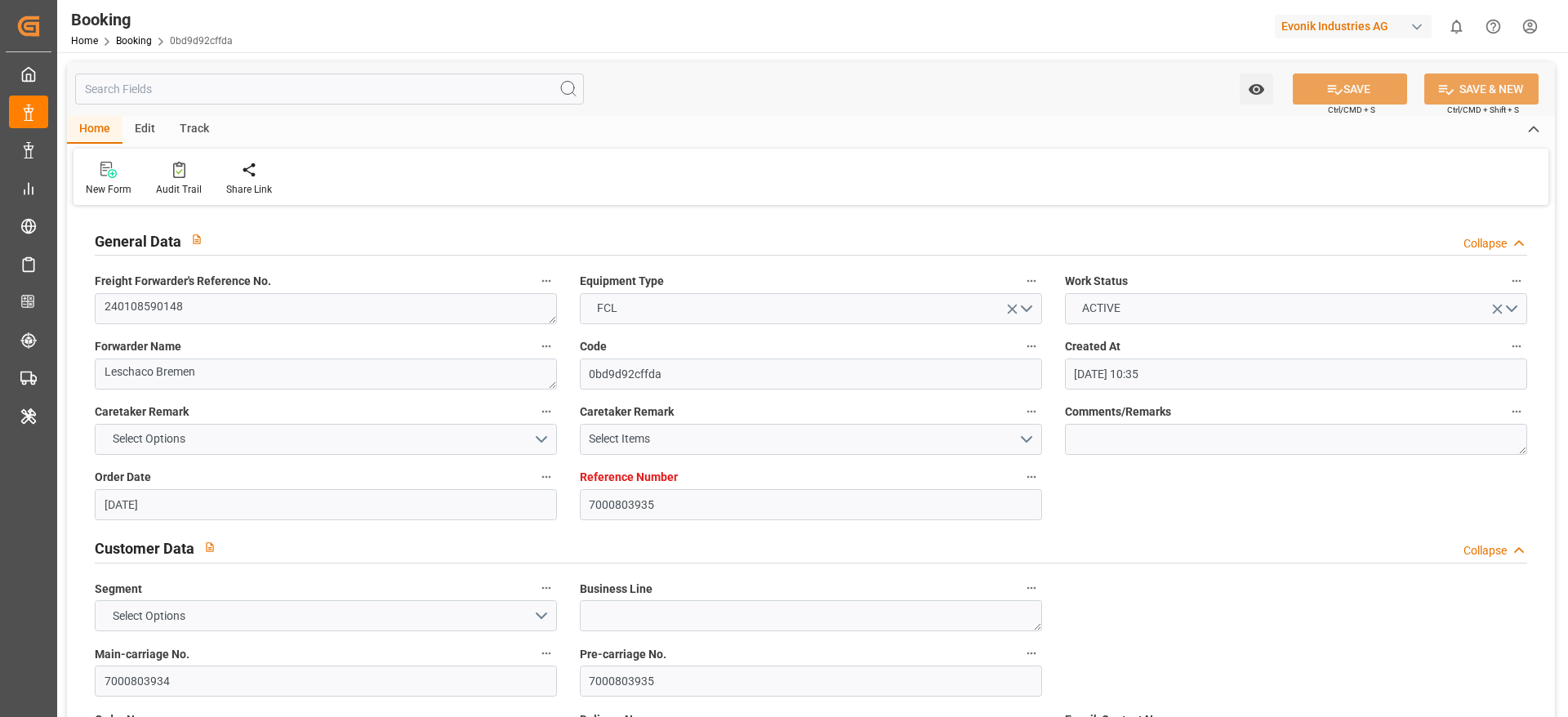
click at [194, 290] on span "Freight Forwarder's Reference No." at bounding box center [183, 282] width 176 height 18
click at [536, 290] on button "Freight Forwarder's Reference No." at bounding box center [547, 281] width 22 height 22
click at [188, 305] on div at bounding box center [784, 358] width 1568 height 717
click at [205, 300] on textarea "240108590148" at bounding box center [326, 309] width 462 height 31
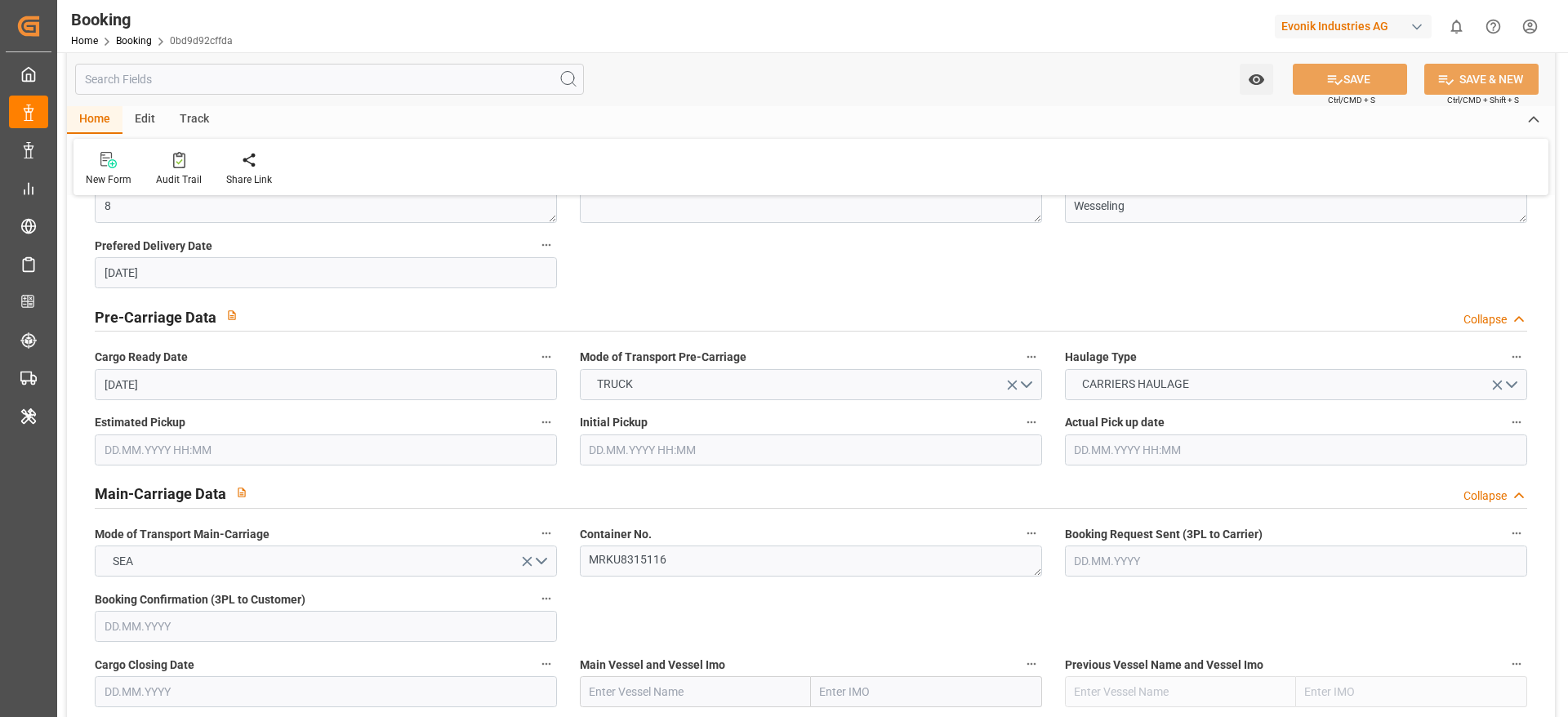
scroll to position [1102, 0]
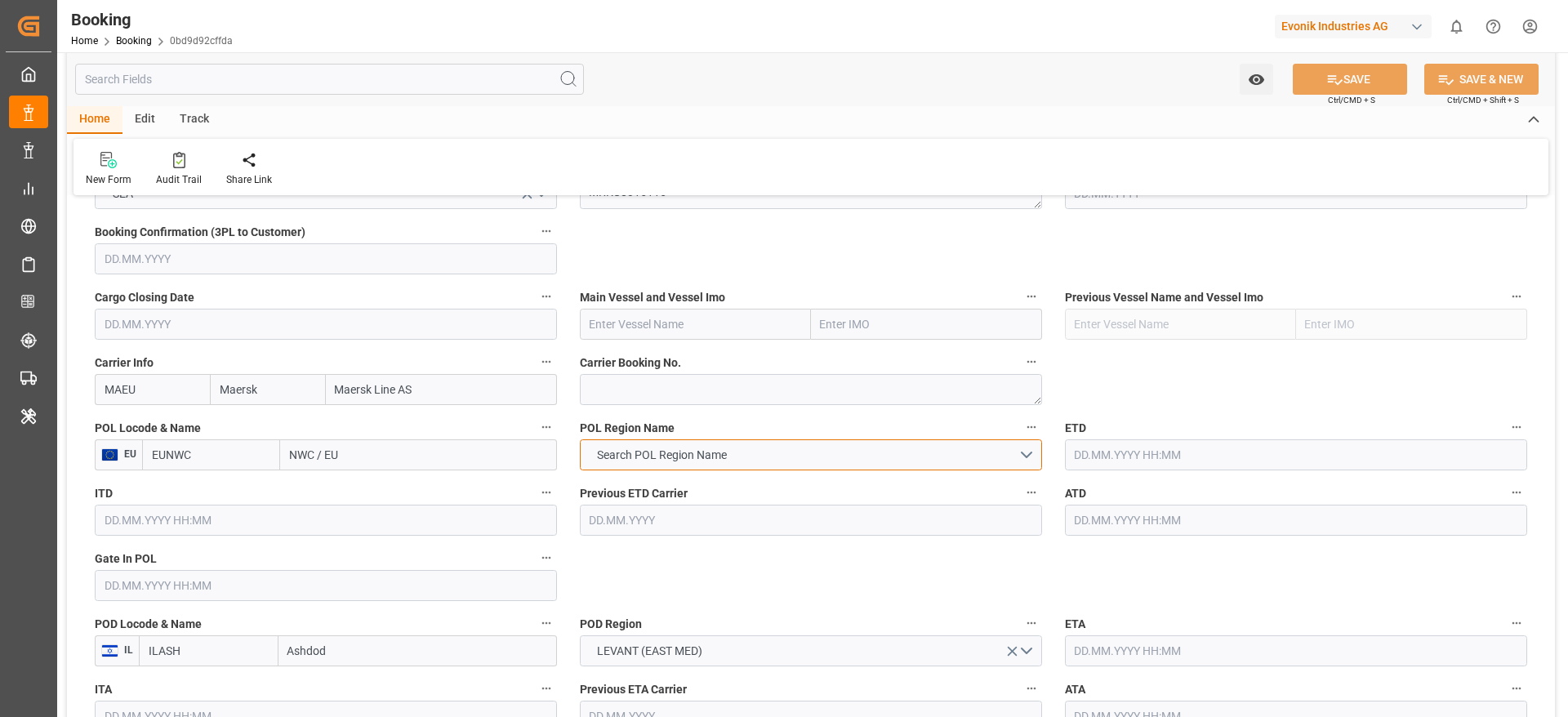
click at [938, 467] on button "Search POL Region Name" at bounding box center [811, 455] width 462 height 31
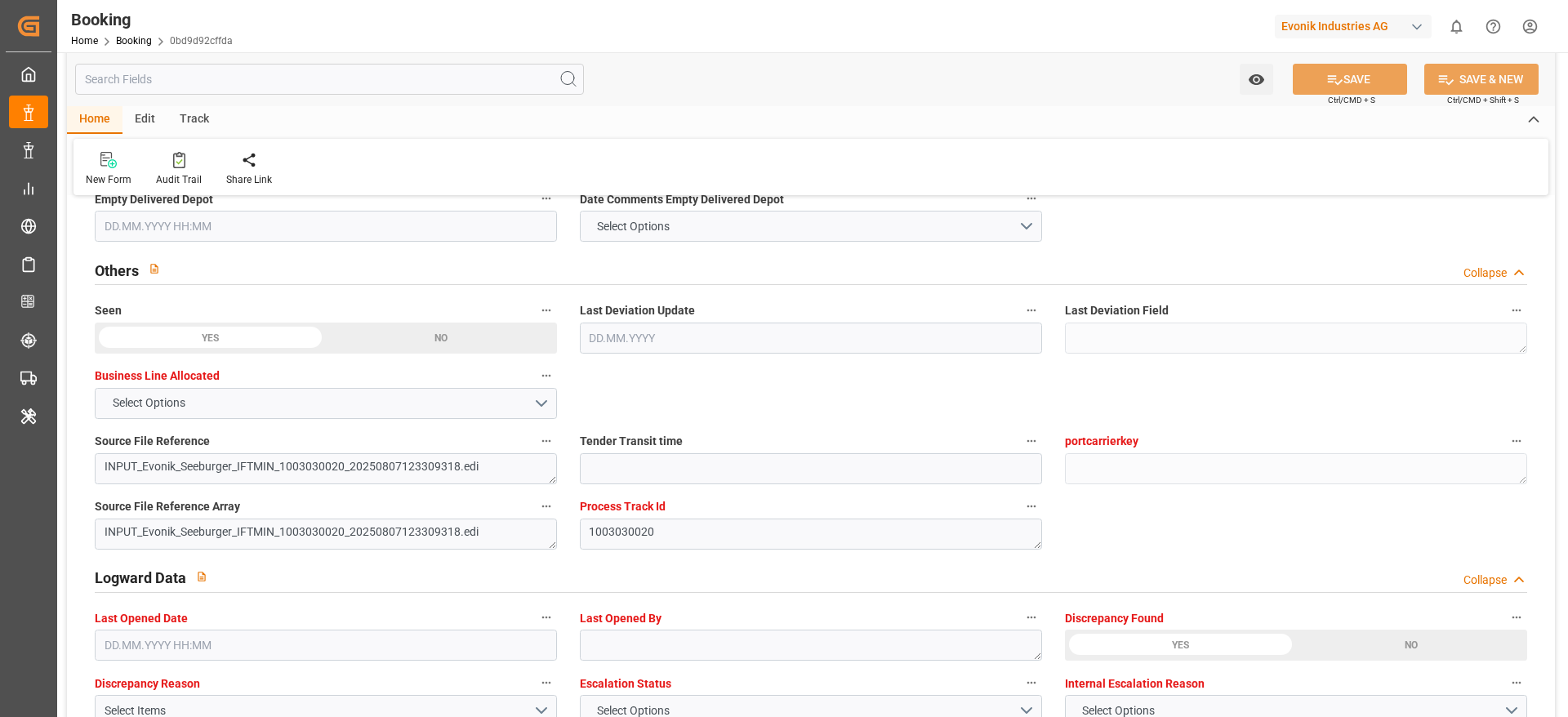
scroll to position [2817, 0]
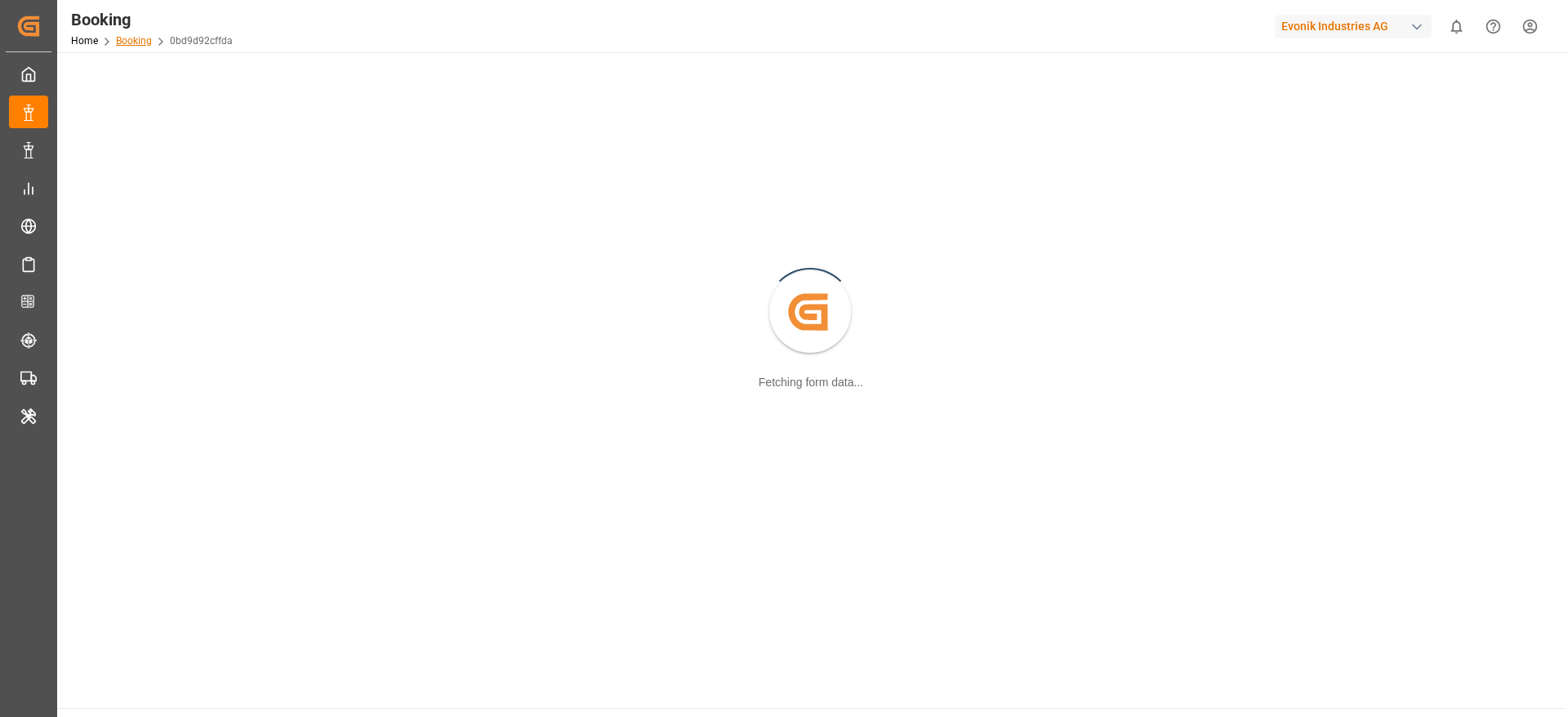
click at [136, 44] on link "Booking" at bounding box center [134, 41] width 36 height 12
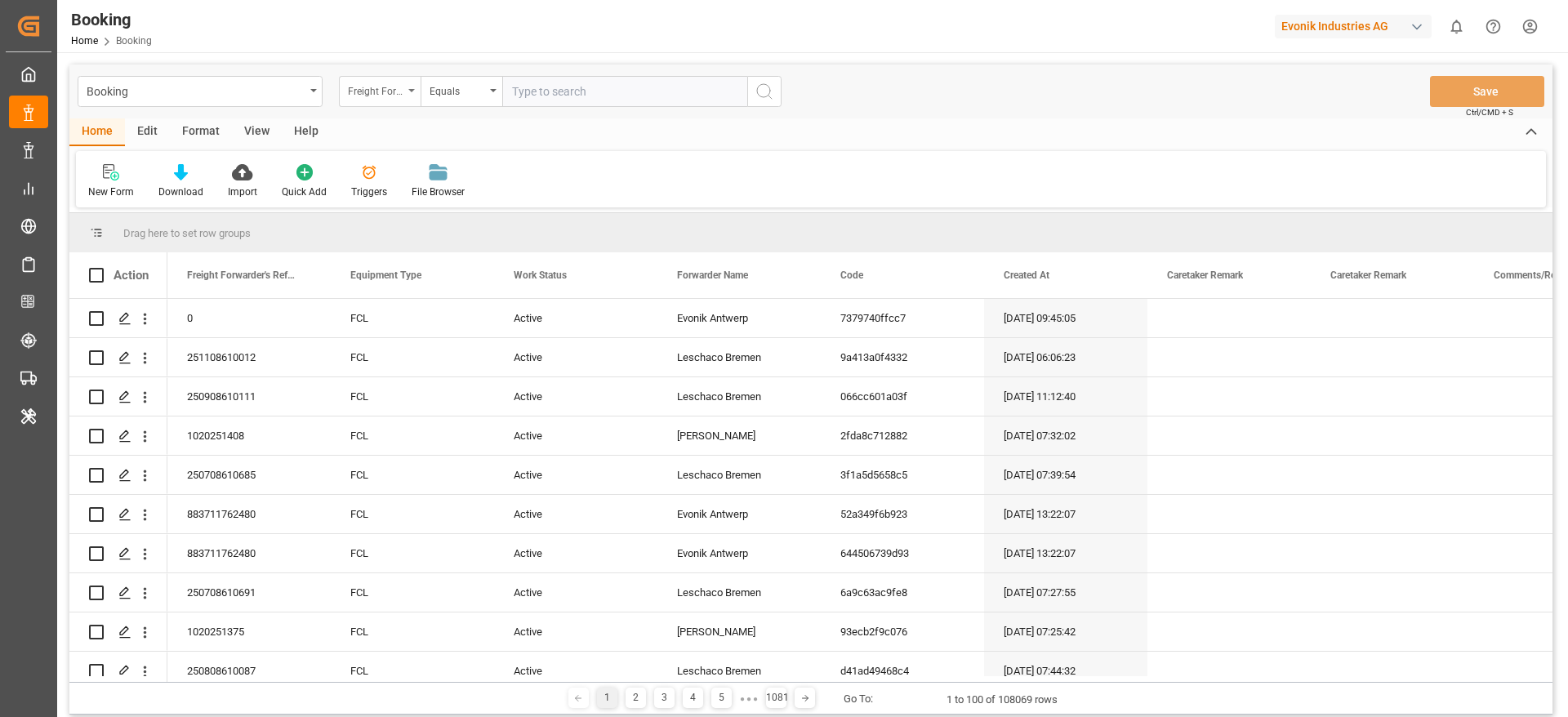
click at [394, 100] on div "Freight Forwarder's Reference No." at bounding box center [379, 92] width 81 height 31
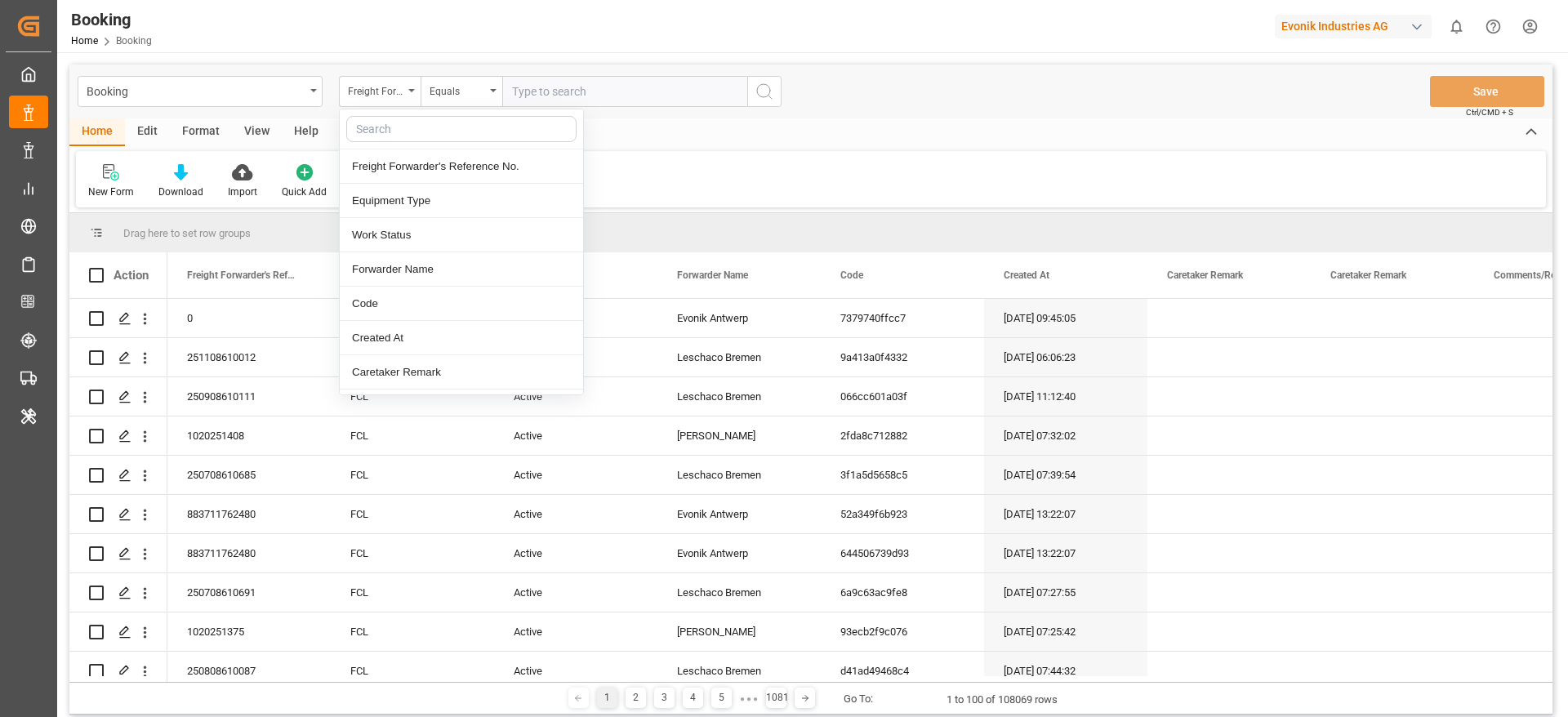
click at [401, 117] on input "text" at bounding box center [461, 129] width 230 height 26
type input "main"
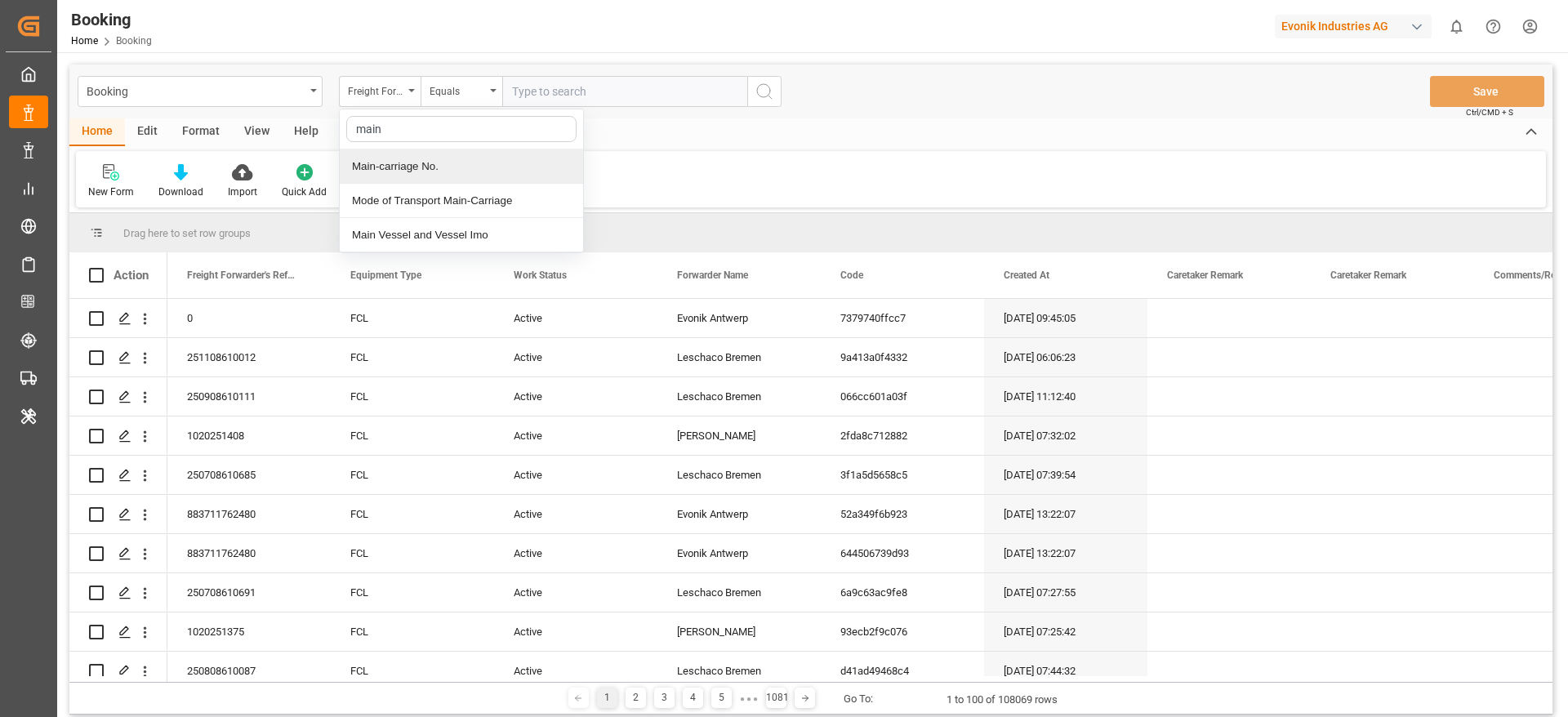
click at [400, 156] on div "Main-carriage No." at bounding box center [461, 166] width 244 height 34
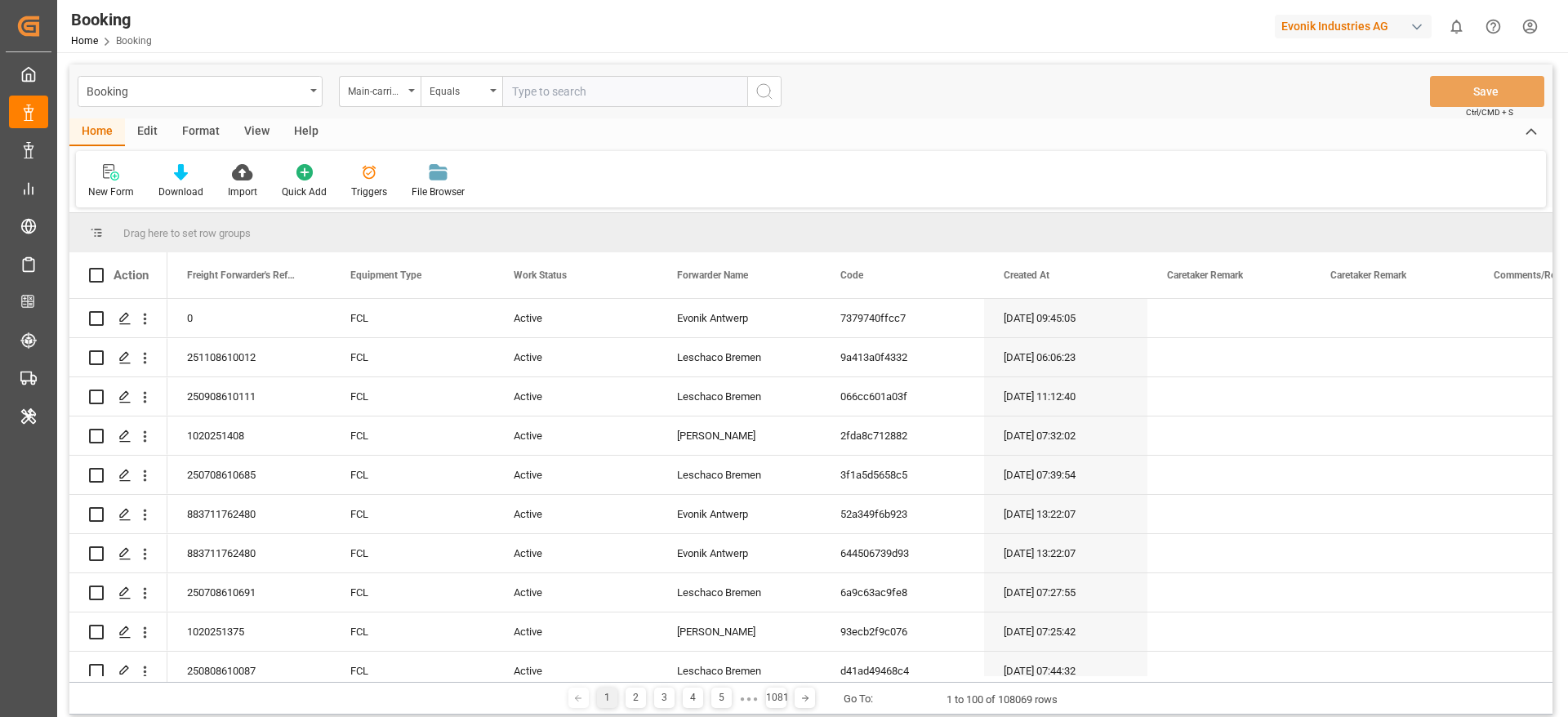
click at [565, 77] on input "text" at bounding box center [624, 92] width 245 height 31
paste input "7000803934"
type input "7000803934"
click at [755, 92] on icon "search button" at bounding box center [764, 91] width 20 height 20
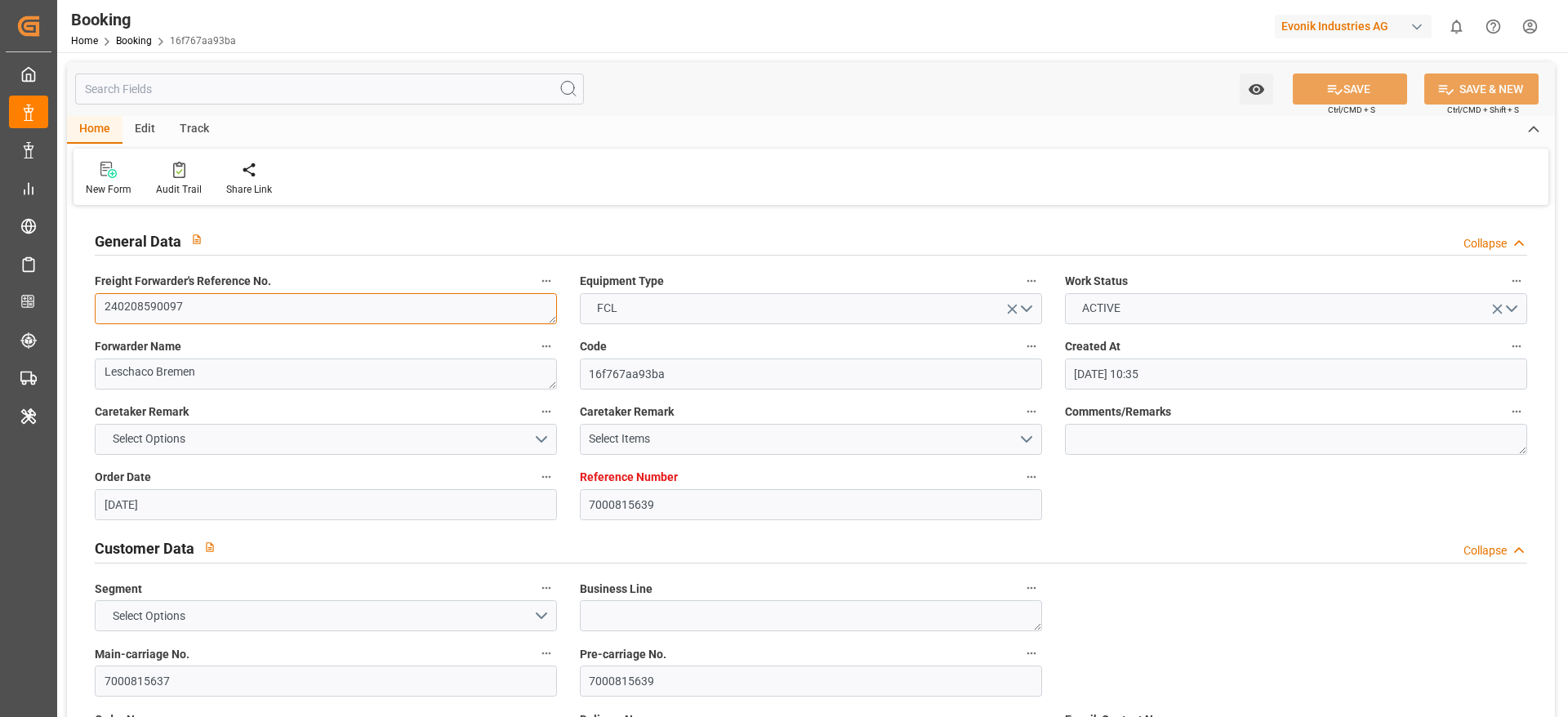
click at [283, 298] on textarea "240208590097" at bounding box center [326, 309] width 462 height 31
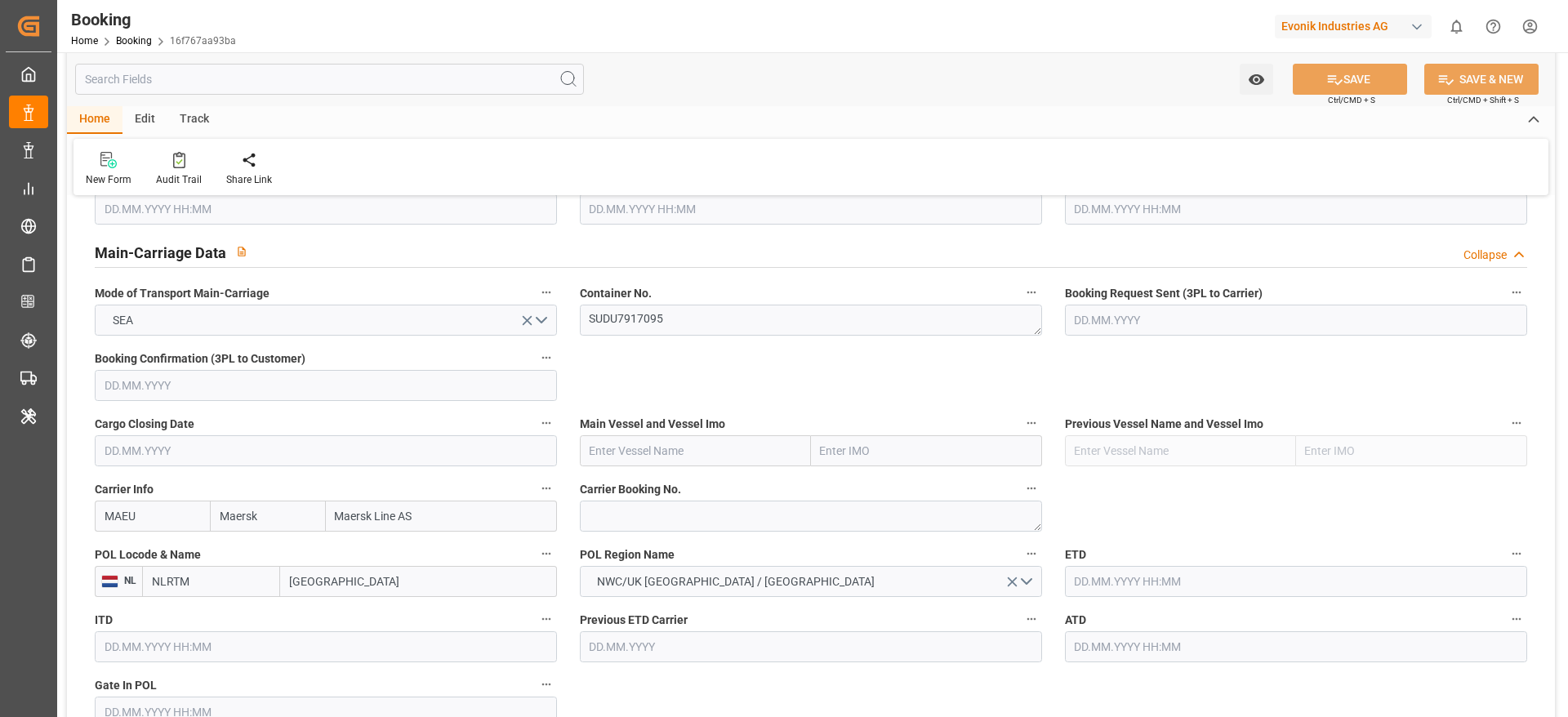
scroll to position [858, 0]
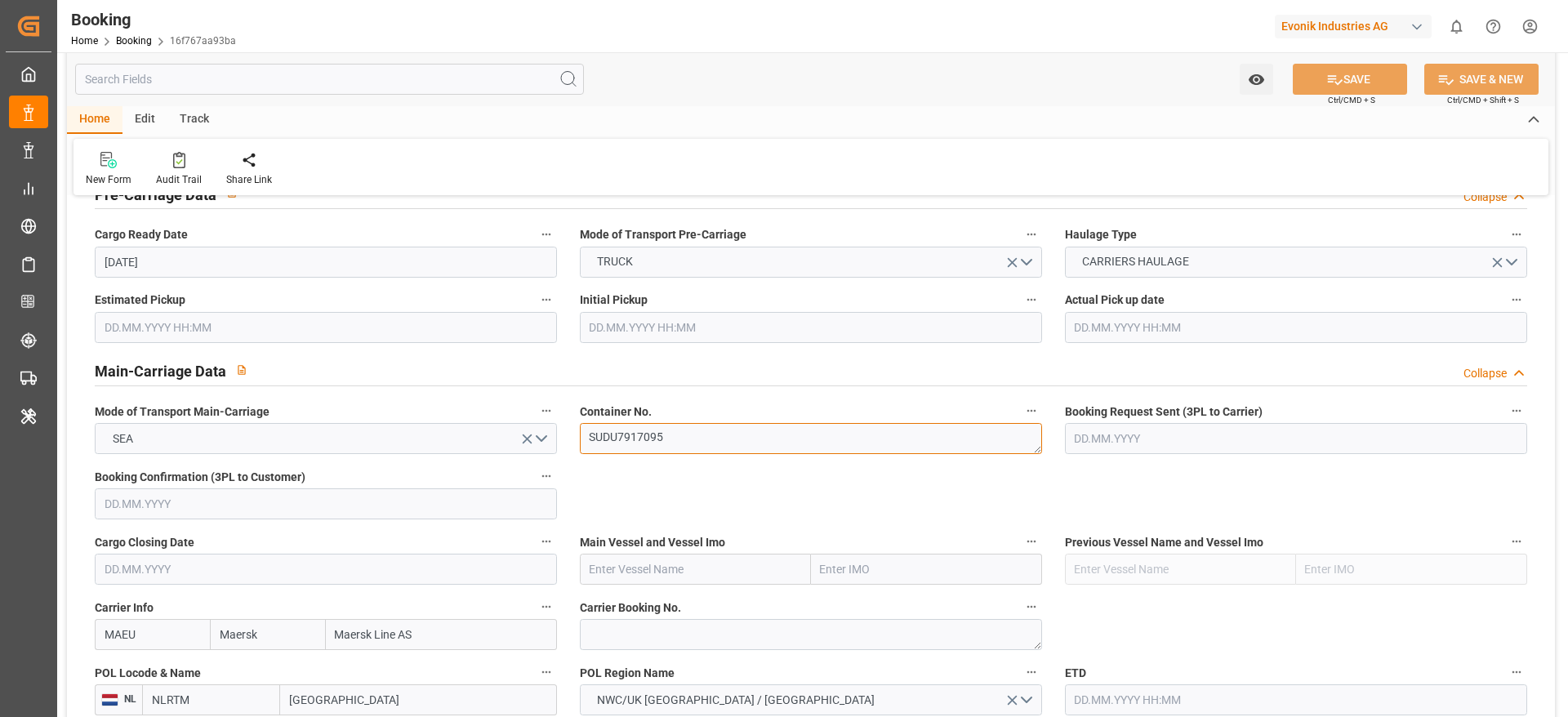
click at [675, 435] on textarea "SUDU7917095" at bounding box center [811, 438] width 462 height 31
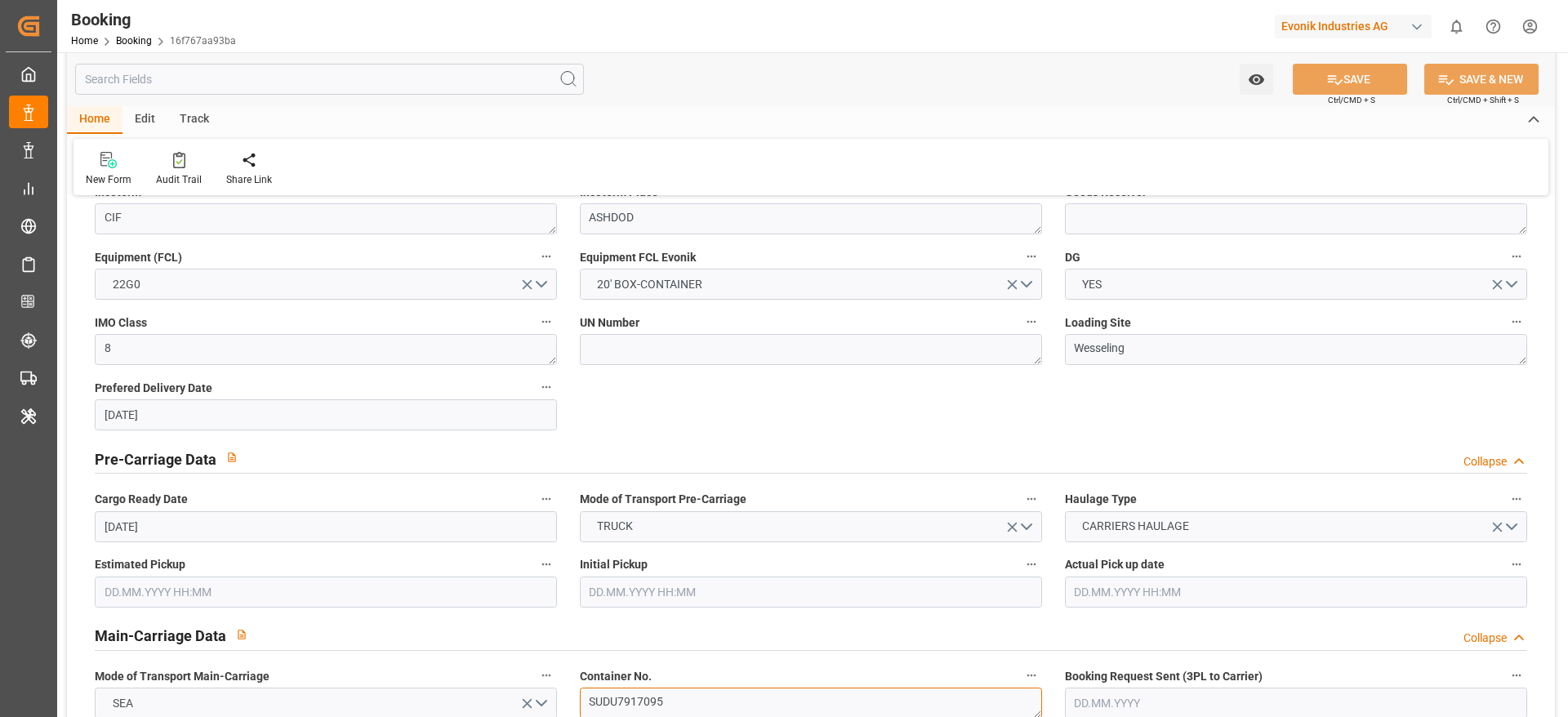
scroll to position [368, 0]
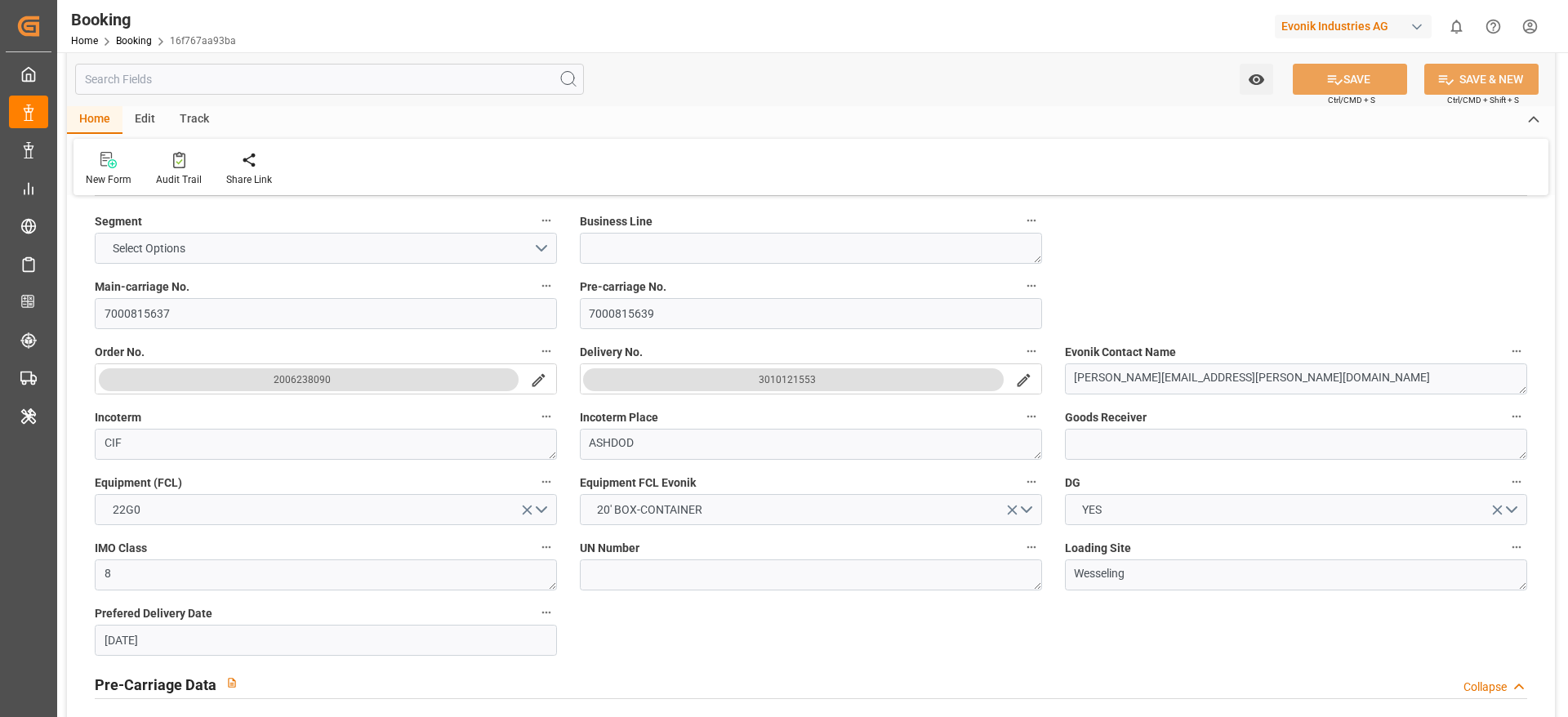
click at [1015, 383] on icon "search button" at bounding box center [1024, 381] width 18 height 18
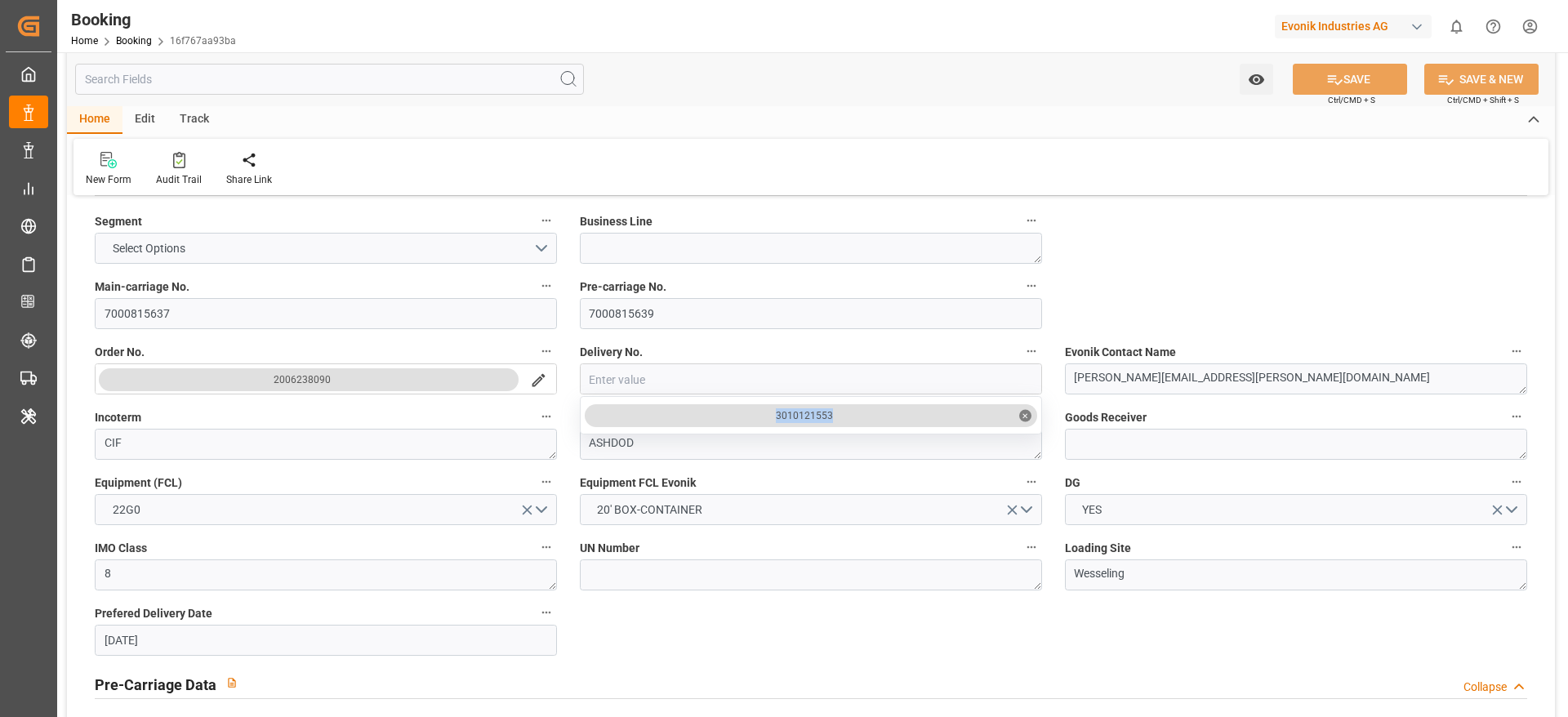
copy div "3010121553"
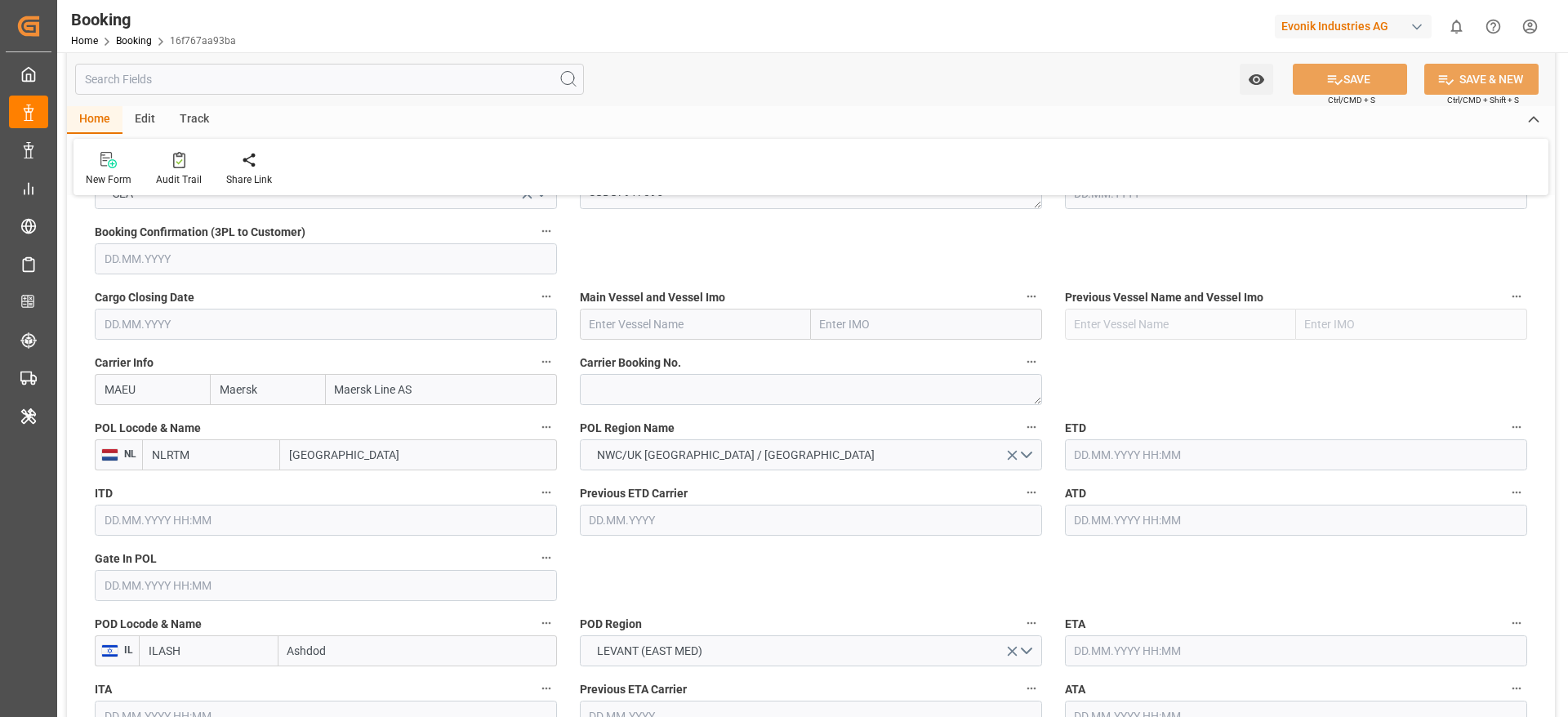
scroll to position [980, 0]
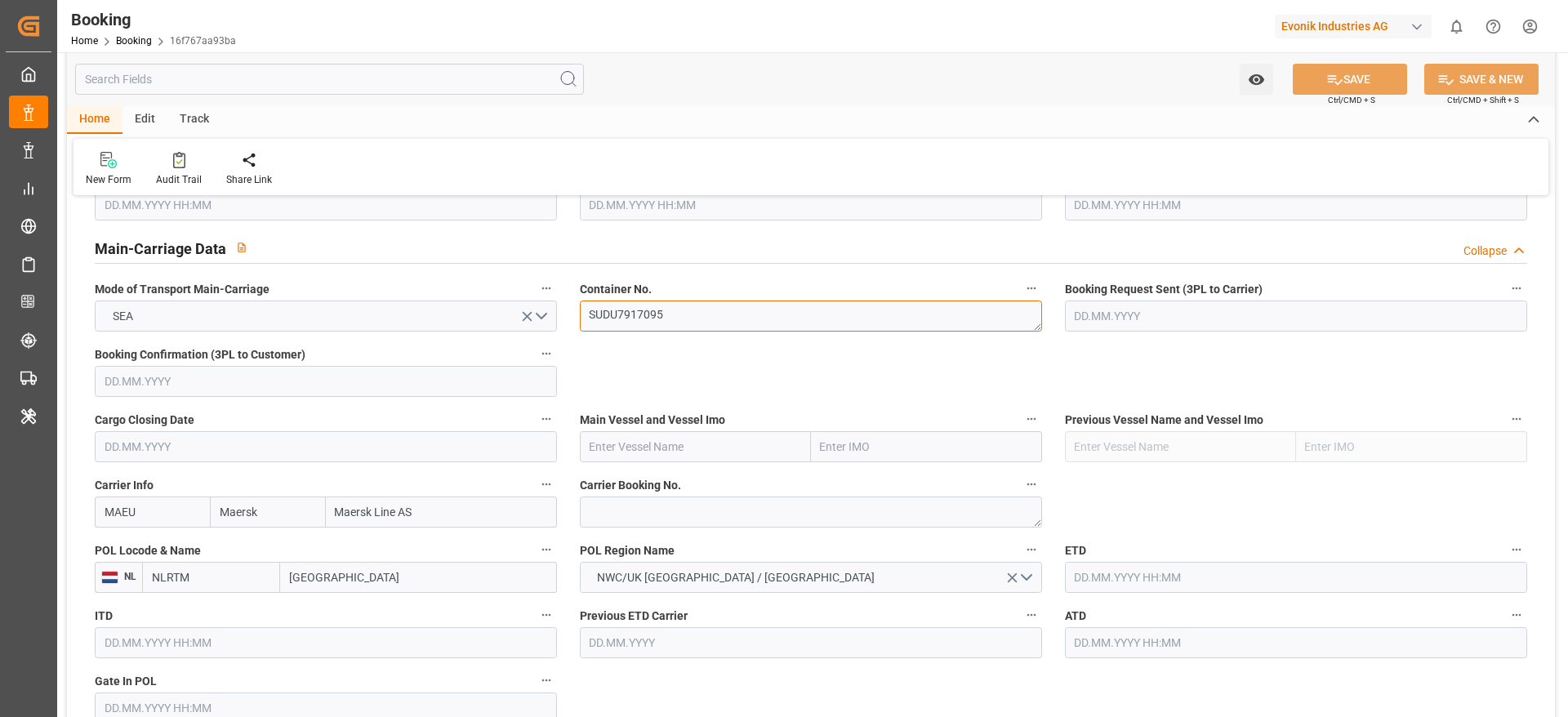
click at [707, 315] on textarea "SUDU7917095" at bounding box center [811, 316] width 462 height 31
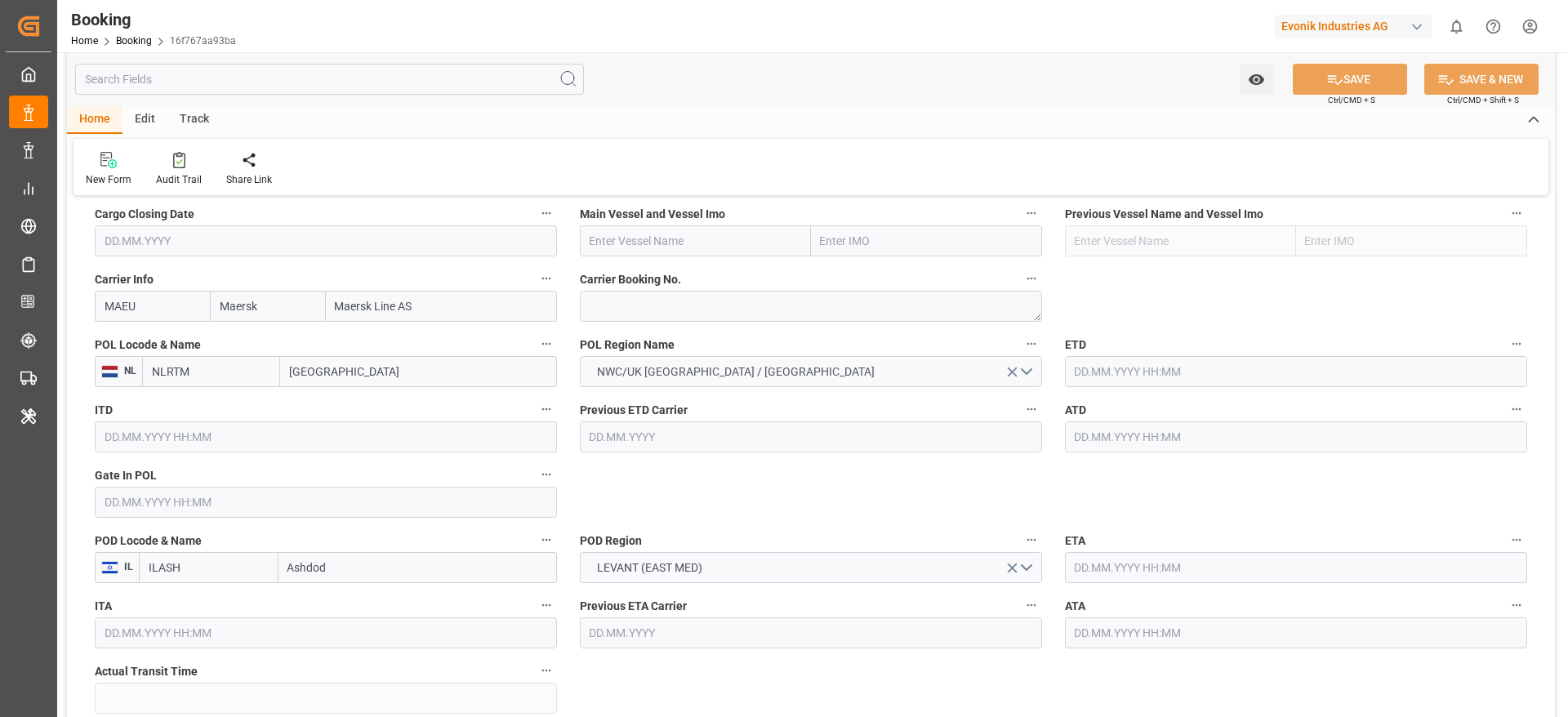
scroll to position [1225, 0]
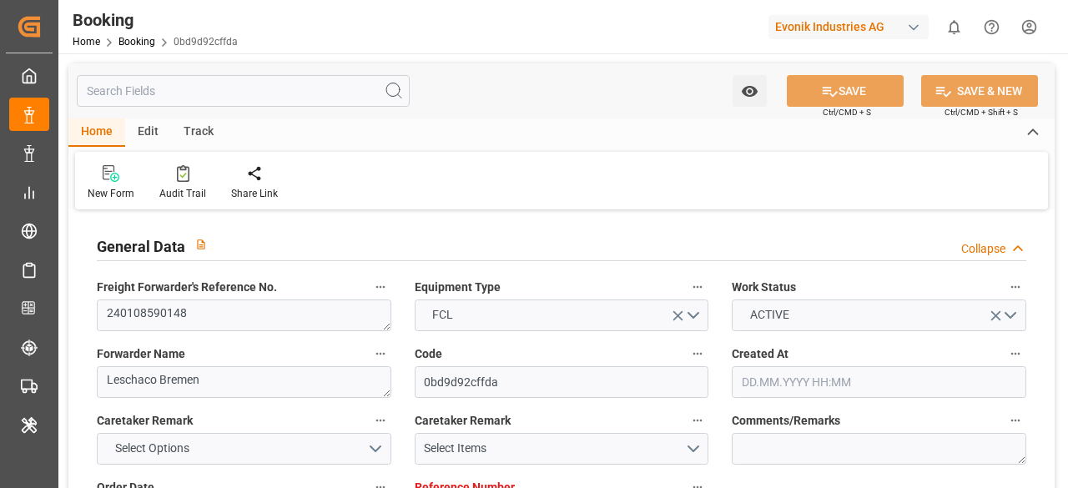
type input "7000803935"
type input "Maersk"
type input "Maersk Line AS"
type input "EUNWC"
type input "ILASH"
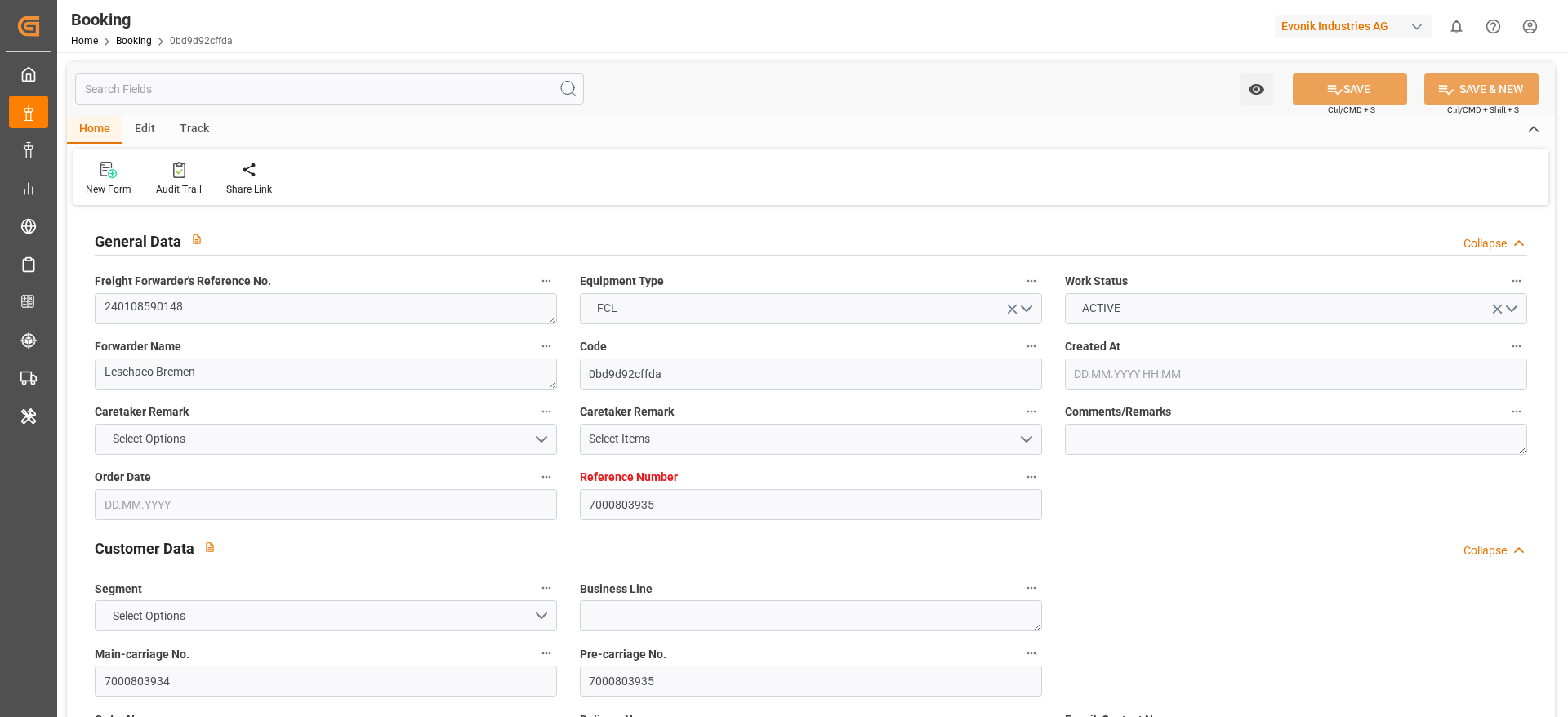
type input "[DATE] 10:35"
type input "[DATE]"
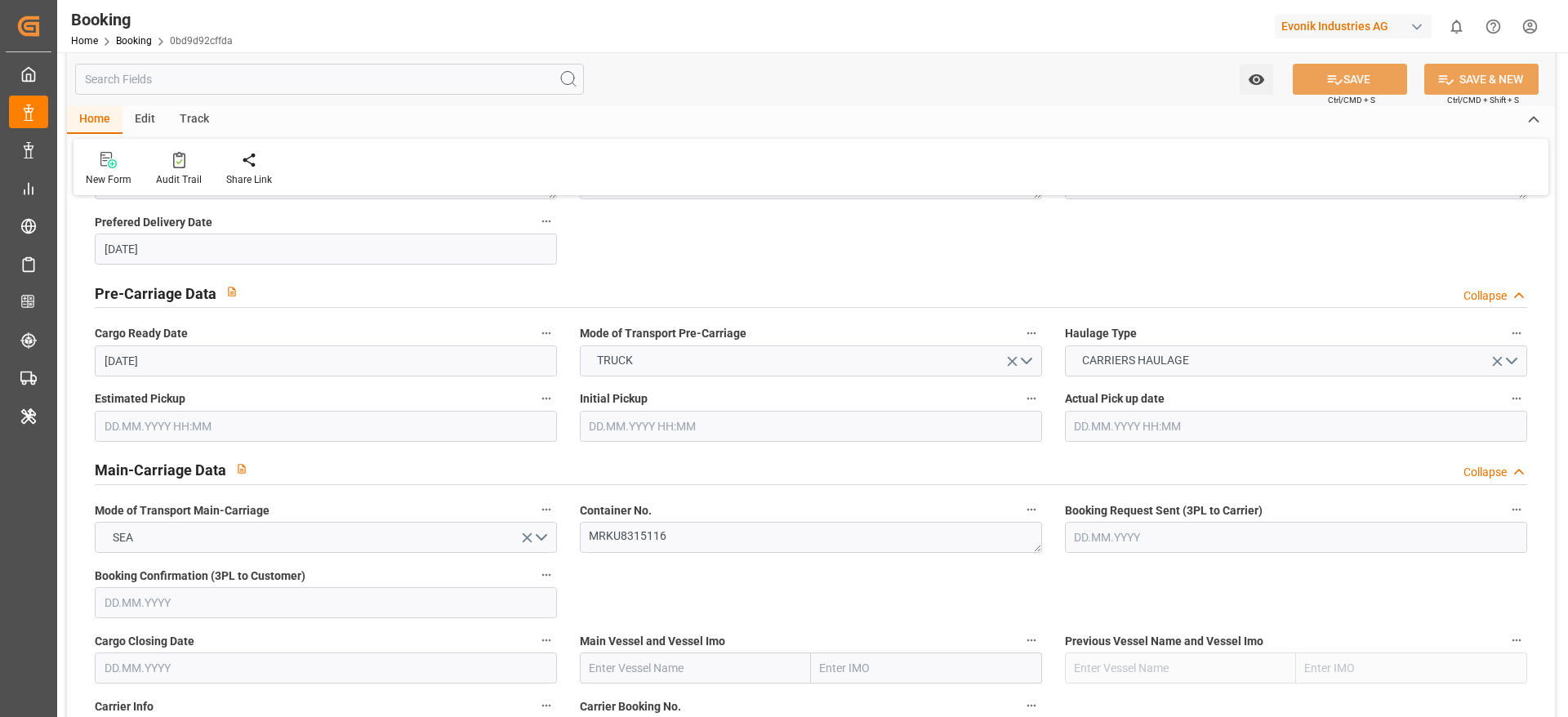
scroll to position [735, 0]
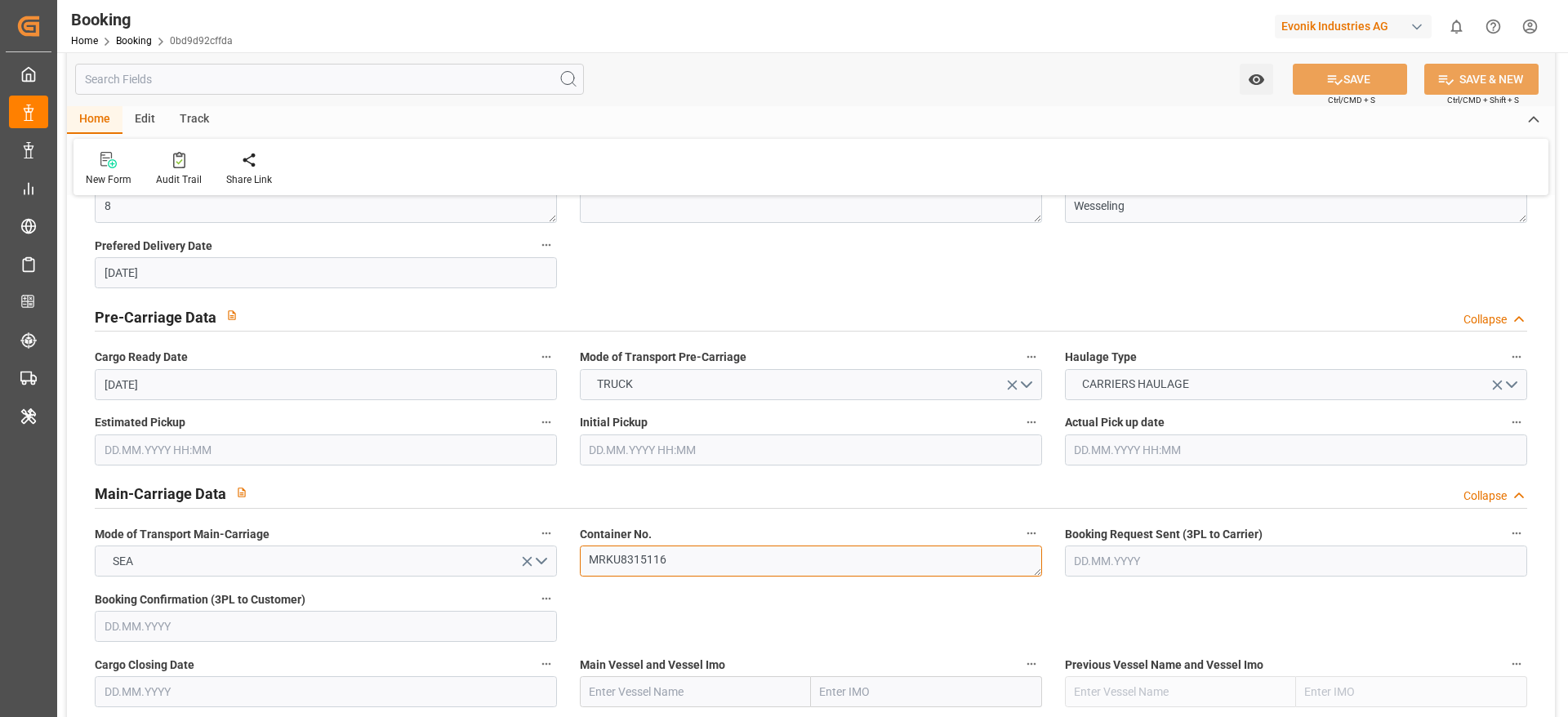
click at [699, 477] on textarea "MRKU8315116" at bounding box center [811, 561] width 462 height 31
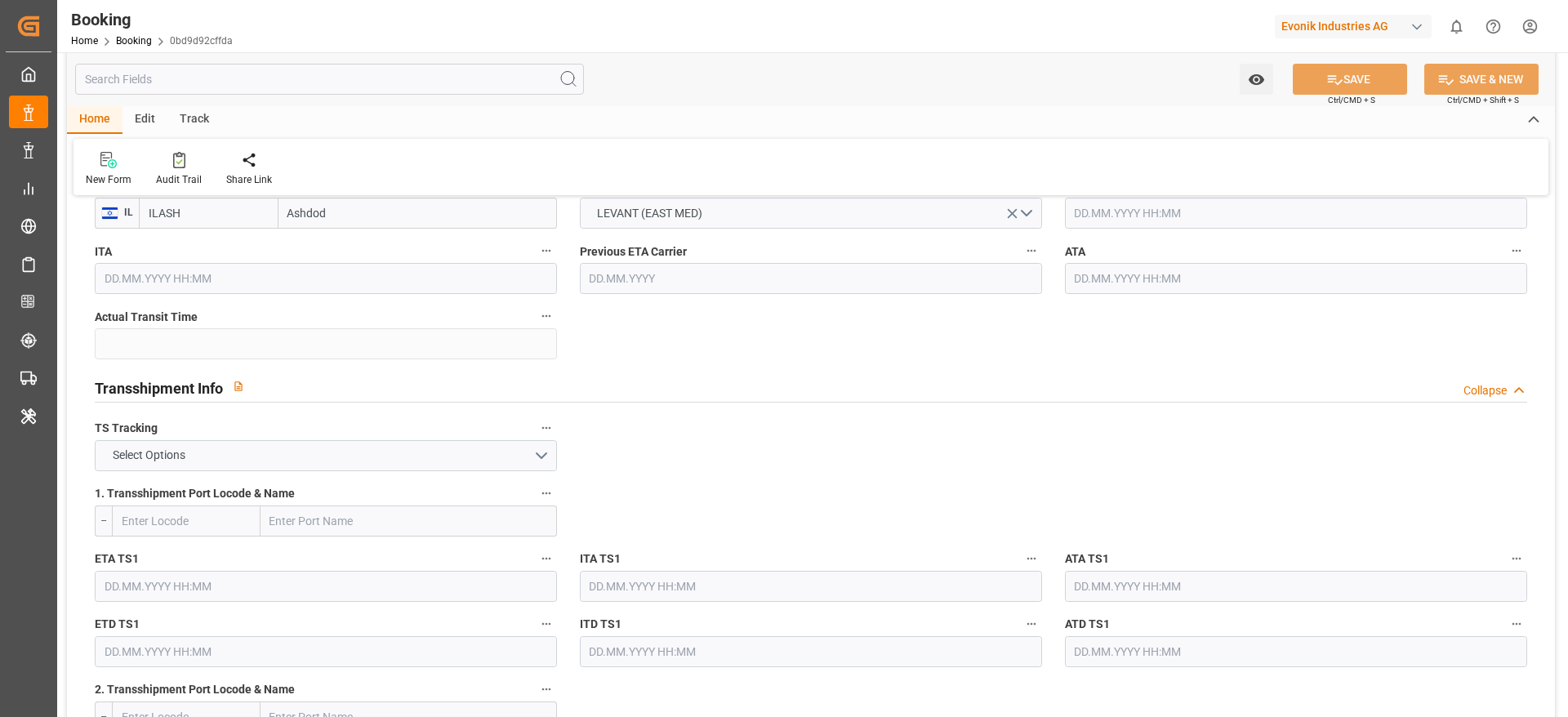
scroll to position [1592, 0]
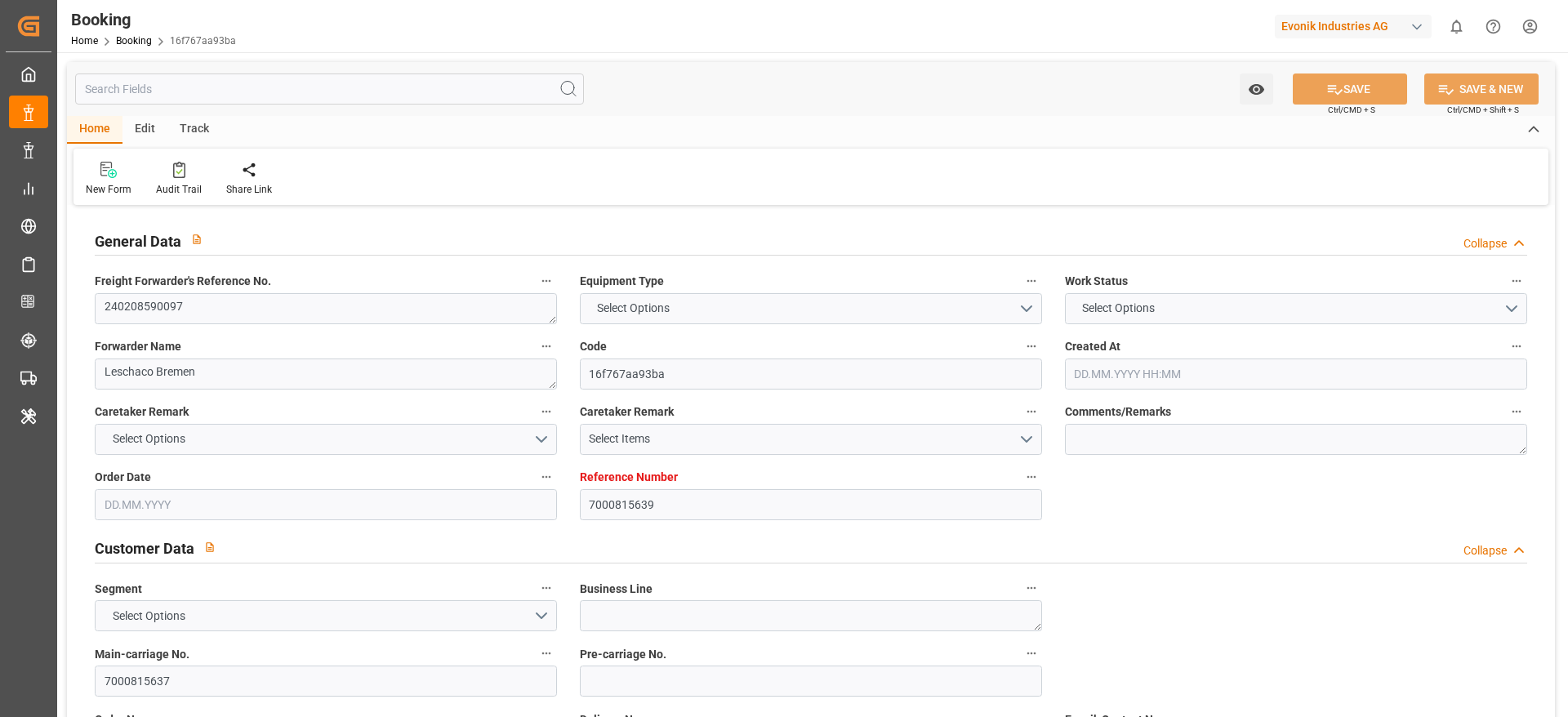
type textarea "240208590097"
type textarea "Leschaco Bremen"
type input "16f767aa93ba"
type input "7000815639"
type input "7000815637"
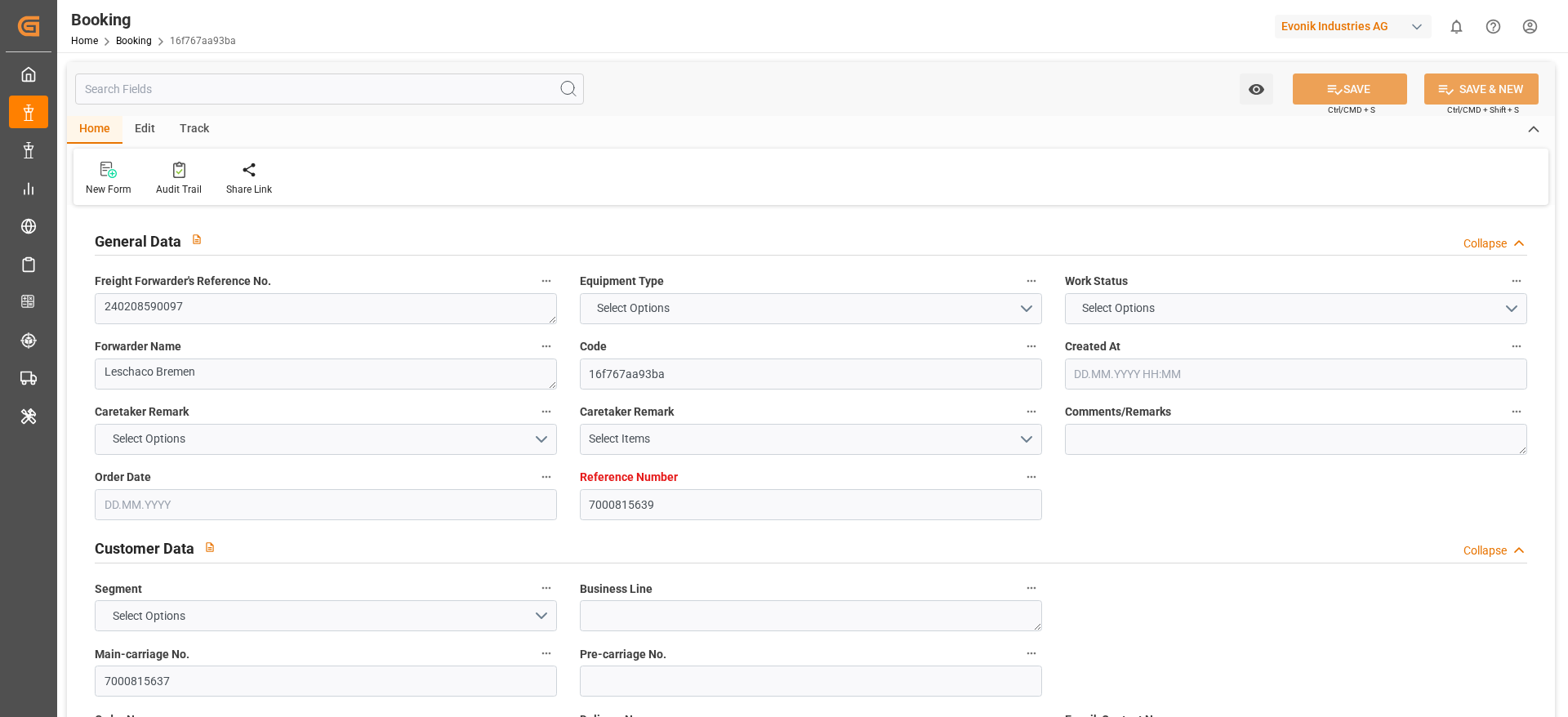
type textarea "[PERSON_NAME][EMAIL_ADDRESS][PERSON_NAME][DOMAIN_NAME]"
type textarea "CIF"
type textarea "ASHDOD"
type textarea "8"
type textarea "Wesseling"
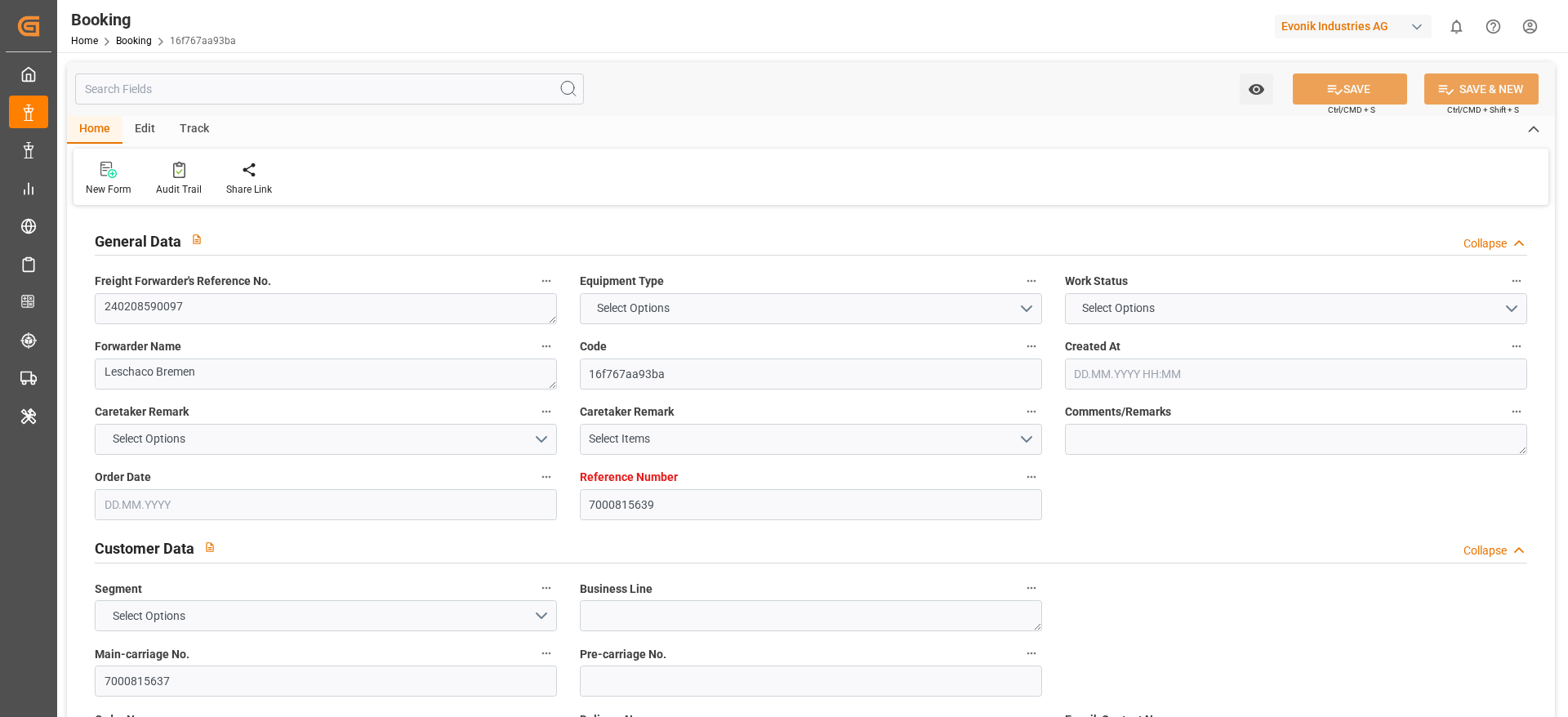
type textarea "SUDU7917095"
type input "MAEU"
type input "[GEOGRAPHIC_DATA]"
type input "Ashdod"
type textarea "INPUT_Evonik_Seeburger_IFTMIN_1003030024_20250807123310336.edi"
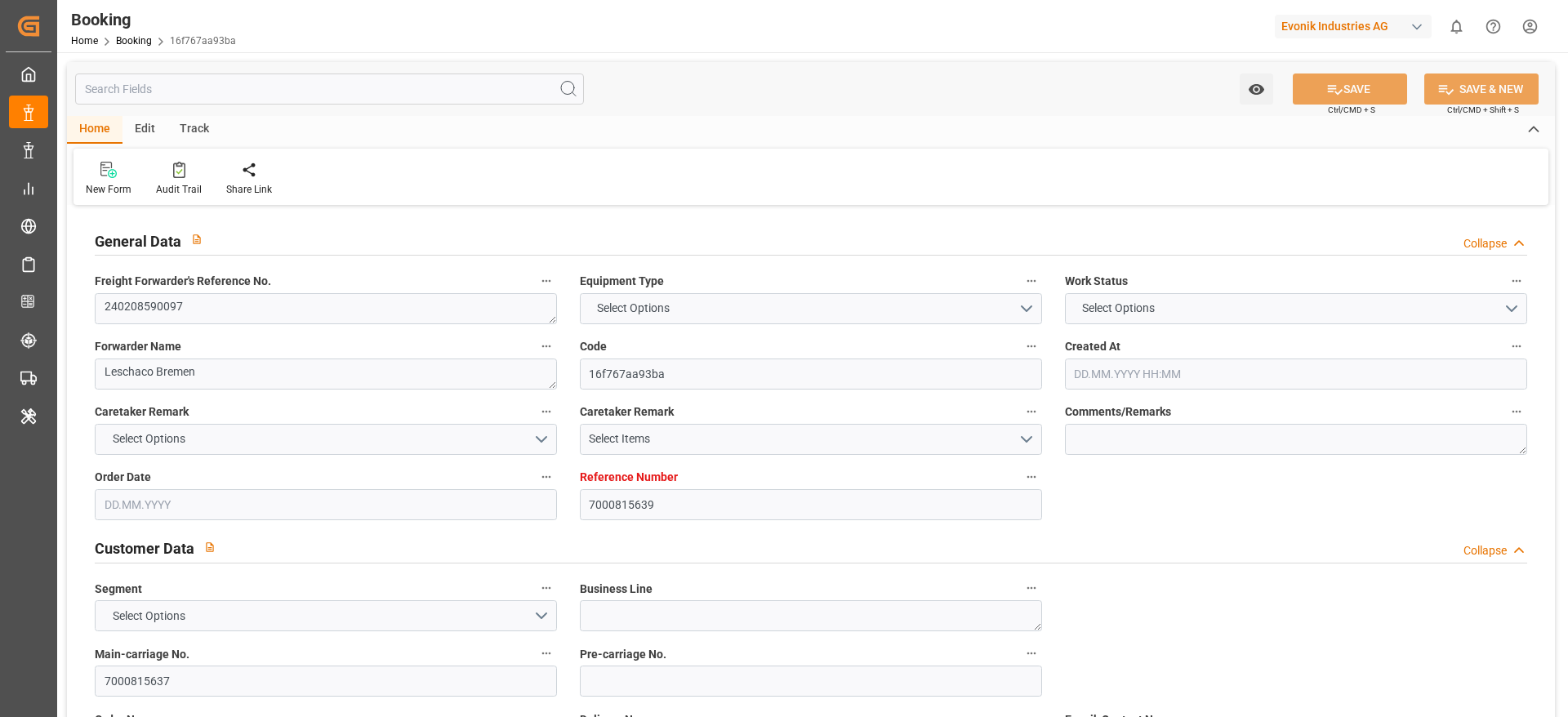
type textarea "INPUT_Evonik_Seeburger_IFTMIN_1003030024_20250807123310336.edi"
type textarea "1003030024"
type textarea "businessLineCode-"
type textarea "IFTMIN"
type textarea "a011t00000LcJC5AAN"
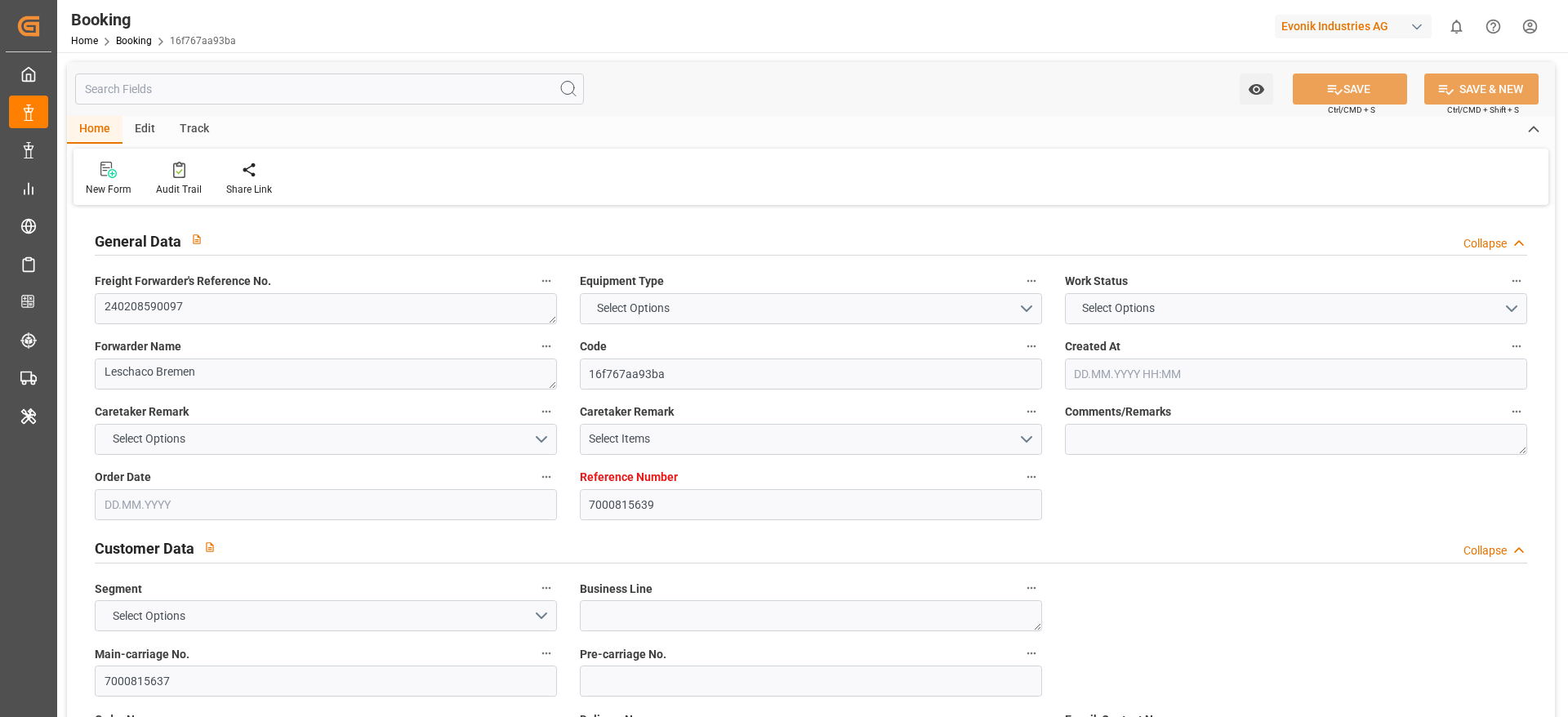
type textarea "No"
type input "7000815639"
type input "Maersk"
type input "Maersk Line AS"
type input "NLRTM"
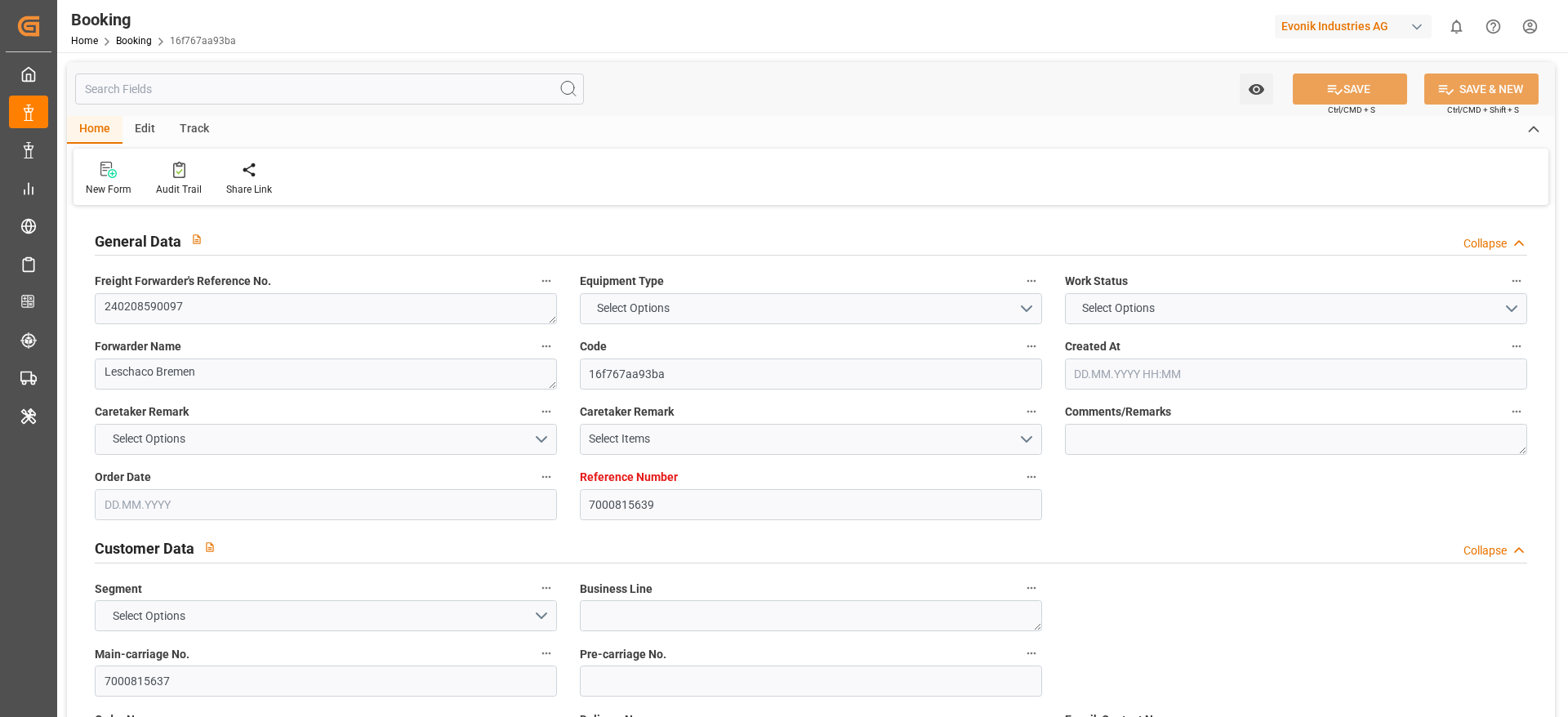
type input "ILASH"
type input "07.08.2025 10:35"
type input "[DATE]"
type input "15.02.2024"
type input "29.01.2024"
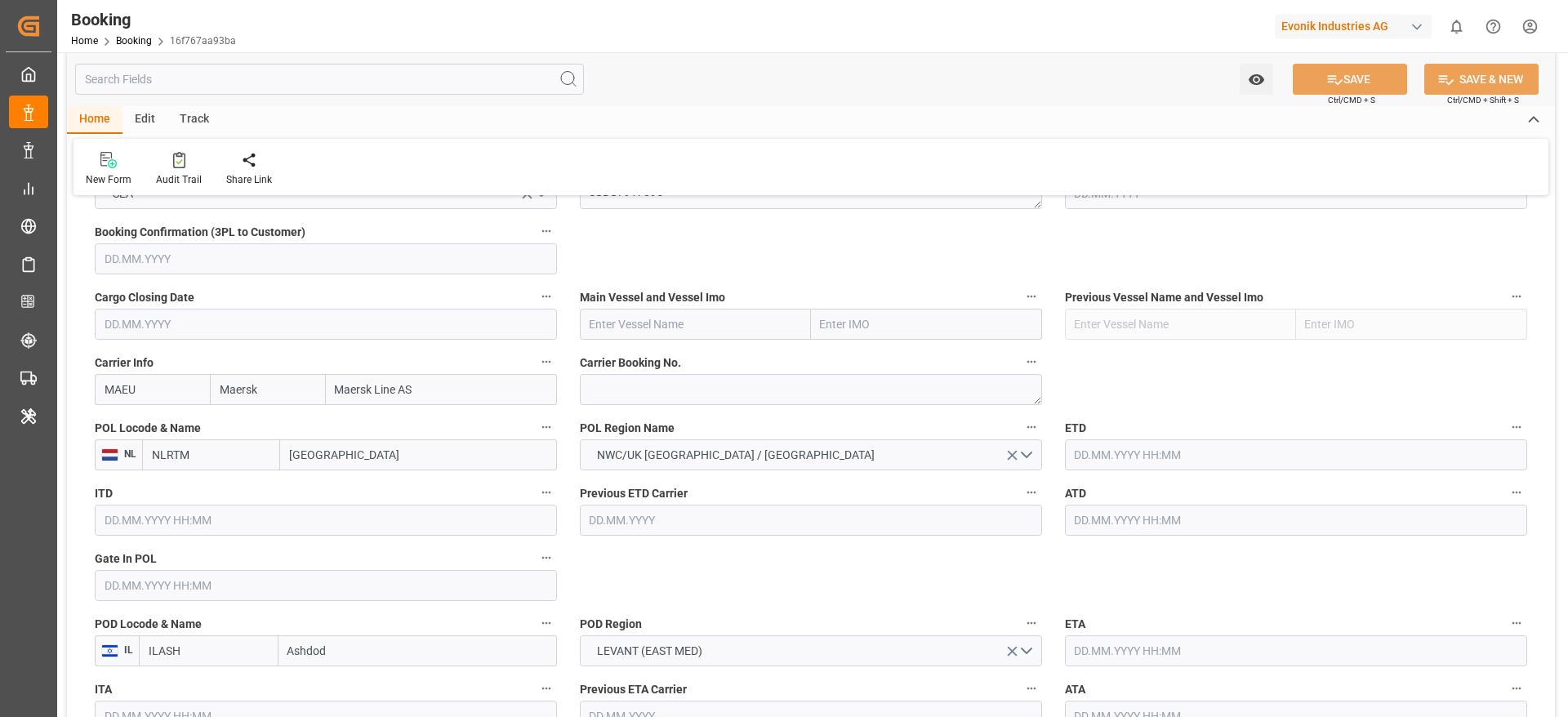
scroll to position [980, 0]
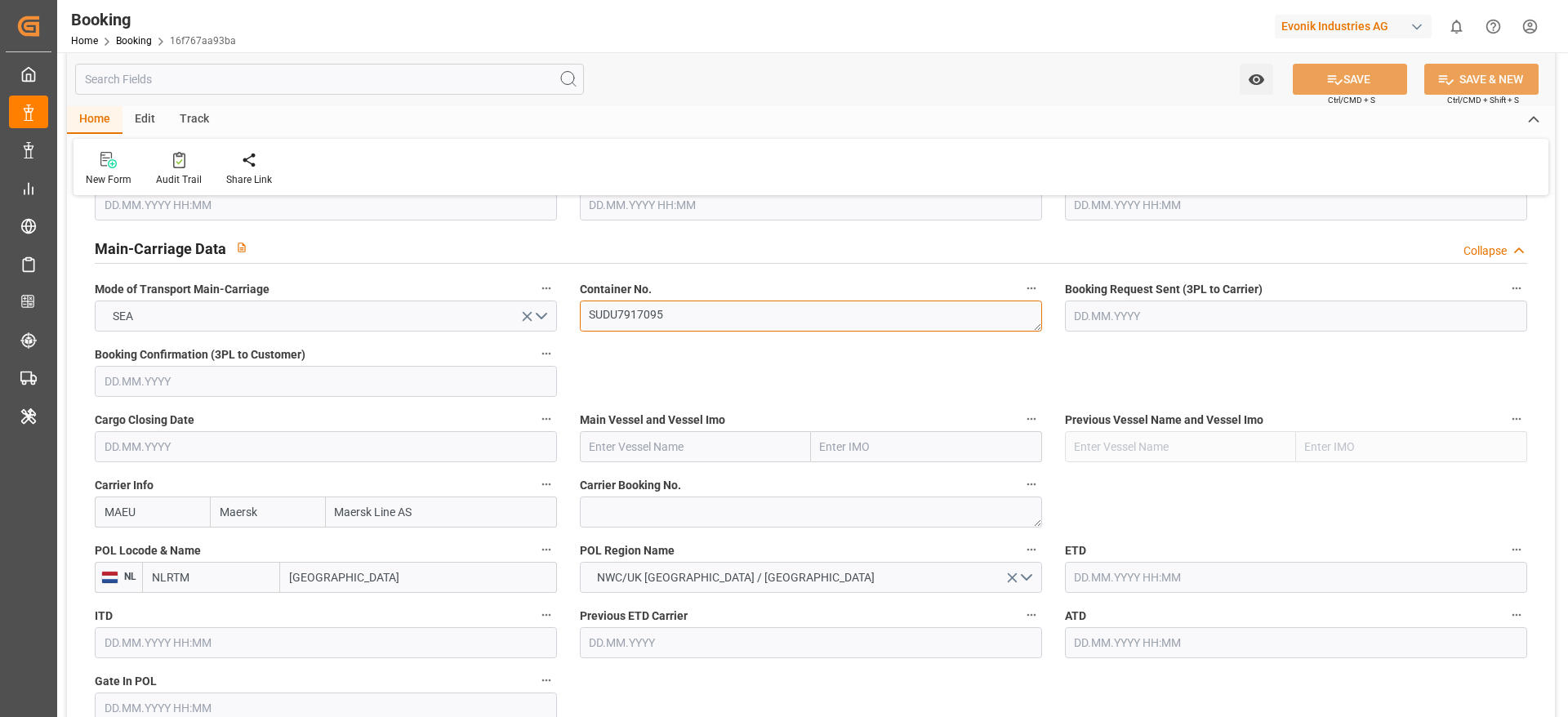
click at [681, 319] on textarea "SUDU7917095" at bounding box center [811, 316] width 462 height 31
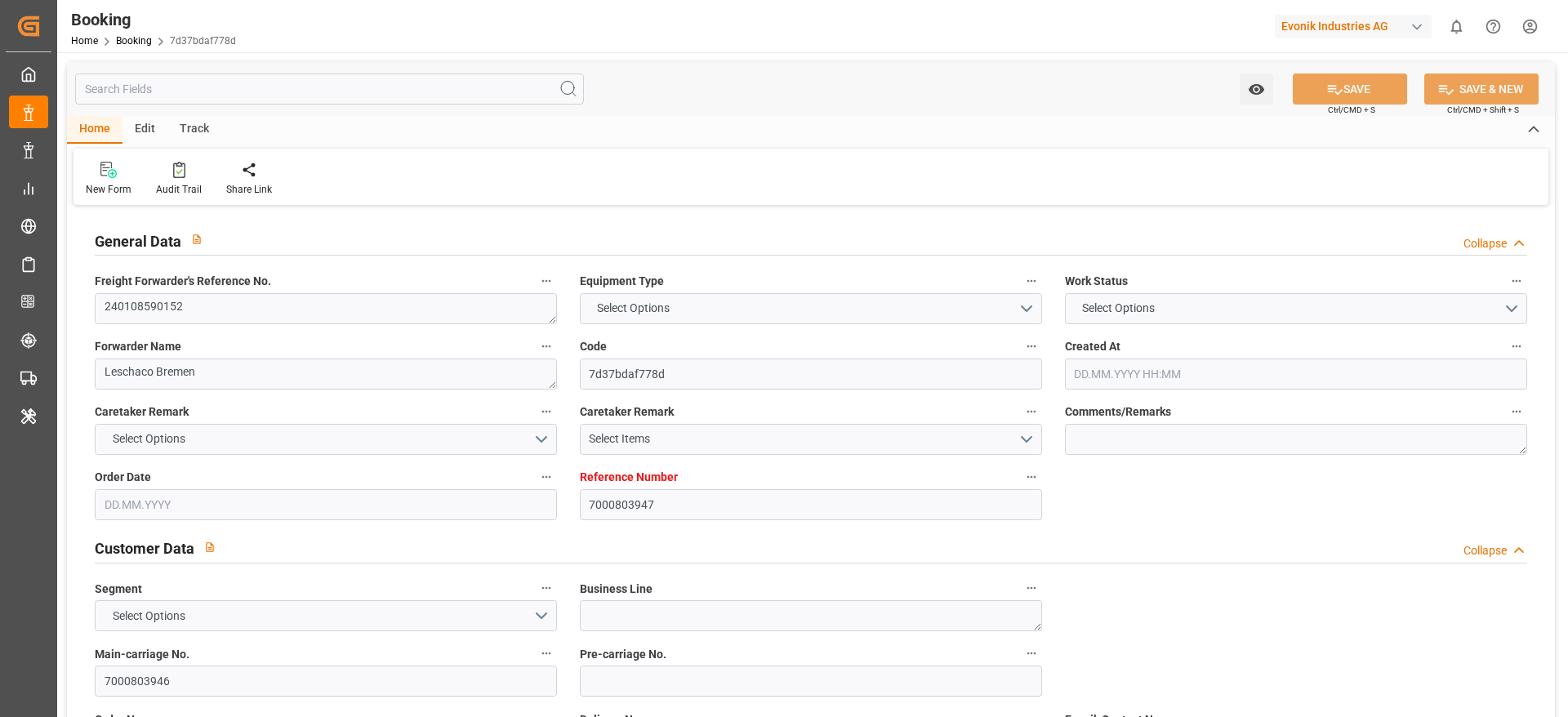
type input "7000803947"
type input "Maersk"
type input "Maersk Line AS"
type input "NLRTM"
type input "ILASH"
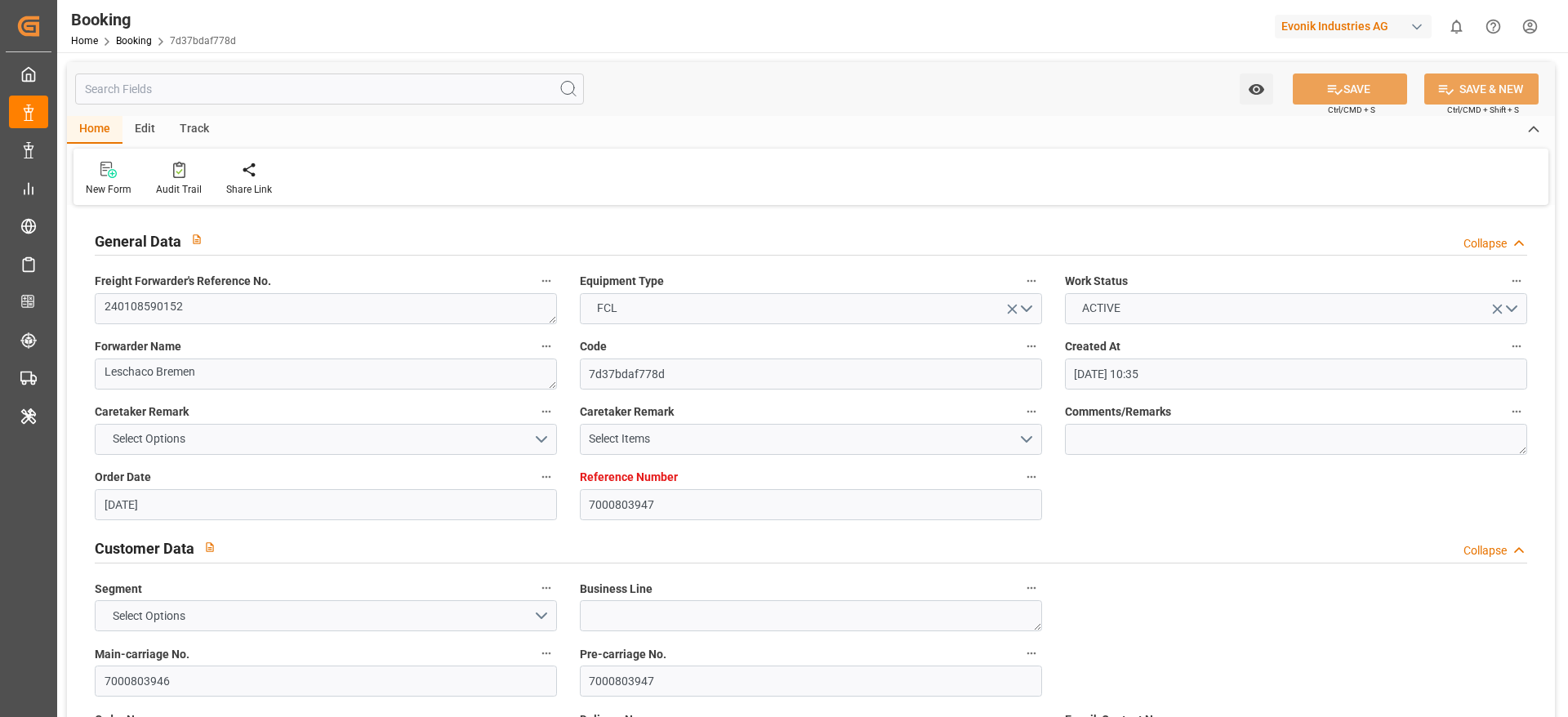
type input "[DATE] 10:35"
type input "[DATE]"
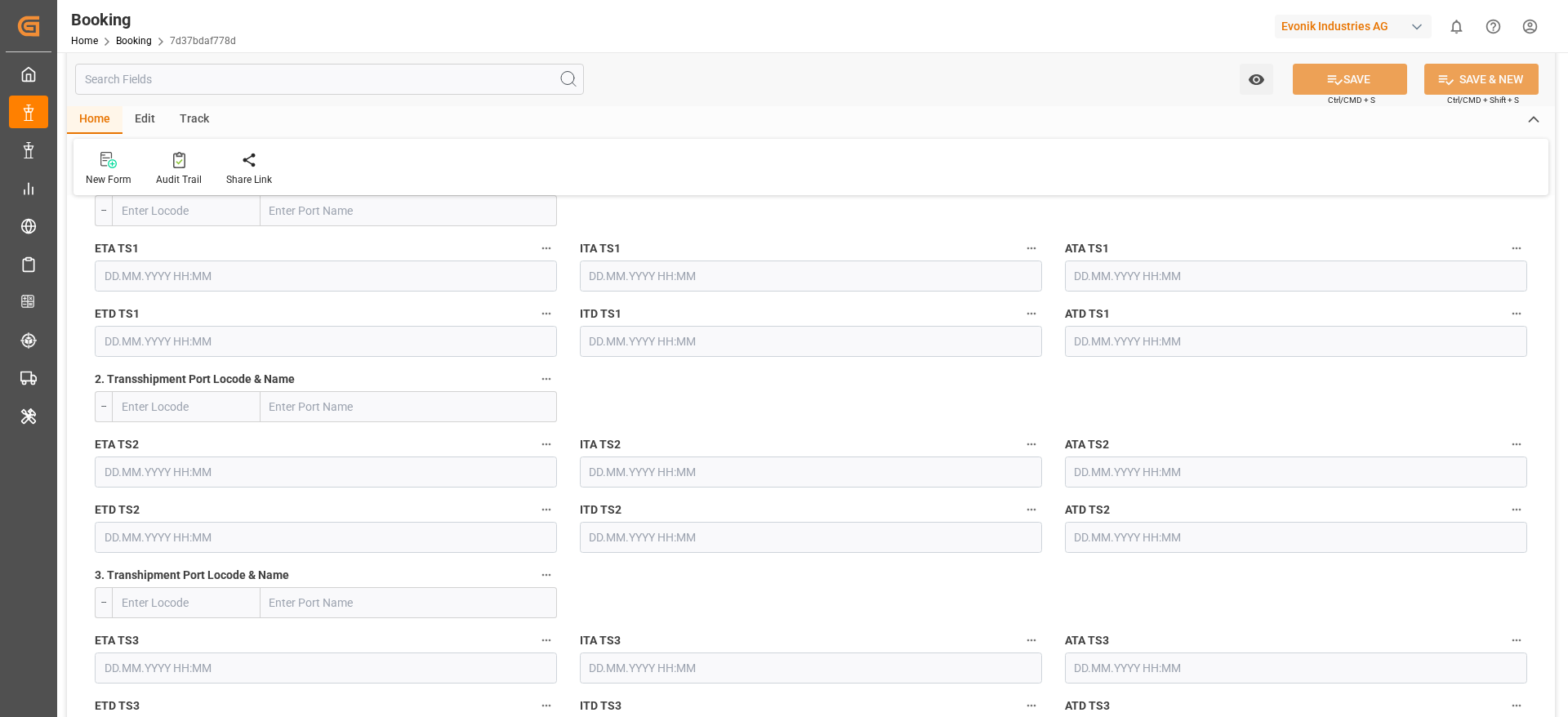
scroll to position [1959, 0]
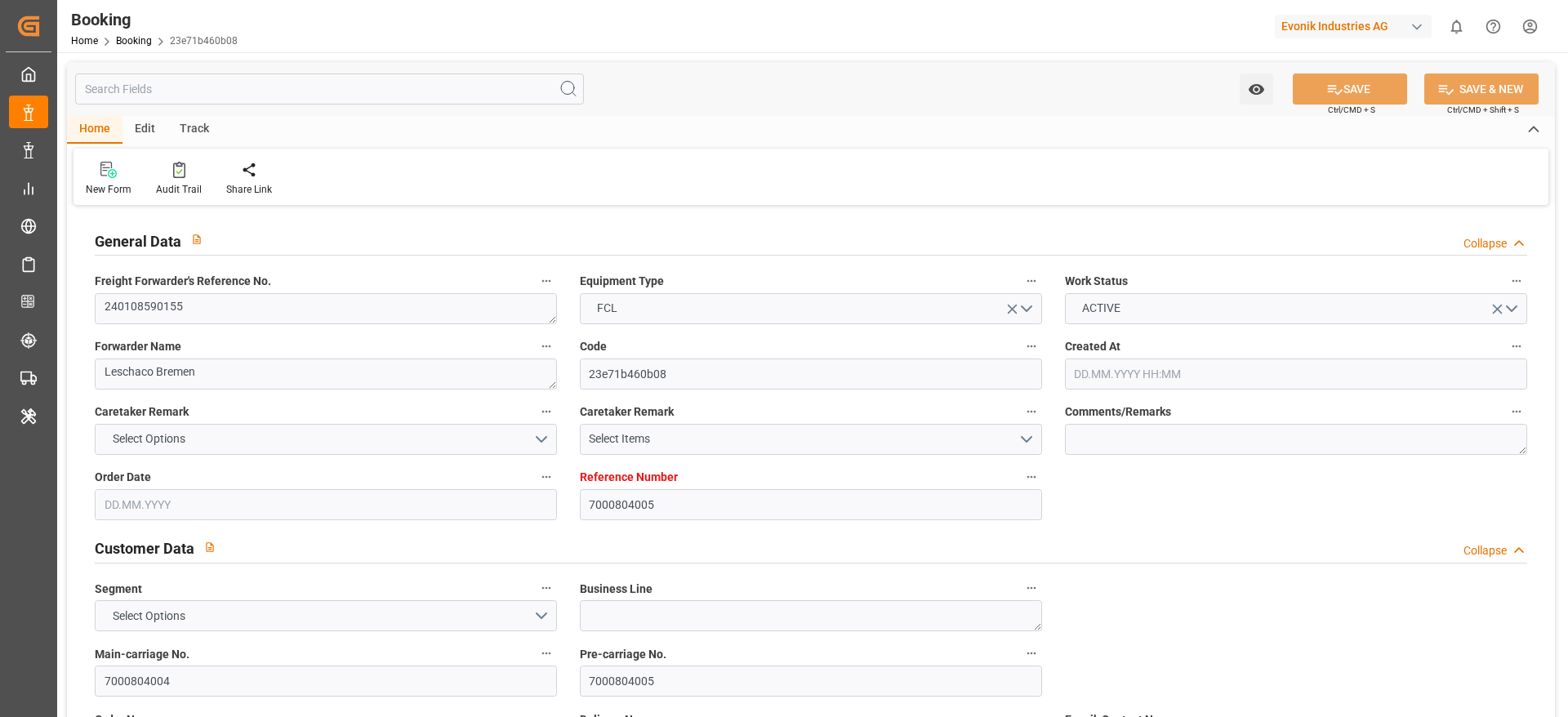
type input "7000804005"
type input "Hapag [PERSON_NAME]"
type input "Hapag Lloyd Aktiengesellschaft"
type input "NLRTM"
type input "ARBUE"
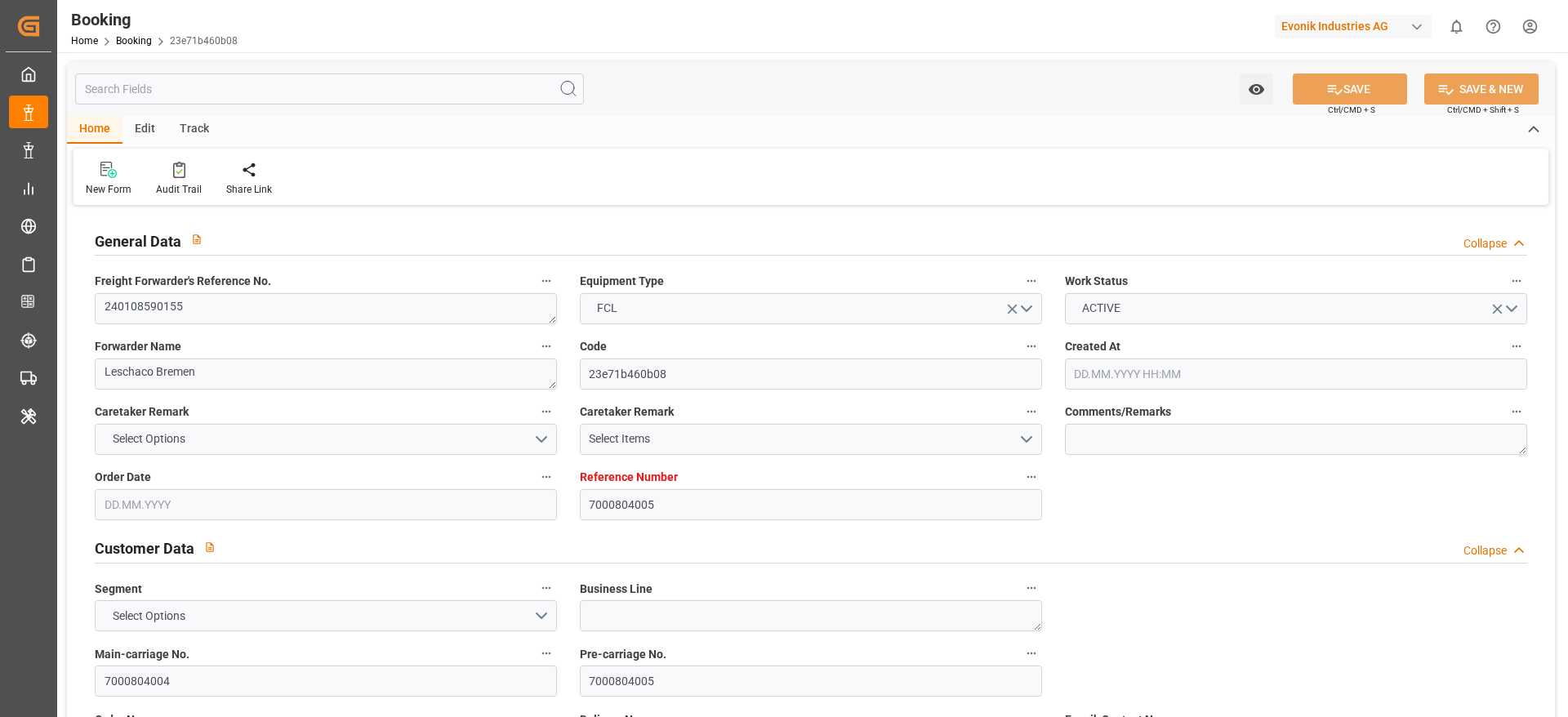
type input "[DATE] 10:35"
type input "[DATE]"
type input "16.02.2024"
type input "19.01.2024"
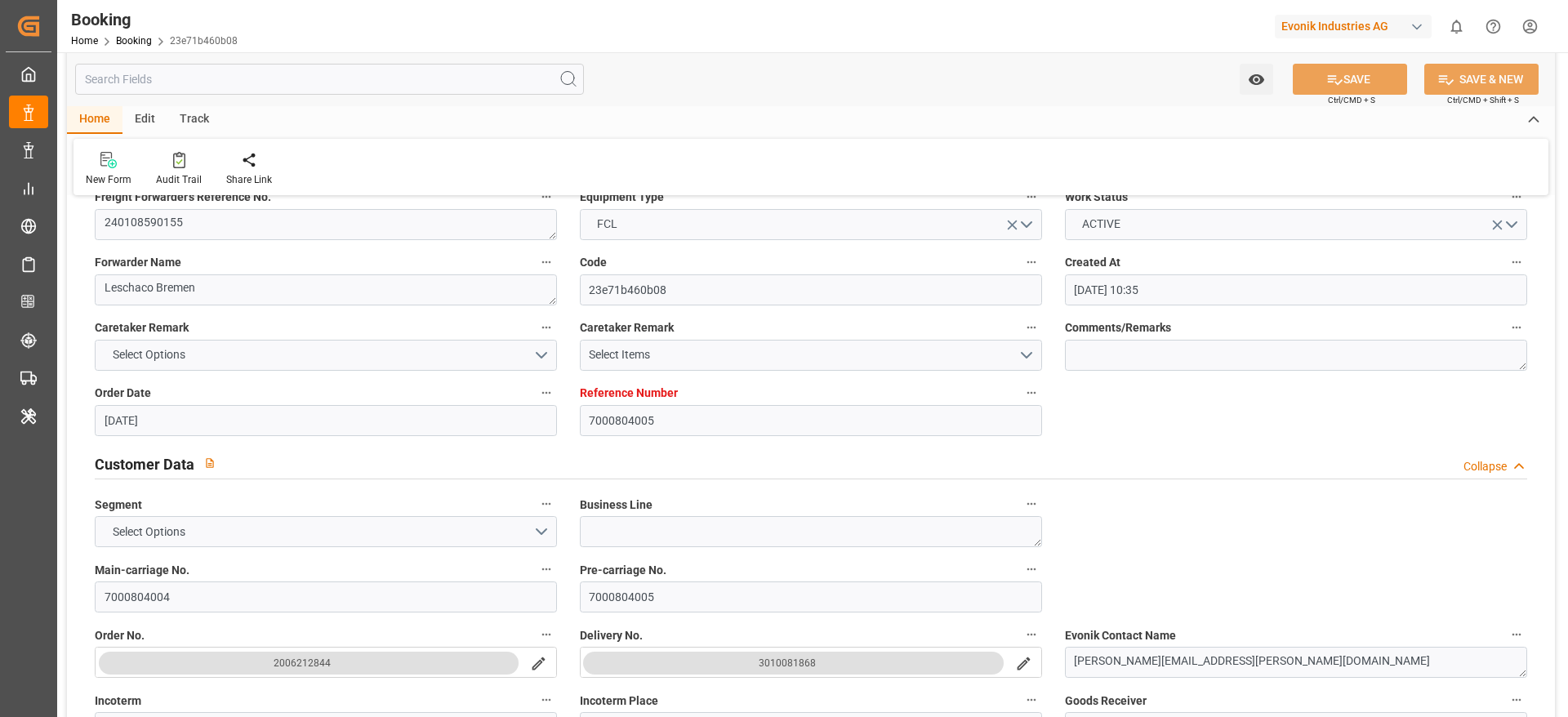
scroll to position [122, 0]
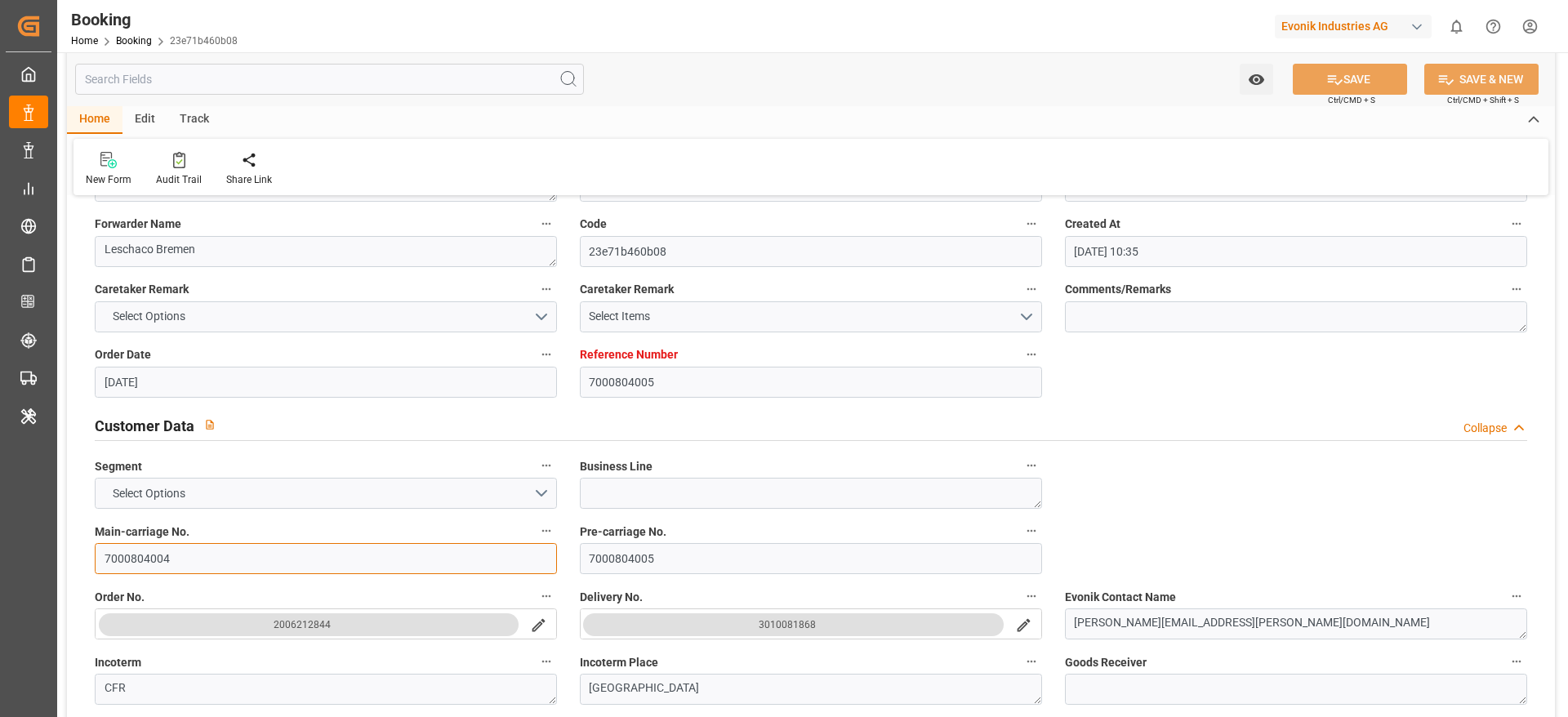
click at [205, 477] on input "7000804004" at bounding box center [326, 559] width 462 height 31
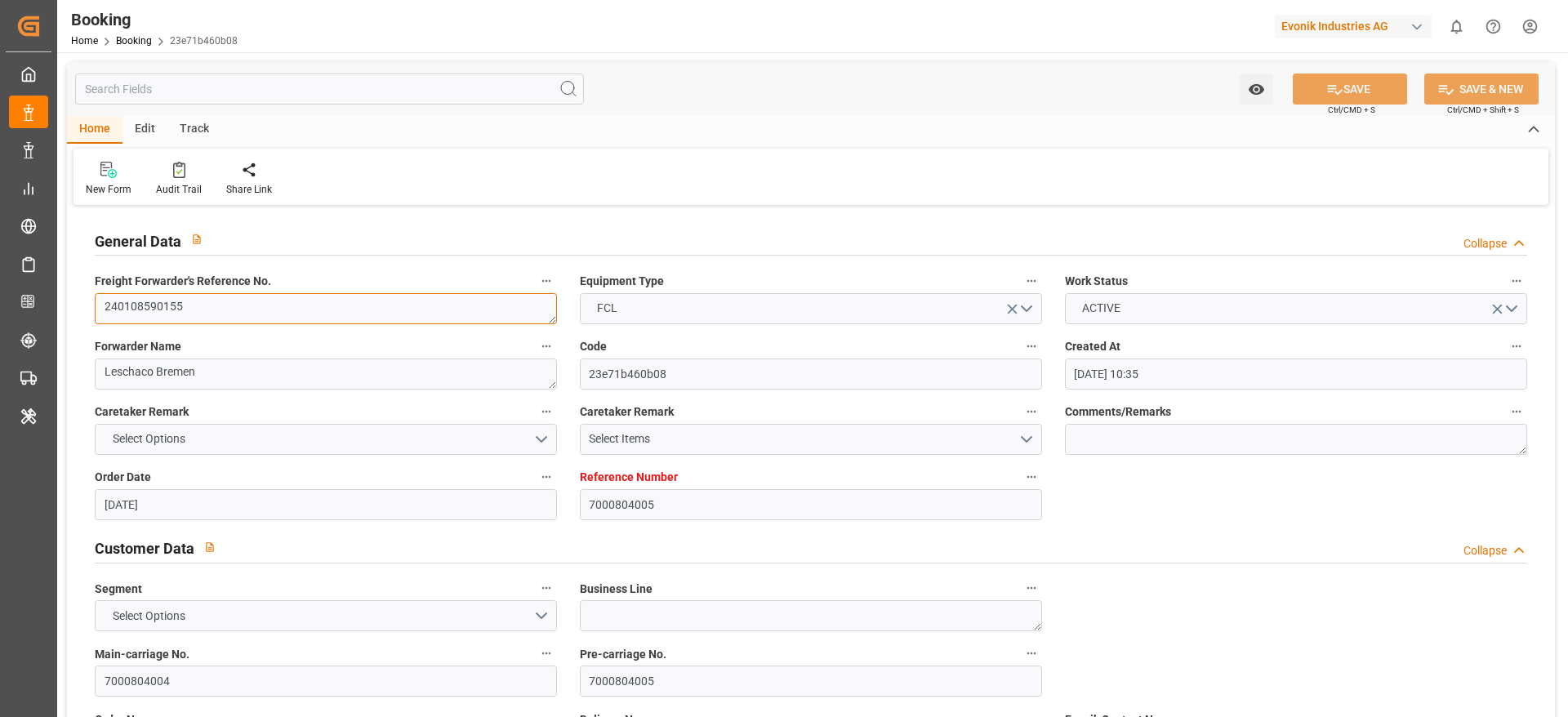
click at [240, 307] on textarea "240108590155" at bounding box center [326, 309] width 462 height 31
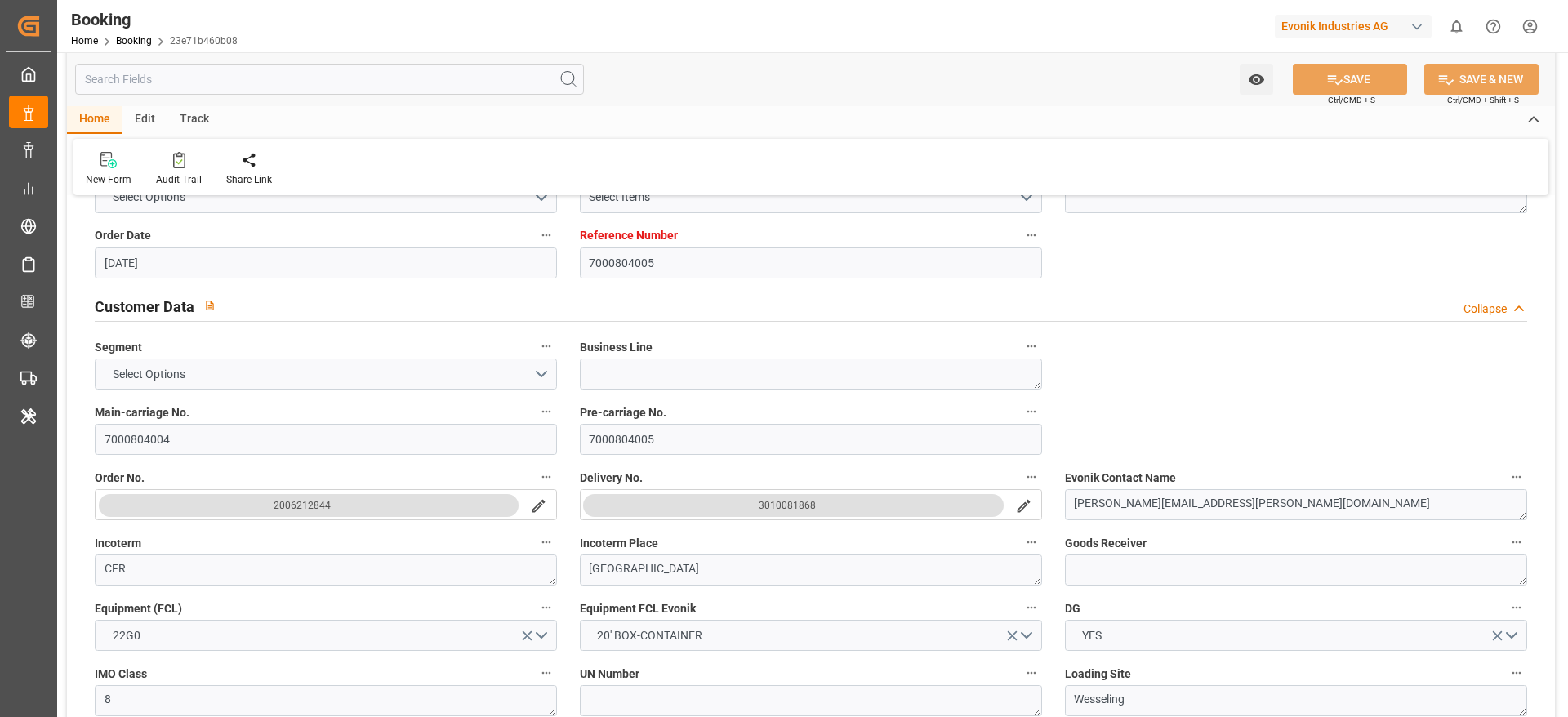
scroll to position [245, 0]
click at [212, 426] on input "7000804004" at bounding box center [326, 436] width 462 height 31
click at [1024, 477] on button "search button" at bounding box center [1023, 503] width 34 height 31
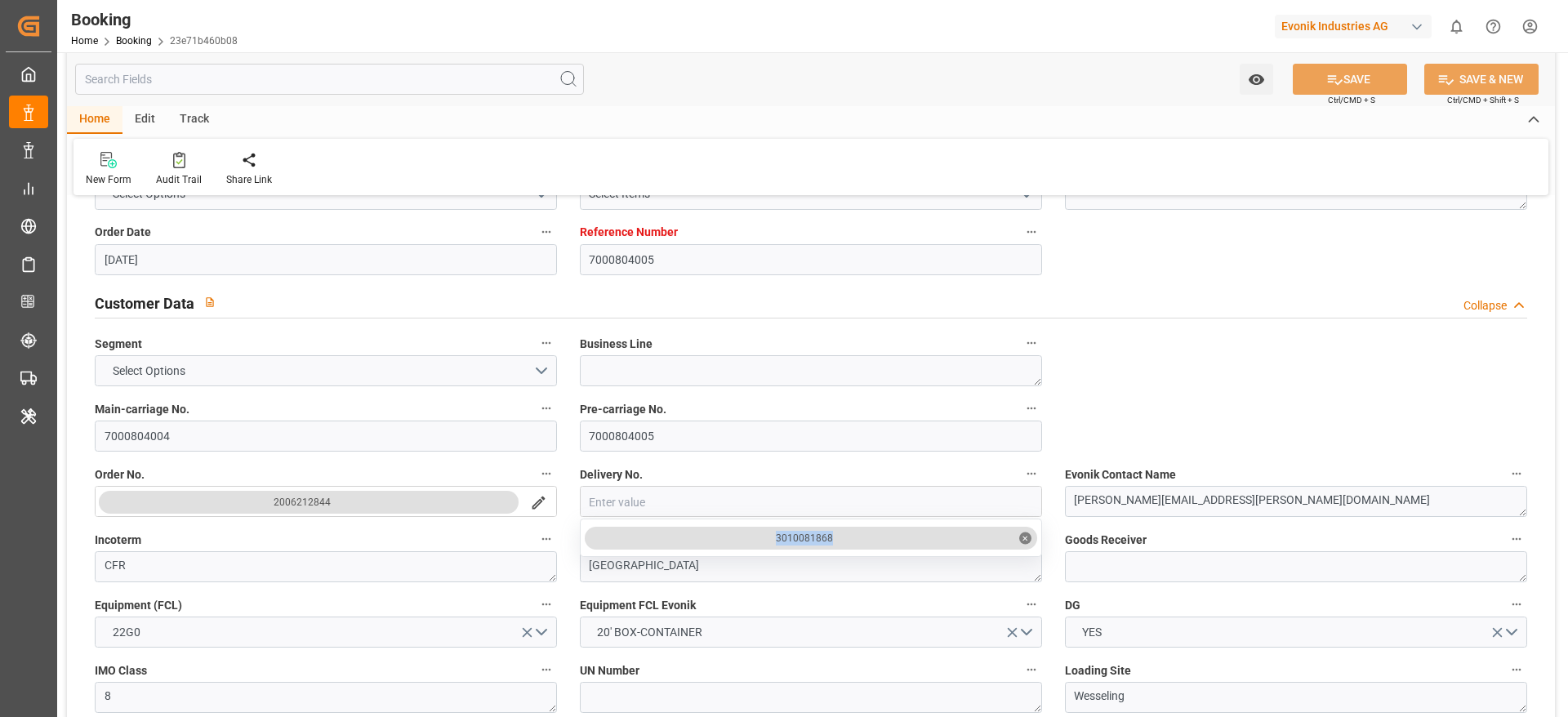
drag, startPoint x: 751, startPoint y: 525, endPoint x: 939, endPoint y: 534, distance: 188.2
click at [939, 477] on div "3010081868 ✕" at bounding box center [811, 537] width 462 height 38
copy div "3010081868"
click at [207, 429] on input "7000804004" at bounding box center [326, 436] width 462 height 31
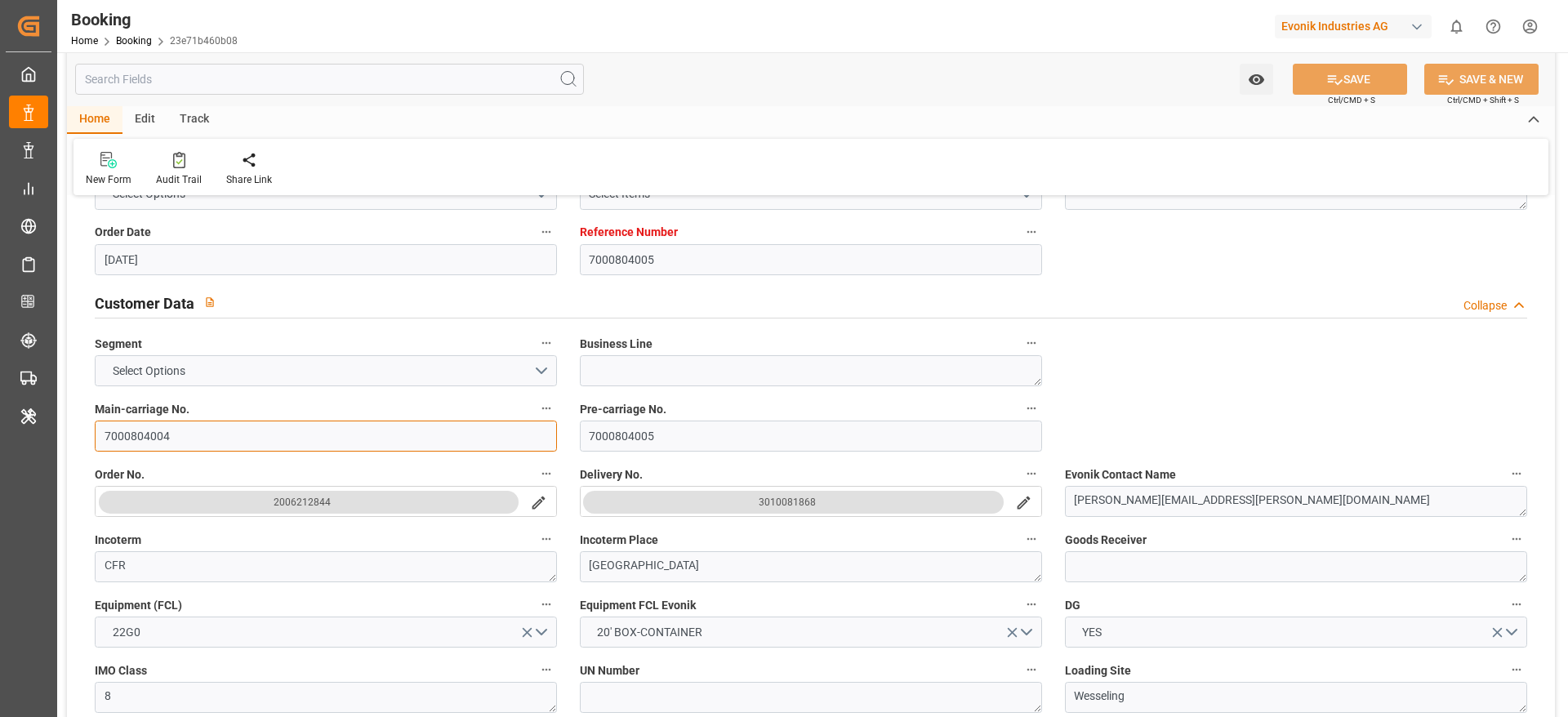
click at [207, 429] on input "7000804004" at bounding box center [326, 436] width 462 height 31
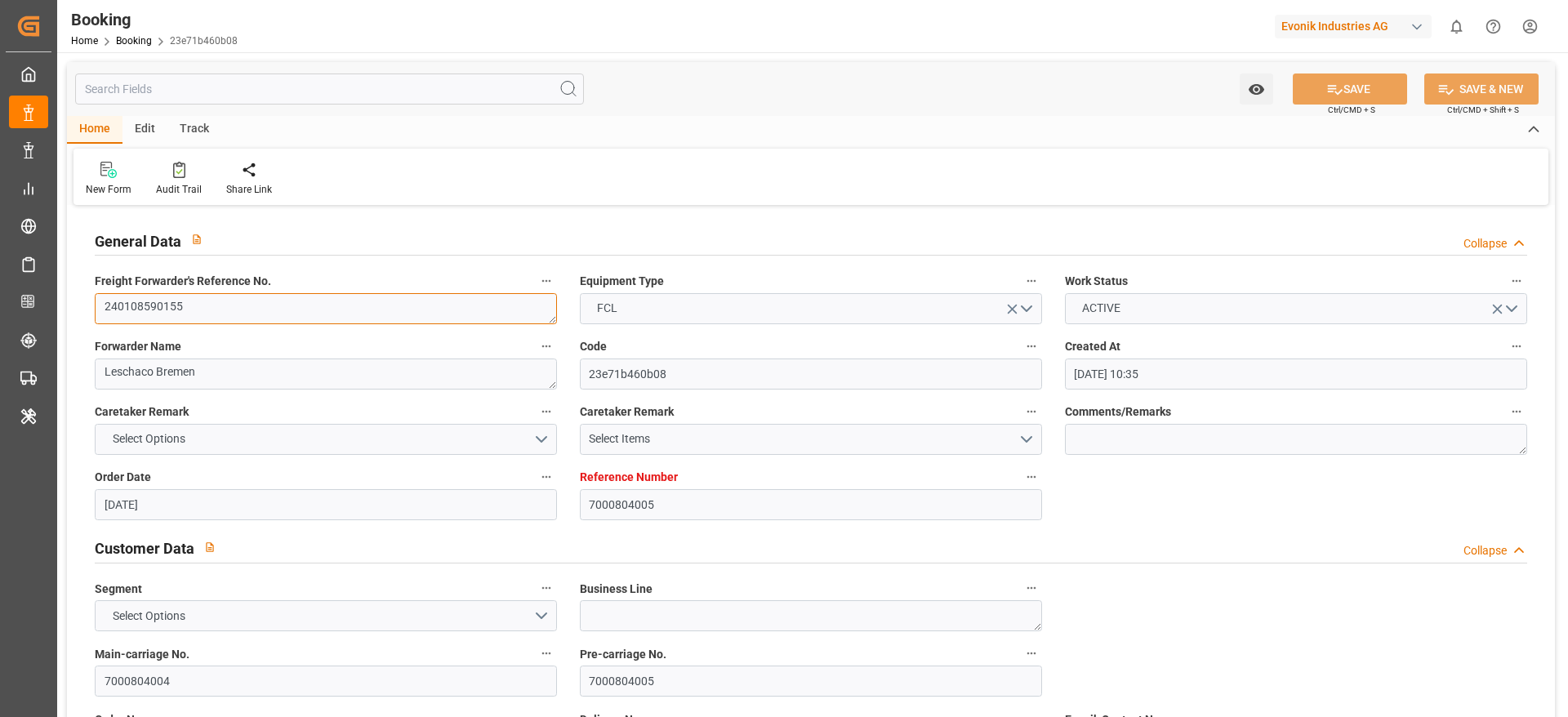
click at [237, 314] on textarea "240108590155" at bounding box center [326, 309] width 462 height 31
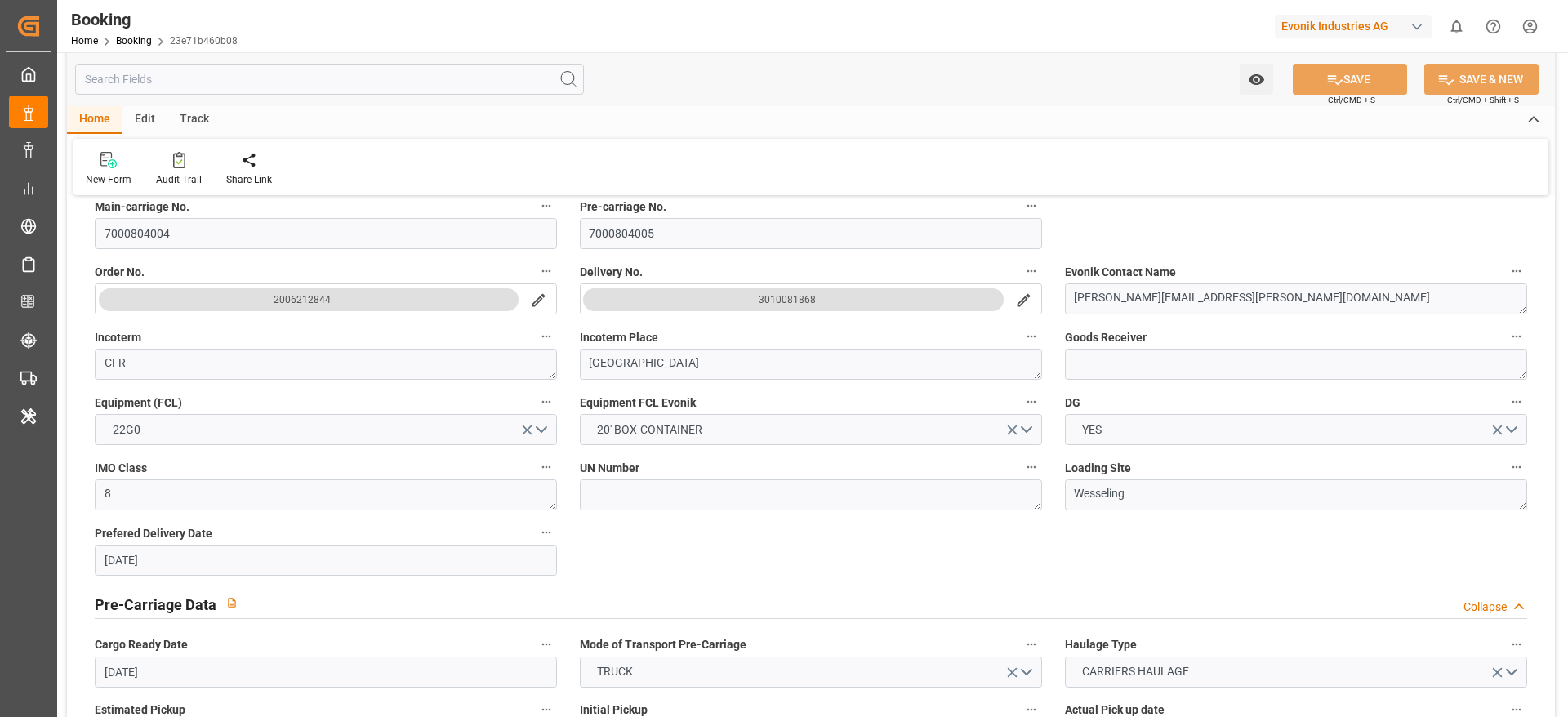
scroll to position [490, 0]
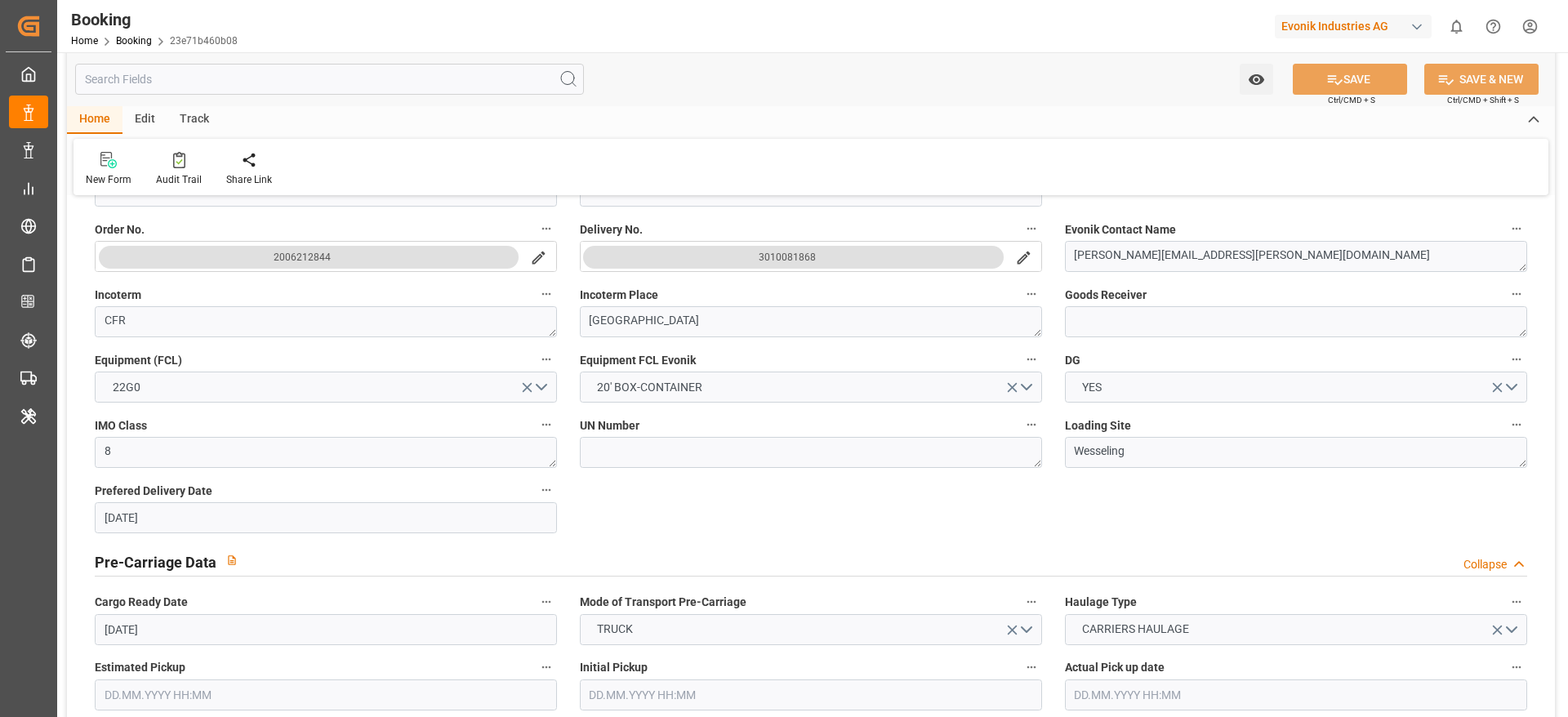
click at [1029, 256] on icon "search button" at bounding box center [1024, 258] width 18 height 18
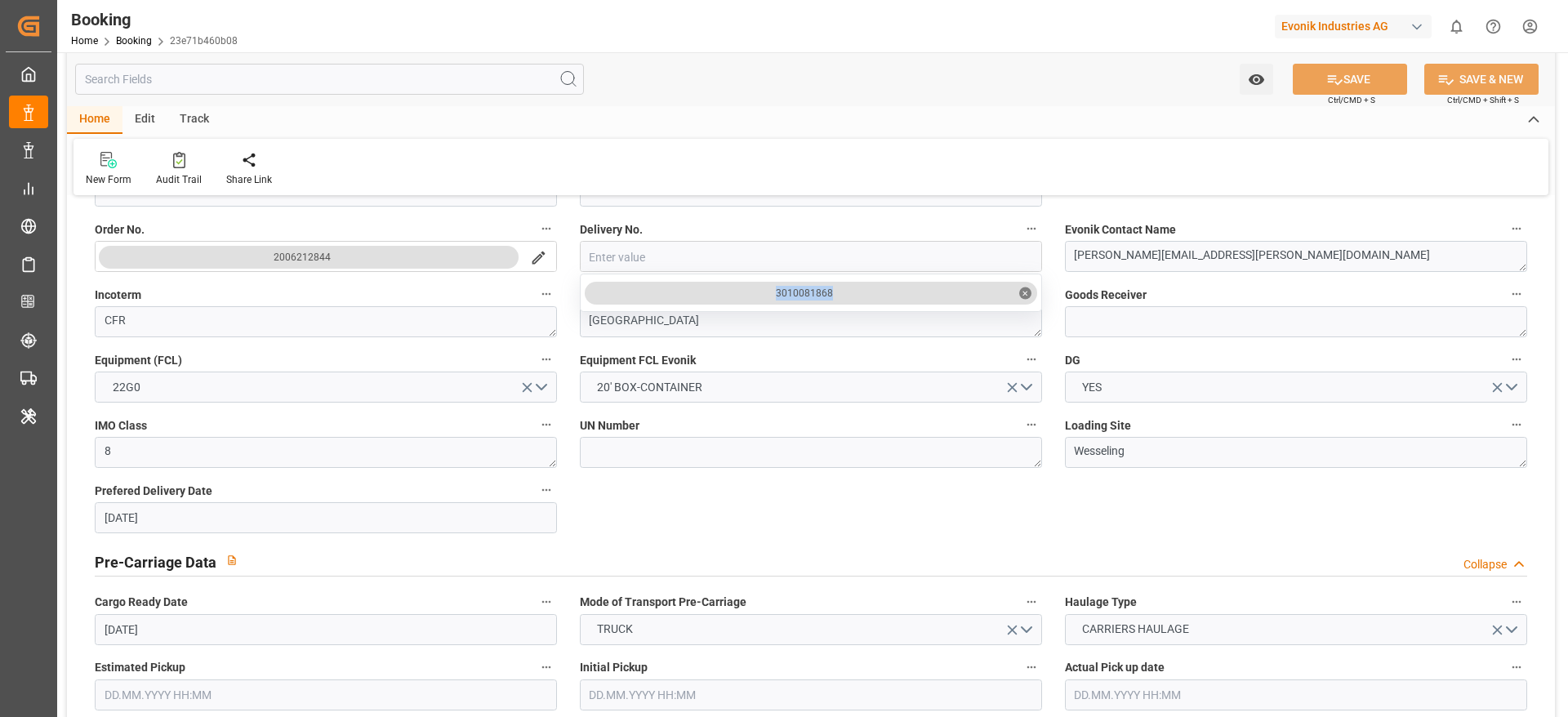
drag, startPoint x: 734, startPoint y: 293, endPoint x: 907, endPoint y: 293, distance: 173.0
copy div "3010081868"
drag, startPoint x: 810, startPoint y: 313, endPoint x: 876, endPoint y: 284, distance: 72.1
click at [876, 284] on div "3010081868 ✕" at bounding box center [811, 292] width 452 height 22
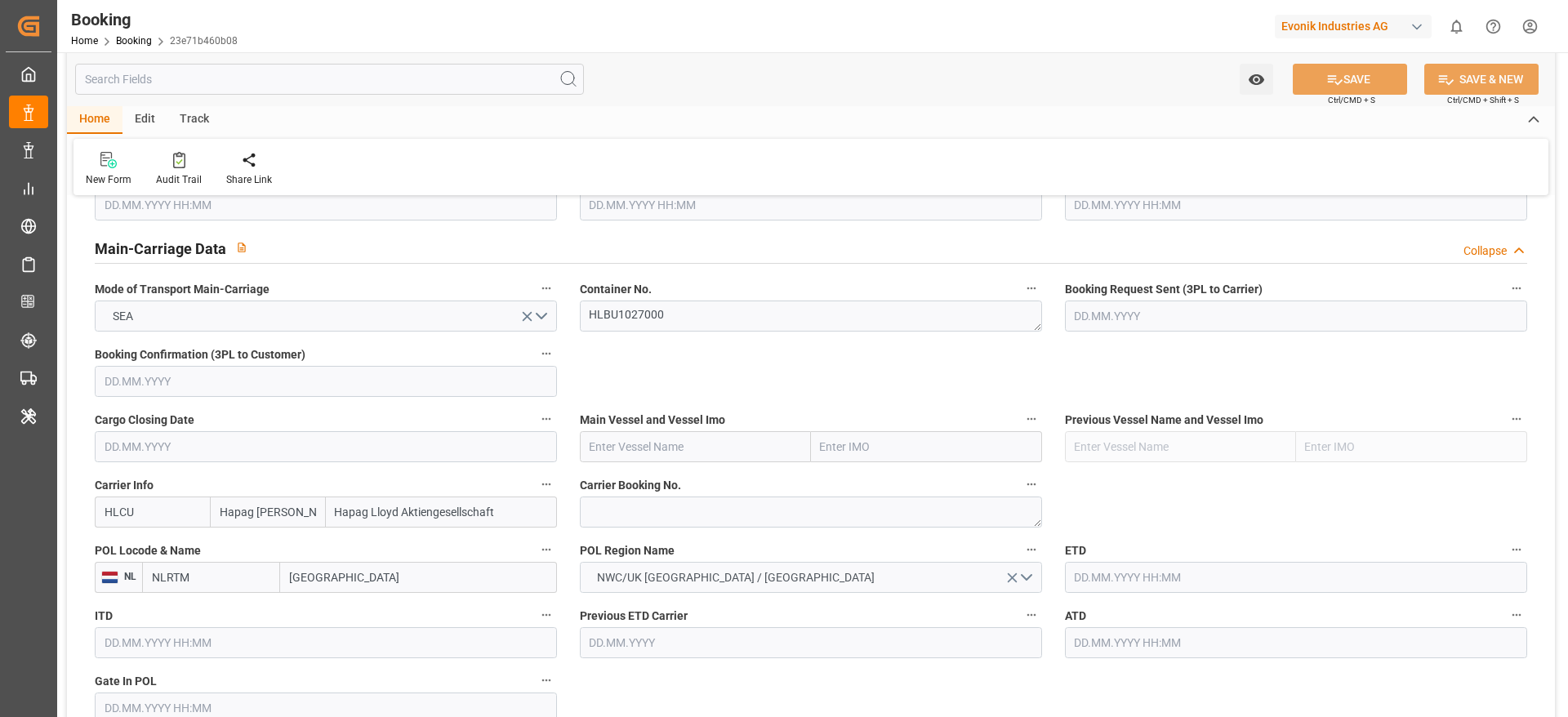
scroll to position [858, 0]
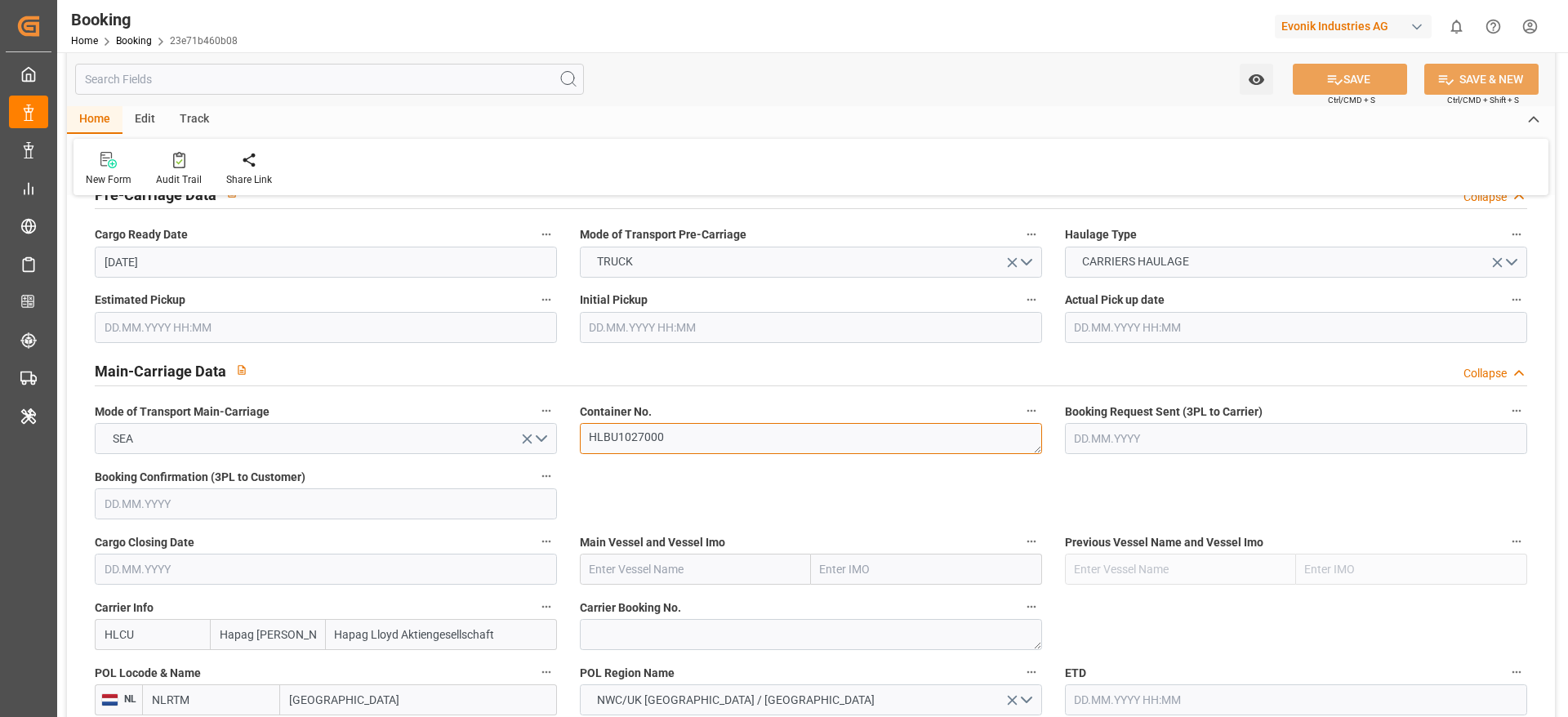
click at [676, 447] on textarea "HLBU1027000" at bounding box center [811, 438] width 462 height 31
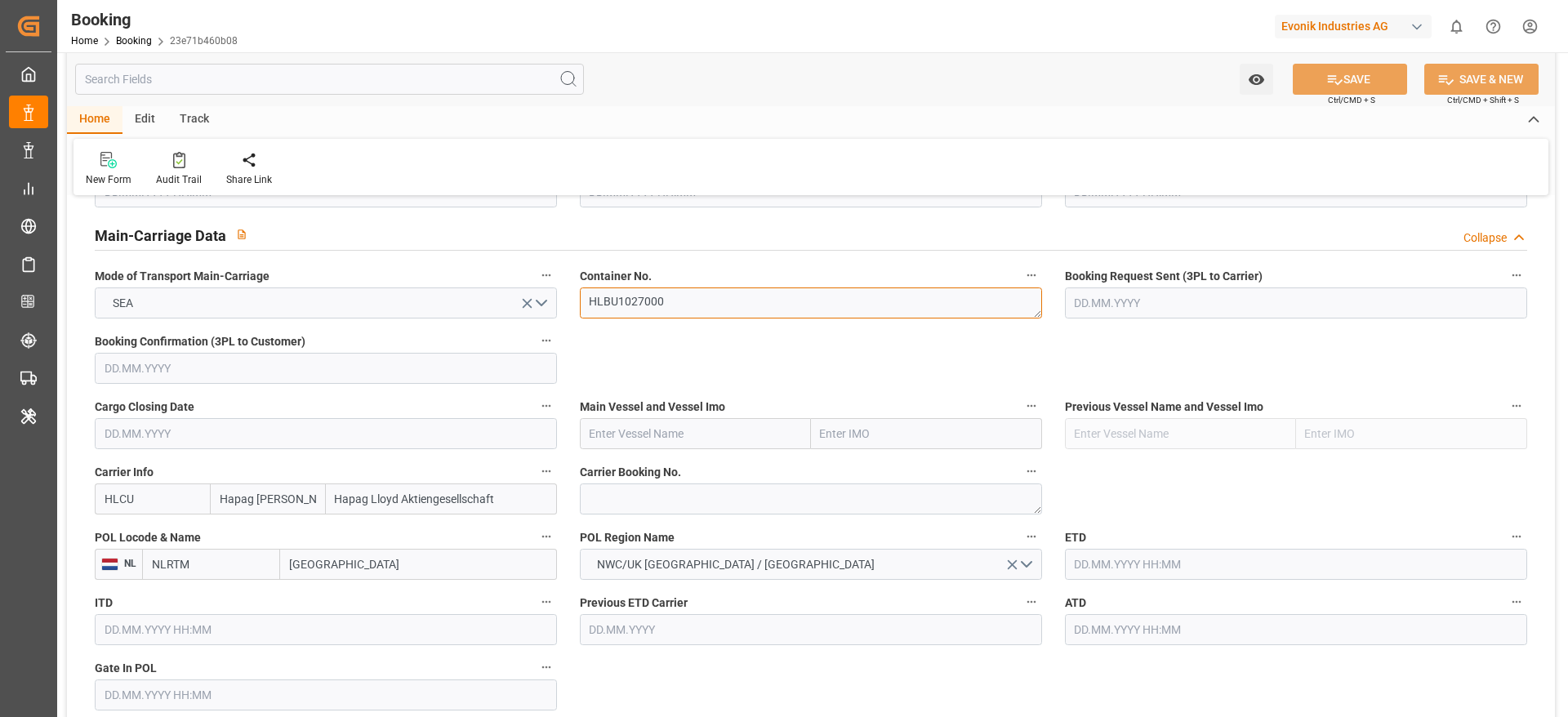
scroll to position [980, 0]
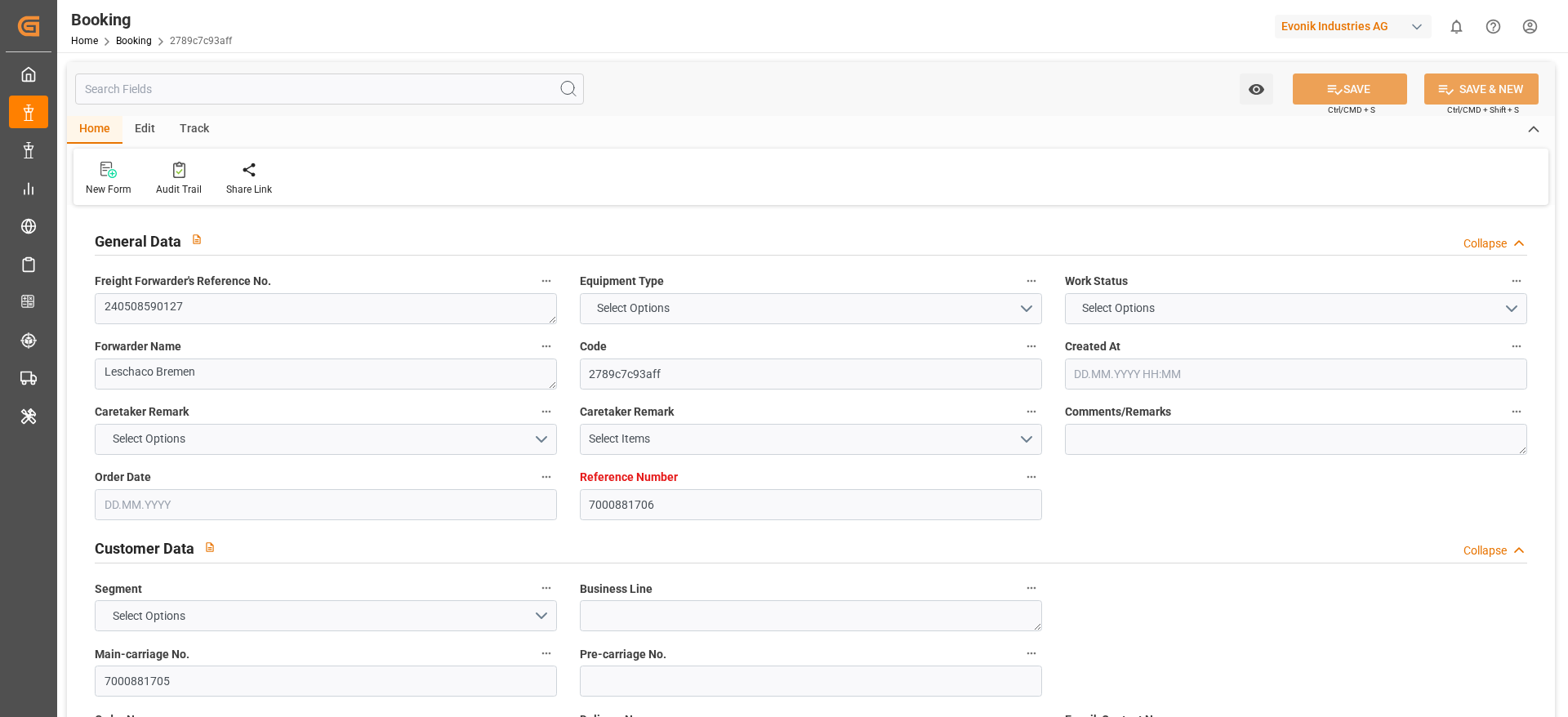
type input "7000881706"
type input "Hapag [PERSON_NAME]"
type input "Hapag Lloyd Aktiengesellschaft"
type input "NLRTM"
type input "BRSSZ"
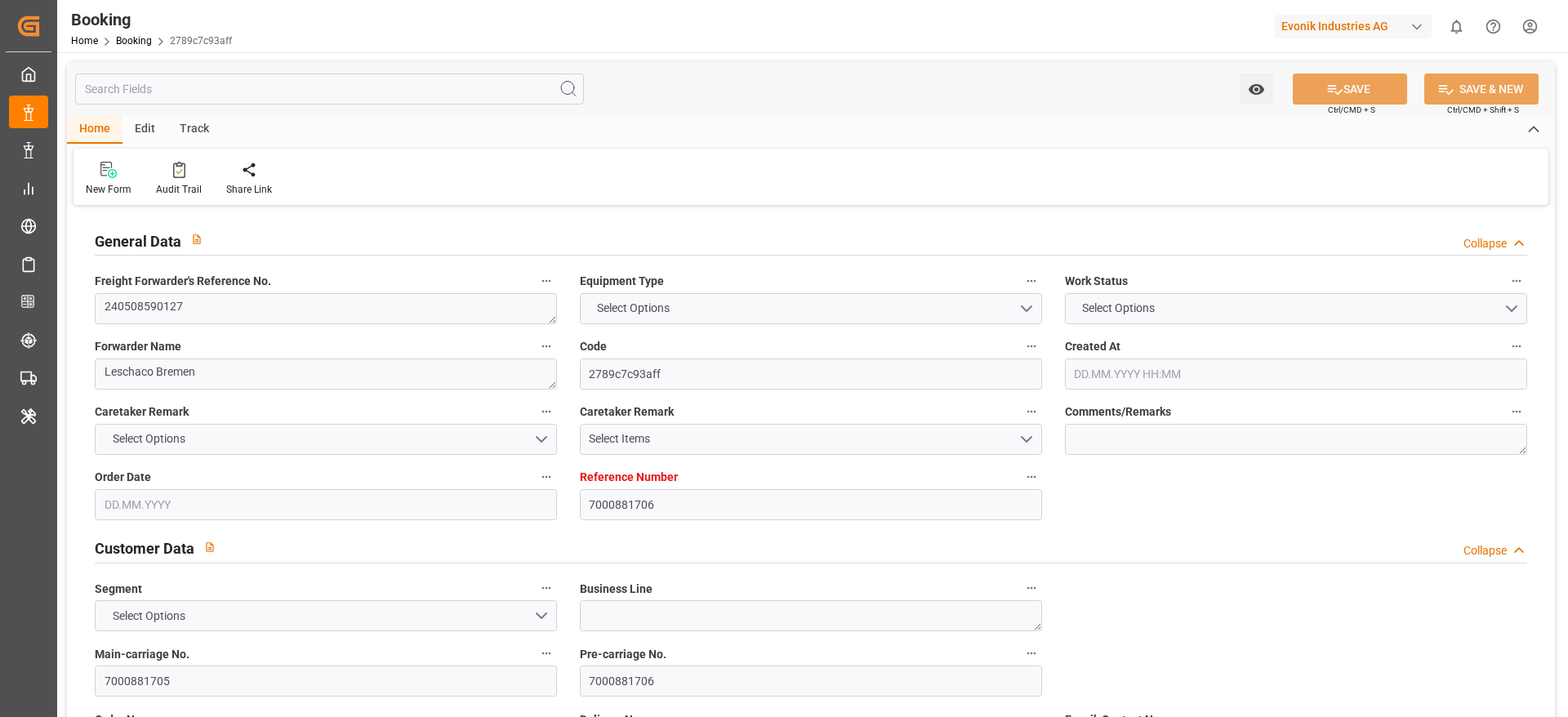
type input "[DATE] 10:17"
type input "[DATE]"
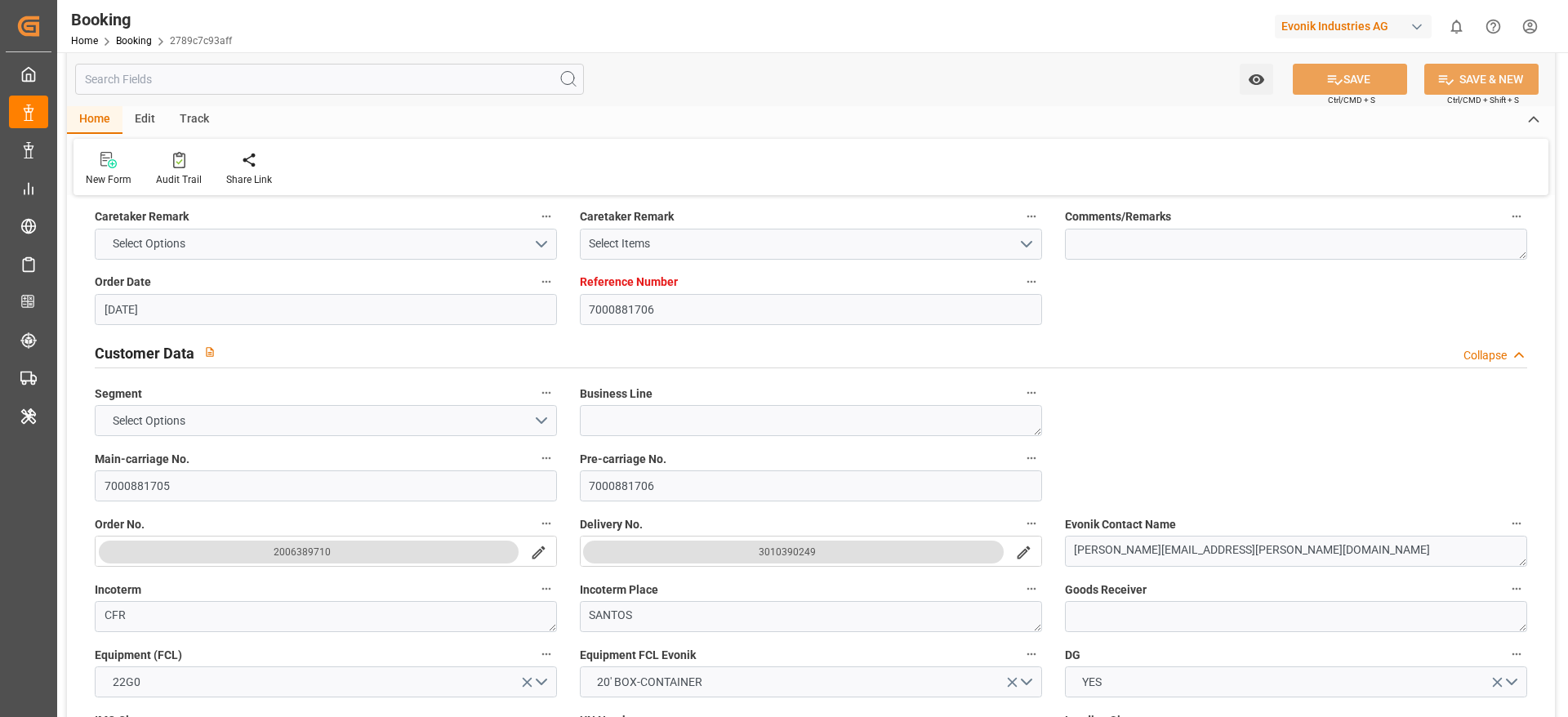
scroll to position [368, 0]
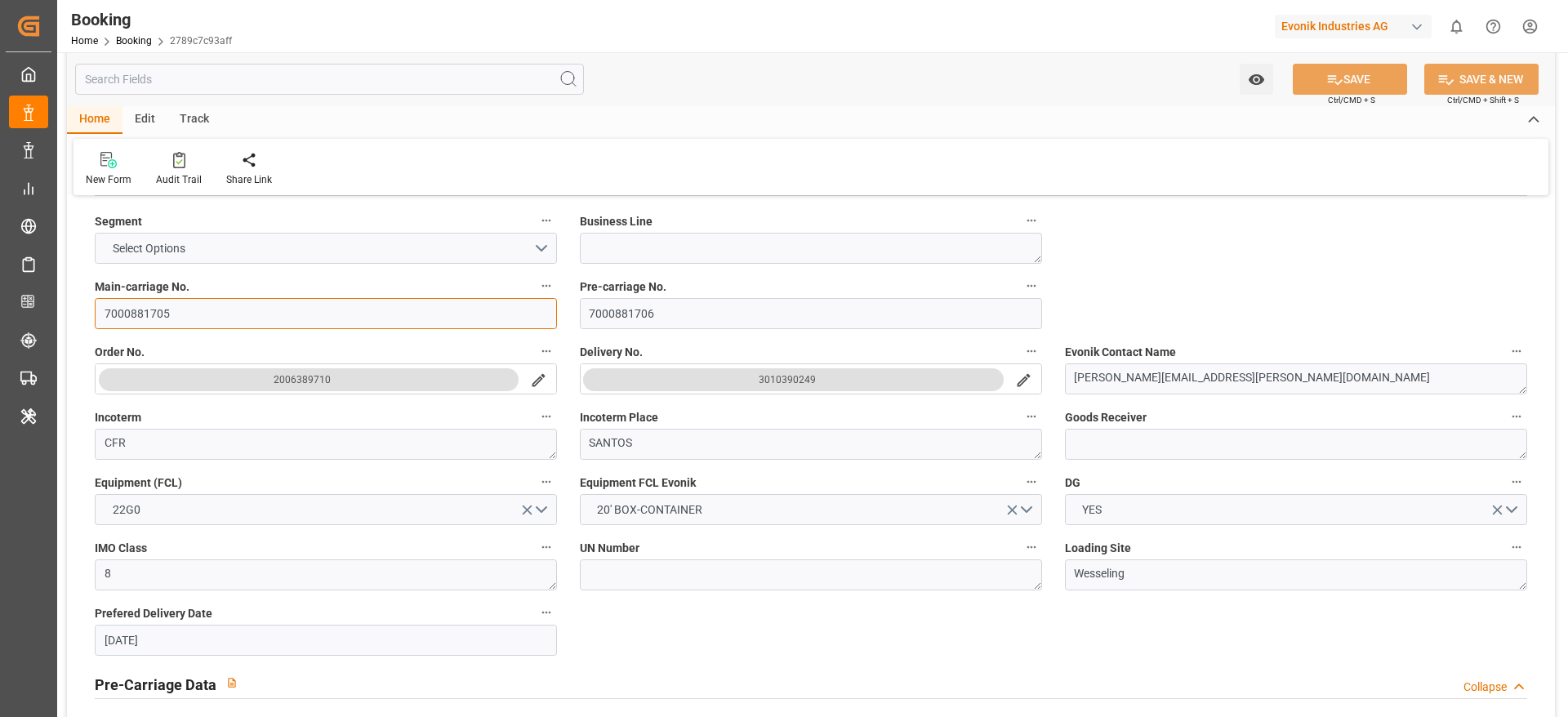
click at [240, 320] on input "7000881705" at bounding box center [326, 314] width 462 height 31
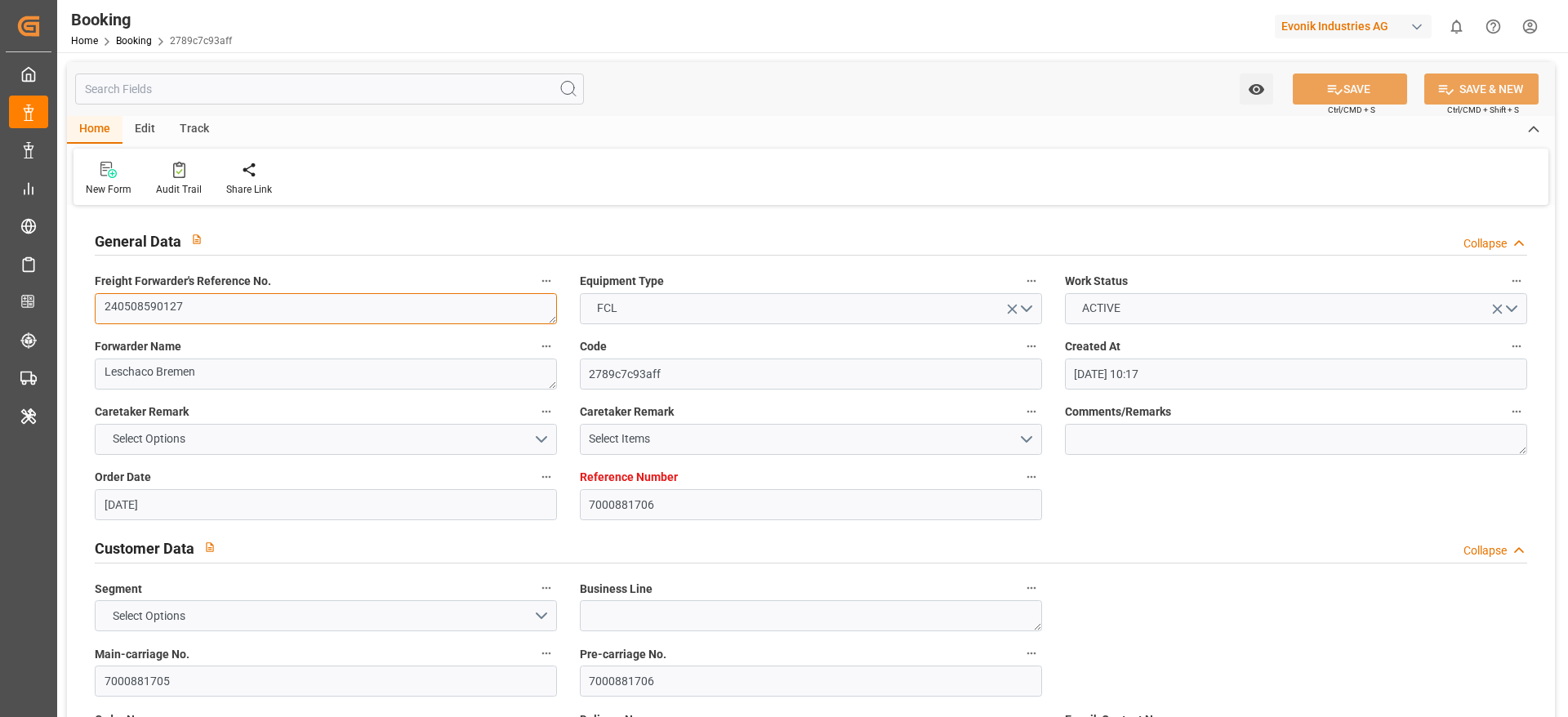
click at [217, 296] on textarea "240508590127" at bounding box center [326, 309] width 462 height 31
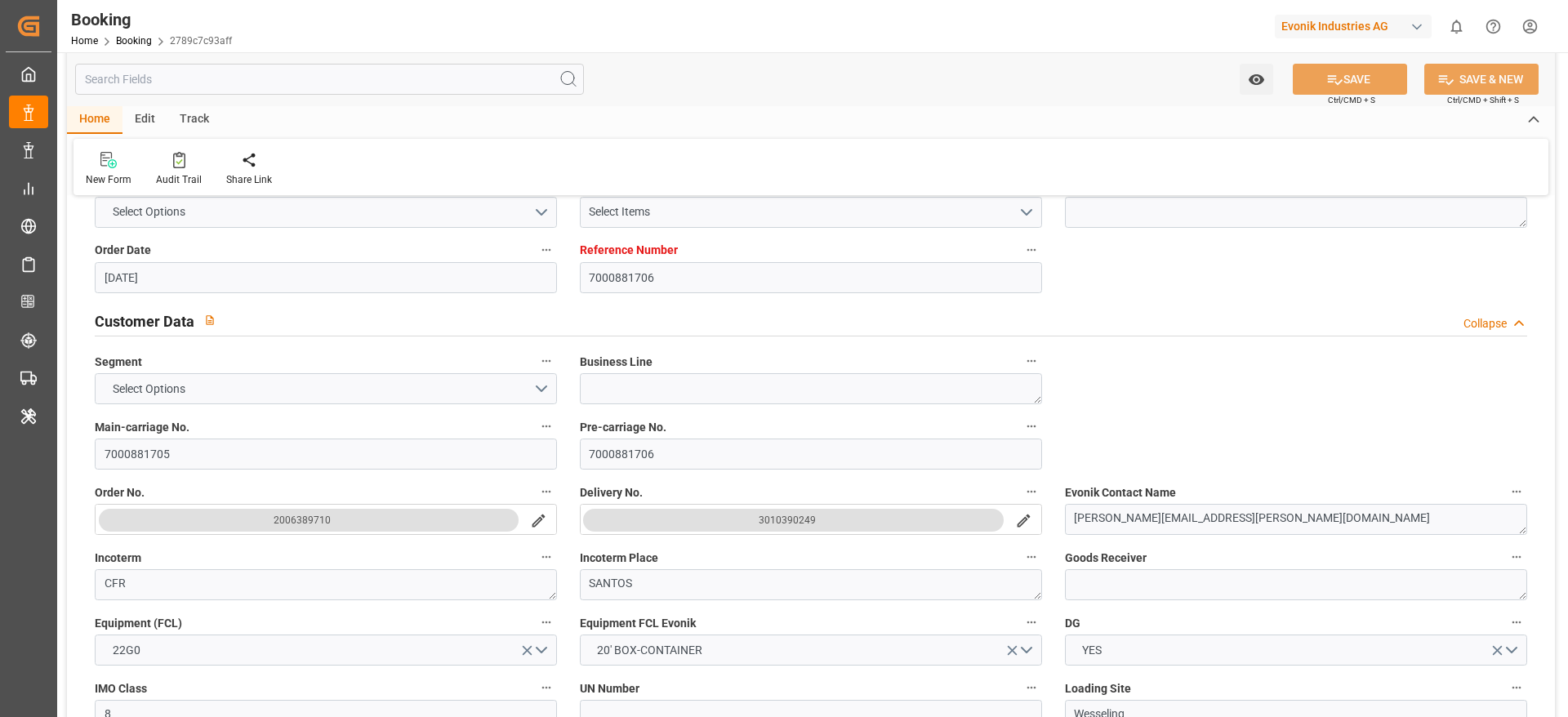
scroll to position [245, 0]
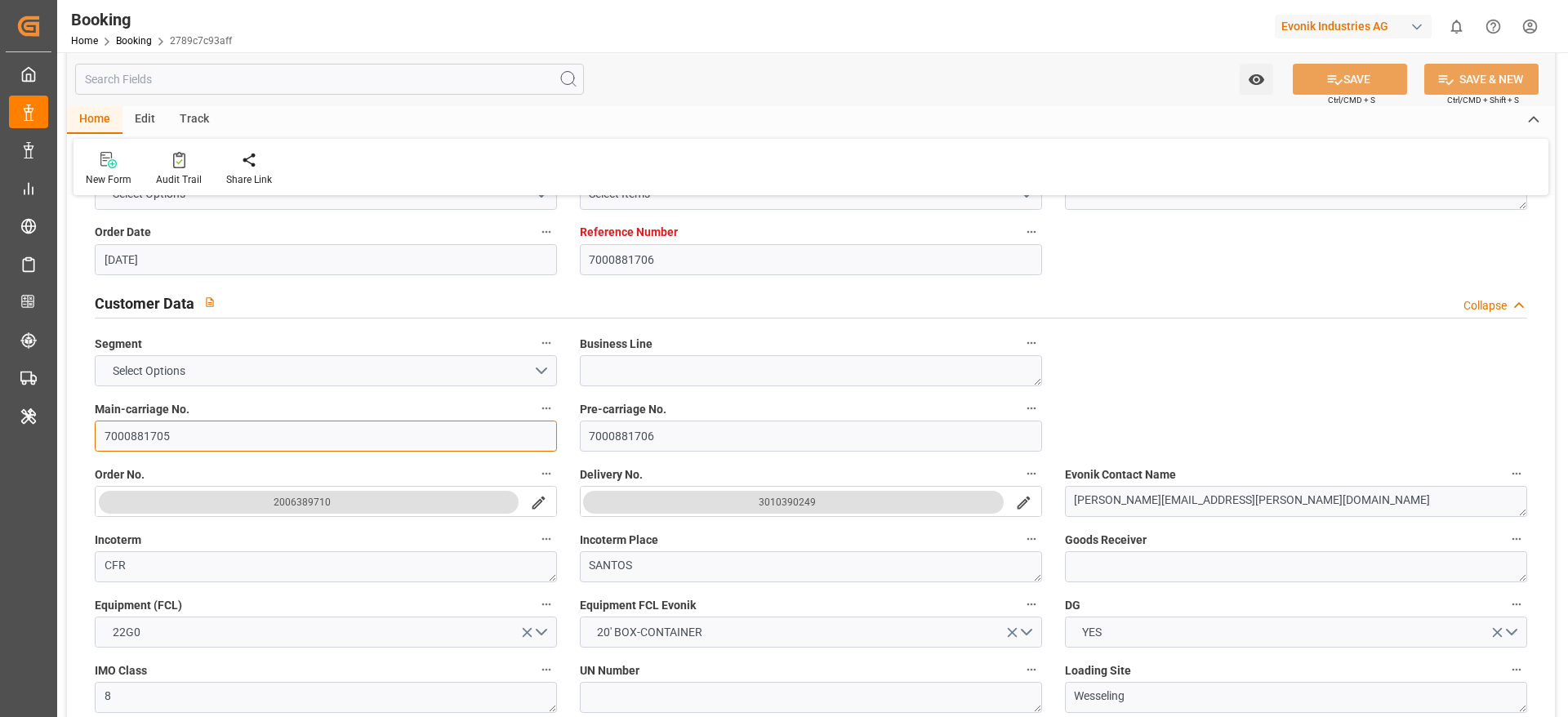
click at [250, 431] on input "7000881705" at bounding box center [326, 436] width 462 height 31
click at [1016, 477] on button "3010390249" at bounding box center [811, 502] width 462 height 31
click at [1015, 477] on icon "search button" at bounding box center [1024, 503] width 18 height 18
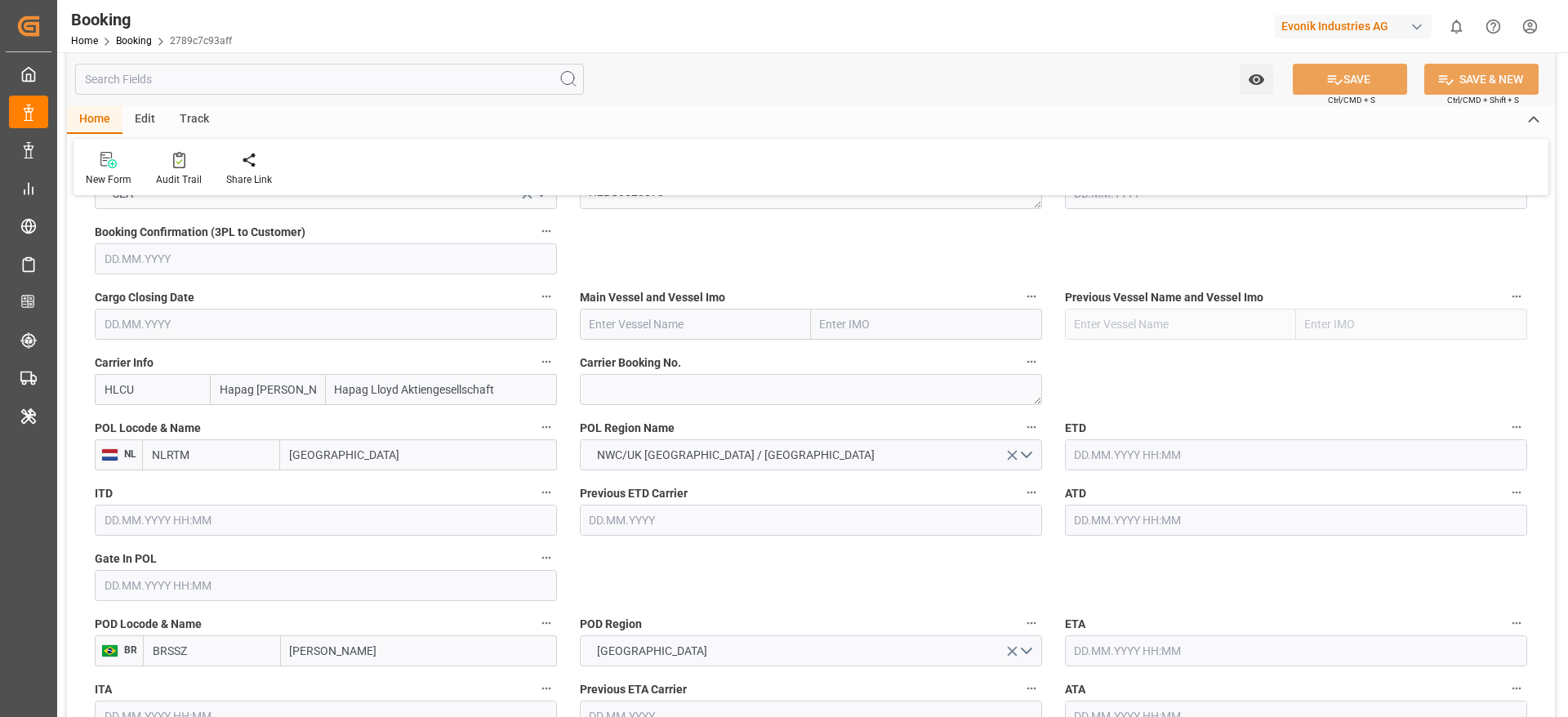
scroll to position [980, 0]
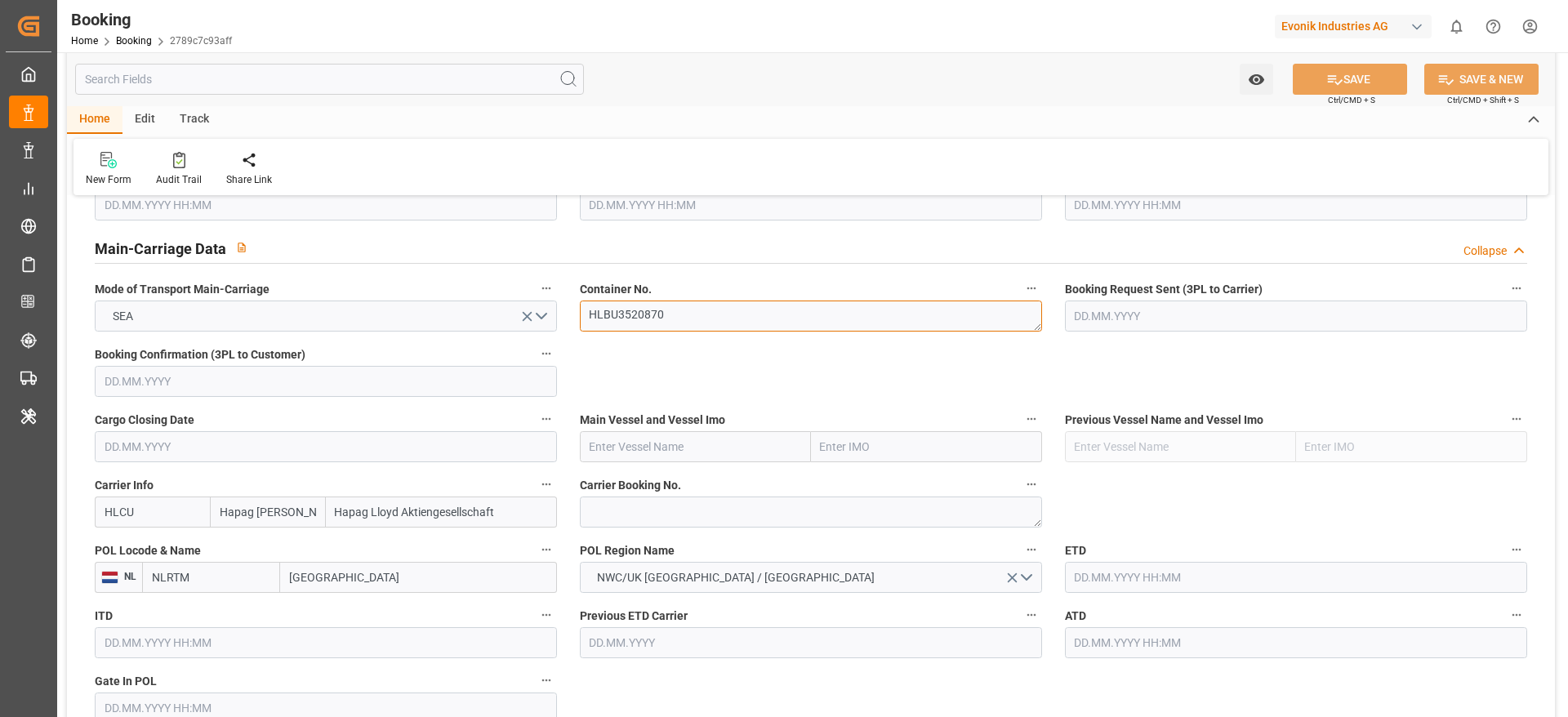
click at [680, 314] on textarea "HLBU3520870" at bounding box center [811, 316] width 462 height 31
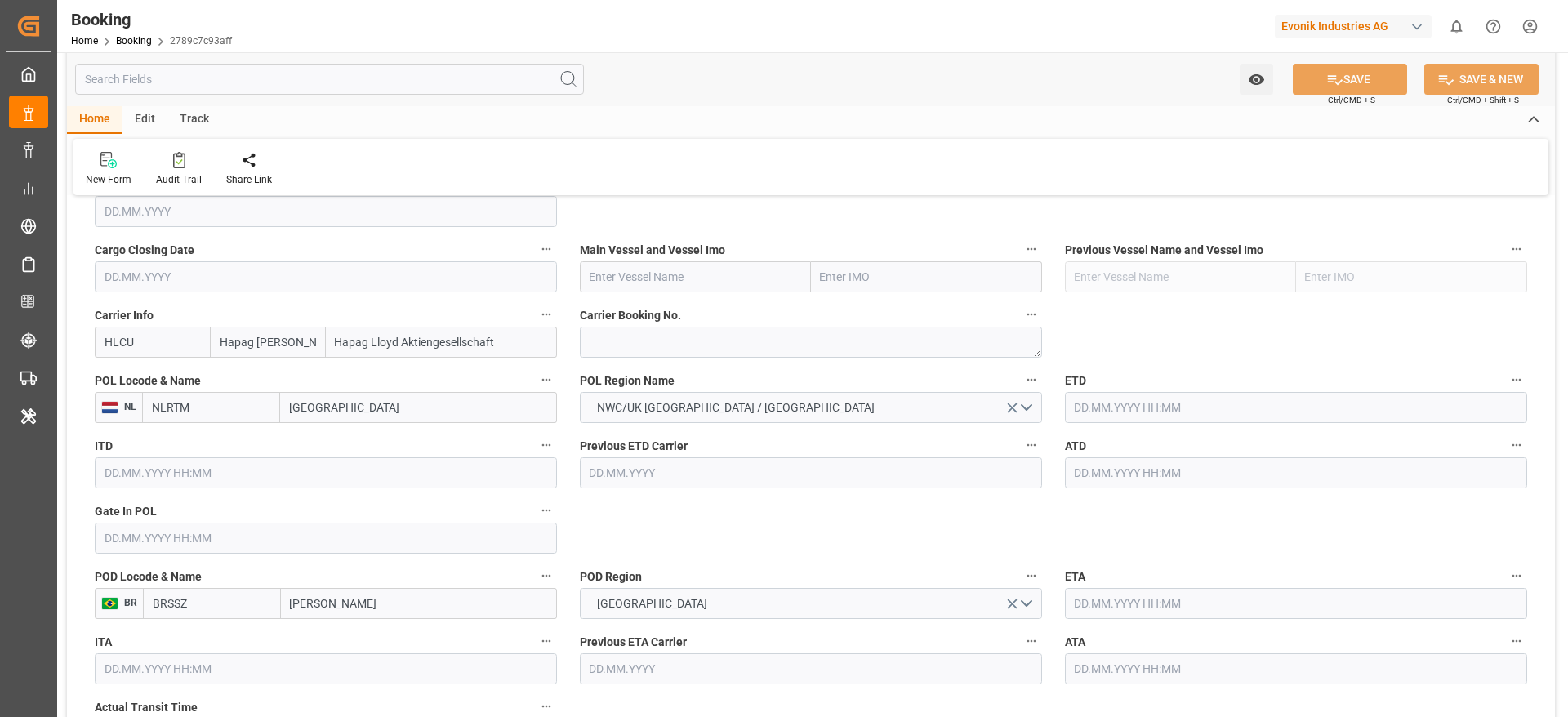
scroll to position [1347, 0]
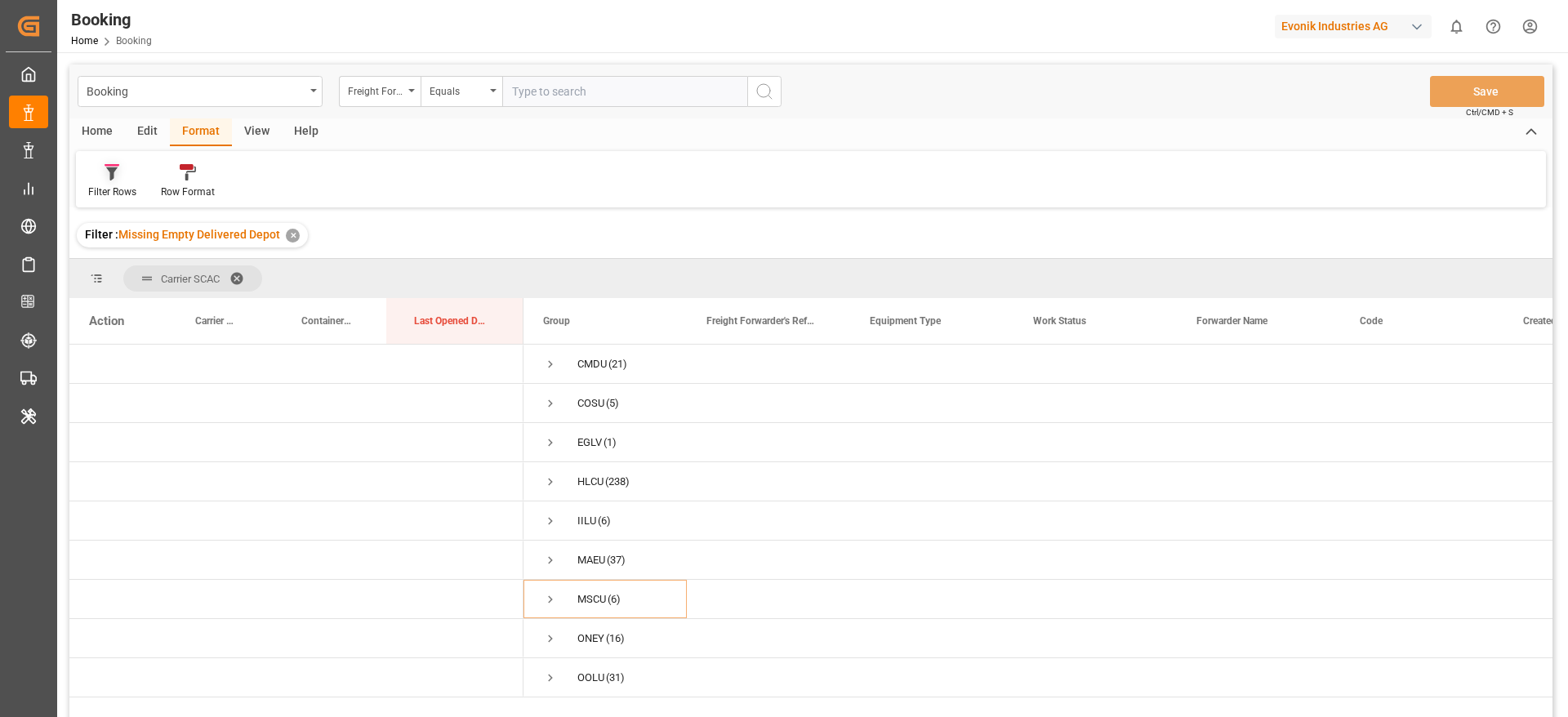
click at [113, 176] on icon at bounding box center [112, 173] width 12 height 13
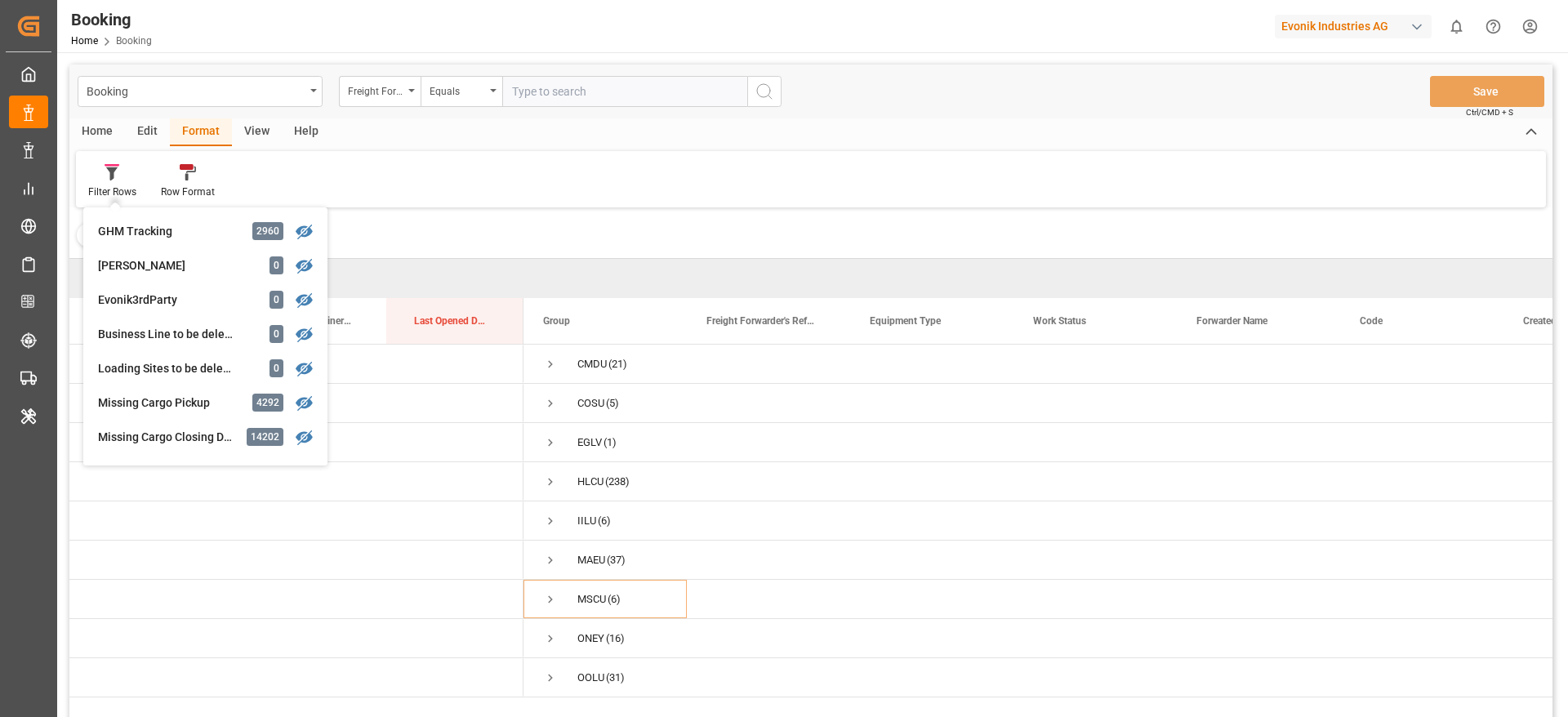
click at [694, 275] on div "Carrier SCAC" at bounding box center [811, 279] width 1483 height 39
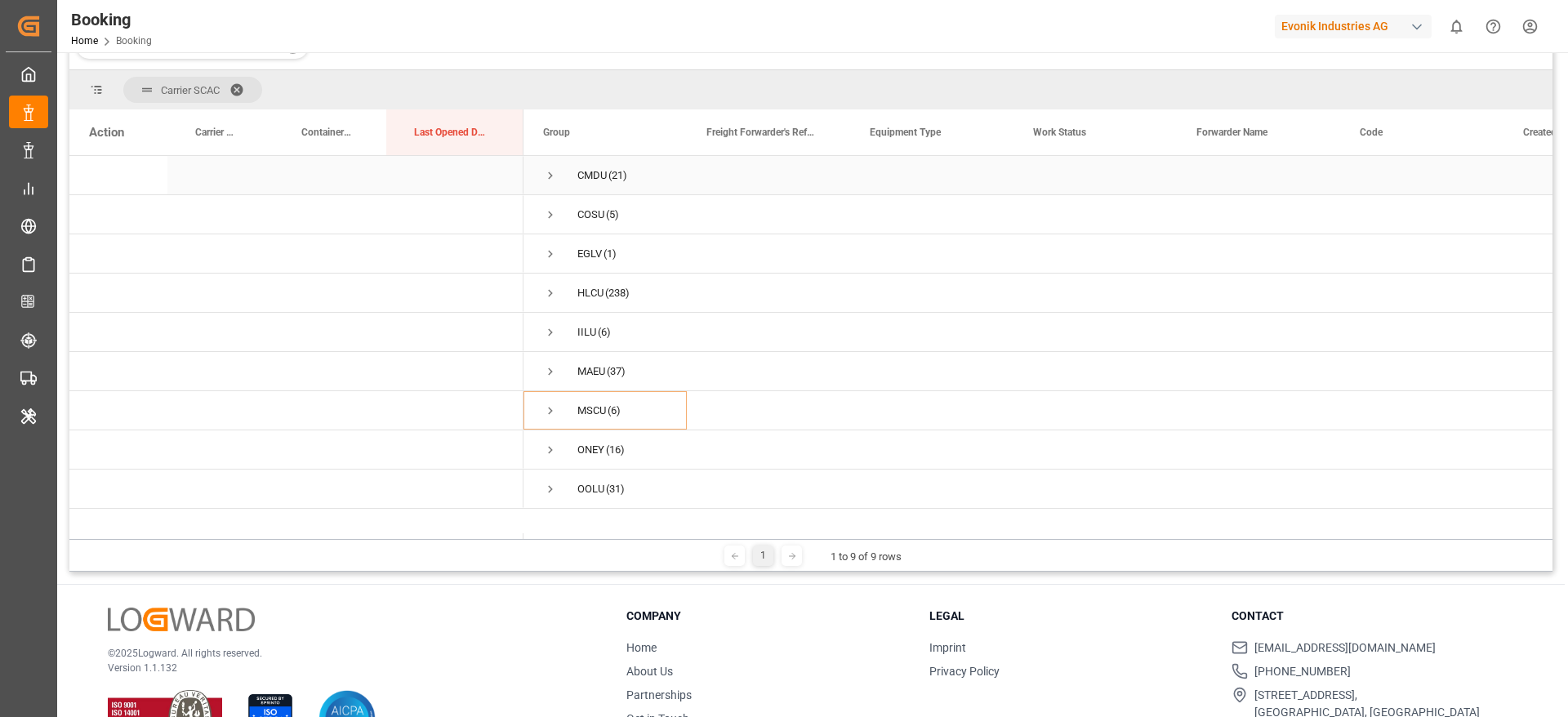
scroll to position [242, 0]
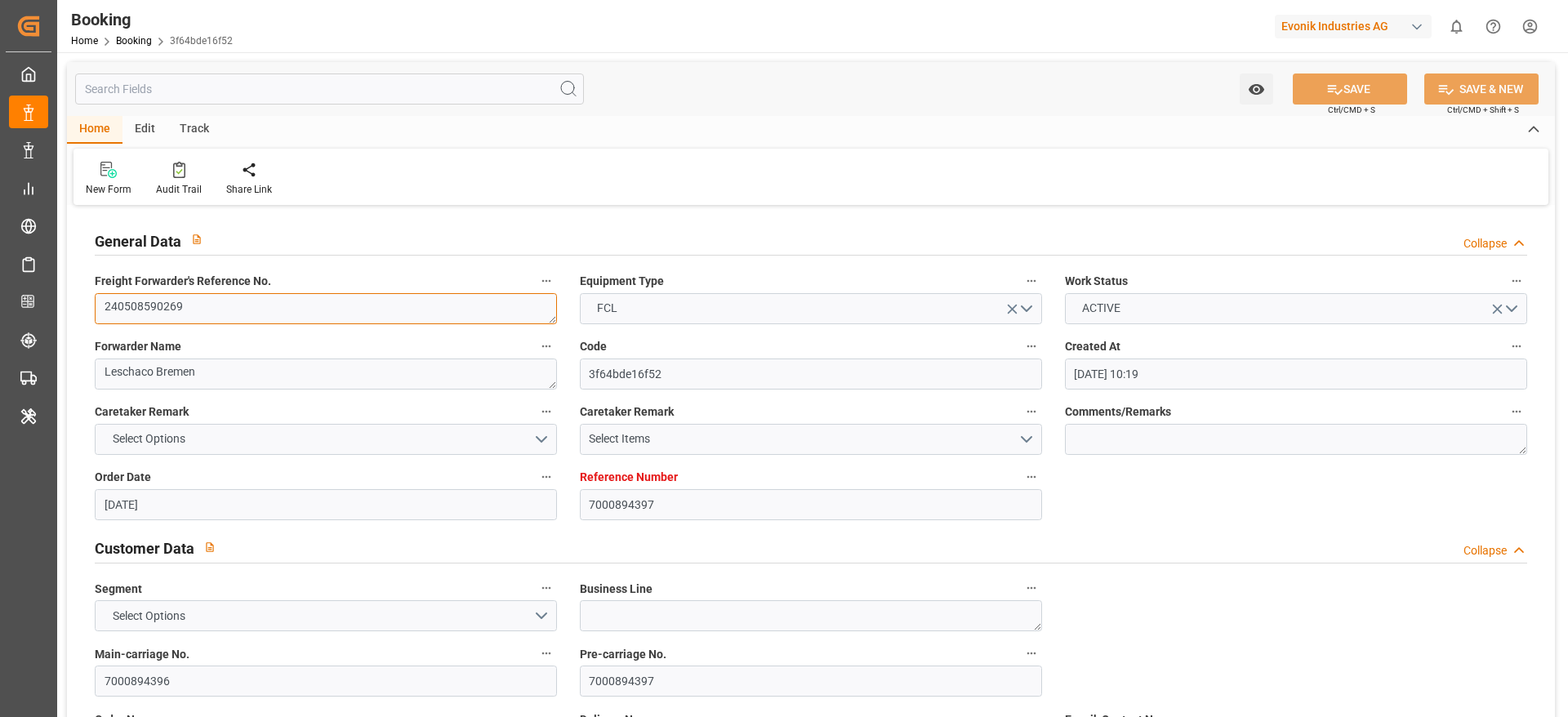
click at [284, 313] on textarea "240508590269" at bounding box center [326, 309] width 462 height 31
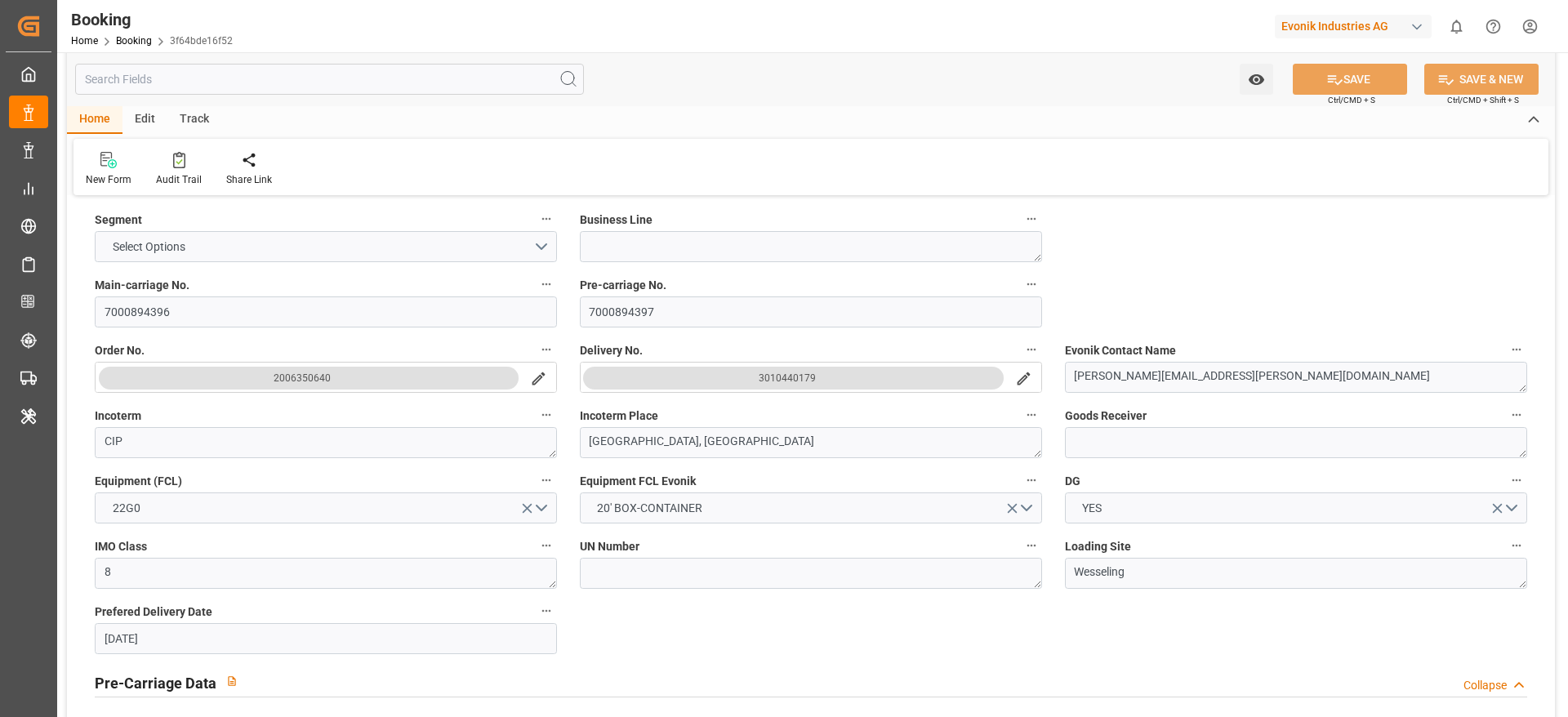
scroll to position [368, 0]
click at [1025, 380] on icon "search button" at bounding box center [1023, 380] width 13 height 13
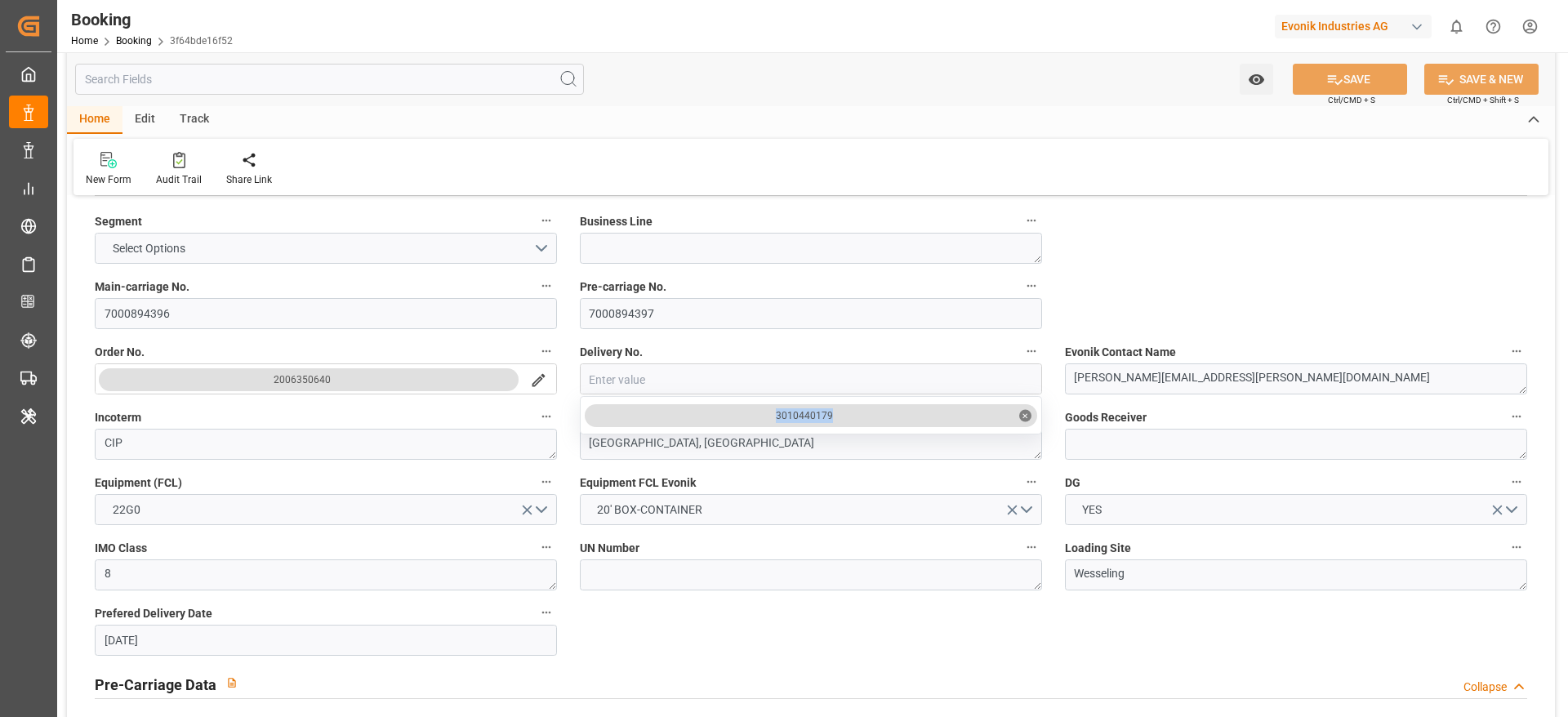
drag, startPoint x: 750, startPoint y: 419, endPoint x: 865, endPoint y: 403, distance: 116.1
copy div "3010440179"
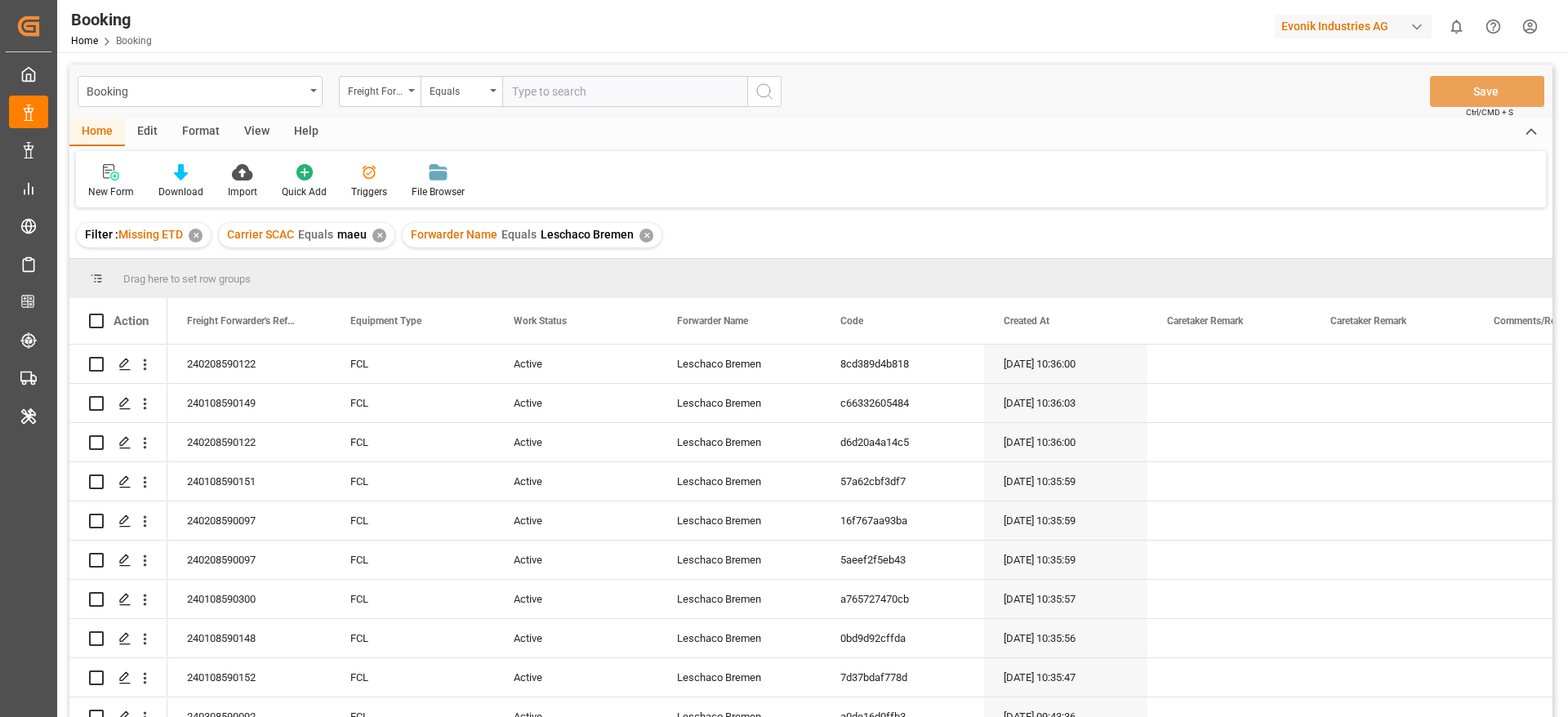
click at [259, 135] on div "View" at bounding box center [256, 132] width 50 height 27
click at [102, 192] on div "Default" at bounding box center [104, 192] width 32 height 15
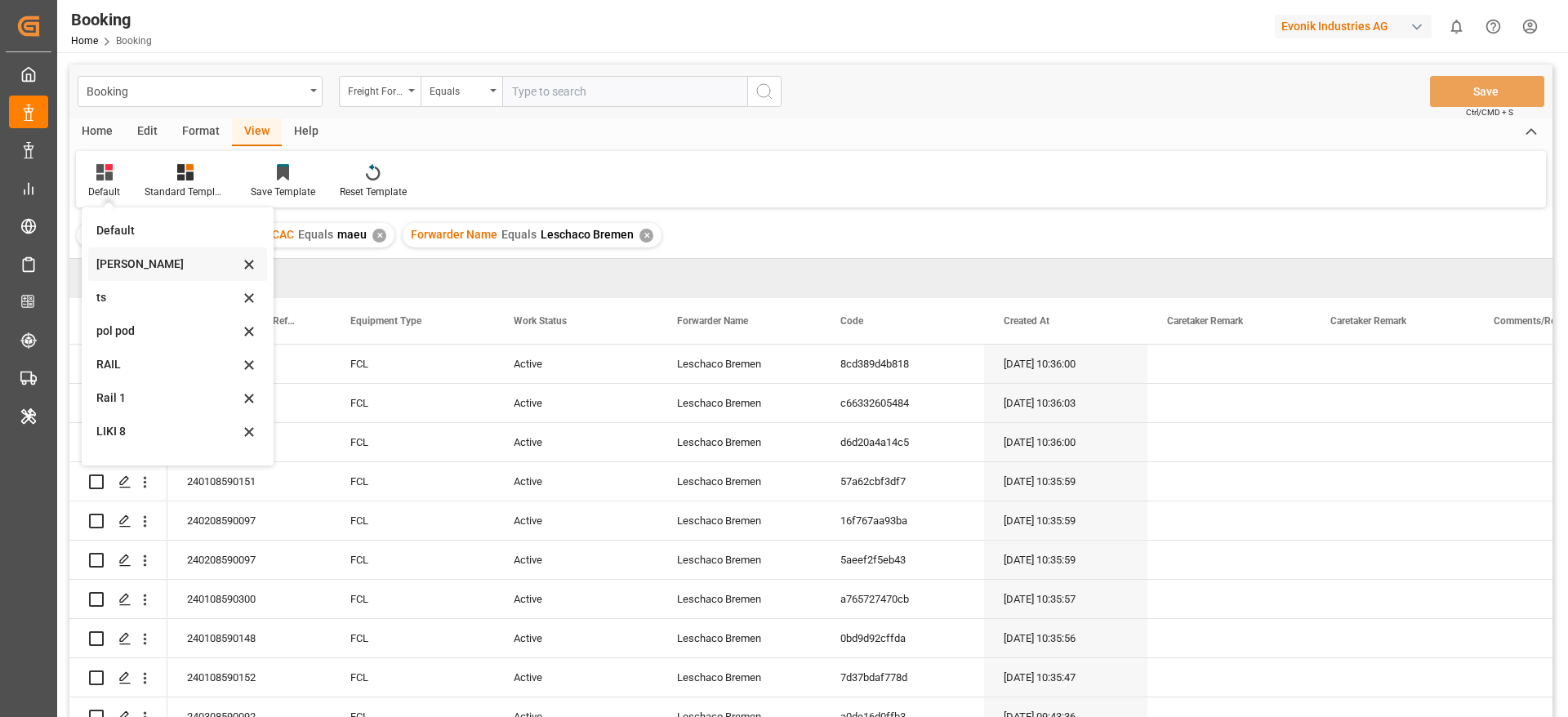
click at [134, 261] on div "[PERSON_NAME]" at bounding box center [168, 264] width 143 height 18
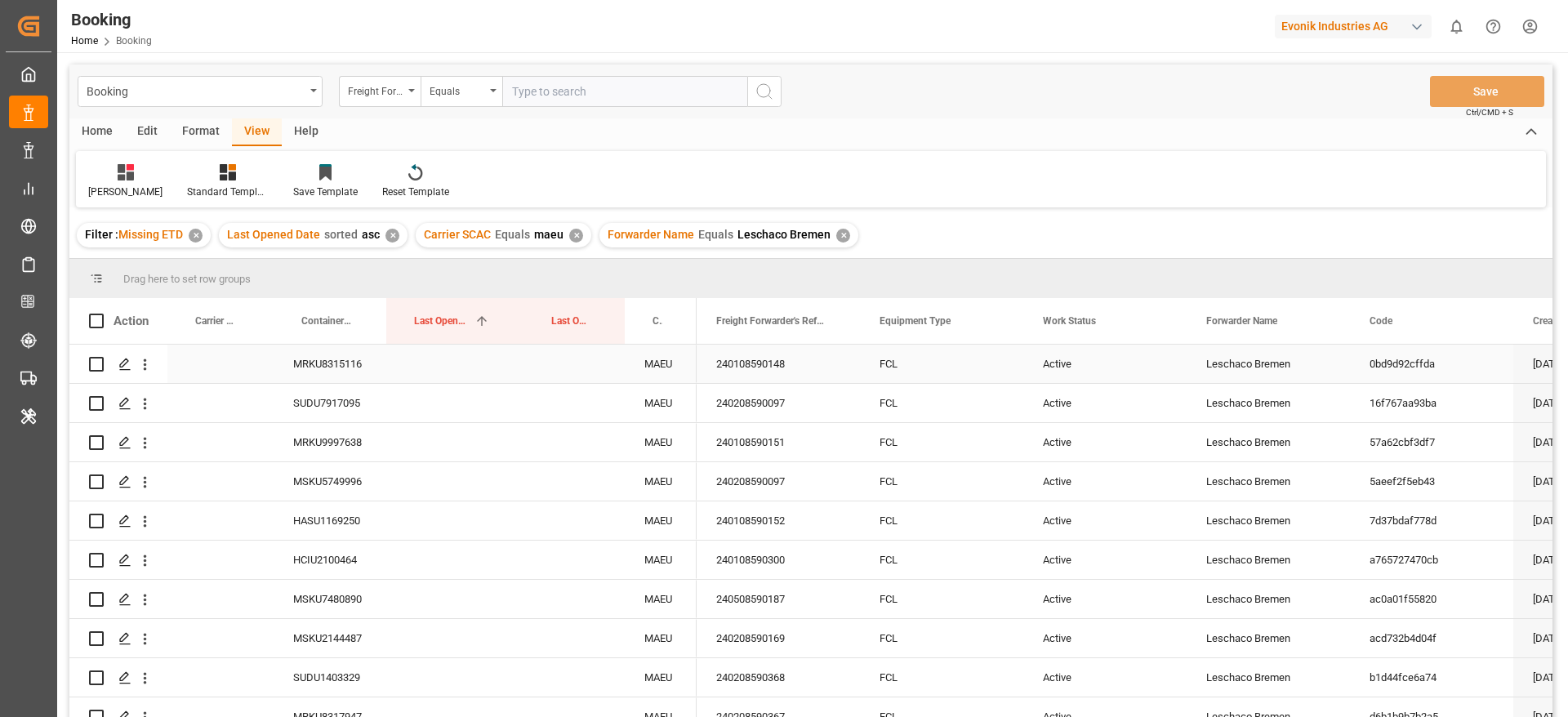
click at [806, 375] on div "240108590148" at bounding box center [778, 363] width 163 height 38
click at [338, 381] on div "MRKU8315116" at bounding box center [330, 363] width 112 height 38
click at [339, 362] on div "MRKU8315116" at bounding box center [330, 363] width 112 height 38
click at [142, 370] on icon "open menu" at bounding box center [145, 365] width 18 height 18
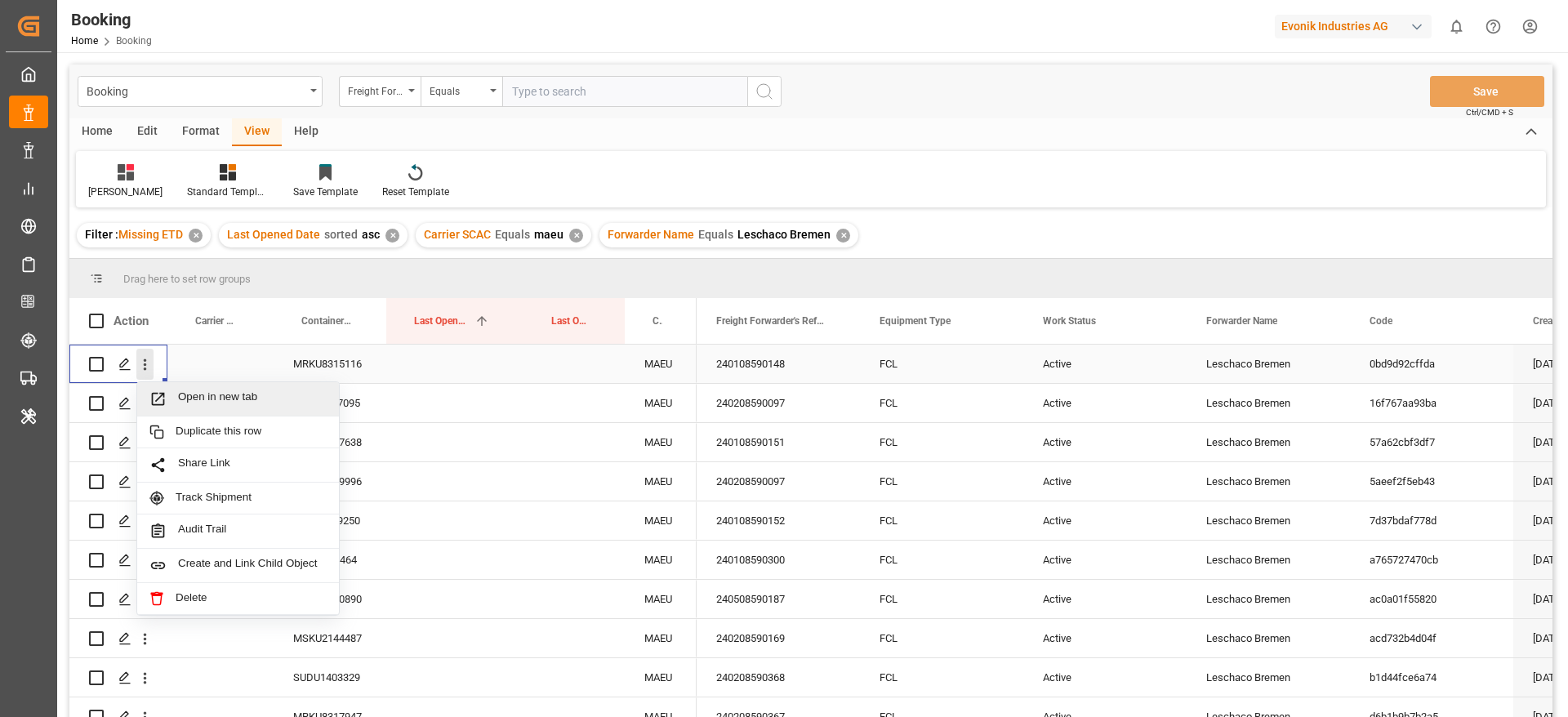
click at [168, 396] on span "Press SPACE to select this row." at bounding box center [163, 399] width 28 height 18
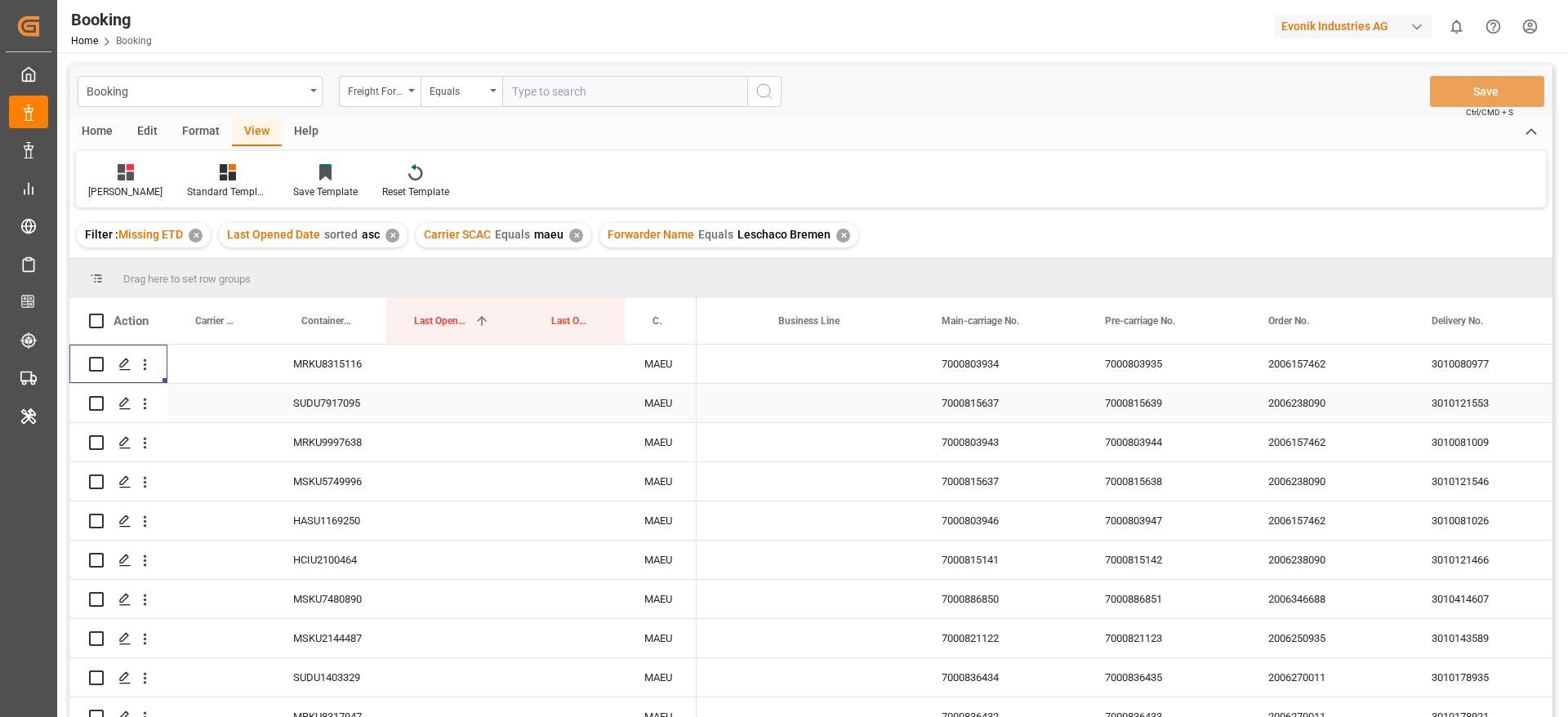
scroll to position [0, 2082]
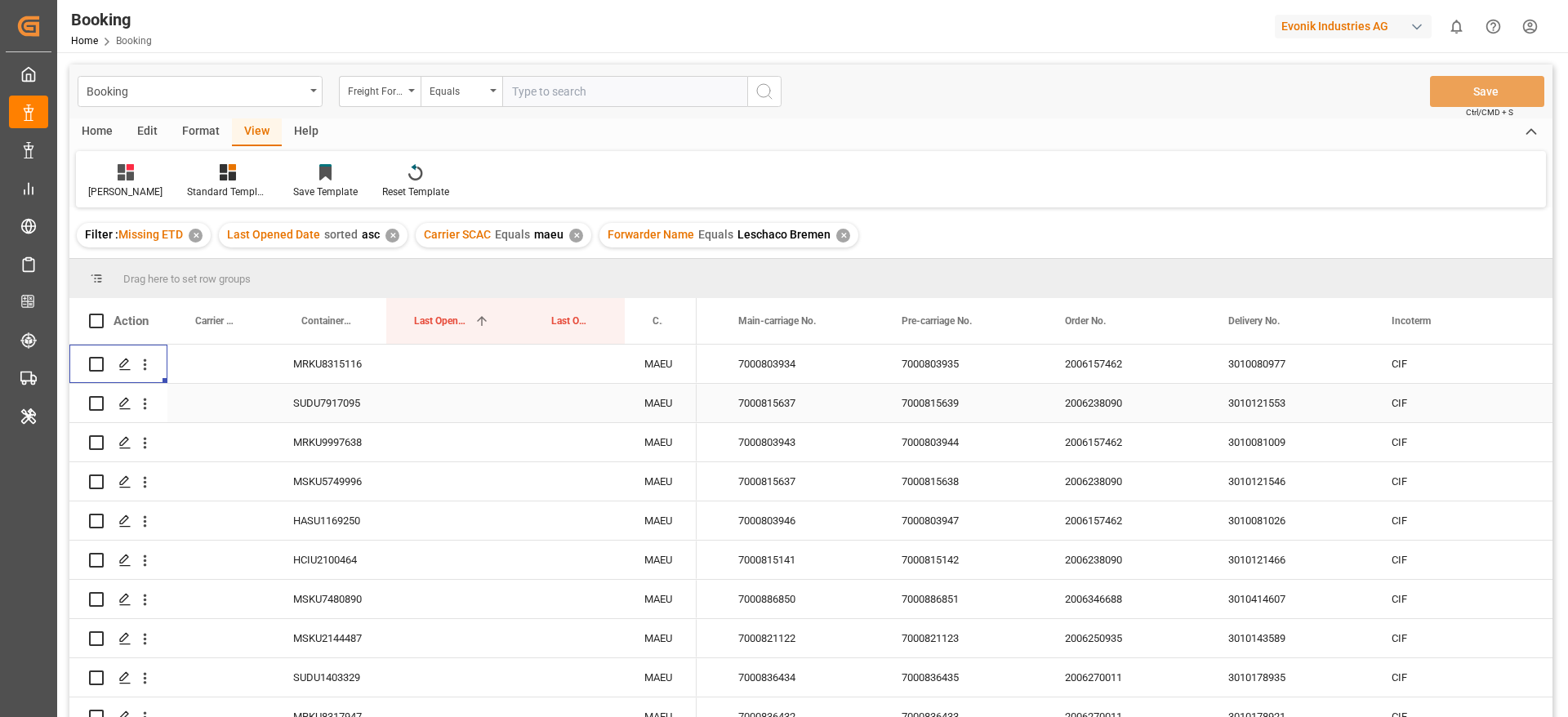
click at [793, 407] on div "7000815637" at bounding box center [800, 402] width 163 height 38
drag, startPoint x: 792, startPoint y: 318, endPoint x: 807, endPoint y: 290, distance: 31.8
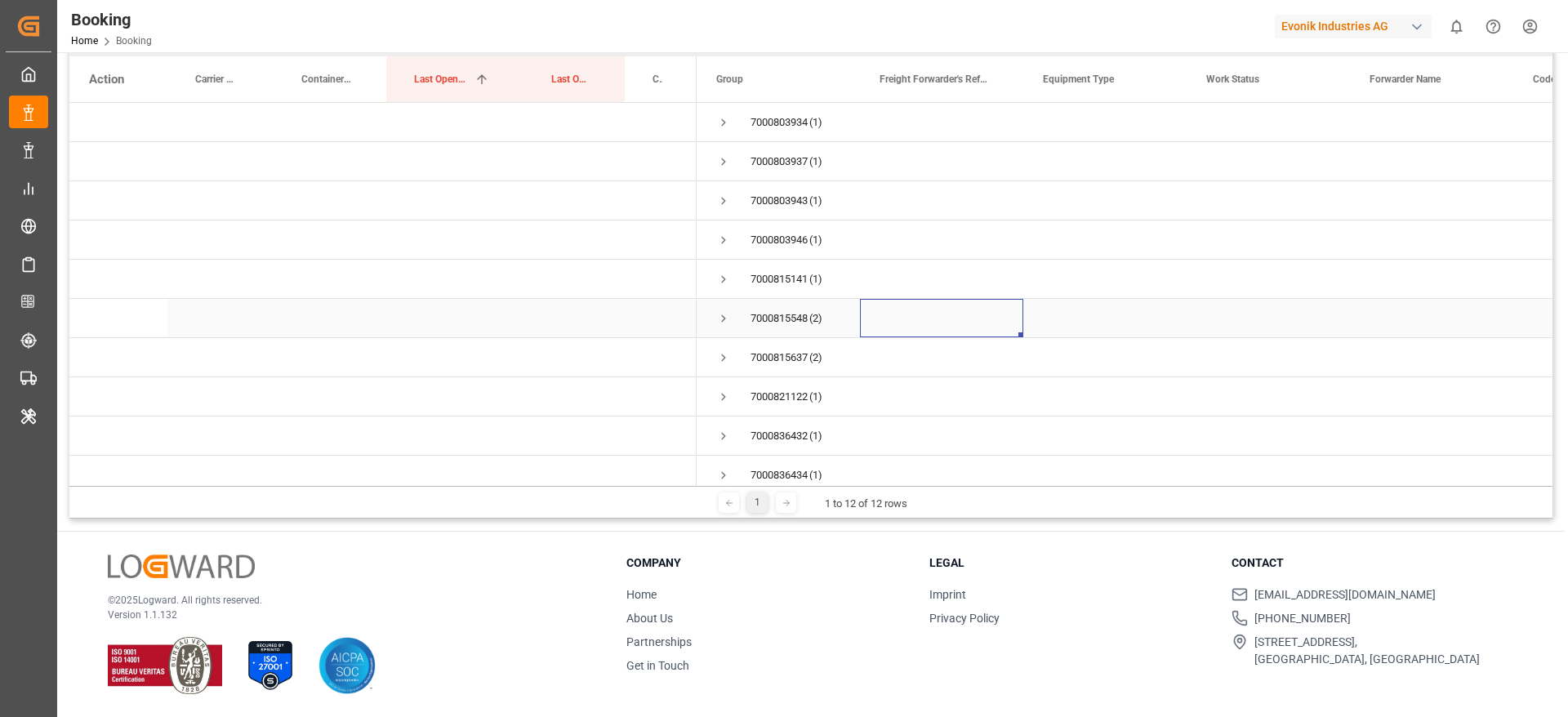
click at [873, 314] on div "Press SPACE to select this row." at bounding box center [941, 318] width 163 height 38
click at [878, 349] on div "Press SPACE to select this row." at bounding box center [941, 357] width 163 height 38
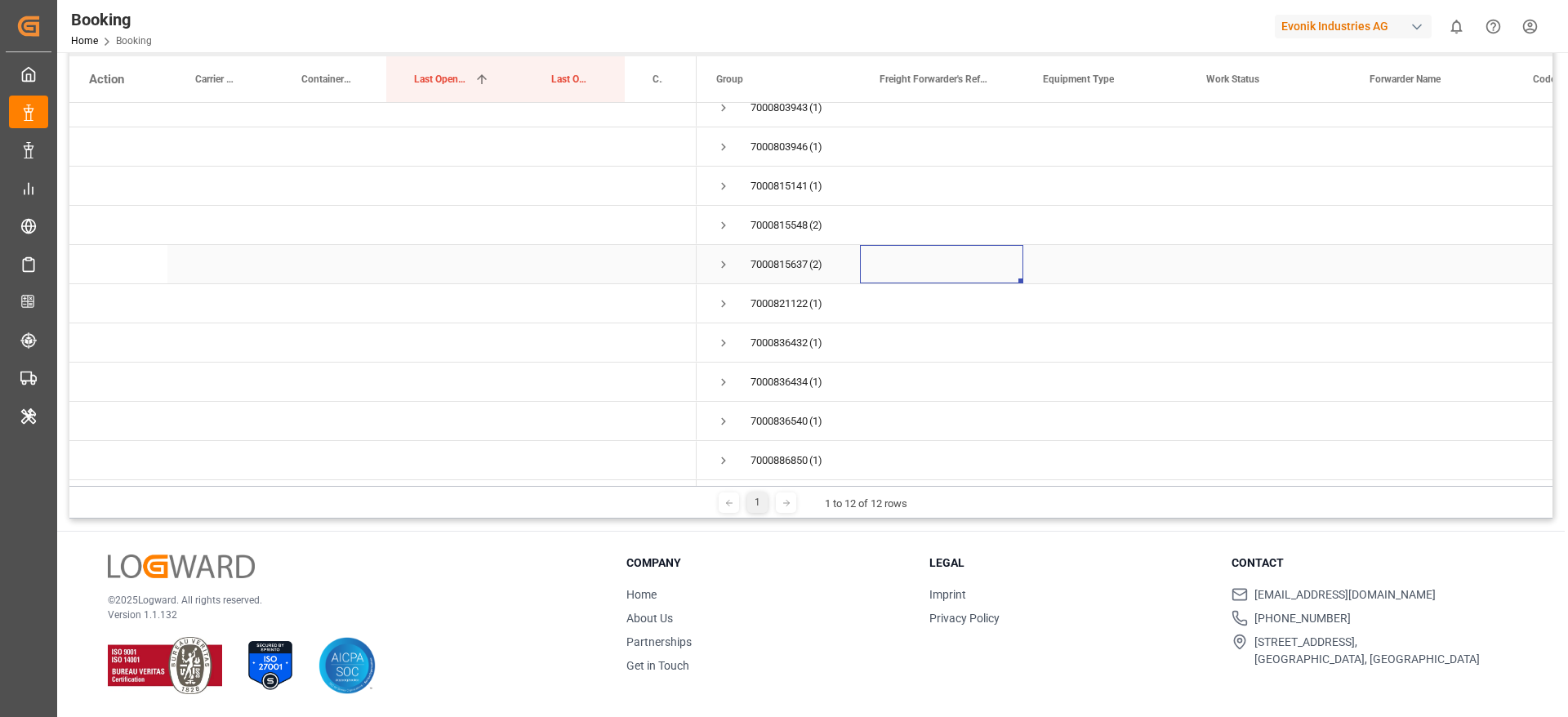
click at [853, 249] on div "7000815637 (2)" at bounding box center [778, 263] width 163 height 38
click at [852, 217] on div "7000815548 (2)" at bounding box center [778, 224] width 163 height 38
click at [721, 222] on span "Press SPACE to select this row." at bounding box center [723, 225] width 15 height 15
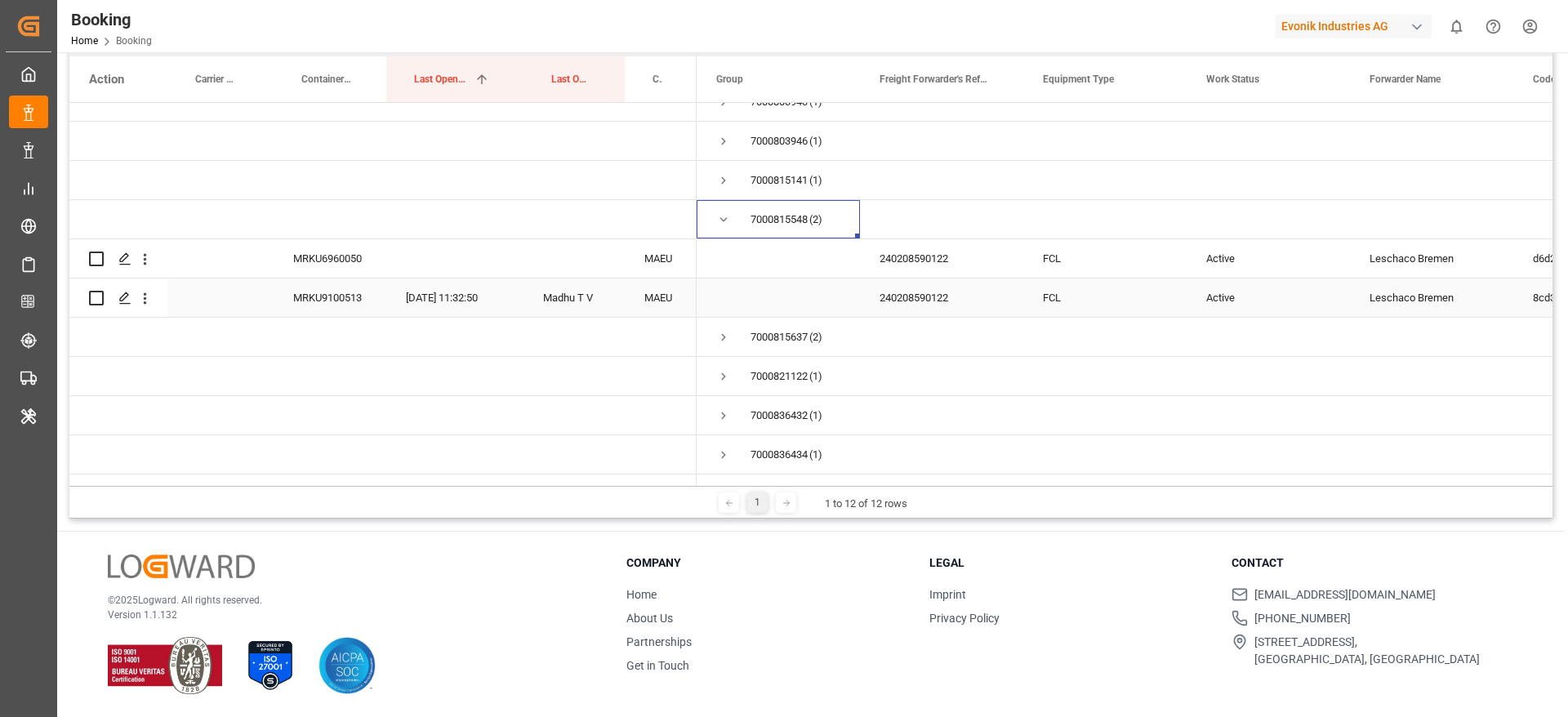
click at [367, 294] on div "MRKU9100513" at bounding box center [330, 297] width 112 height 38
click at [409, 255] on div "Press SPACE to select this row." at bounding box center [455, 258] width 137 height 38
click at [374, 299] on div "MRKU9100513" at bounding box center [330, 297] width 112 height 38
click at [371, 263] on div "MRKU6960050" at bounding box center [330, 258] width 112 height 38
click at [906, 285] on div "240208590122" at bounding box center [941, 297] width 163 height 38
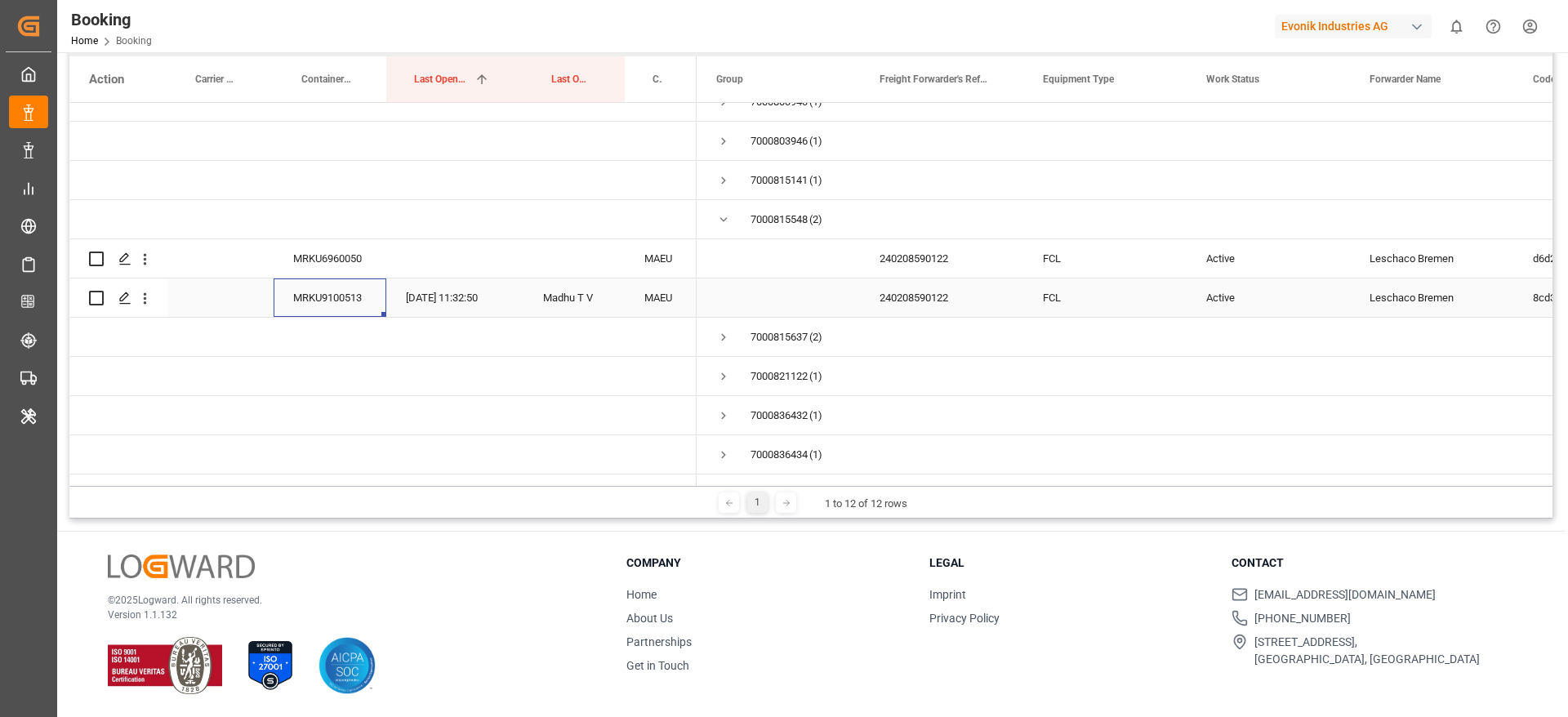
click at [352, 284] on div "MRKU9100513" at bounding box center [330, 297] width 112 height 38
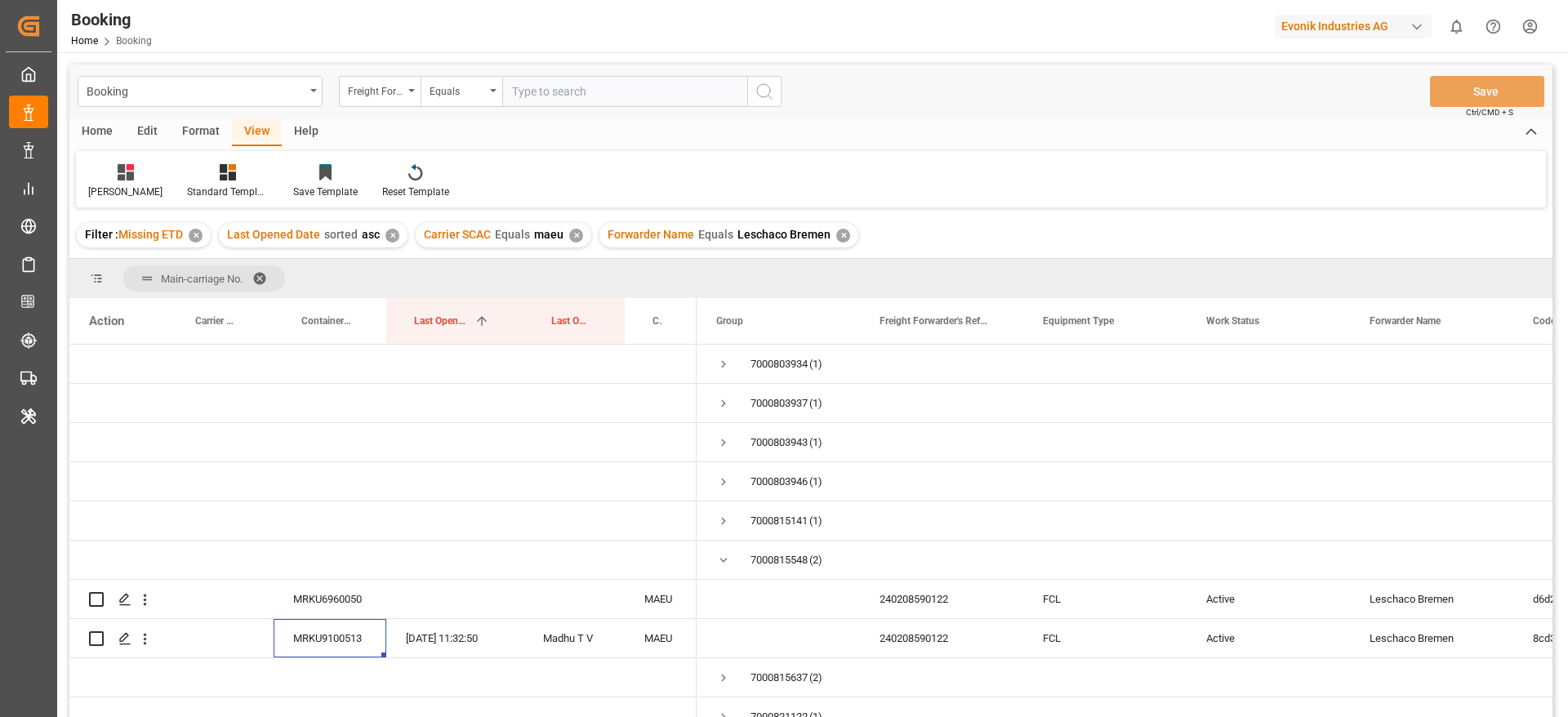
click at [261, 276] on span at bounding box center [265, 278] width 26 height 15
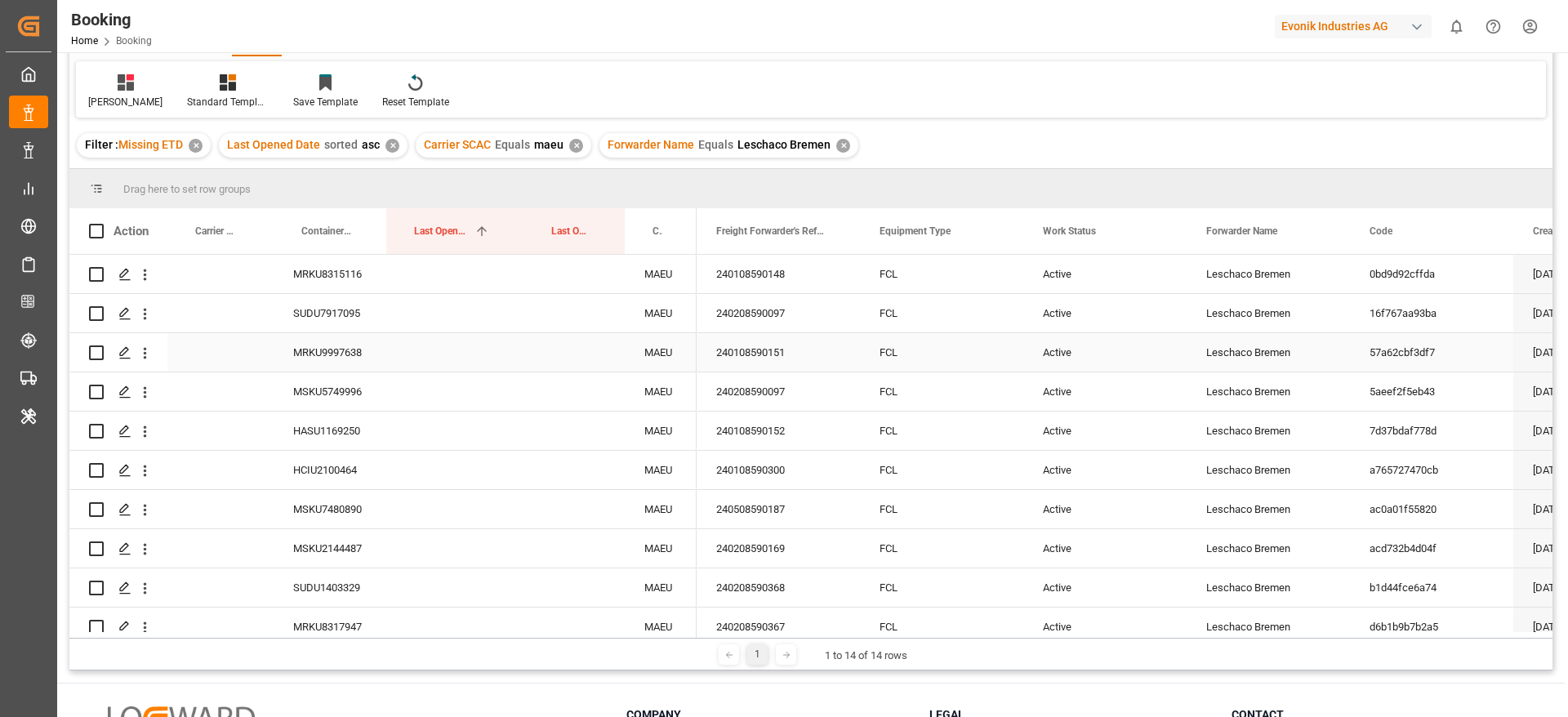
scroll to position [0, 0]
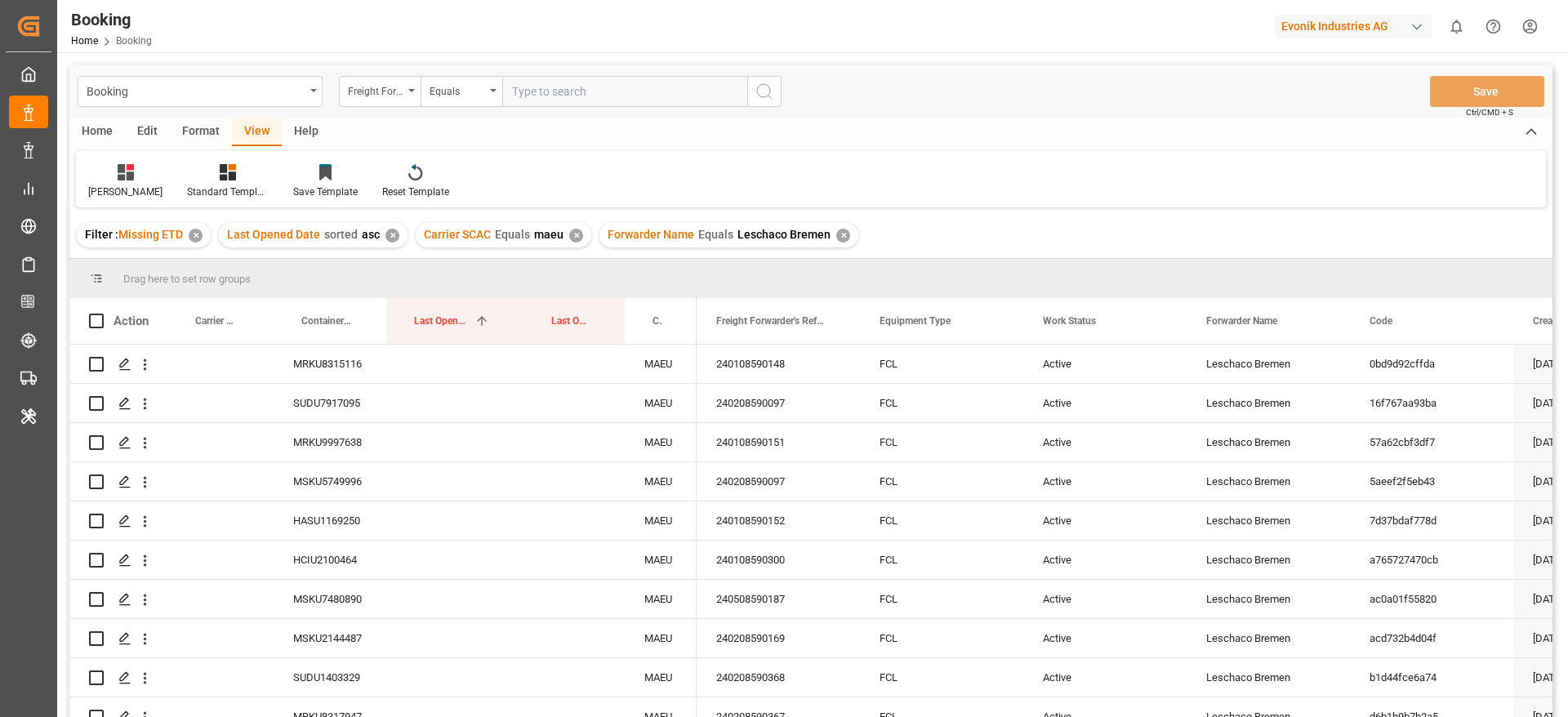
click at [659, 279] on div "Drag here to set row groups" at bounding box center [811, 279] width 1483 height 39
click at [380, 376] on div "MRKU8315116" at bounding box center [330, 363] width 112 height 38
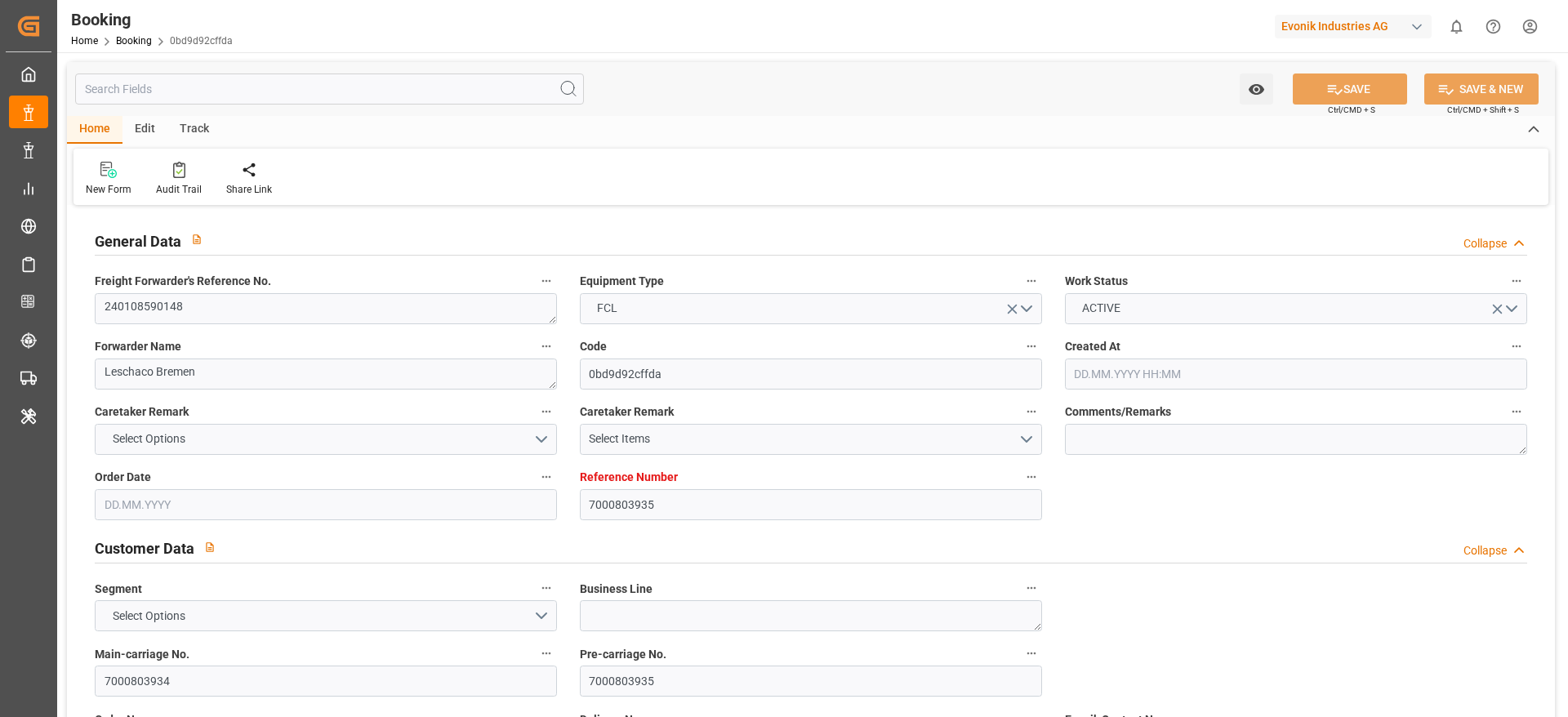
type input "7000803935"
type input "Maersk"
type input "Maersk Line AS"
type input "EUNWC"
type input "ILASH"
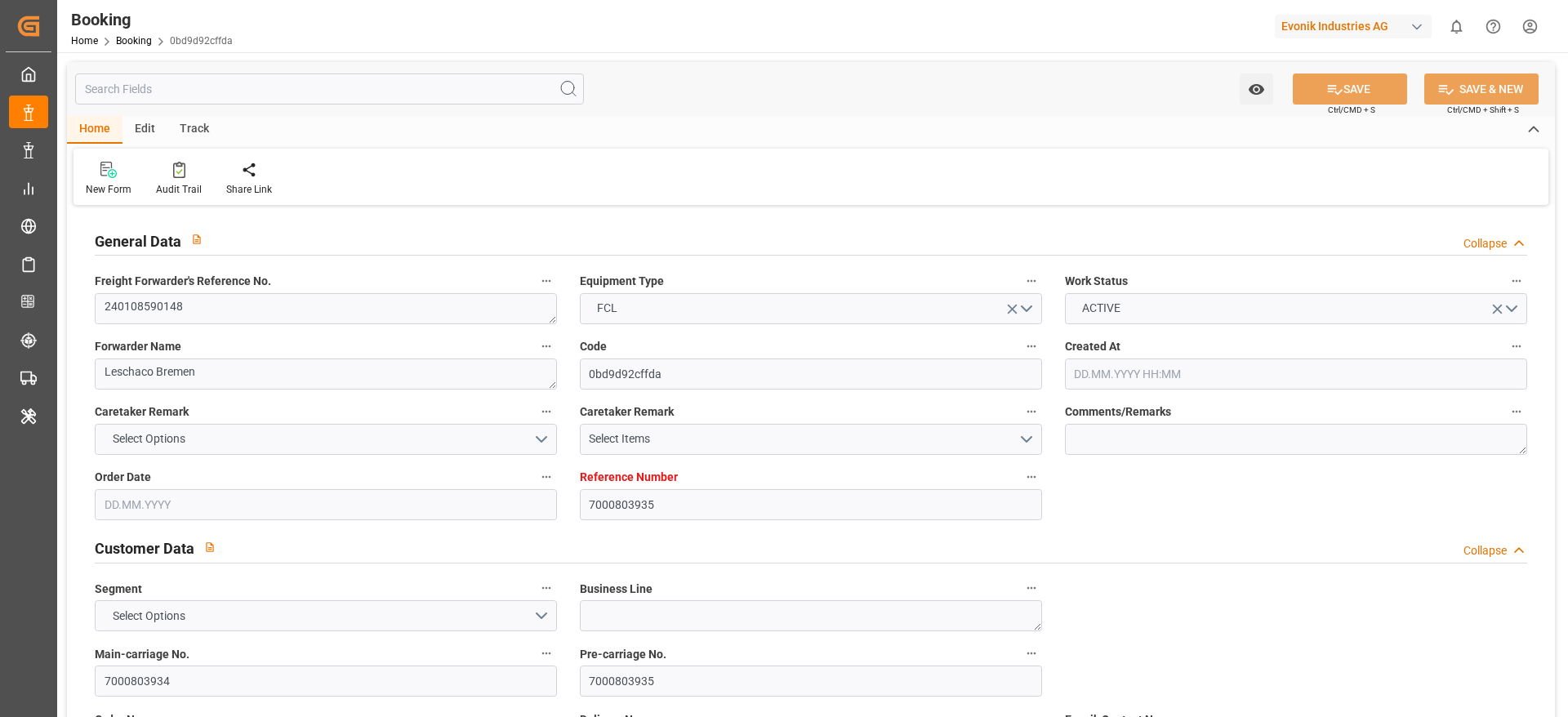
type input "[DATE] 10:35"
type input "[DATE]"
click at [291, 306] on textarea "240108590148" at bounding box center [326, 309] width 462 height 31
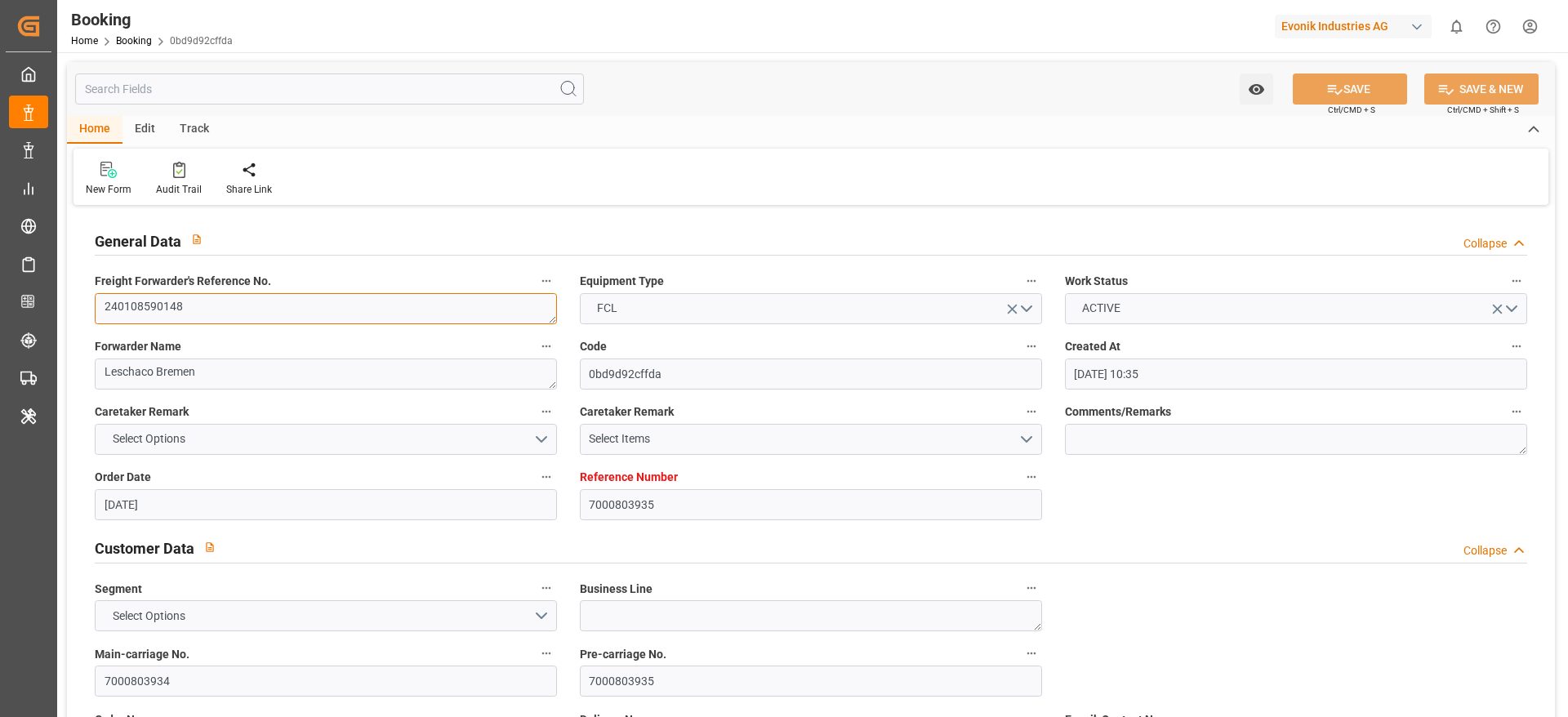
click at [291, 306] on textarea "240108590148" at bounding box center [326, 309] width 462 height 31
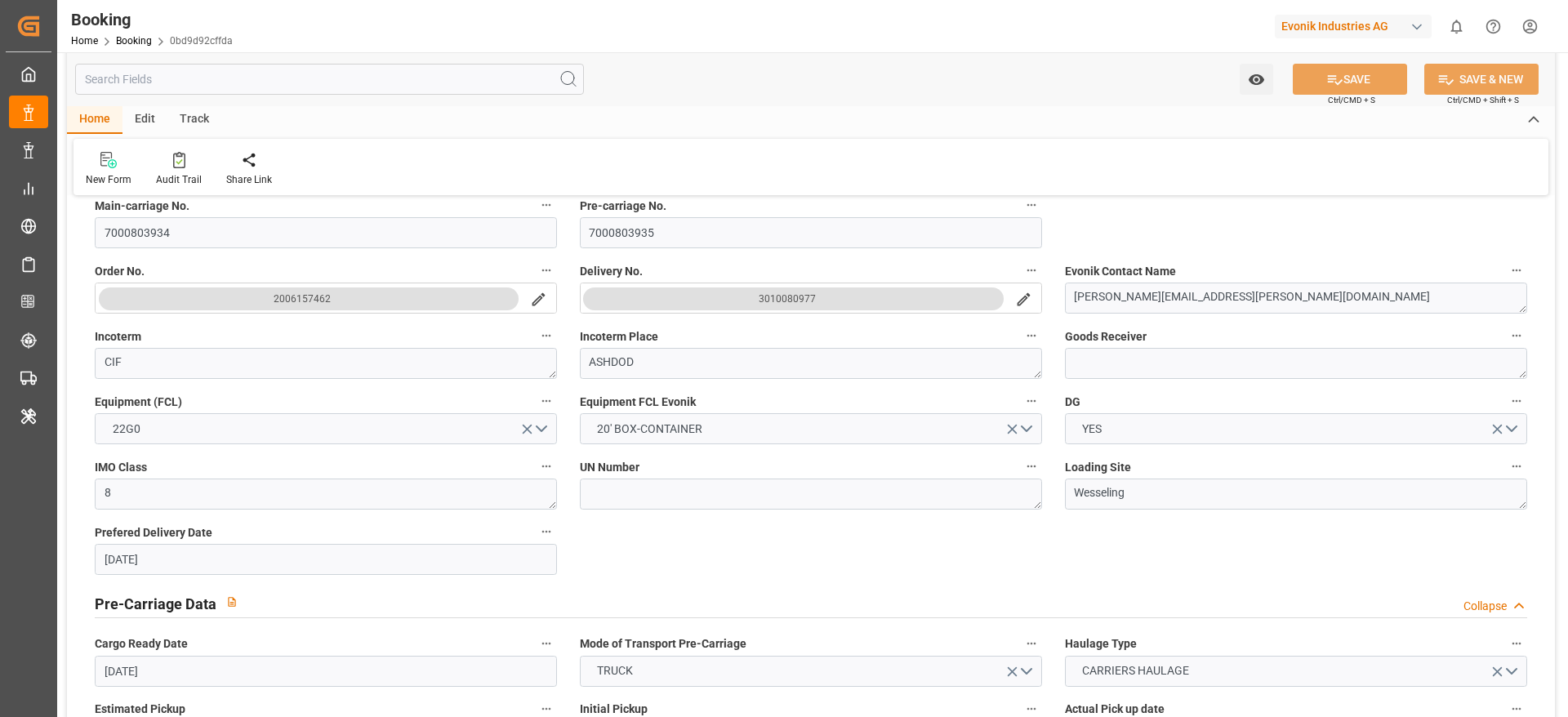
scroll to position [368, 0]
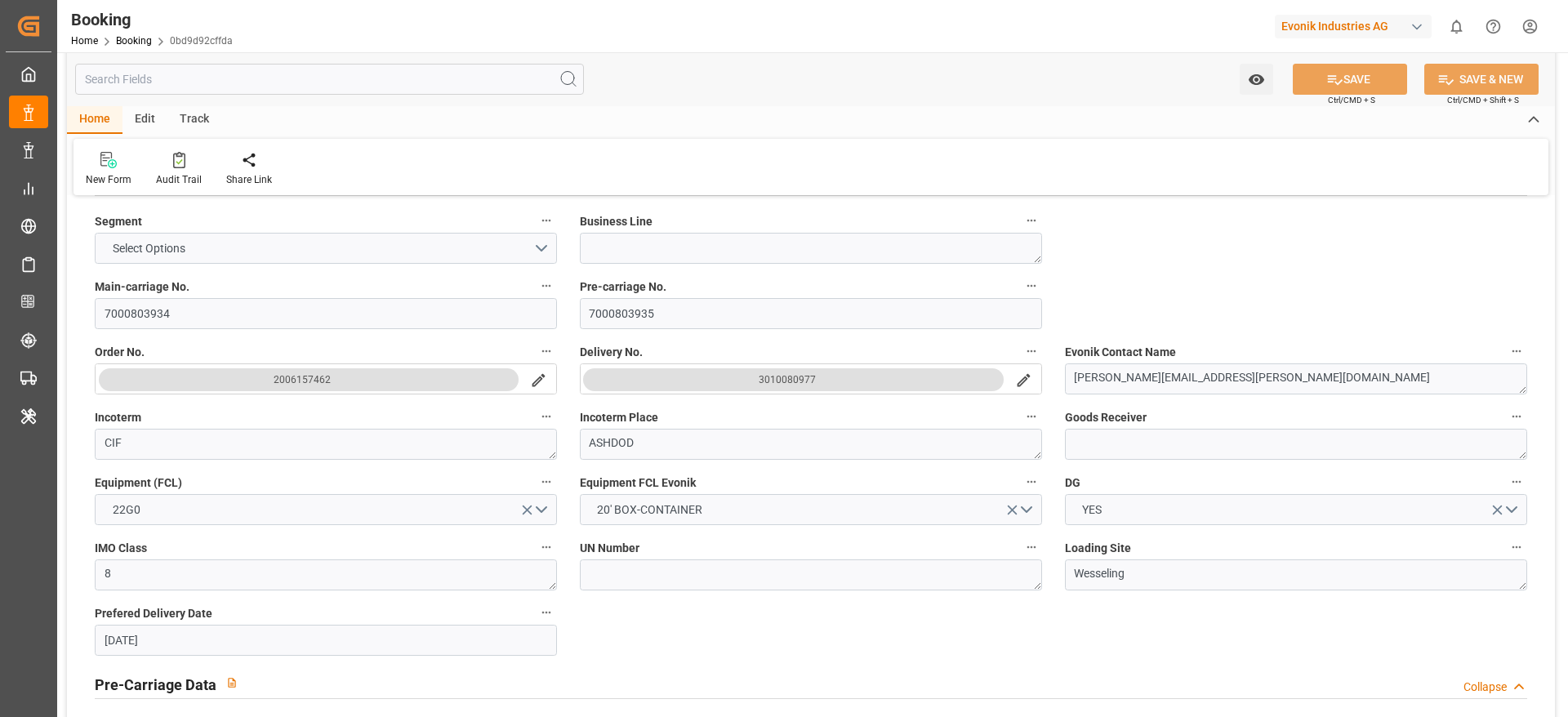
click at [1032, 372] on icon "search button" at bounding box center [1024, 381] width 18 height 18
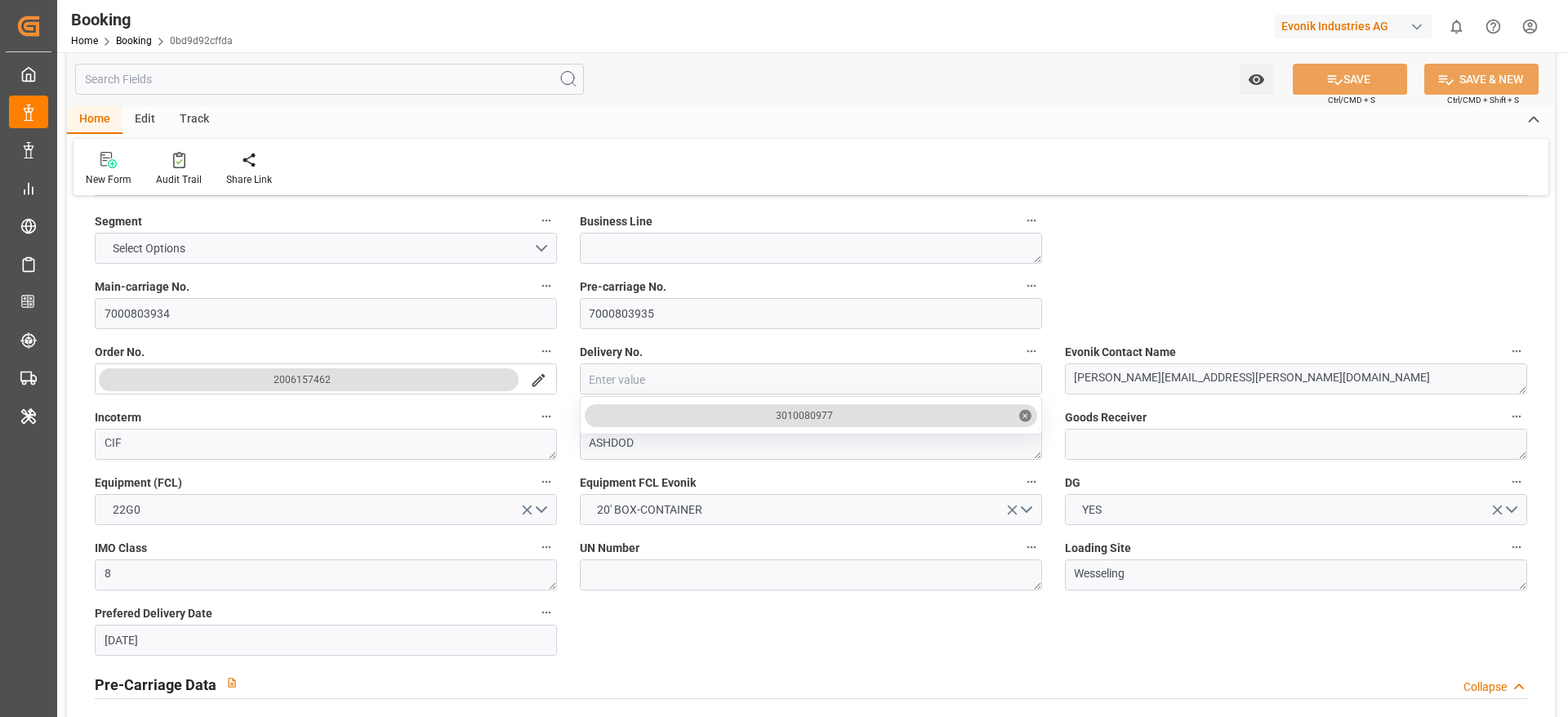
click at [769, 413] on div "3010080977 ✕" at bounding box center [811, 415] width 452 height 22
copy div "3010080977"
drag, startPoint x: 776, startPoint y: 408, endPoint x: 885, endPoint y: 414, distance: 109.2
click at [885, 414] on div "3010080977 ✕" at bounding box center [811, 415] width 452 height 22
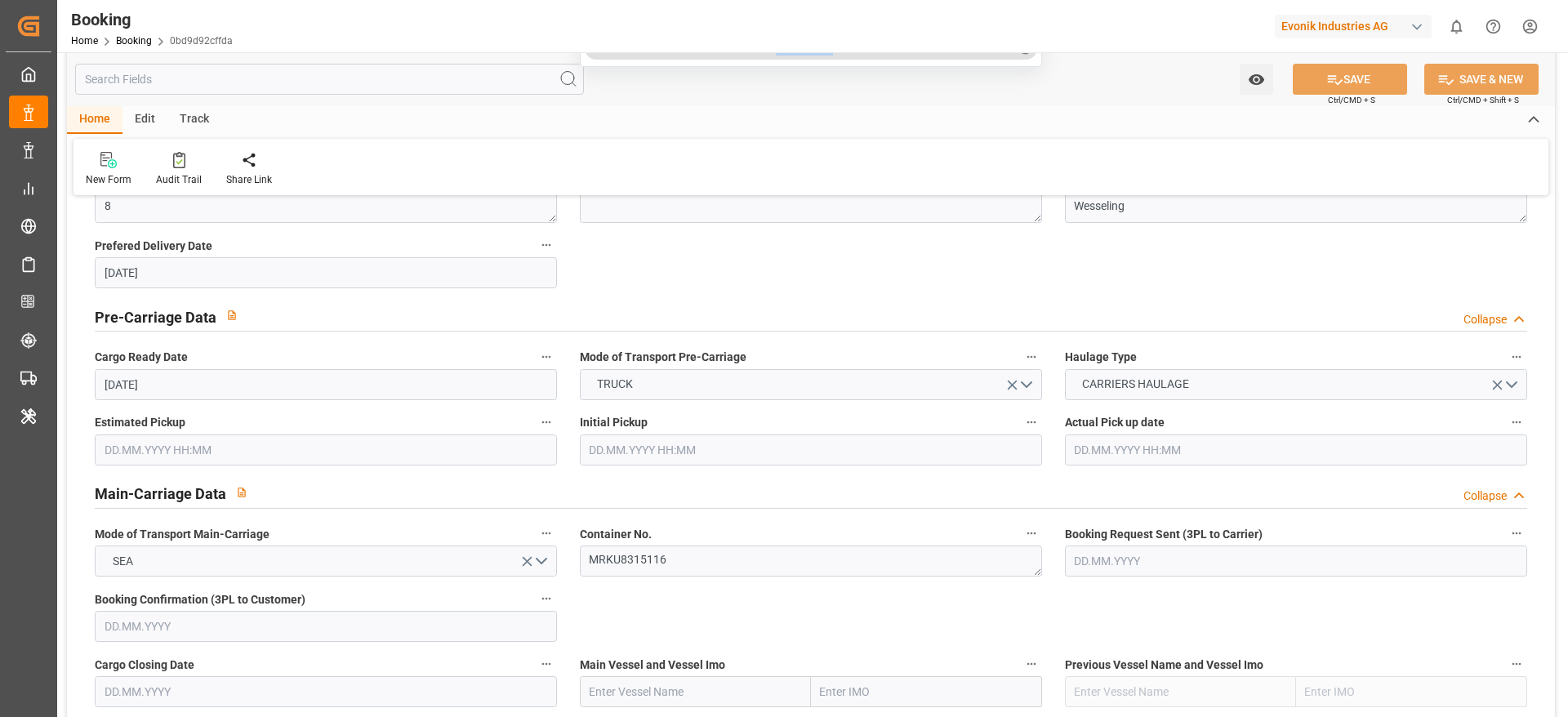
scroll to position [858, 0]
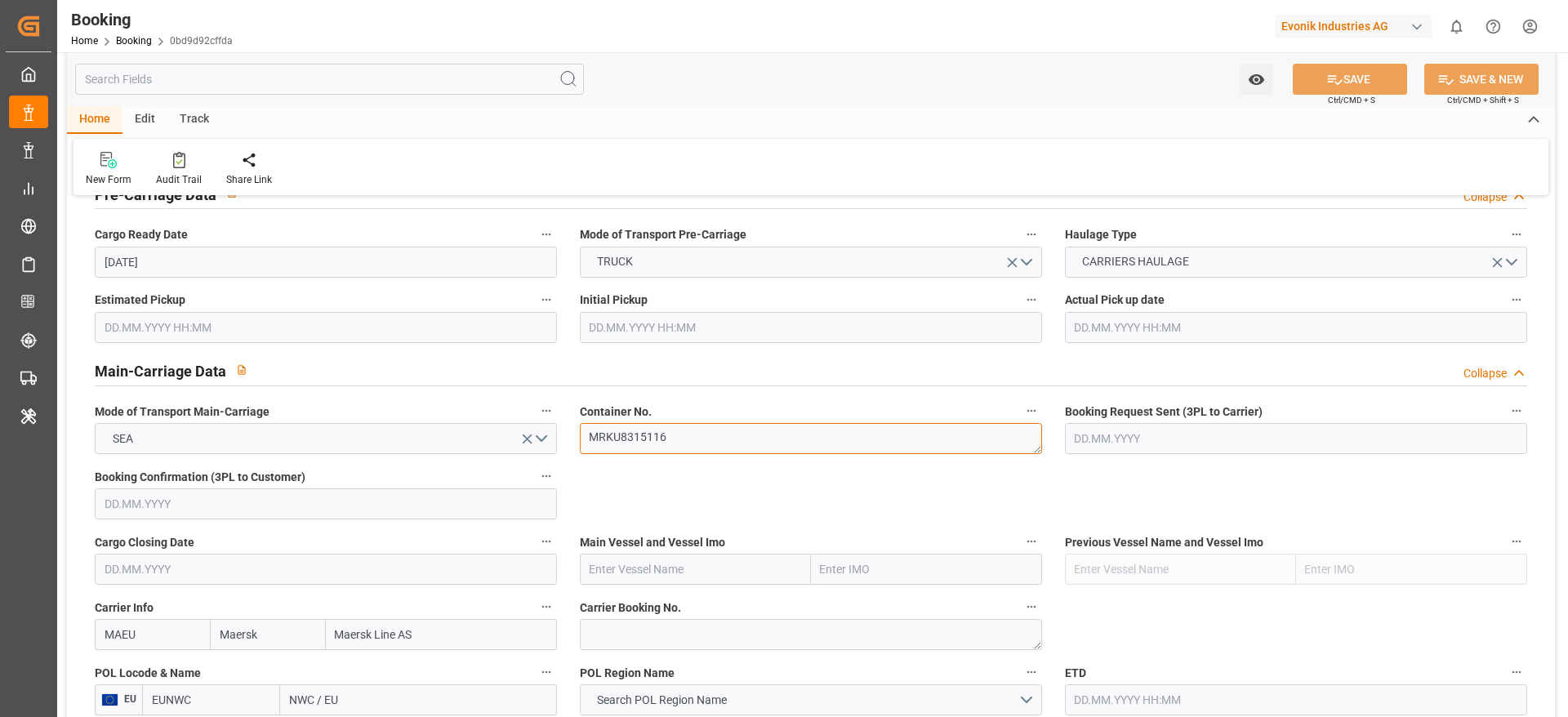
click at [704, 445] on textarea "MRKU8315116" at bounding box center [811, 438] width 462 height 31
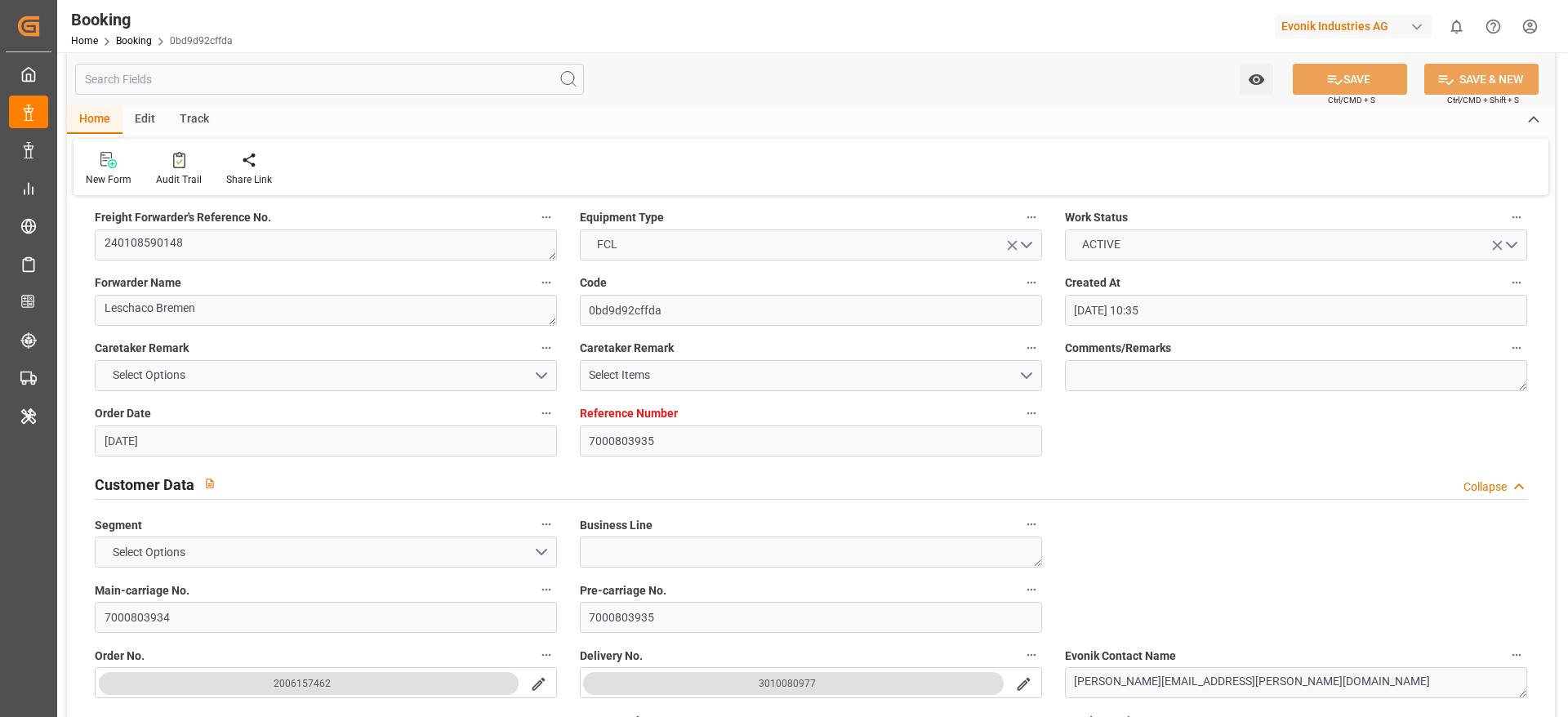
scroll to position [0, 0]
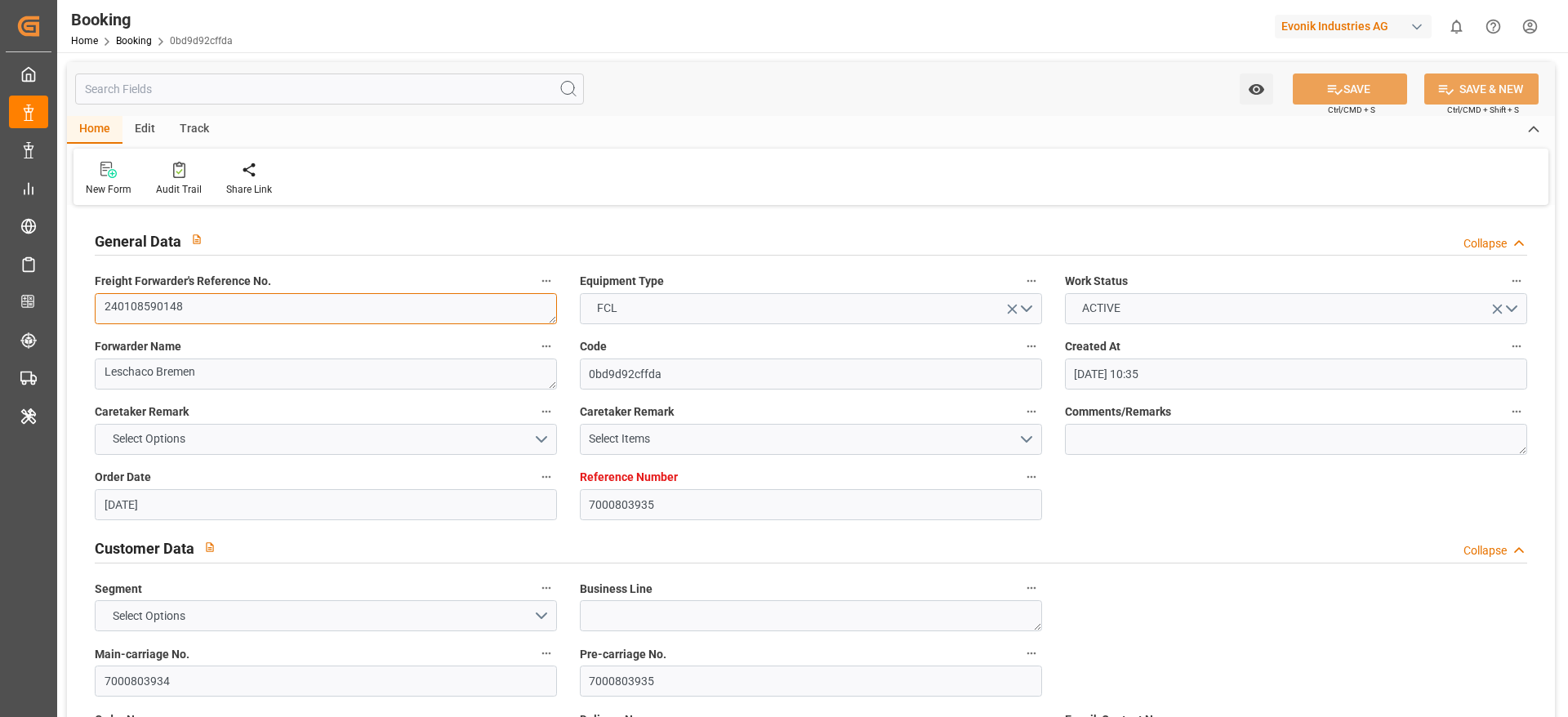
click at [250, 319] on textarea "240108590148" at bounding box center [326, 309] width 462 height 31
click at [245, 312] on textarea "240108590148" at bounding box center [326, 309] width 462 height 31
click at [242, 318] on textarea "240108590148" at bounding box center [326, 309] width 462 height 31
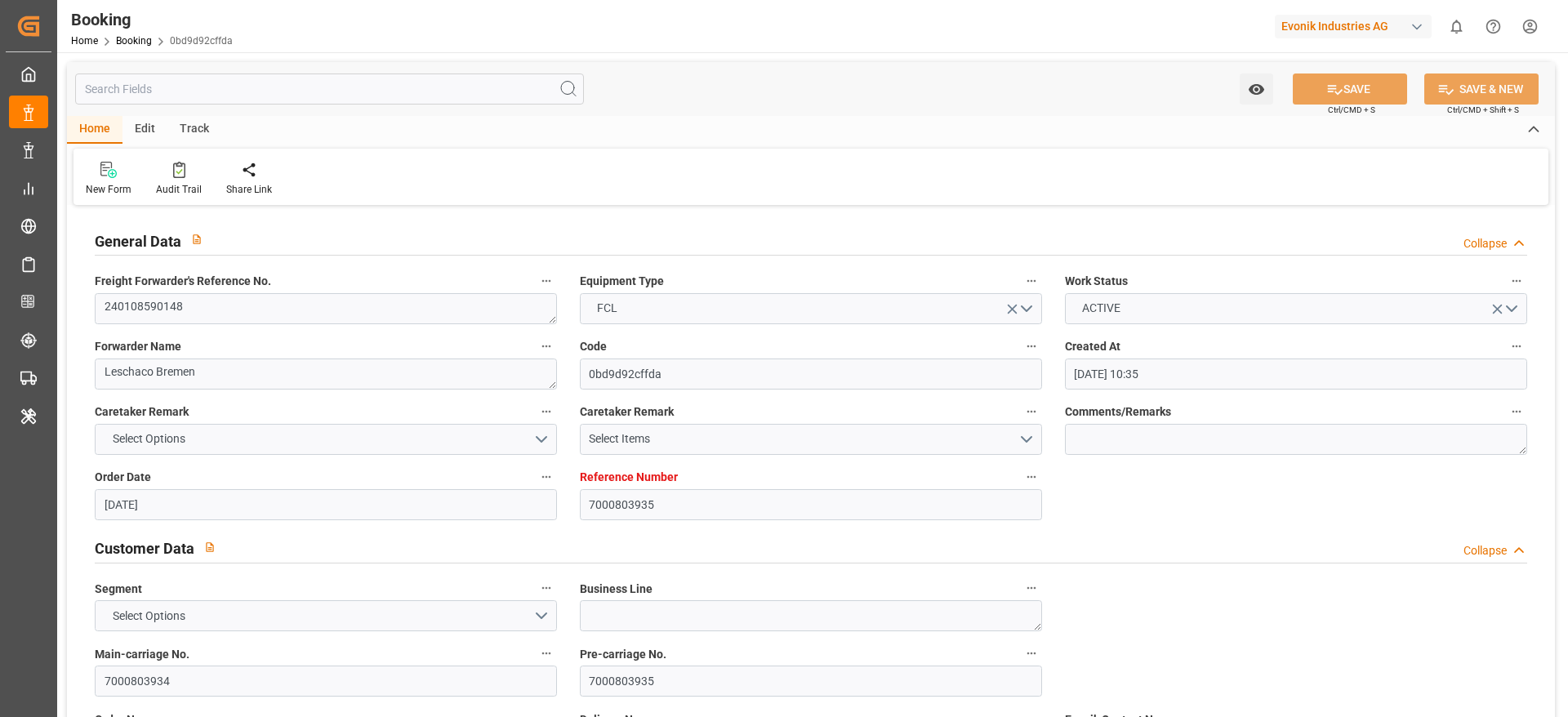
drag, startPoint x: 1427, startPoint y: 198, endPoint x: 1013, endPoint y: 124, distance: 420.6
click at [1427, 197] on div "New Form Audit Trail Share Link" at bounding box center [811, 177] width 1475 height 57
